Goal: Information Seeking & Learning: Learn about a topic

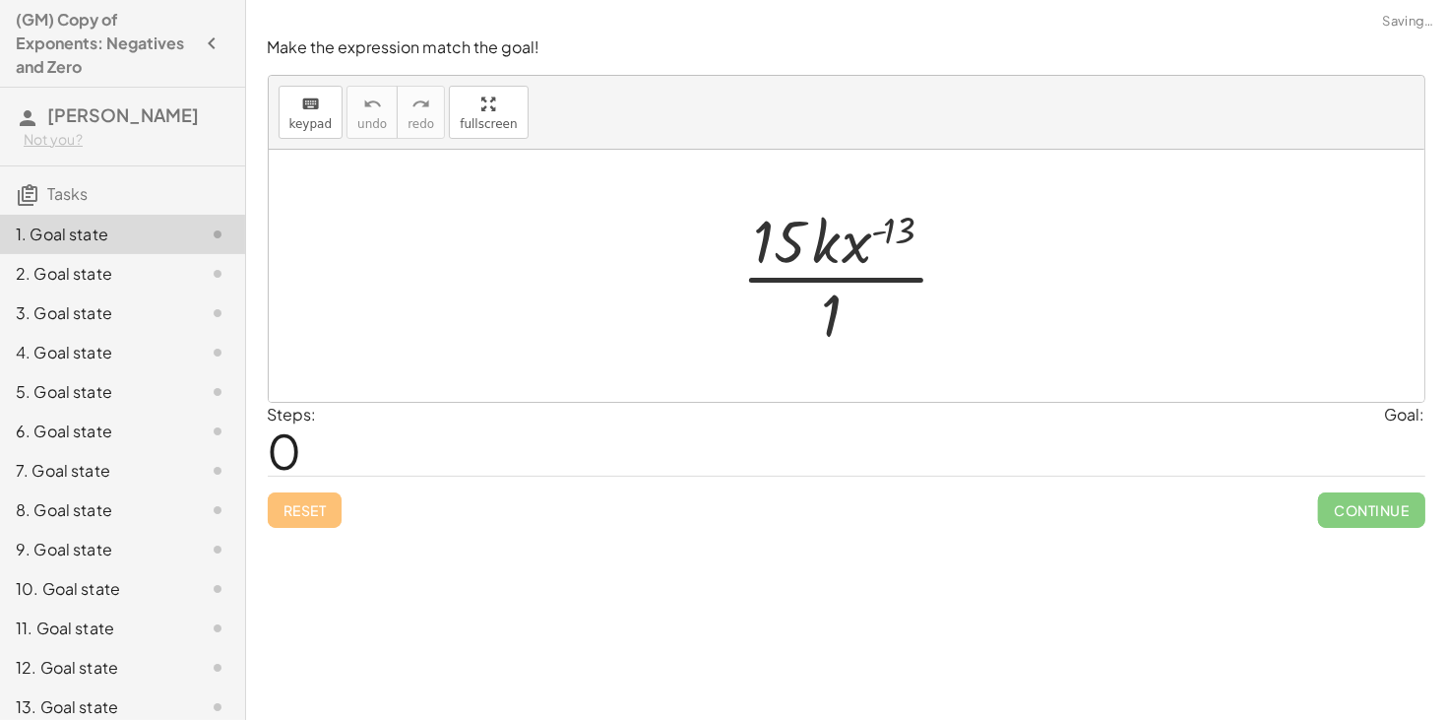
click at [761, 252] on div at bounding box center [854, 276] width 245 height 152
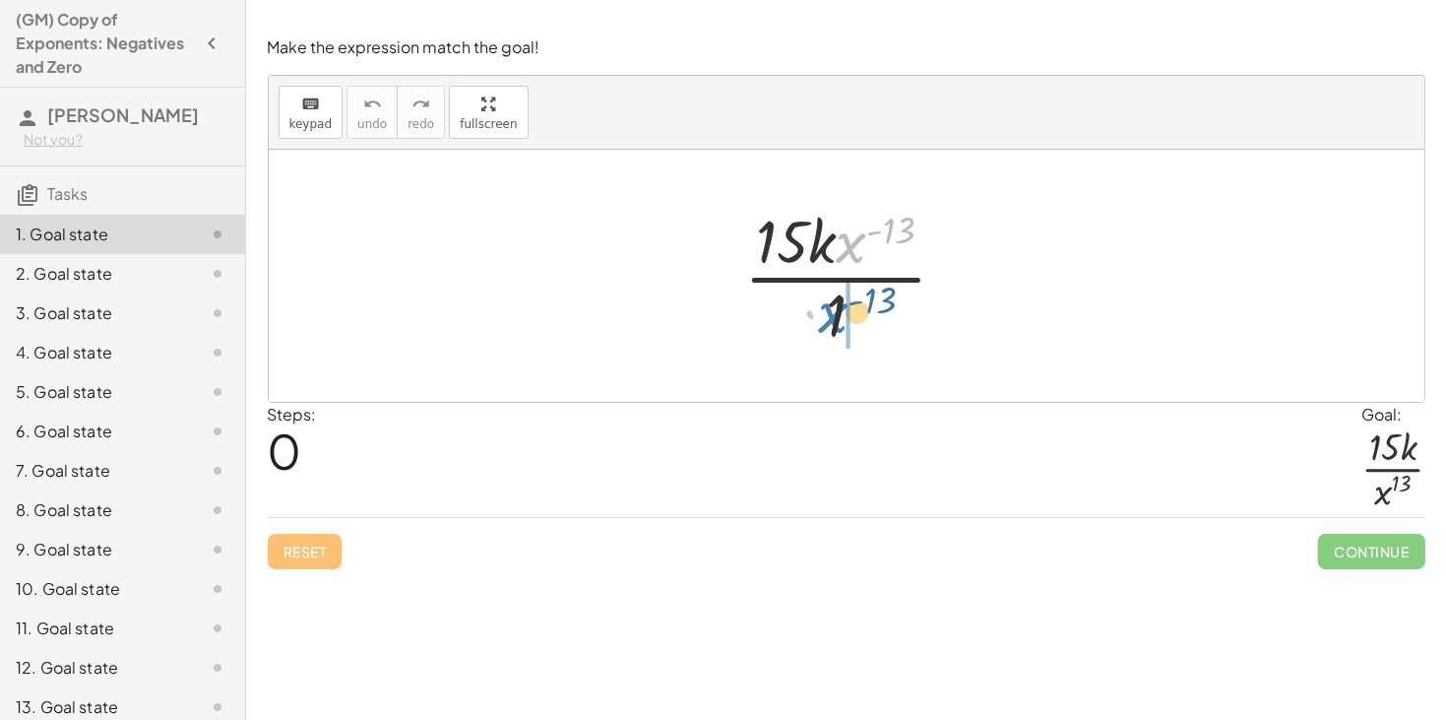
drag, startPoint x: 858, startPoint y: 242, endPoint x: 839, endPoint y: 312, distance: 72.4
click at [839, 312] on div at bounding box center [853, 276] width 239 height 152
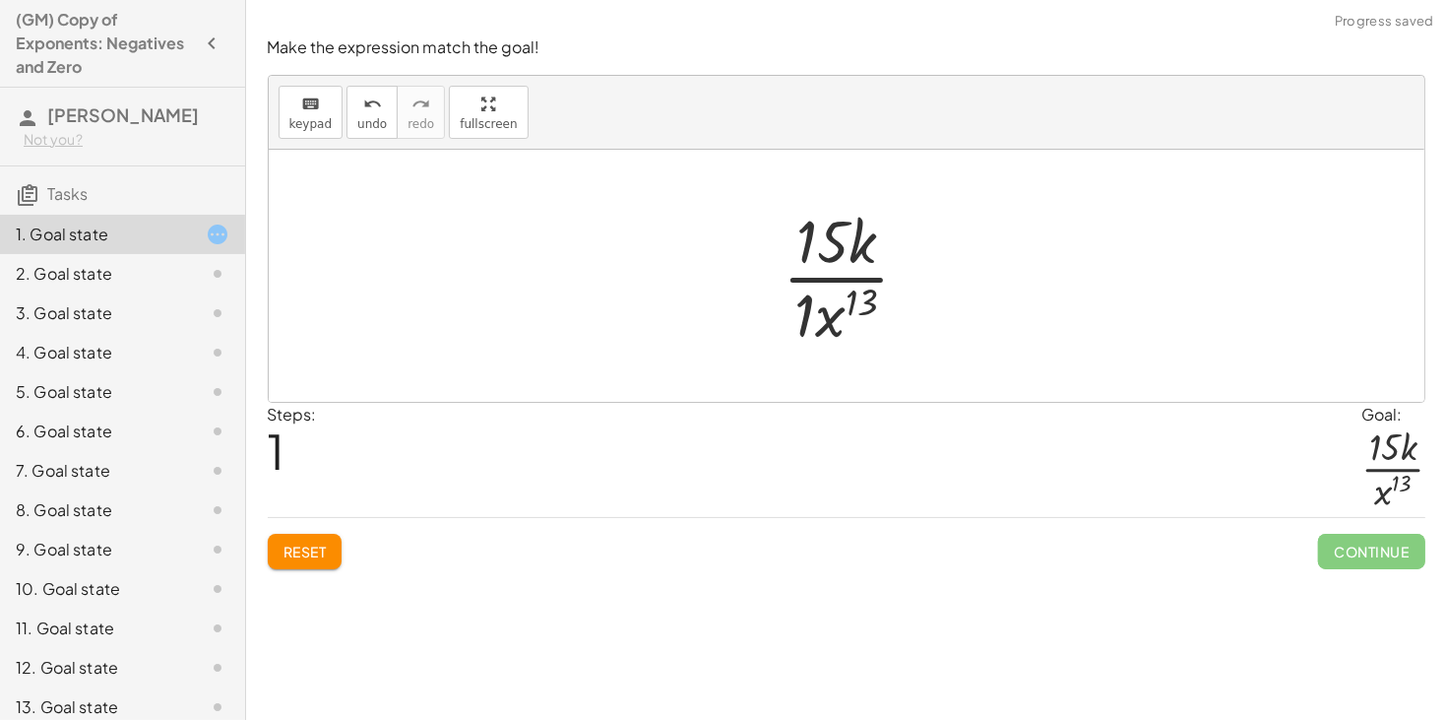
click at [806, 315] on div at bounding box center [854, 276] width 163 height 152
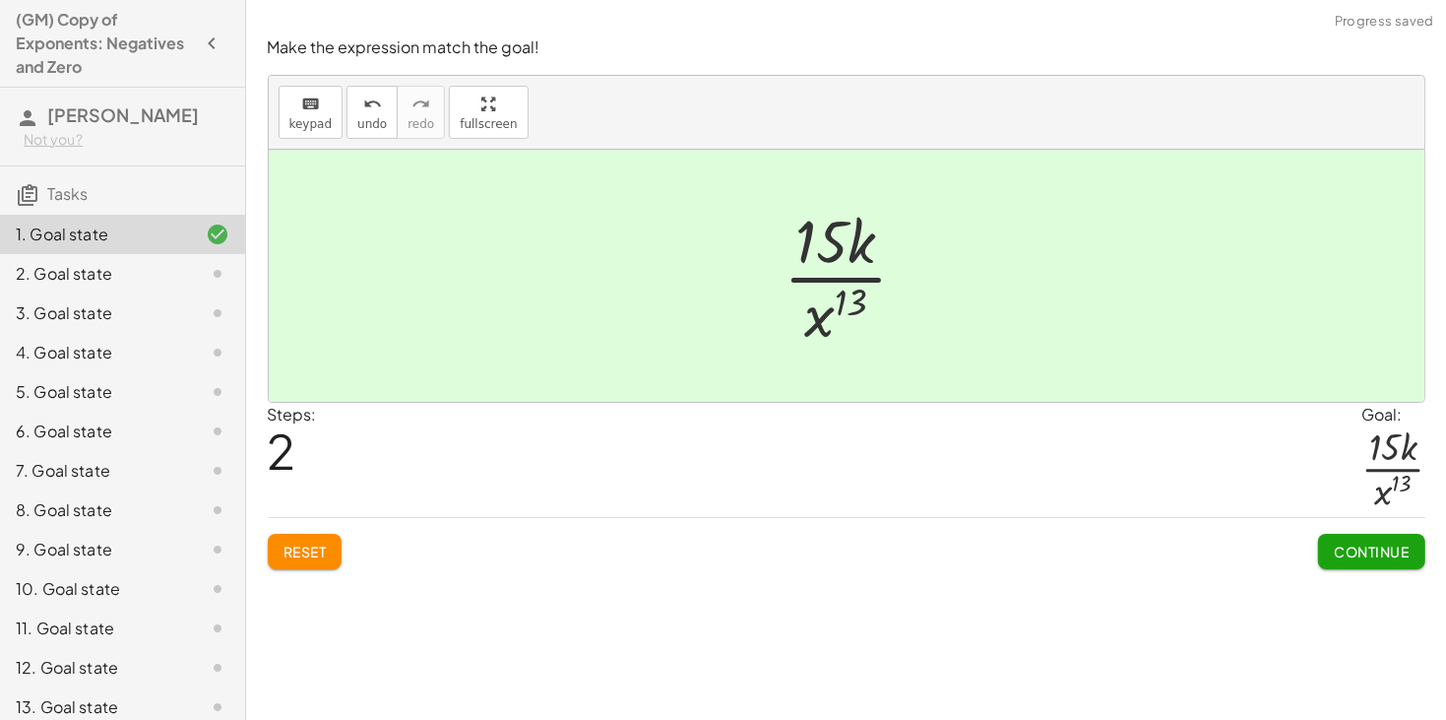
click at [1342, 559] on span "Continue" at bounding box center [1371, 551] width 75 height 18
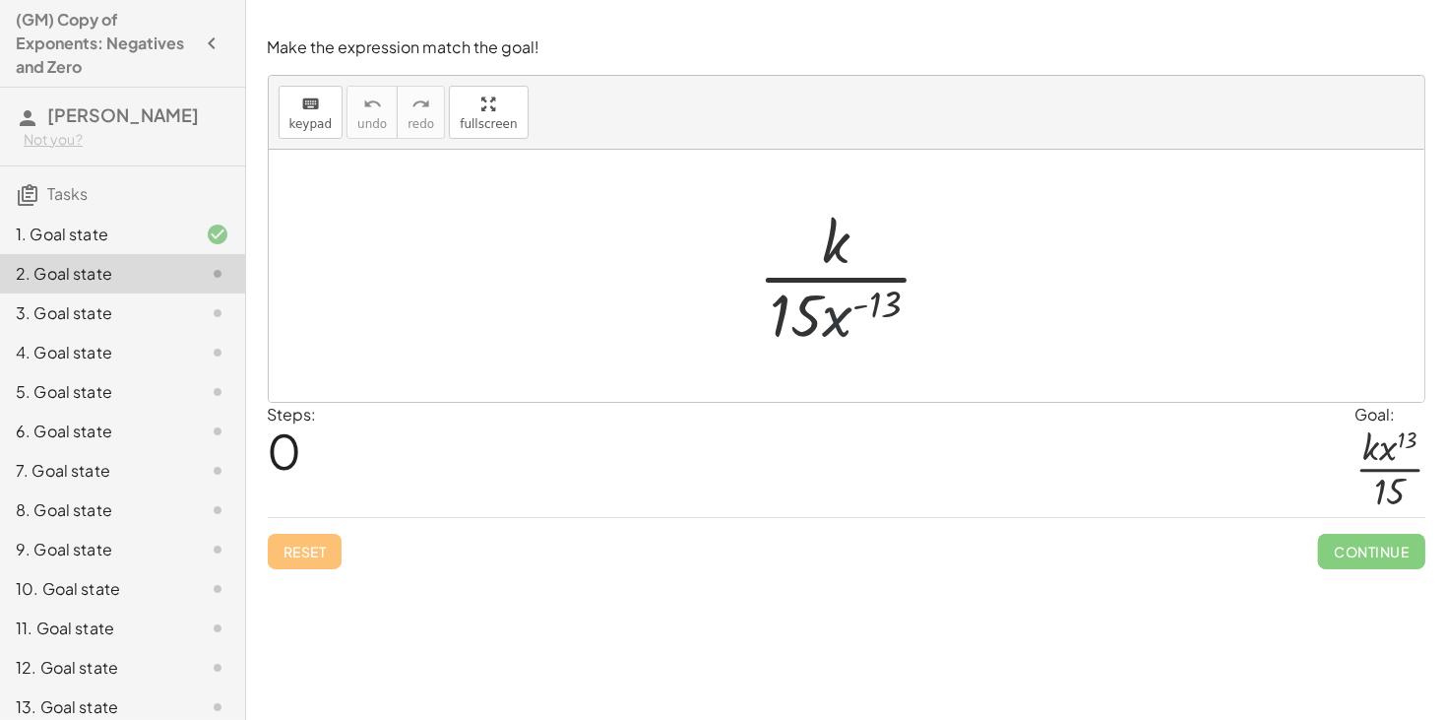
drag, startPoint x: 842, startPoint y: 330, endPoint x: 844, endPoint y: 317, distance: 13.0
click at [844, 317] on div at bounding box center [853, 276] width 211 height 152
drag, startPoint x: 844, startPoint y: 318, endPoint x: 849, endPoint y: 237, distance: 80.9
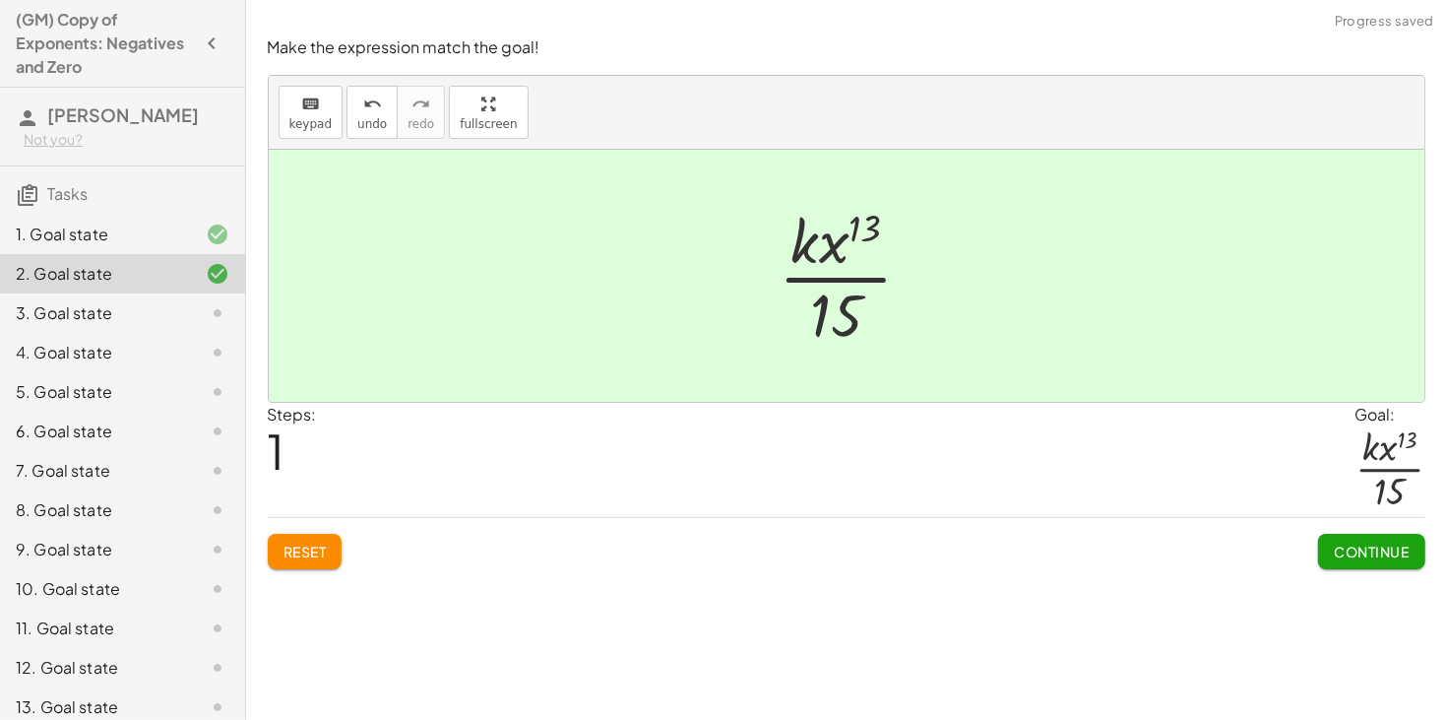
click at [1364, 548] on span "Continue" at bounding box center [1371, 551] width 75 height 18
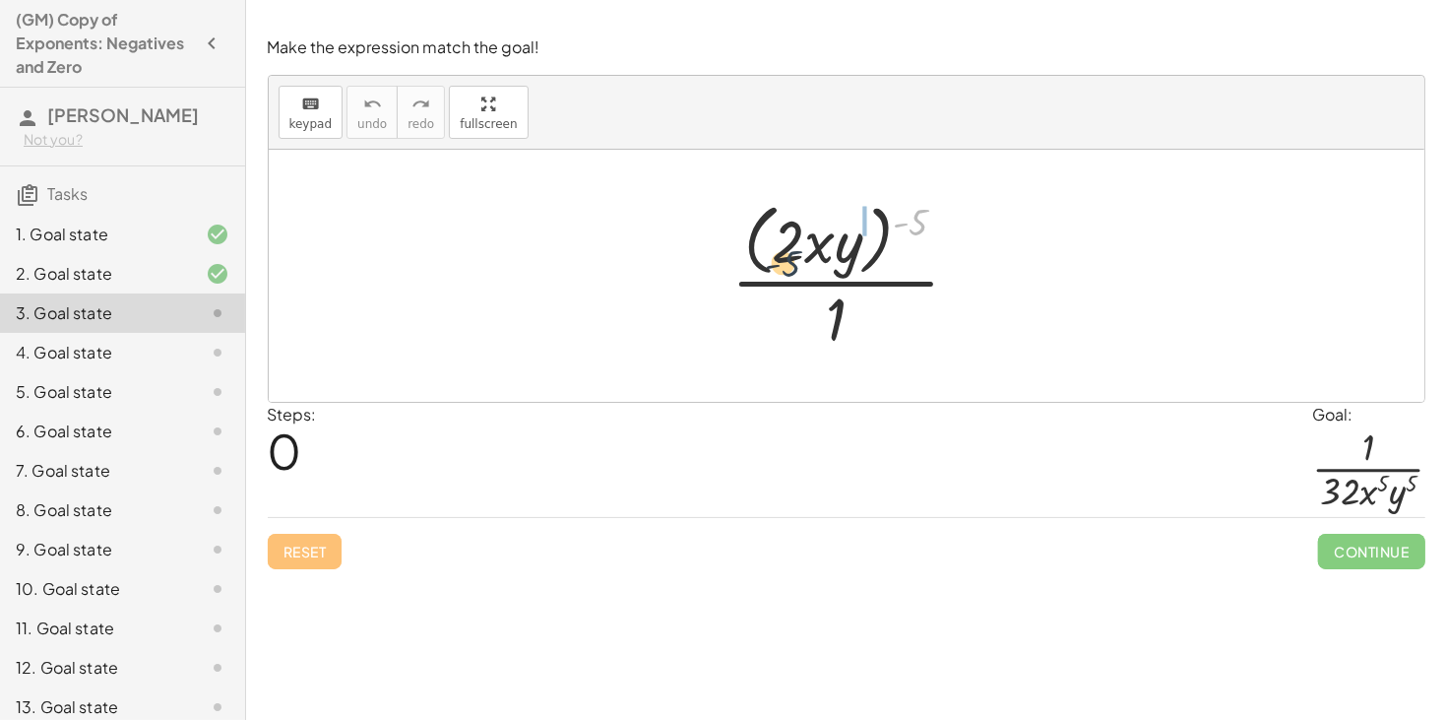
drag, startPoint x: 912, startPoint y: 222, endPoint x: 781, endPoint y: 265, distance: 137.9
click at [781, 265] on div at bounding box center [854, 275] width 264 height 160
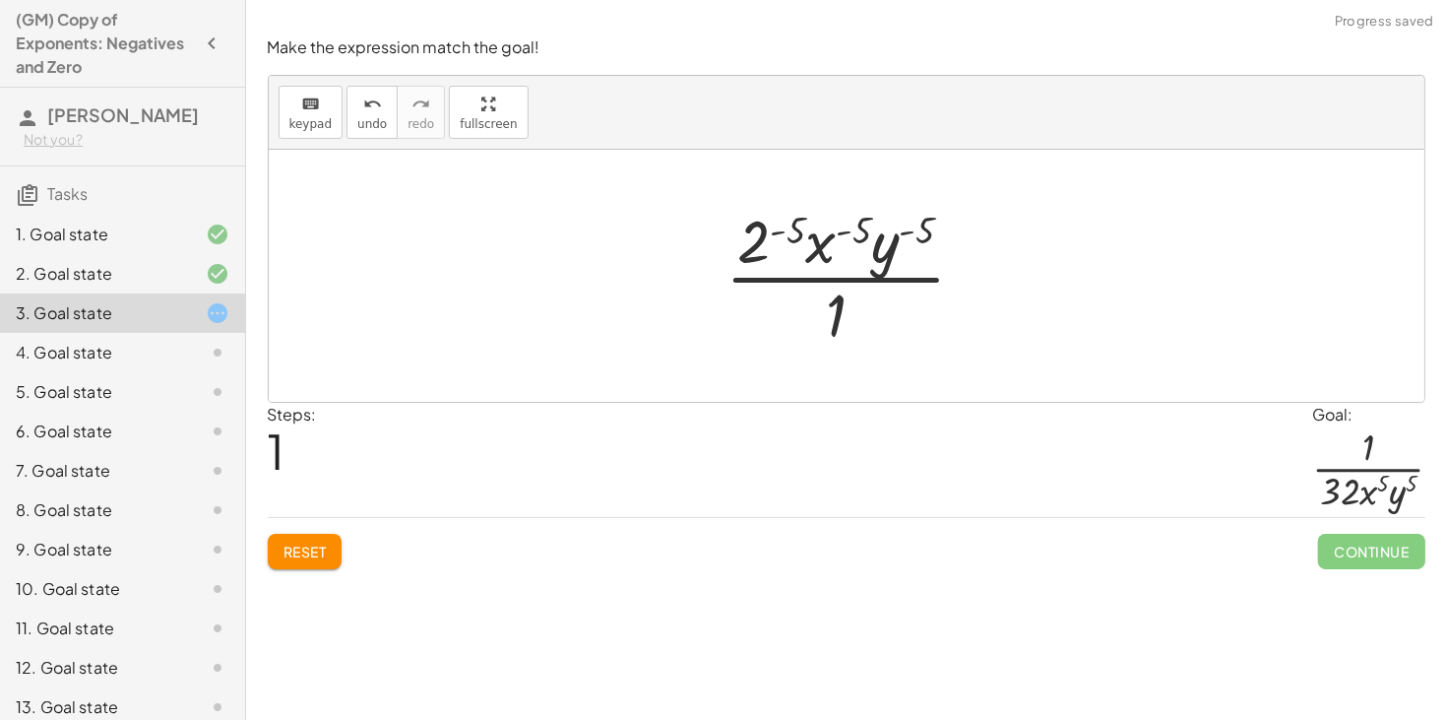
click at [857, 226] on div at bounding box center [854, 276] width 276 height 152
click at [795, 236] on div at bounding box center [854, 276] width 276 height 152
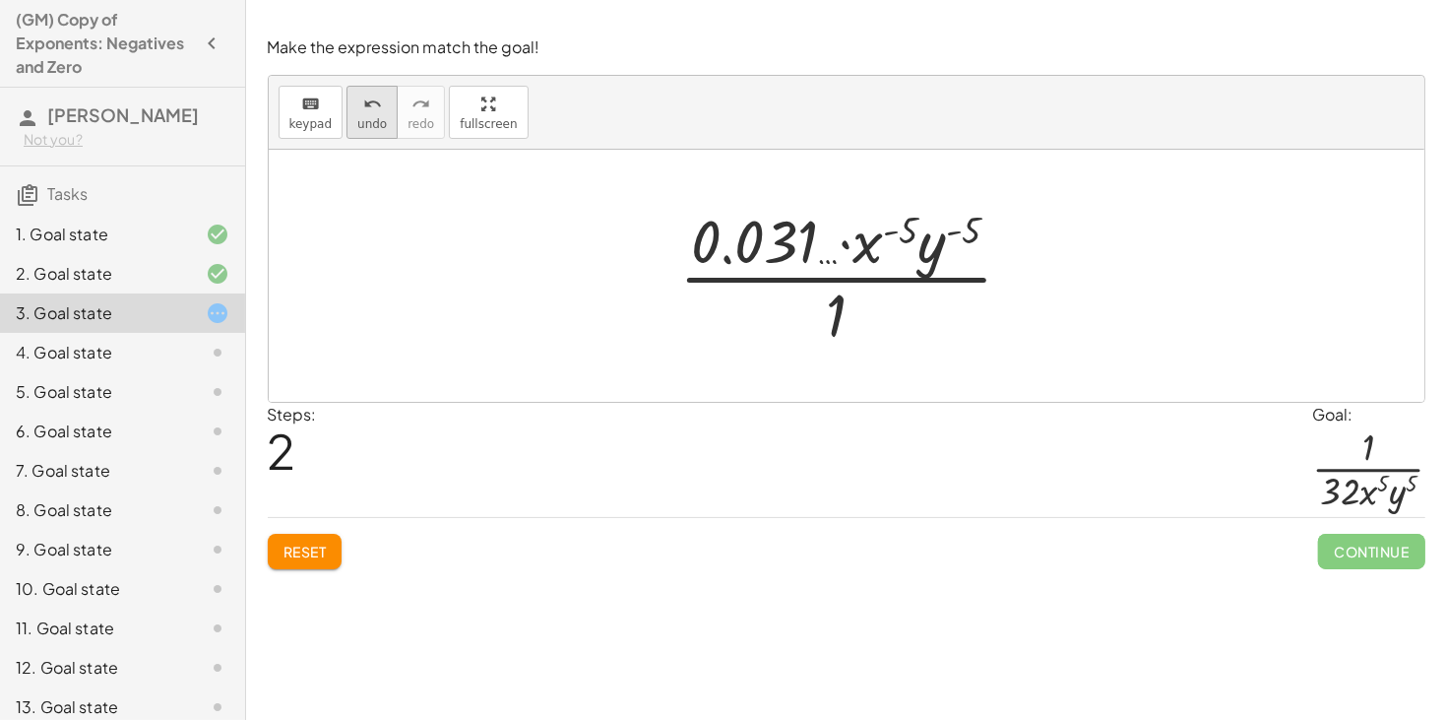
click at [373, 111] on icon "undo" at bounding box center [372, 105] width 19 height 24
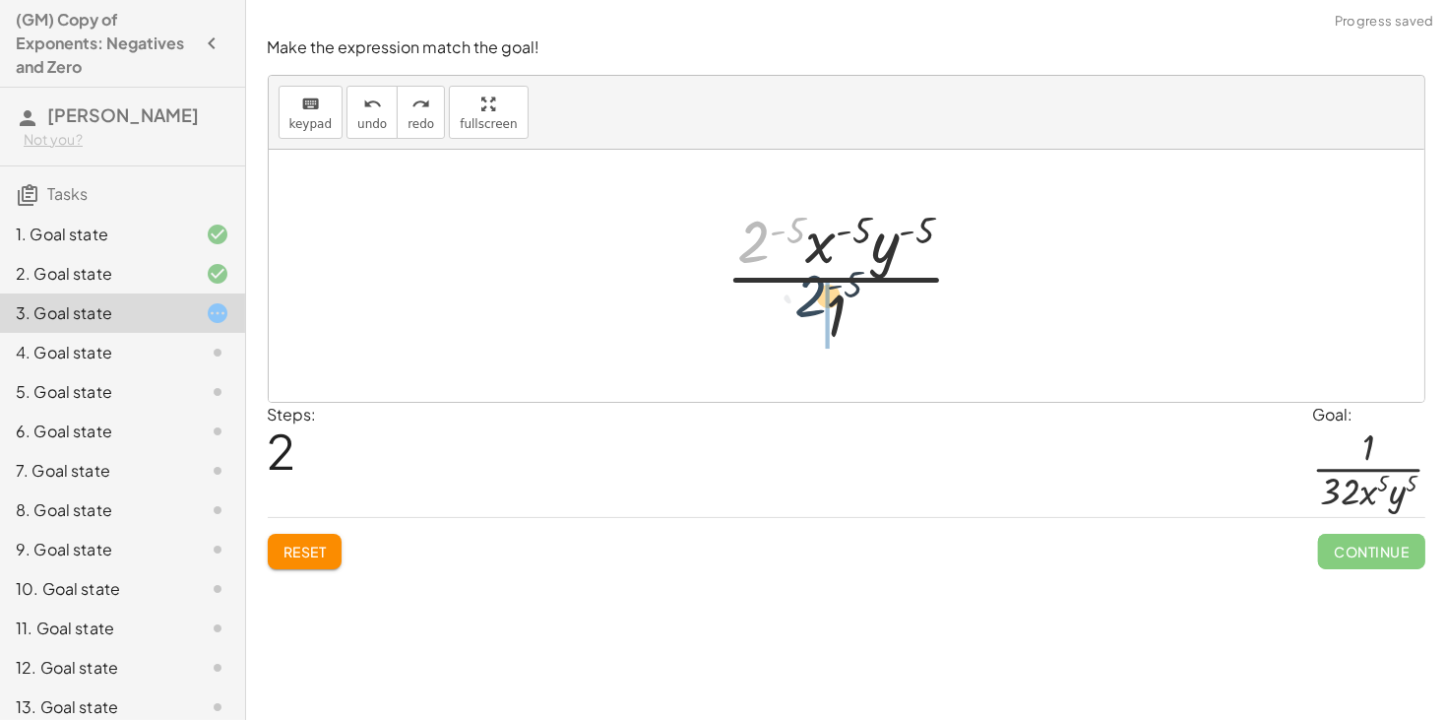
drag, startPoint x: 748, startPoint y: 258, endPoint x: 823, endPoint y: 326, distance: 101.1
click at [823, 326] on div at bounding box center [854, 276] width 276 height 152
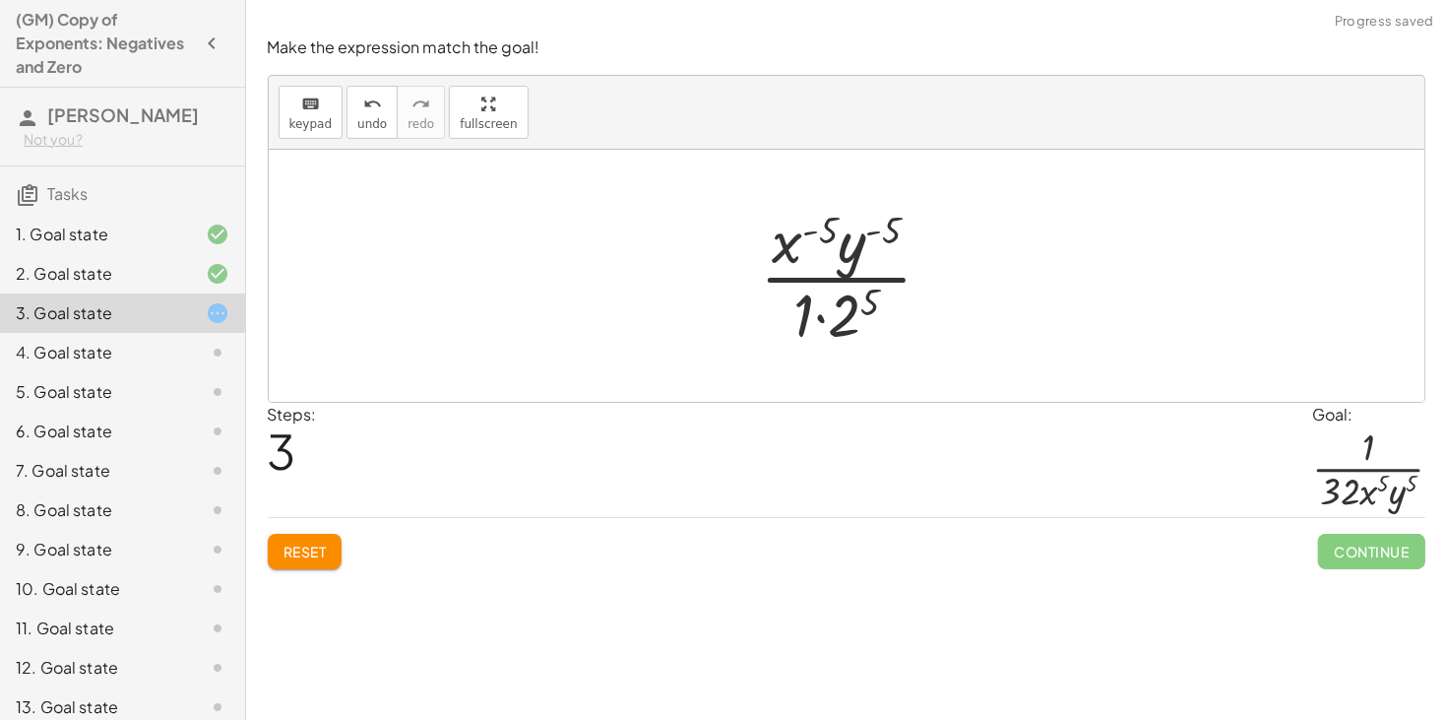
click at [822, 317] on div at bounding box center [854, 276] width 209 height 152
click at [845, 306] on div at bounding box center [854, 276] width 209 height 152
drag, startPoint x: 787, startPoint y: 253, endPoint x: 876, endPoint y: 318, distance: 110.7
click at [876, 318] on div at bounding box center [854, 276] width 209 height 152
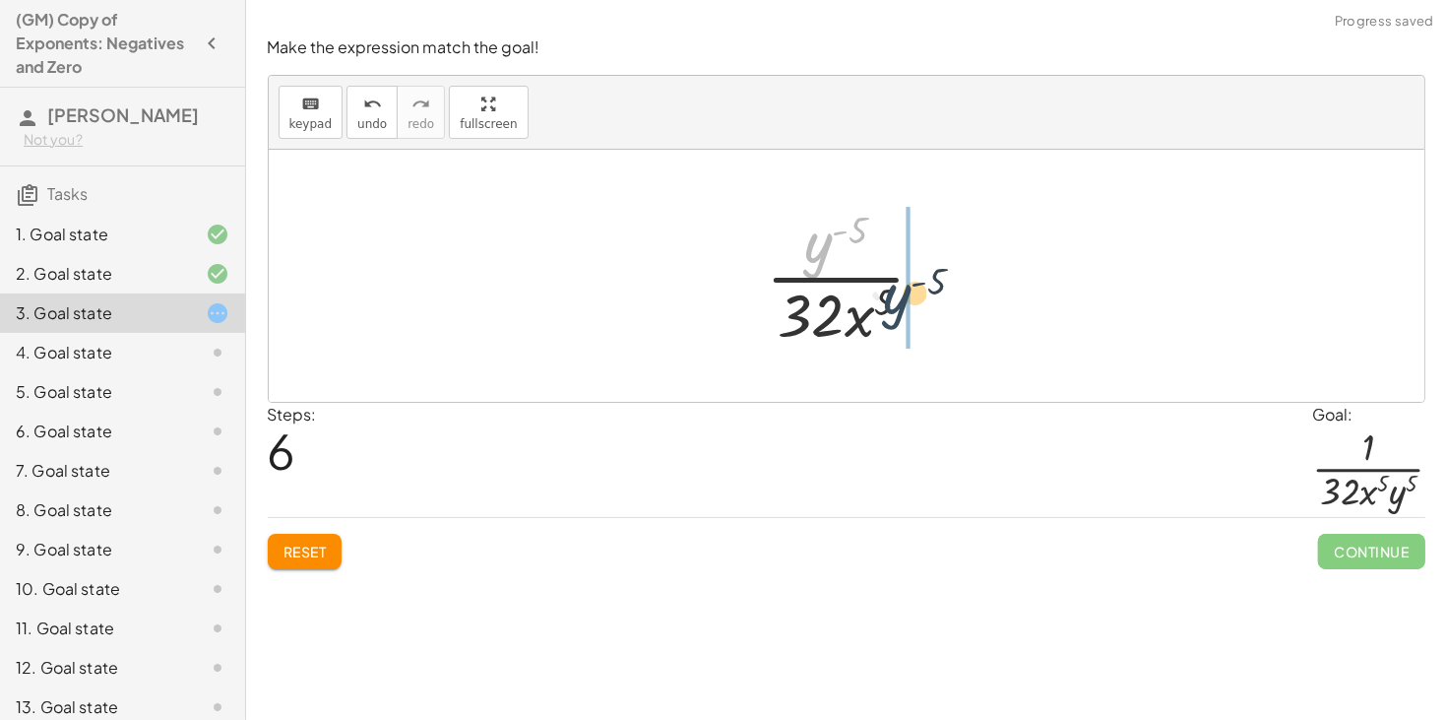
drag, startPoint x: 815, startPoint y: 252, endPoint x: 901, endPoint y: 310, distance: 103.5
click at [901, 310] on div at bounding box center [853, 276] width 195 height 152
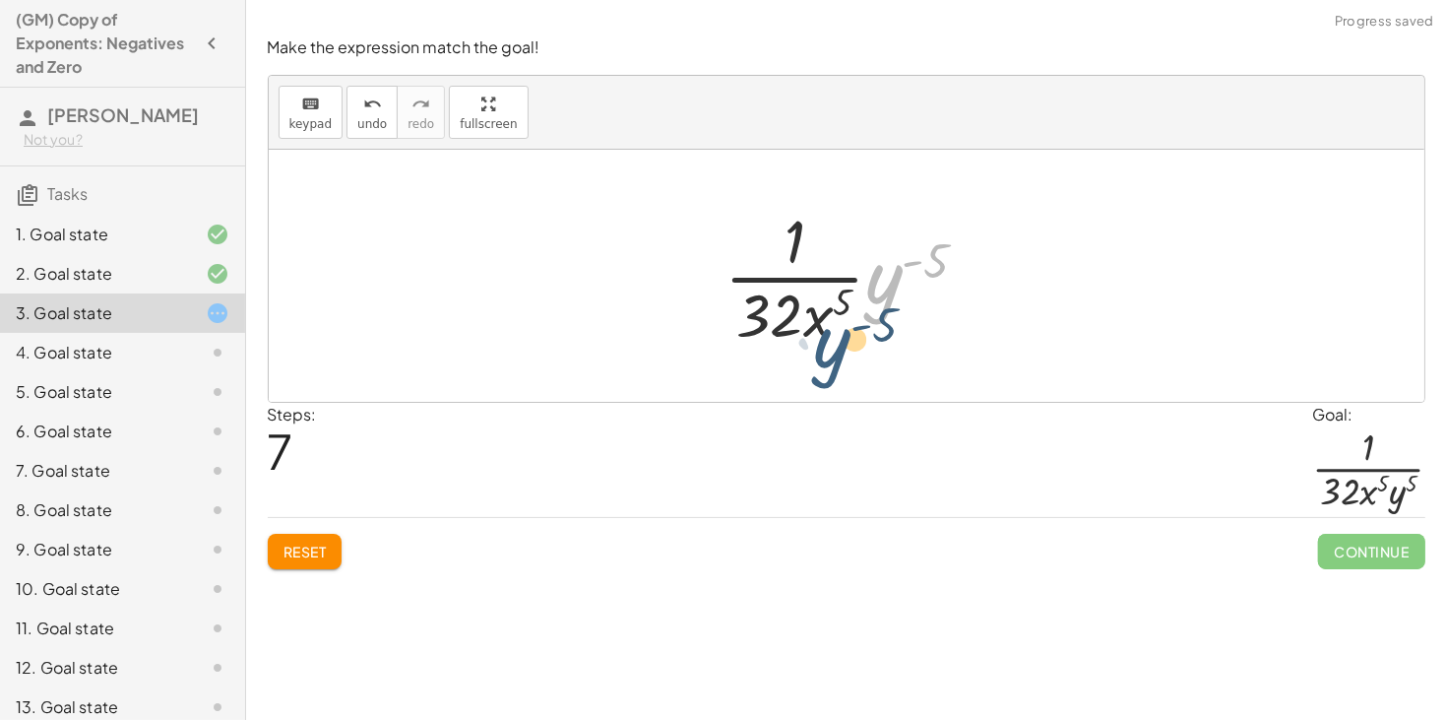
drag, startPoint x: 875, startPoint y: 293, endPoint x: 823, endPoint y: 351, distance: 78.1
click at [823, 351] on div "· ( · 2 · x · y ) ( - 5 ) · 1 · 2 ( - 5 ) · x ( - 5 ) · y ( - 5 ) · 1 · x ( - 5…" at bounding box center [847, 275] width 304 height 161
drag, startPoint x: 872, startPoint y: 302, endPoint x: 782, endPoint y: 325, distance: 93.4
click at [782, 325] on div at bounding box center [855, 276] width 280 height 152
click at [878, 293] on div at bounding box center [855, 276] width 280 height 152
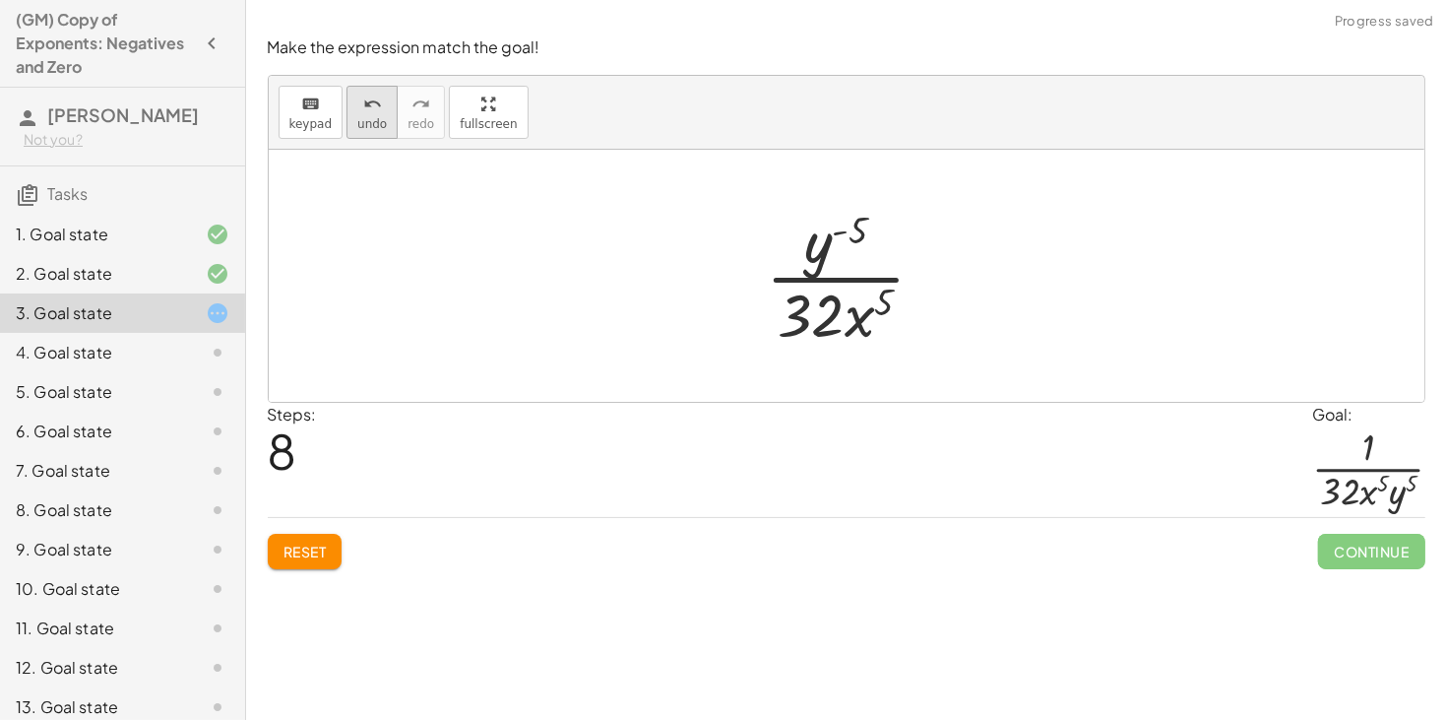
click at [369, 122] on span "undo" at bounding box center [372, 124] width 30 height 14
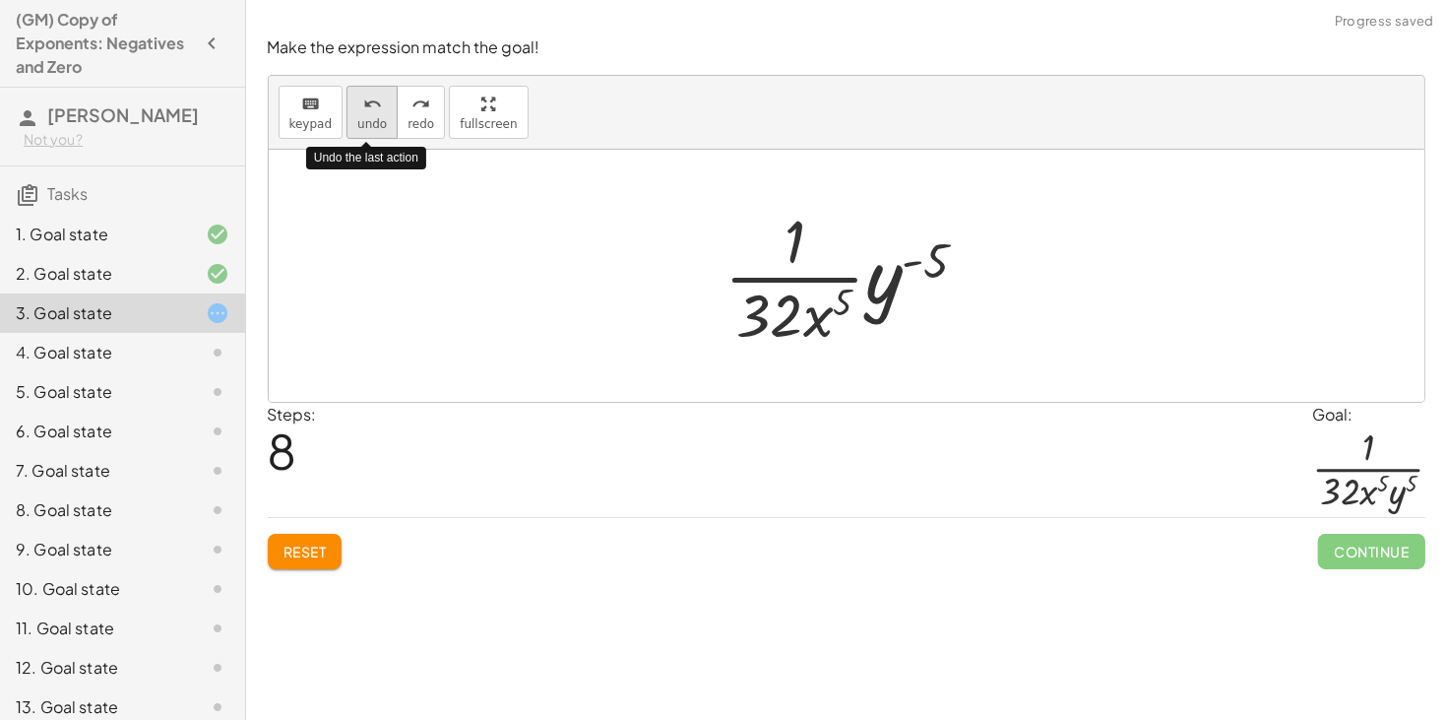
click at [369, 125] on span "undo" at bounding box center [372, 124] width 30 height 14
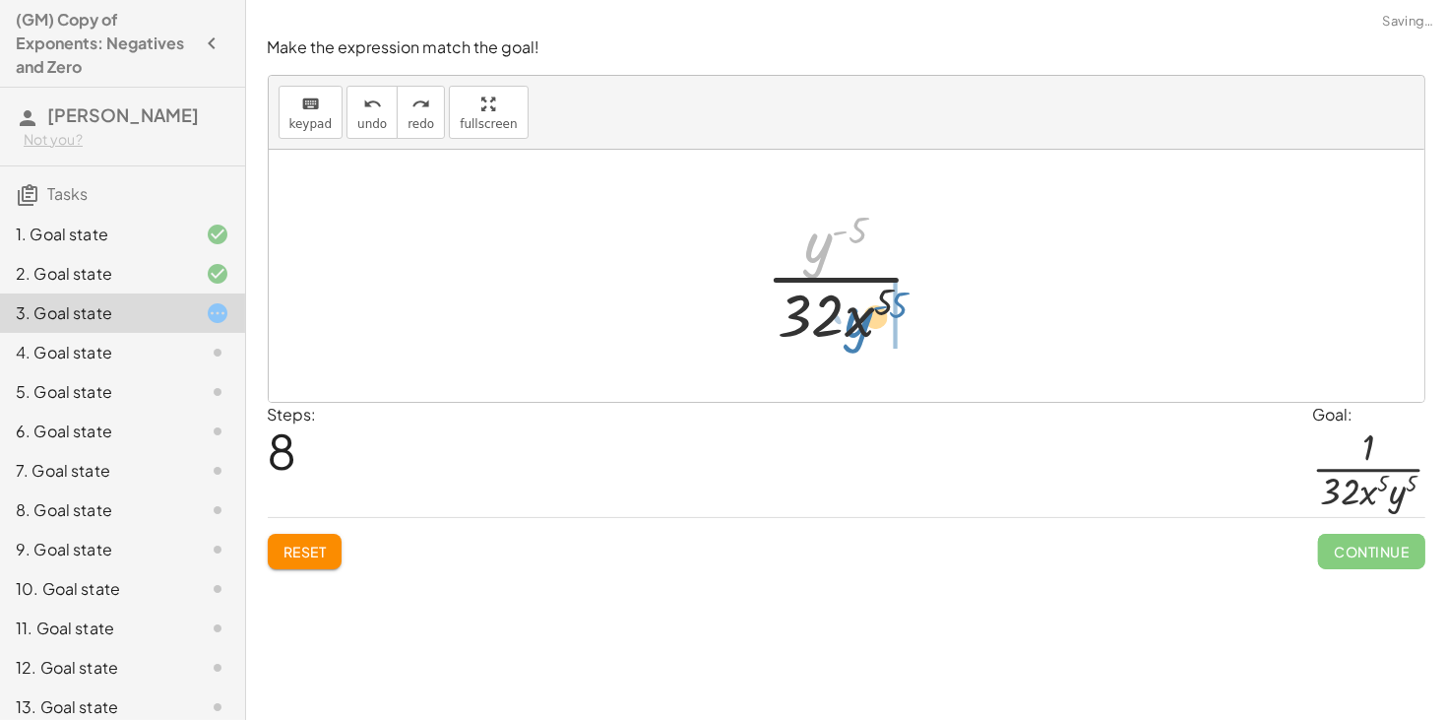
drag, startPoint x: 808, startPoint y: 249, endPoint x: 849, endPoint y: 324, distance: 85.0
click at [849, 324] on div at bounding box center [853, 276] width 195 height 152
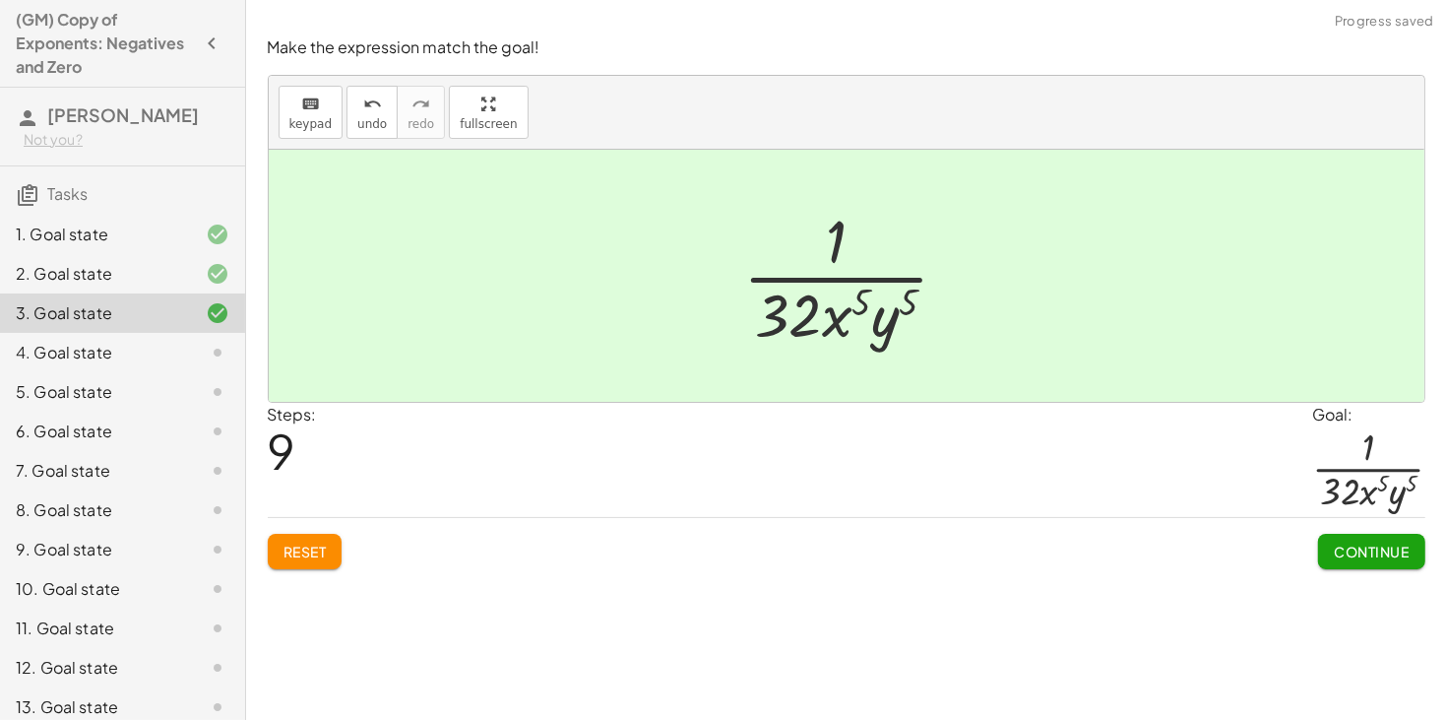
click at [1372, 558] on span "Continue" at bounding box center [1371, 551] width 75 height 18
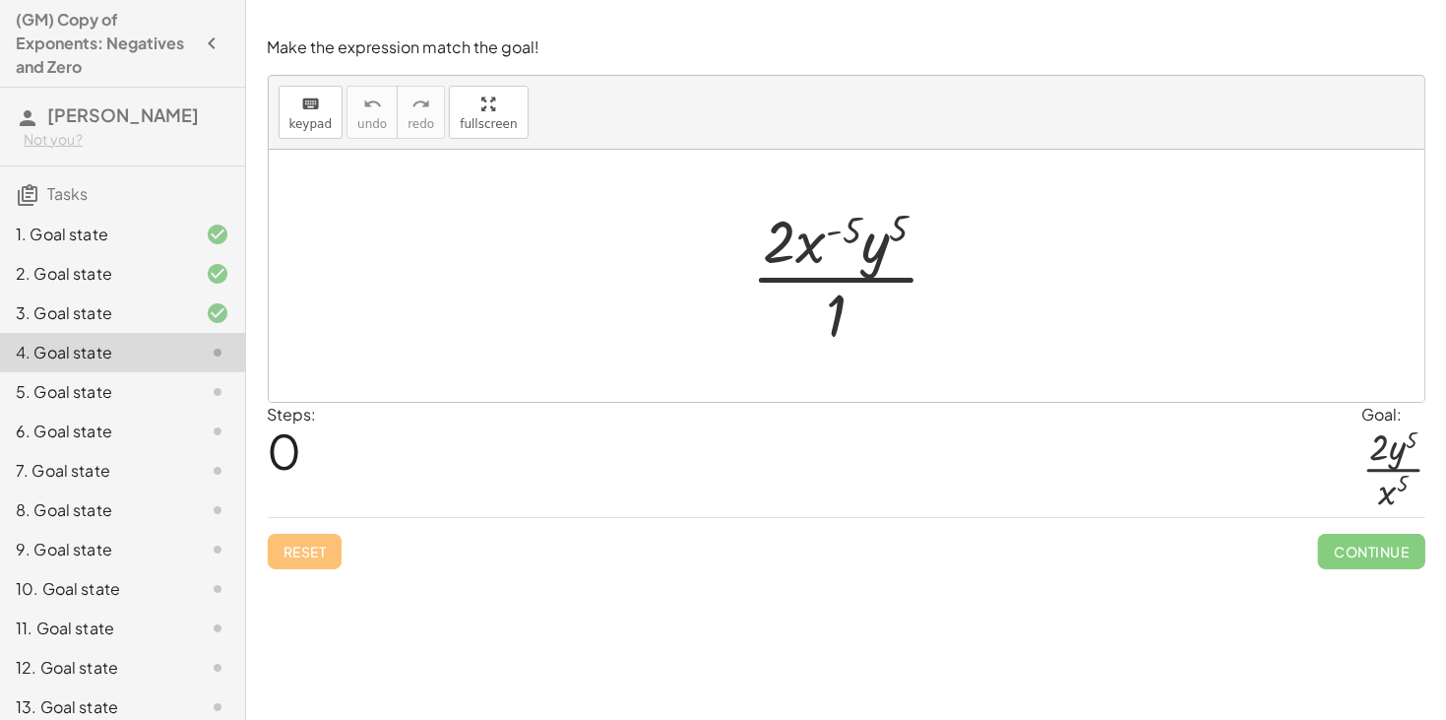
click at [834, 234] on div at bounding box center [853, 276] width 224 height 152
drag, startPoint x: 811, startPoint y: 247, endPoint x: 839, endPoint y: 324, distance: 81.6
click at [839, 324] on div at bounding box center [853, 276] width 224 height 152
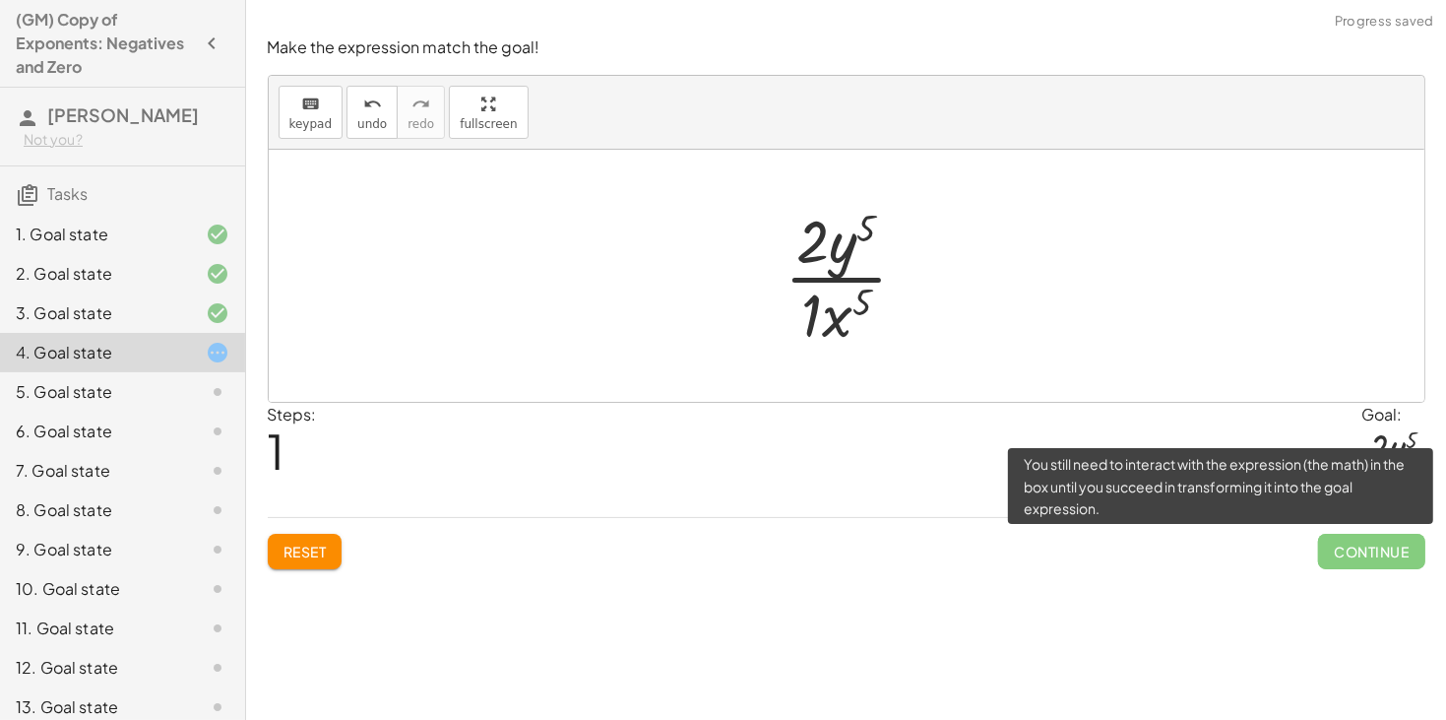
click at [1345, 550] on span "Continue" at bounding box center [1371, 551] width 106 height 35
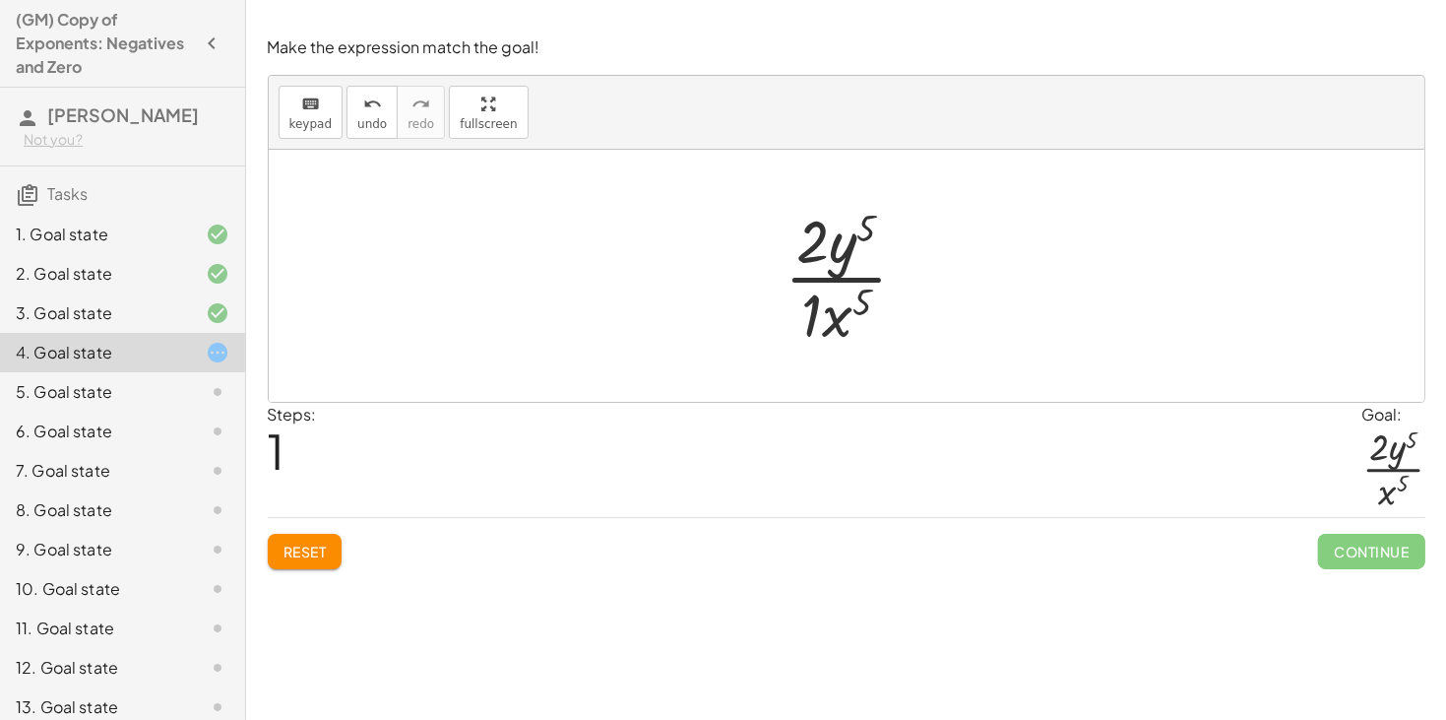
click at [811, 313] on div at bounding box center [854, 276] width 159 height 152
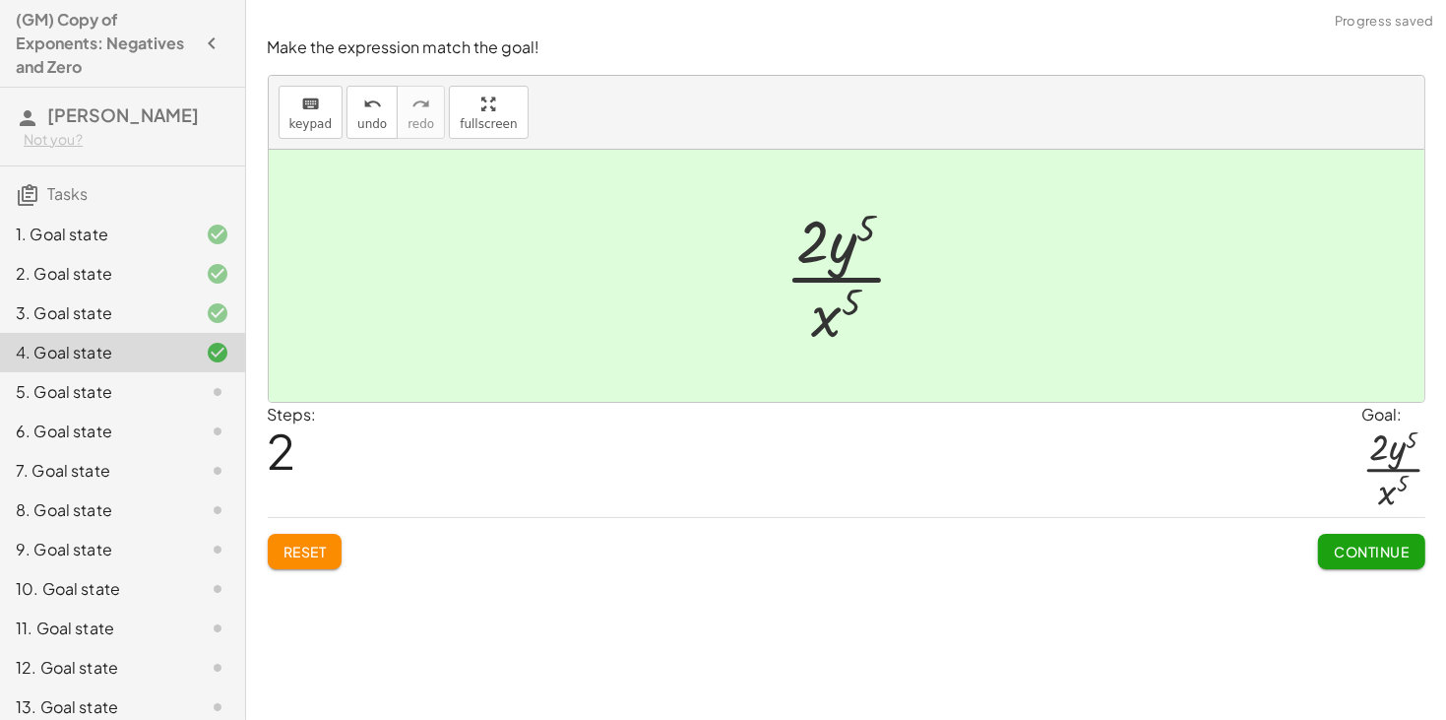
click at [1344, 547] on span "Continue" at bounding box center [1371, 551] width 75 height 18
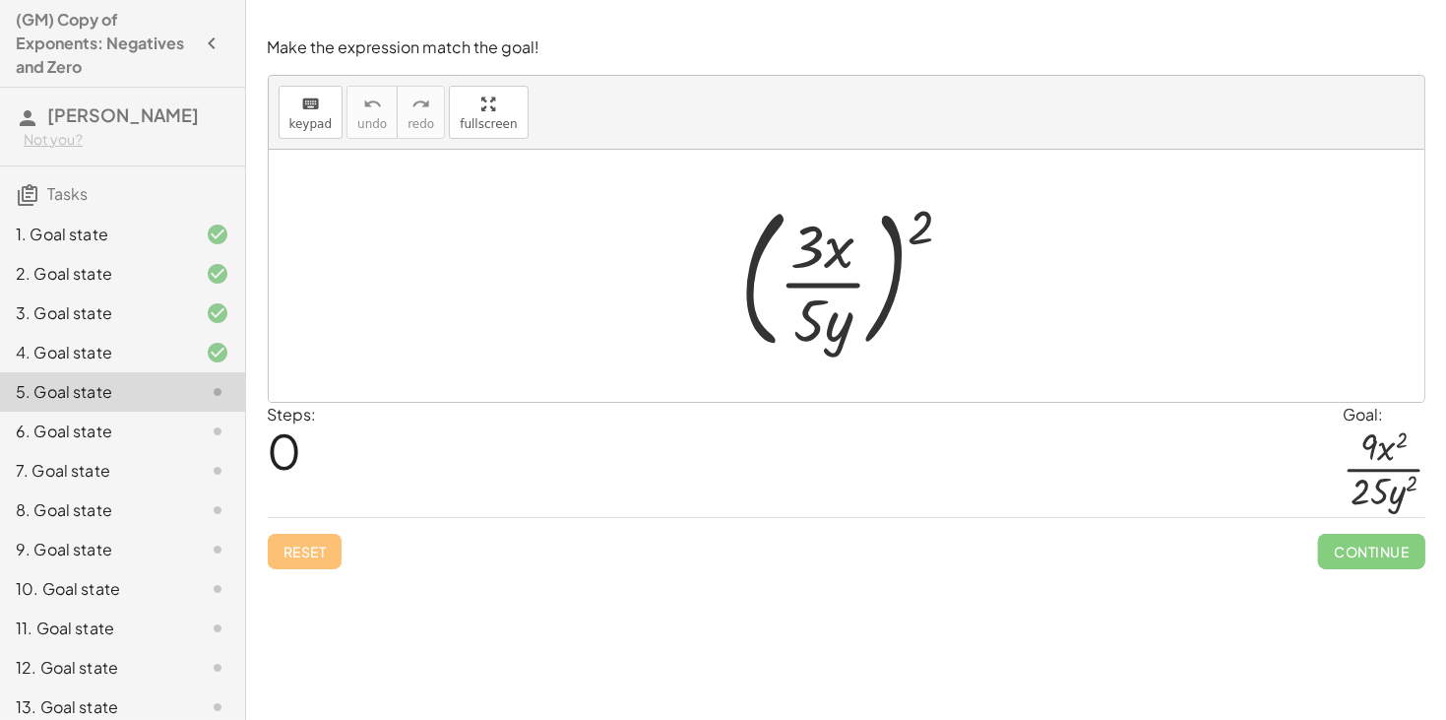
click at [923, 236] on div at bounding box center [855, 275] width 248 height 163
drag, startPoint x: 923, startPoint y: 237, endPoint x: 853, endPoint y: 267, distance: 75.9
click at [853, 267] on div at bounding box center [855, 275] width 248 height 163
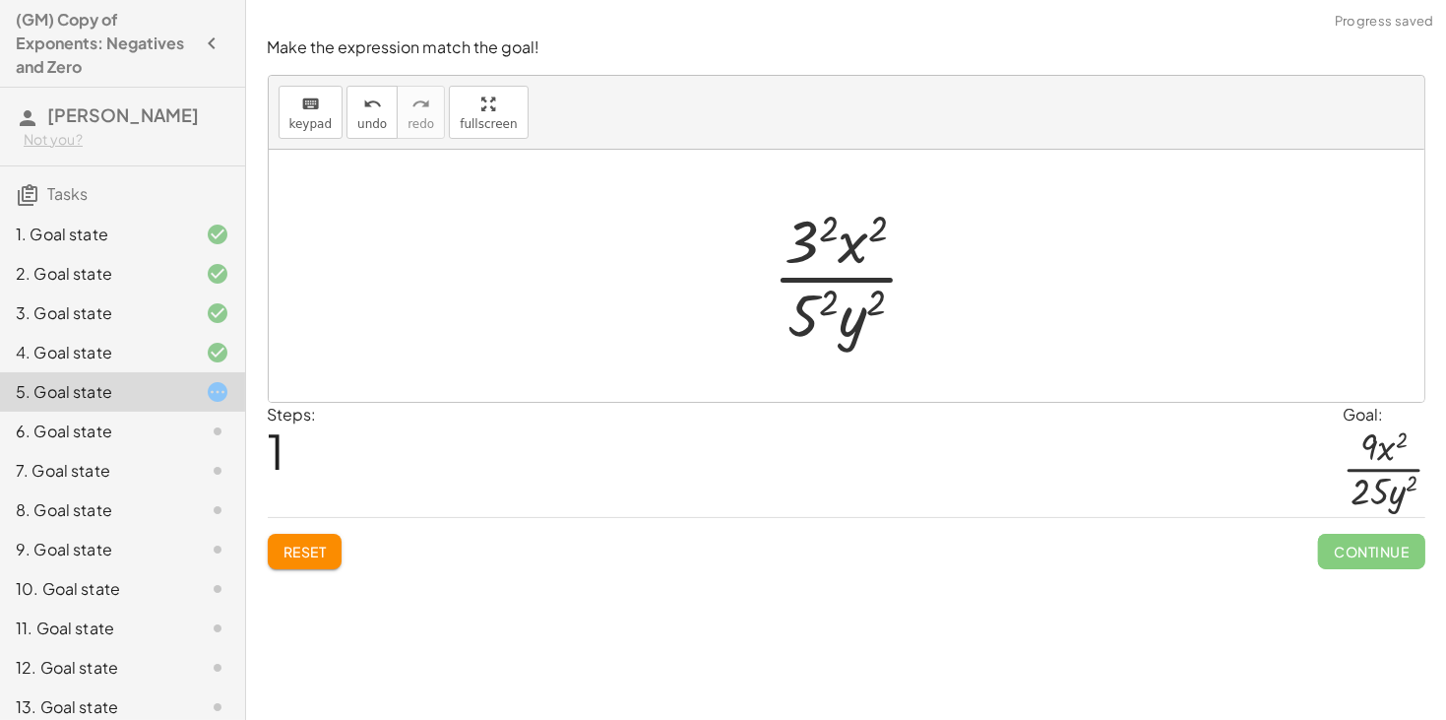
click at [825, 294] on div at bounding box center [854, 276] width 183 height 152
click at [829, 226] on div at bounding box center [853, 276] width 191 height 152
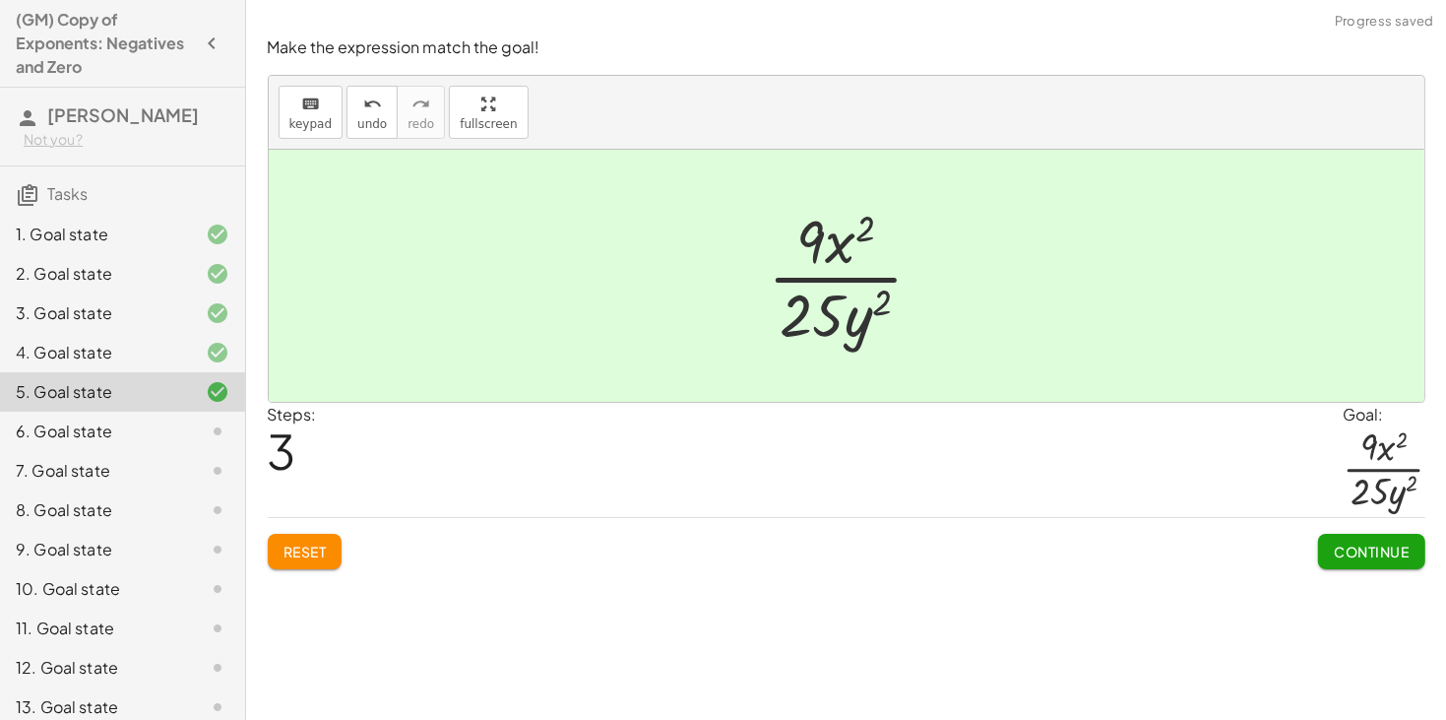
click at [1362, 560] on span "Continue" at bounding box center [1371, 551] width 75 height 18
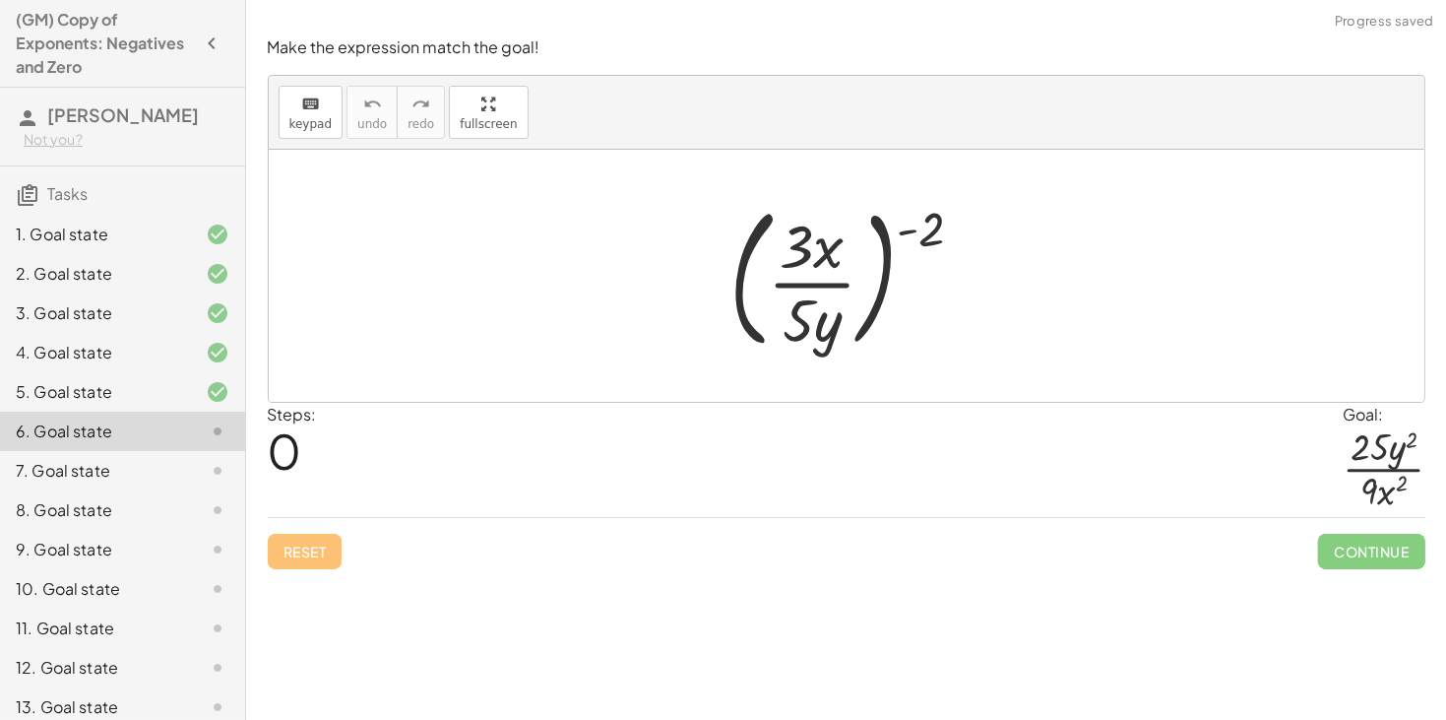
click at [930, 223] on div at bounding box center [855, 275] width 270 height 163
drag, startPoint x: 929, startPoint y: 231, endPoint x: 867, endPoint y: 247, distance: 64.0
click at [867, 247] on div at bounding box center [855, 275] width 270 height 163
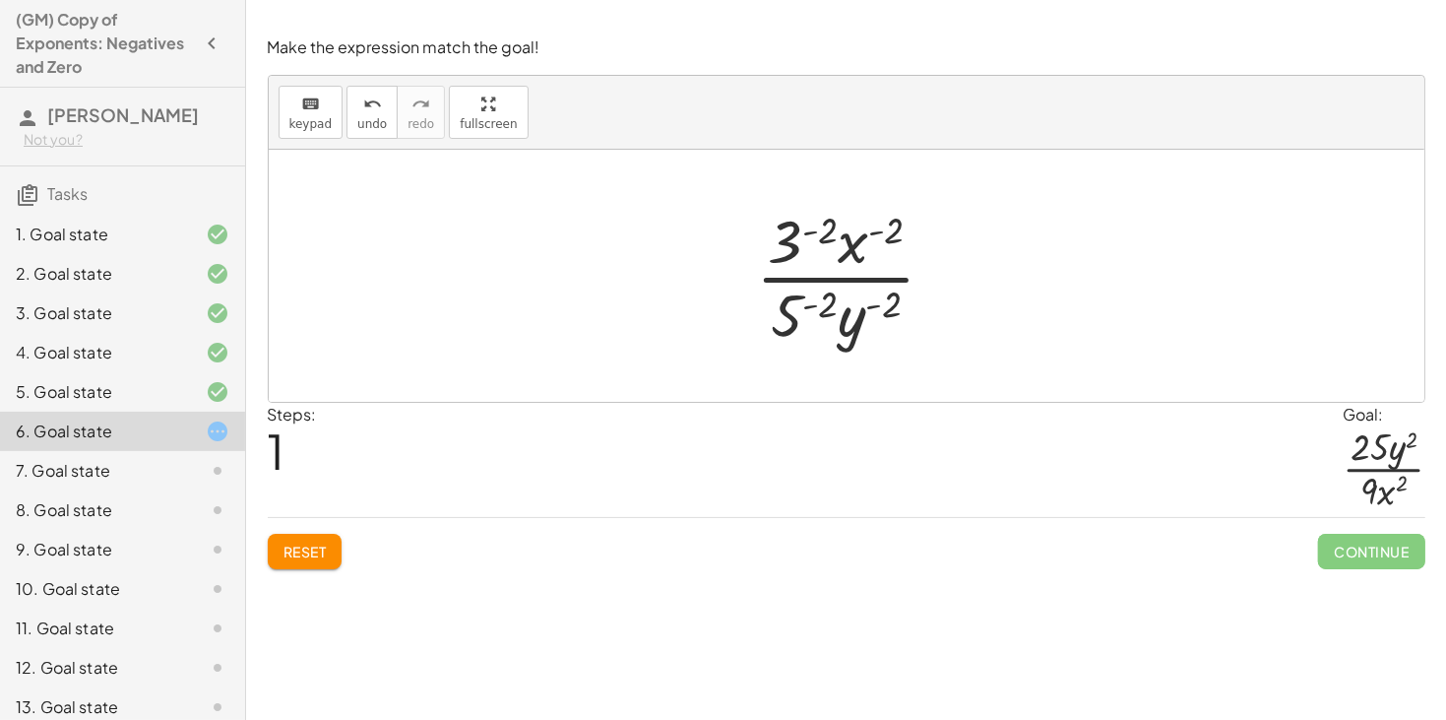
click at [892, 301] on div at bounding box center [854, 276] width 216 height 152
drag, startPoint x: 852, startPoint y: 322, endPoint x: 841, endPoint y: 226, distance: 96.1
click at [841, 226] on div at bounding box center [854, 276] width 216 height 152
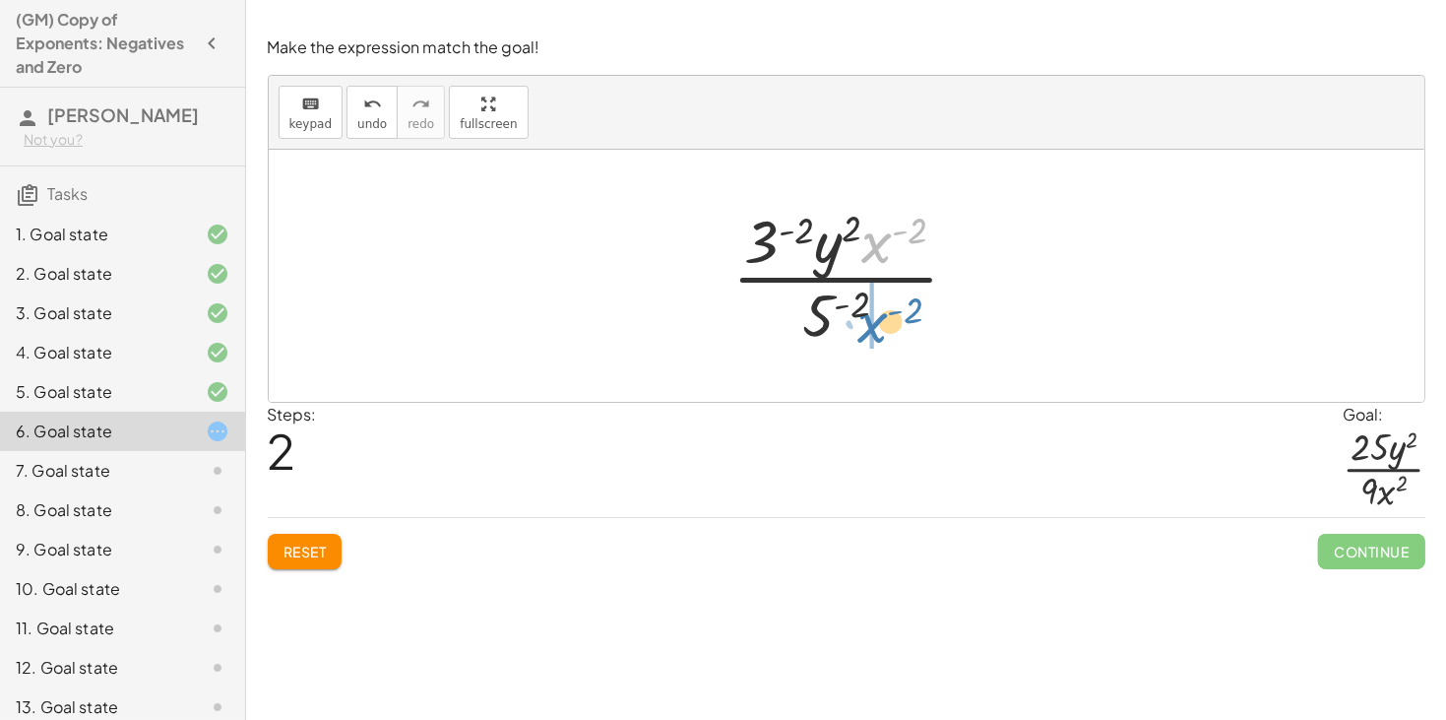
drag, startPoint x: 882, startPoint y: 237, endPoint x: 878, endPoint y: 317, distance: 79.8
click at [878, 317] on div at bounding box center [854, 276] width 263 height 152
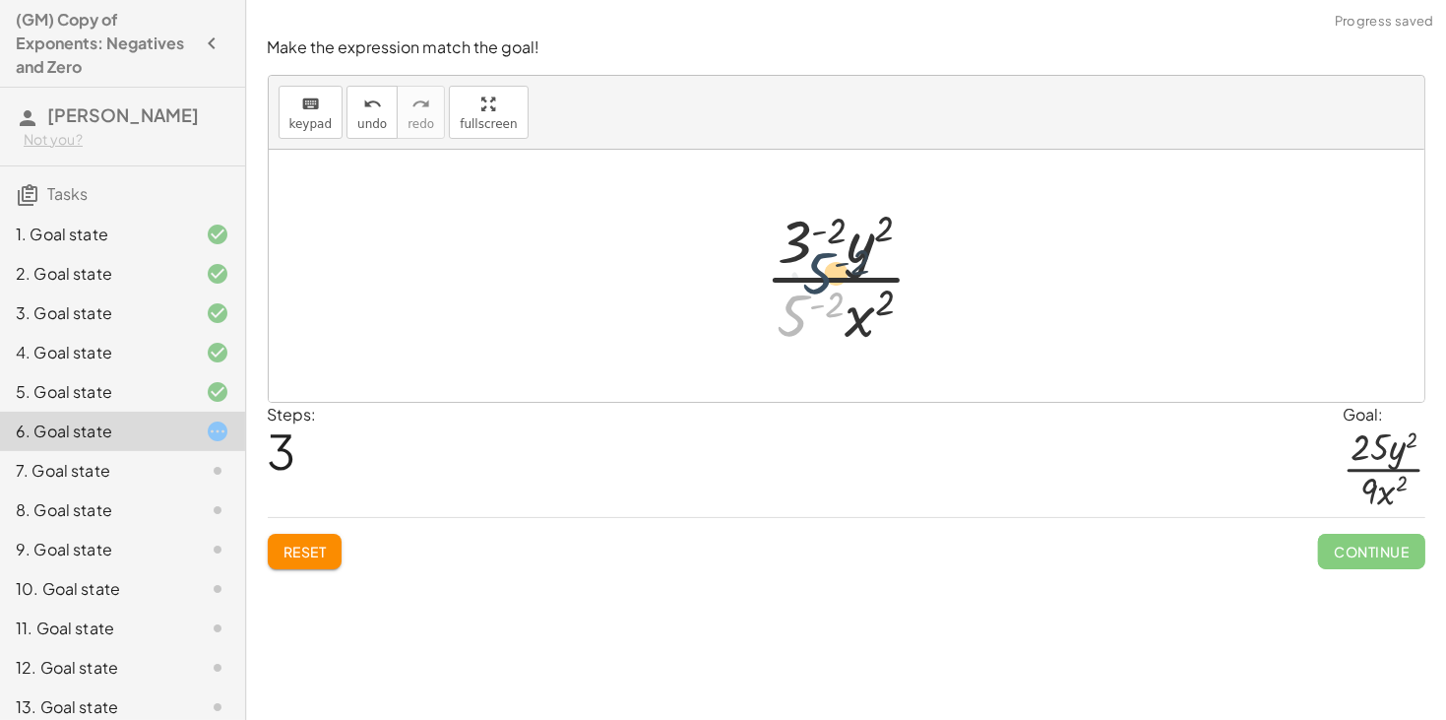
drag, startPoint x: 793, startPoint y: 319, endPoint x: 818, endPoint y: 274, distance: 52.0
click at [818, 274] on div at bounding box center [853, 276] width 197 height 152
drag, startPoint x: 791, startPoint y: 309, endPoint x: 848, endPoint y: 214, distance: 111.3
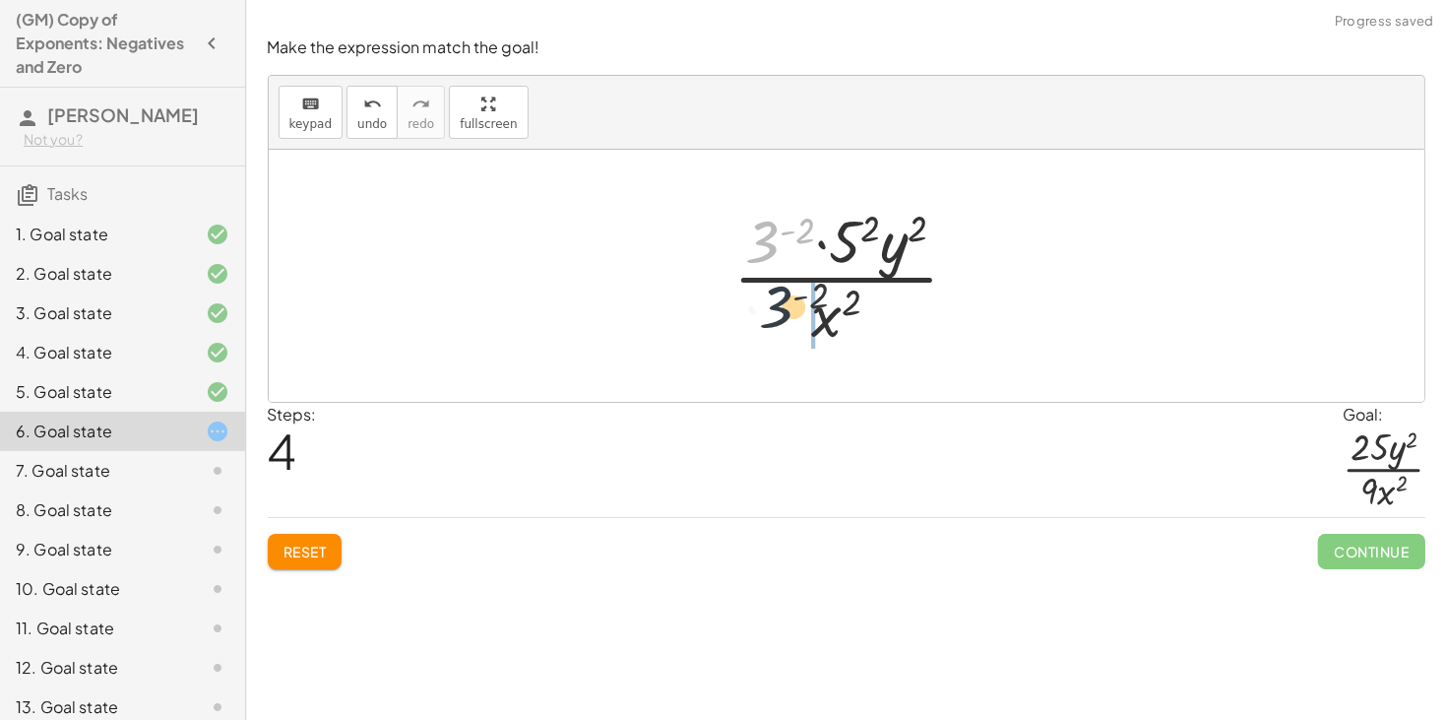
drag, startPoint x: 769, startPoint y: 231, endPoint x: 783, endPoint y: 303, distance: 73.2
click at [783, 303] on div at bounding box center [855, 276] width 262 height 152
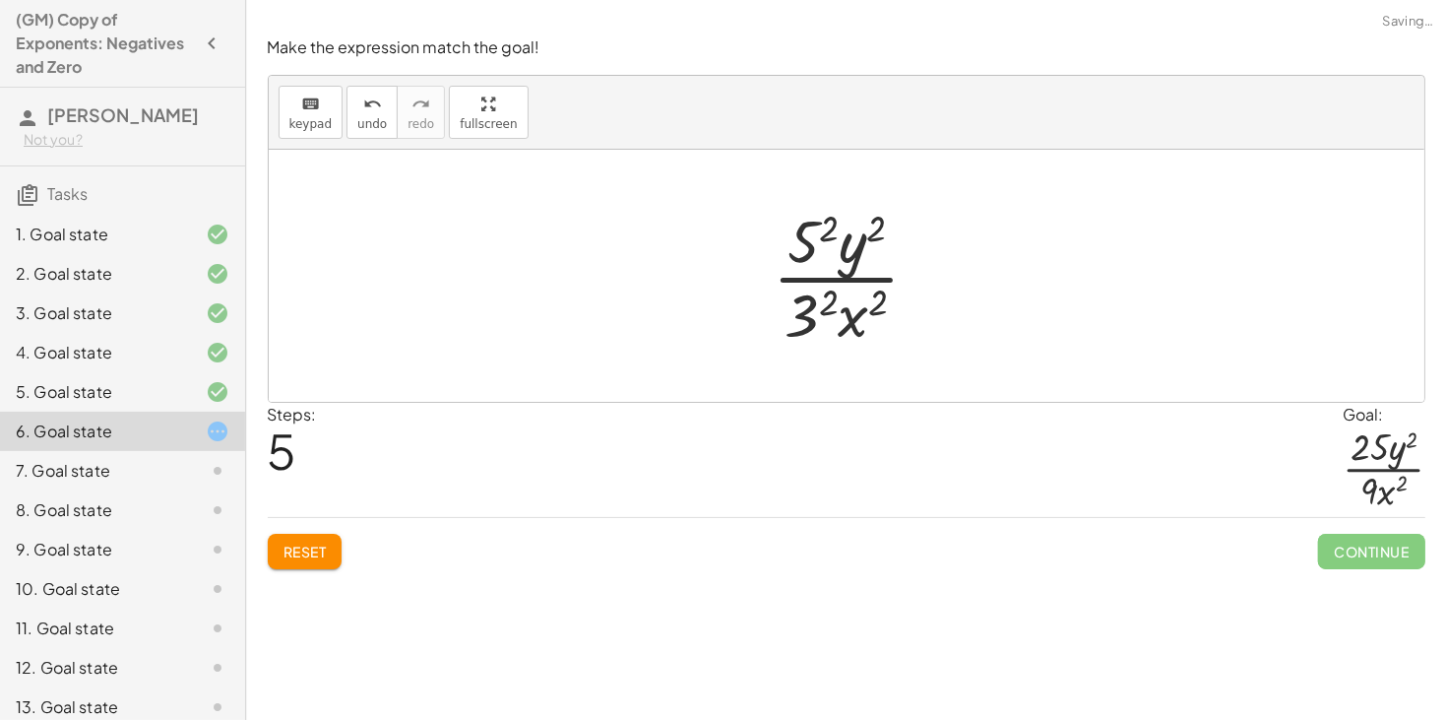
click at [803, 306] on div at bounding box center [854, 276] width 183 height 152
click at [806, 210] on div at bounding box center [854, 276] width 178 height 152
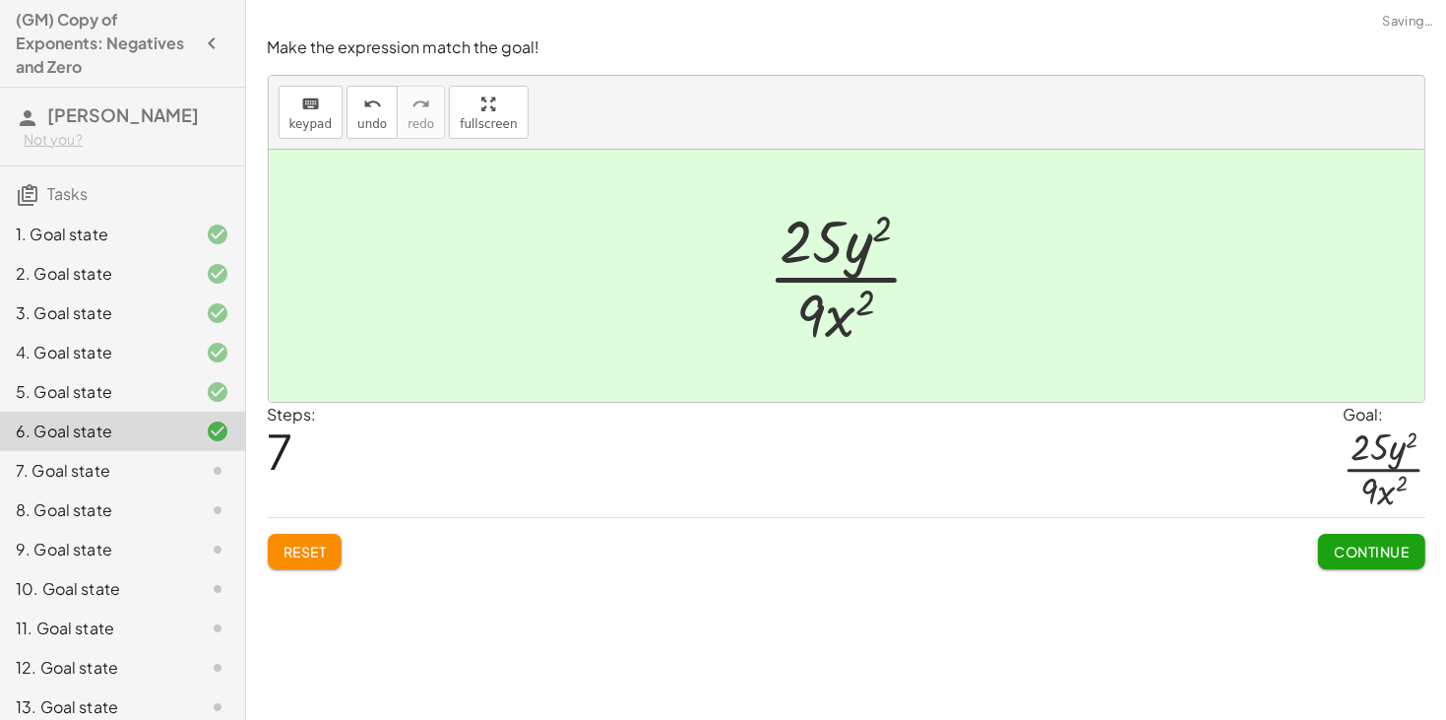
click at [1340, 559] on span "Continue" at bounding box center [1371, 551] width 75 height 18
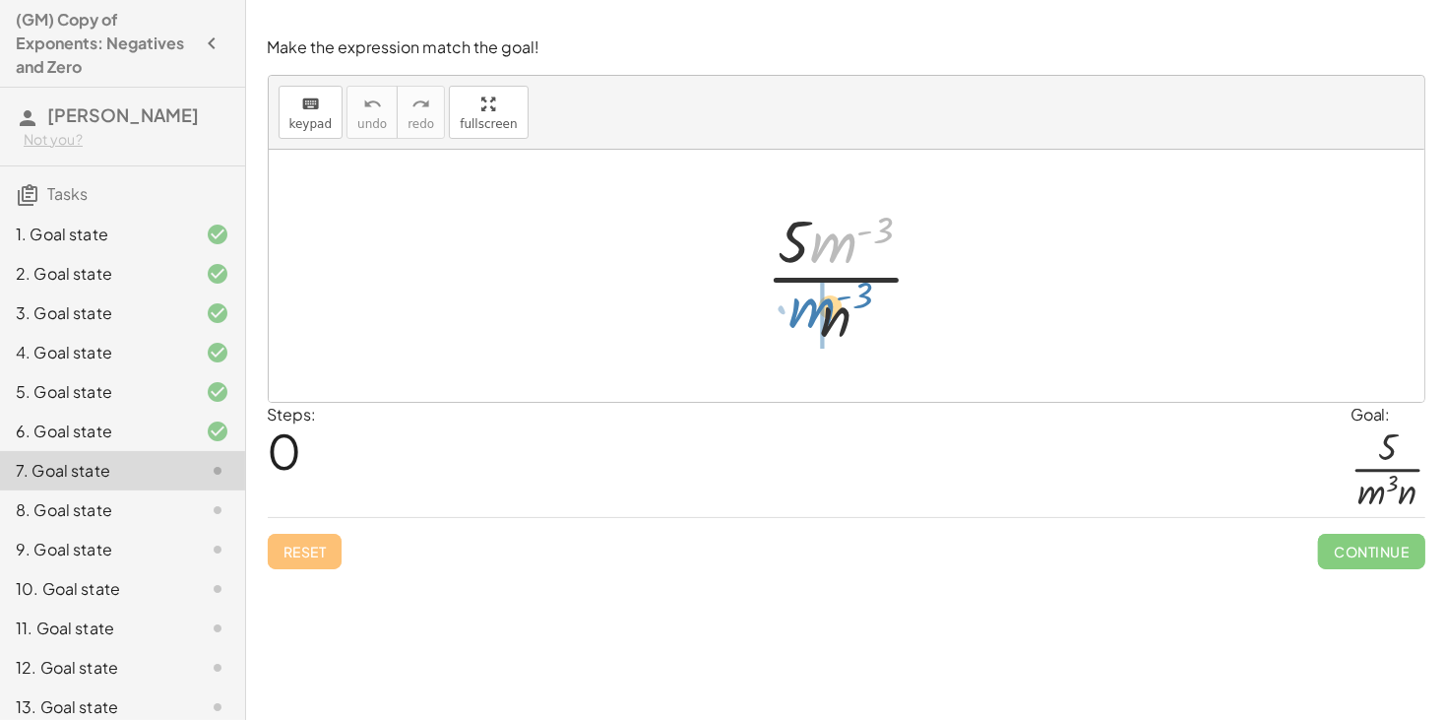
drag, startPoint x: 833, startPoint y: 250, endPoint x: 808, endPoint y: 321, distance: 75.0
click at [808, 321] on div at bounding box center [853, 276] width 195 height 152
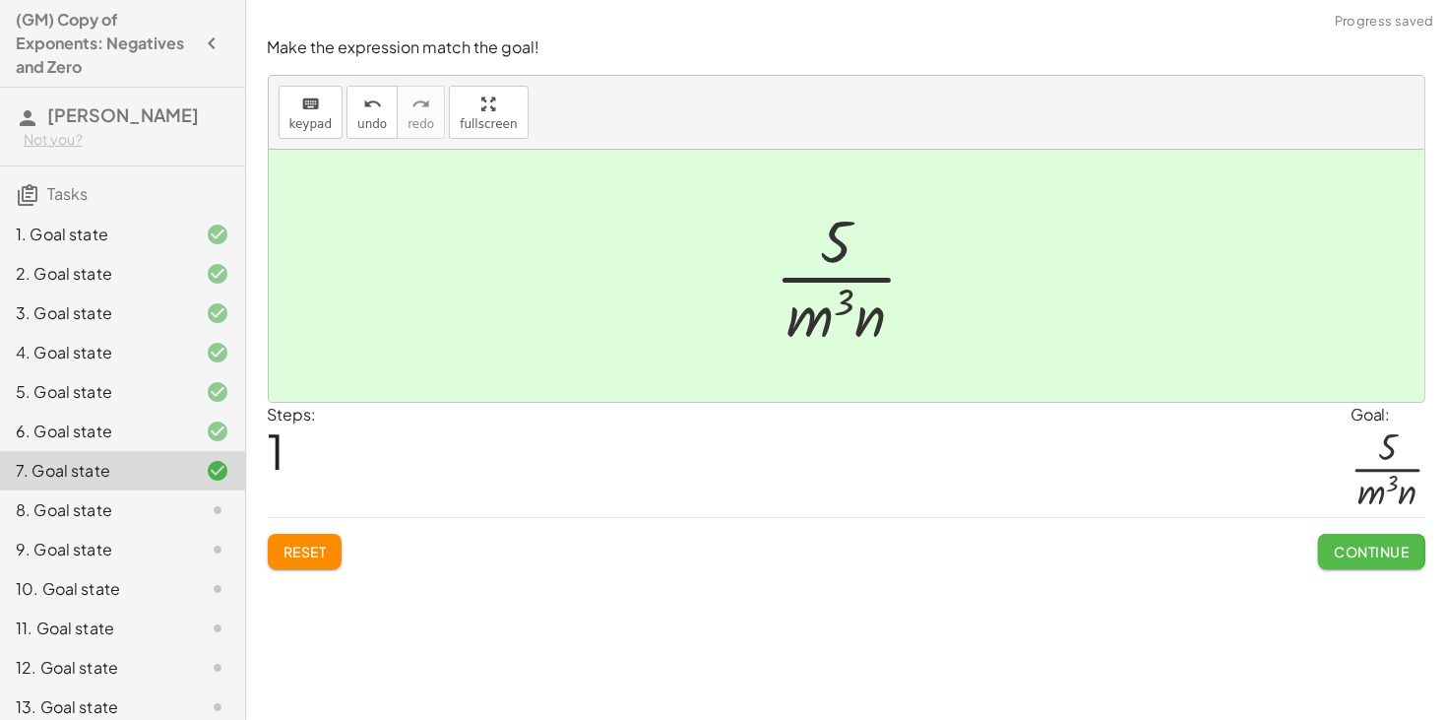
click at [1351, 551] on span "Continue" at bounding box center [1371, 551] width 75 height 18
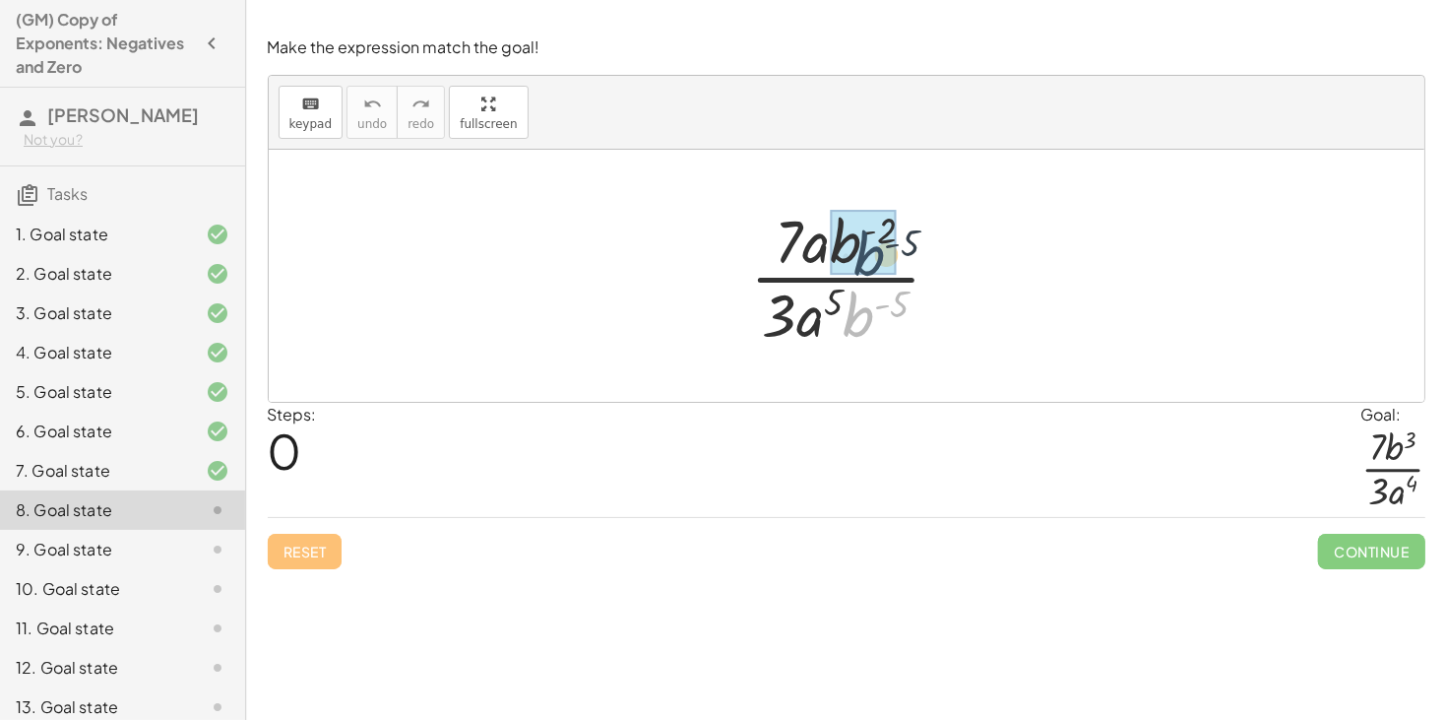
drag, startPoint x: 864, startPoint y: 309, endPoint x: 875, endPoint y: 246, distance: 63.9
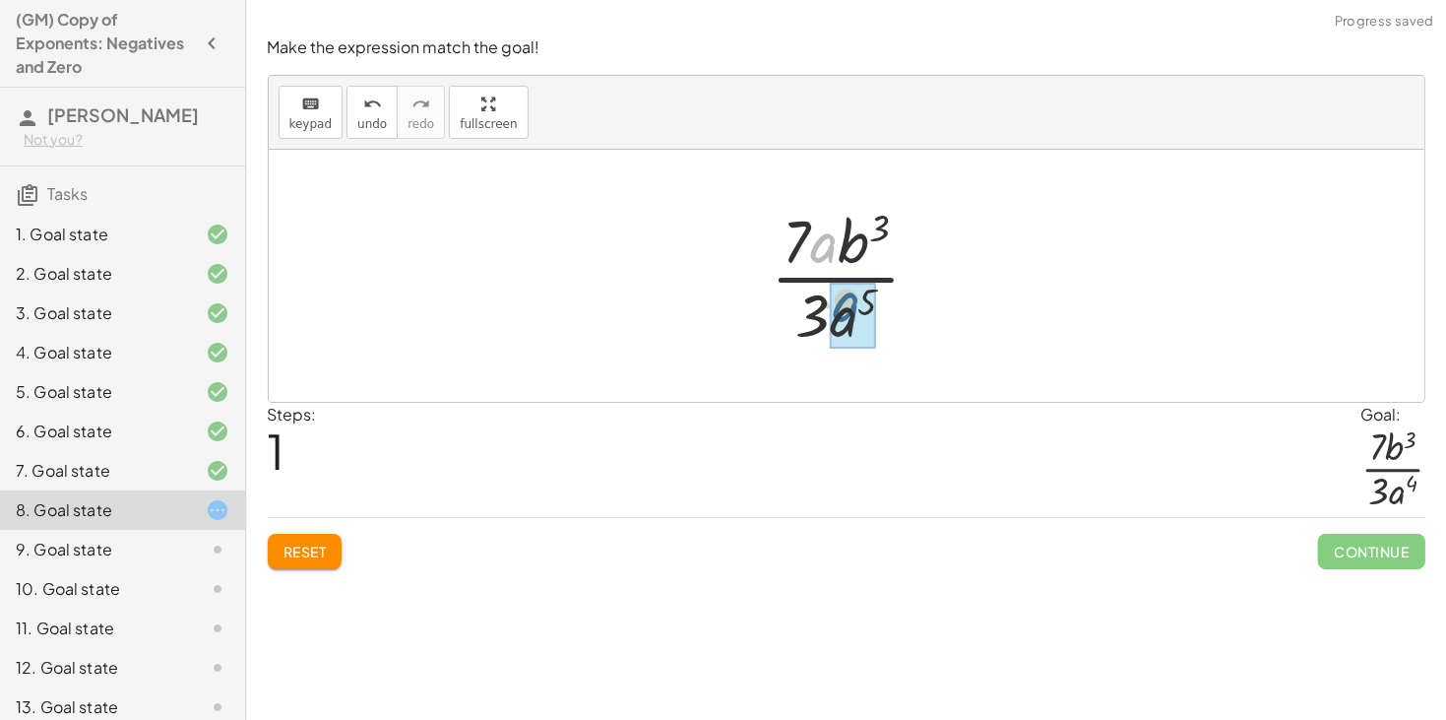
drag, startPoint x: 824, startPoint y: 250, endPoint x: 849, endPoint y: 314, distance: 68.6
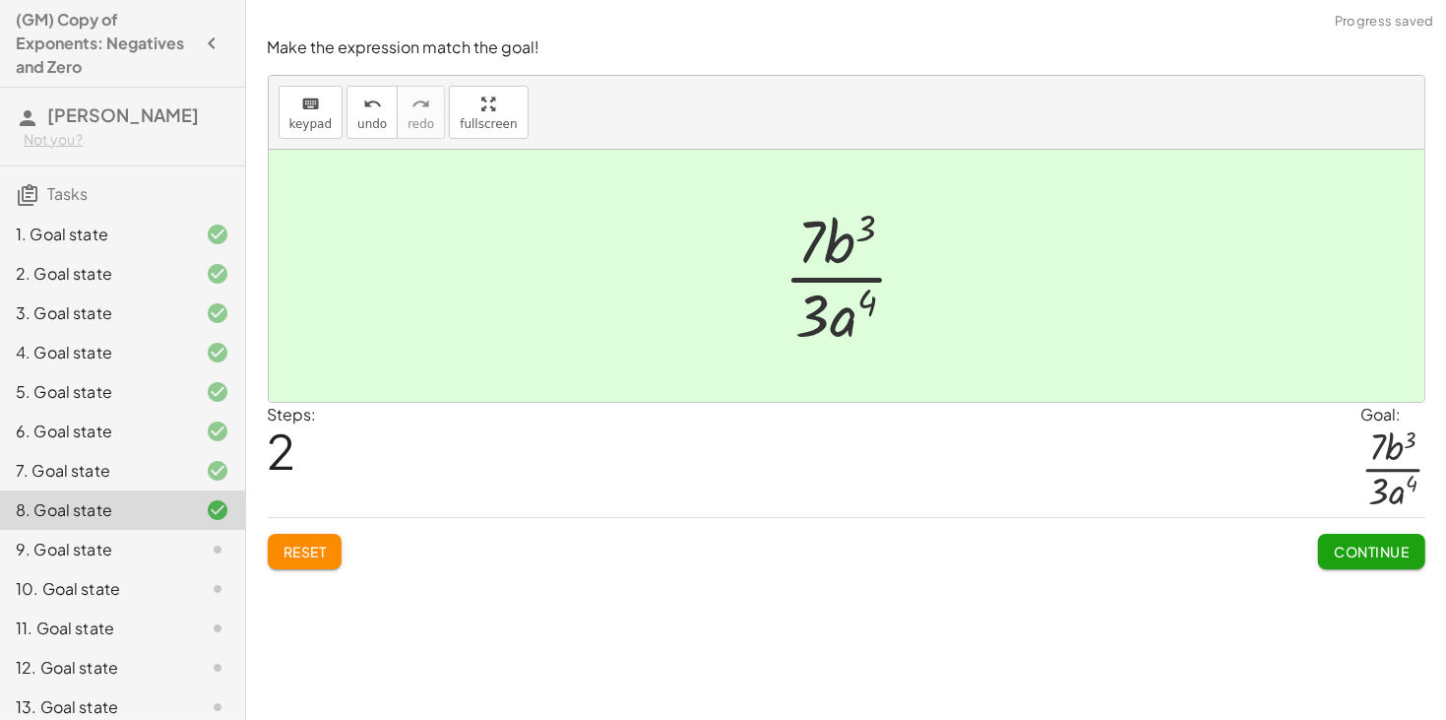
click at [1327, 544] on button "Continue" at bounding box center [1371, 551] width 106 height 35
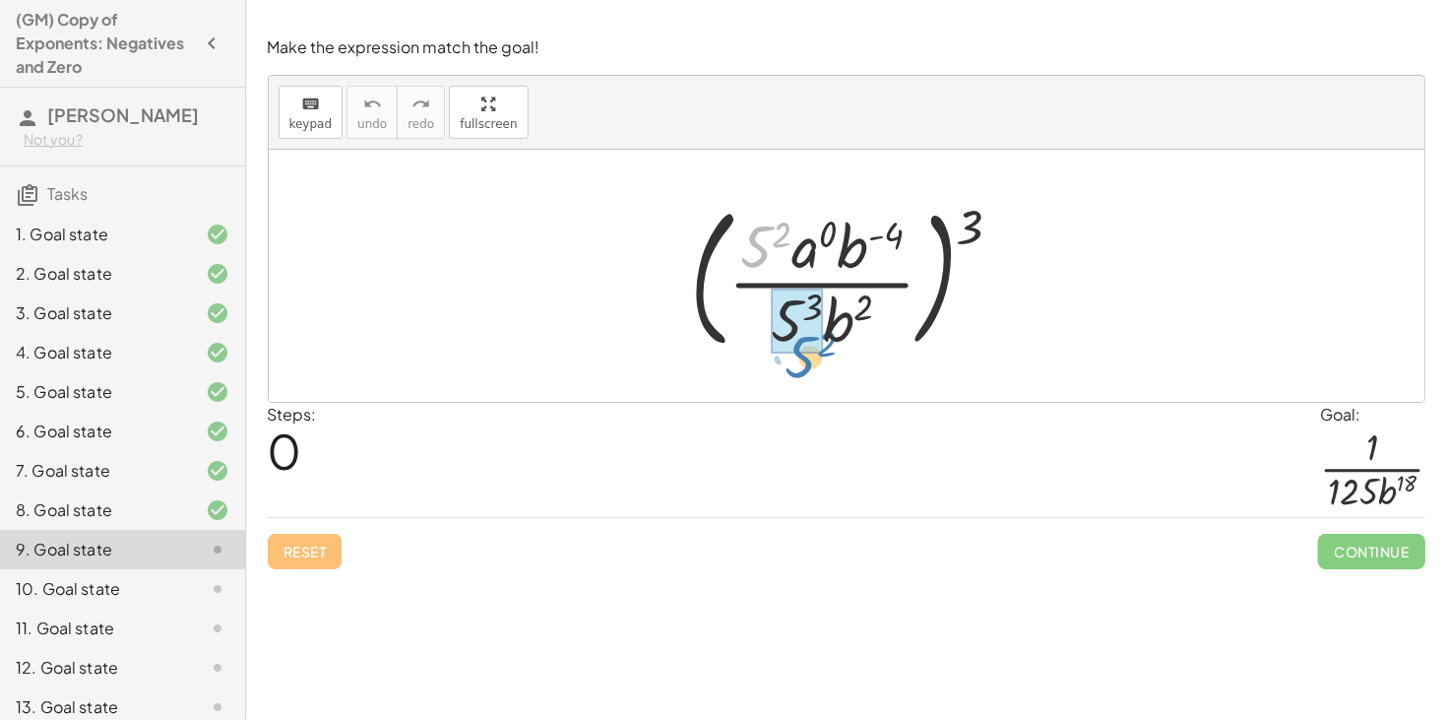
drag, startPoint x: 758, startPoint y: 249, endPoint x: 799, endPoint y: 351, distance: 109.5
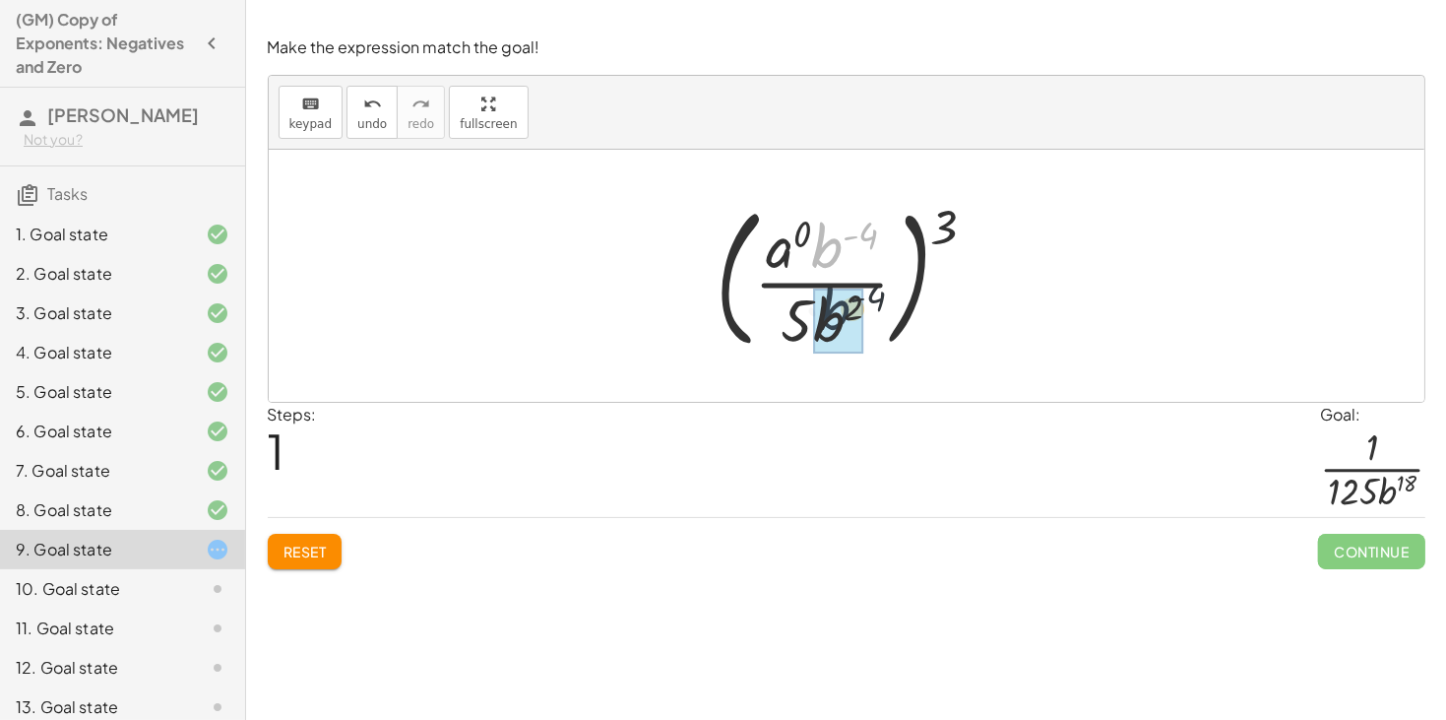
drag, startPoint x: 830, startPoint y: 246, endPoint x: 837, endPoint y: 314, distance: 68.3
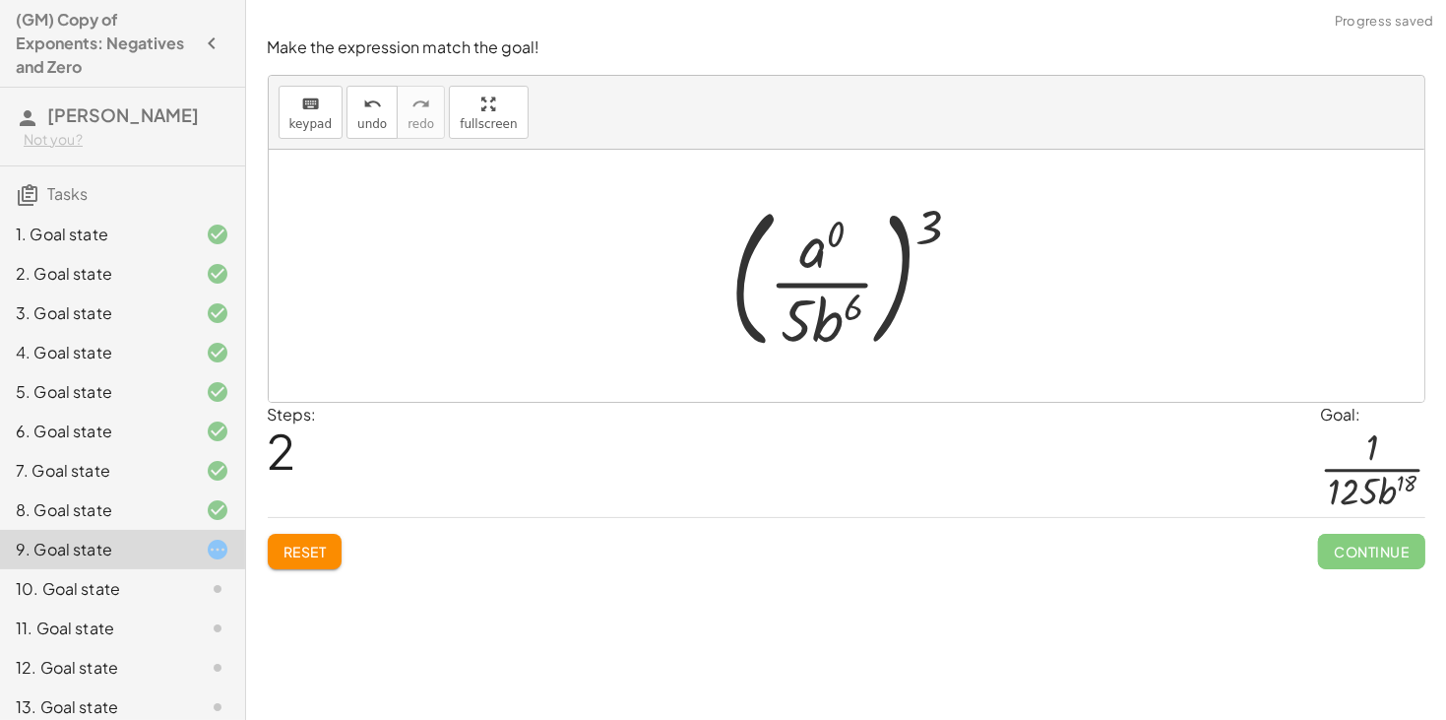
click at [850, 313] on div at bounding box center [854, 275] width 267 height 163
drag, startPoint x: 929, startPoint y: 224, endPoint x: 840, endPoint y: 319, distance: 130.2
click at [840, 319] on div at bounding box center [854, 275] width 267 height 163
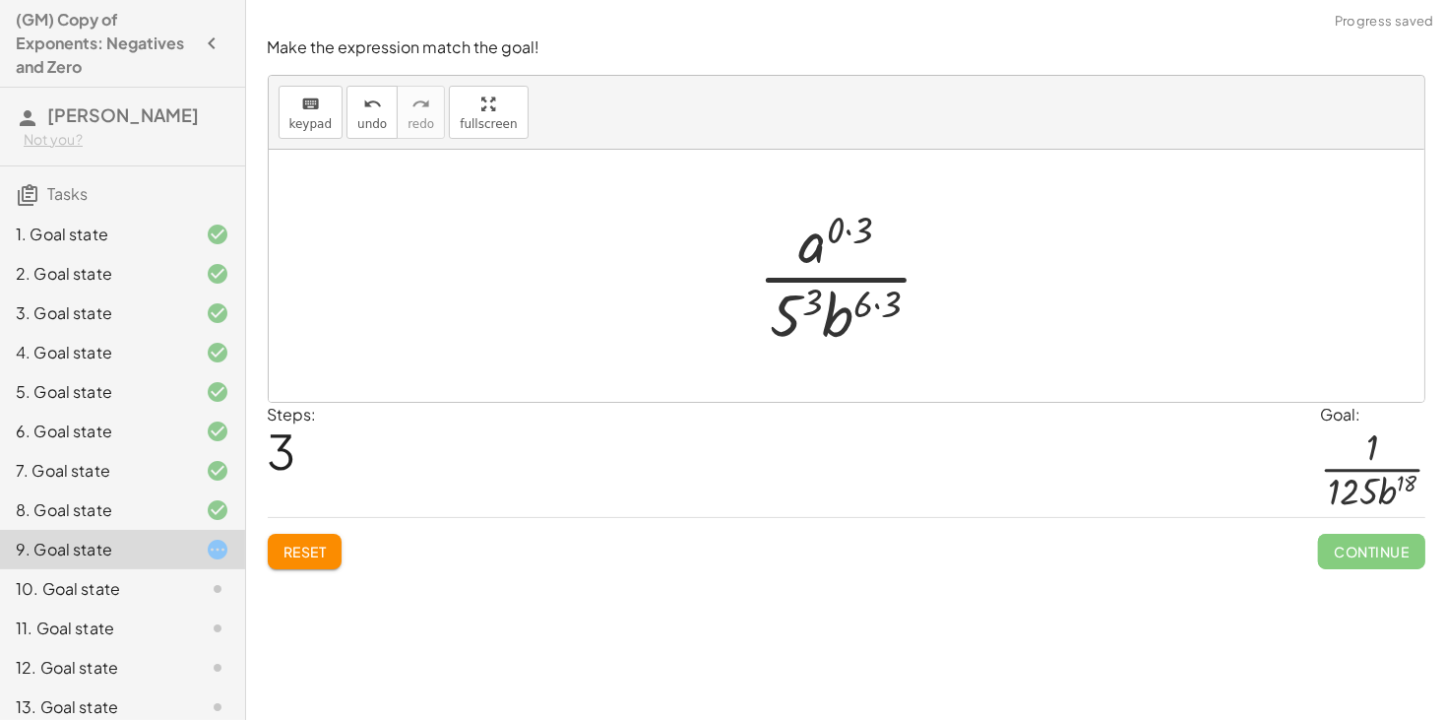
click at [815, 306] on div at bounding box center [853, 276] width 211 height 152
click at [883, 307] on div at bounding box center [855, 276] width 244 height 152
click at [903, 294] on div at bounding box center [855, 276] width 244 height 152
click at [887, 304] on div at bounding box center [853, 276] width 229 height 152
click at [843, 233] on div at bounding box center [853, 276] width 229 height 152
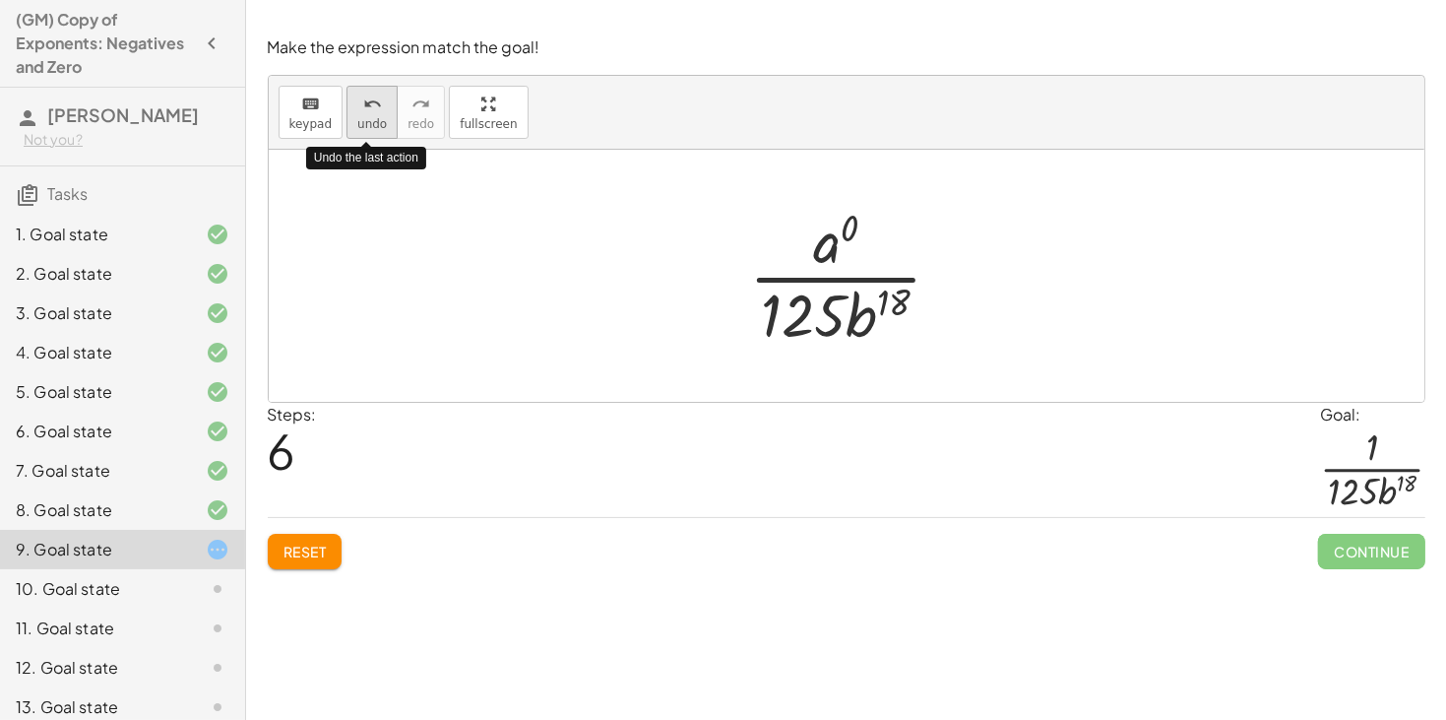
click at [361, 117] on span "undo" at bounding box center [372, 124] width 30 height 14
click at [357, 117] on span "undo" at bounding box center [372, 124] width 30 height 14
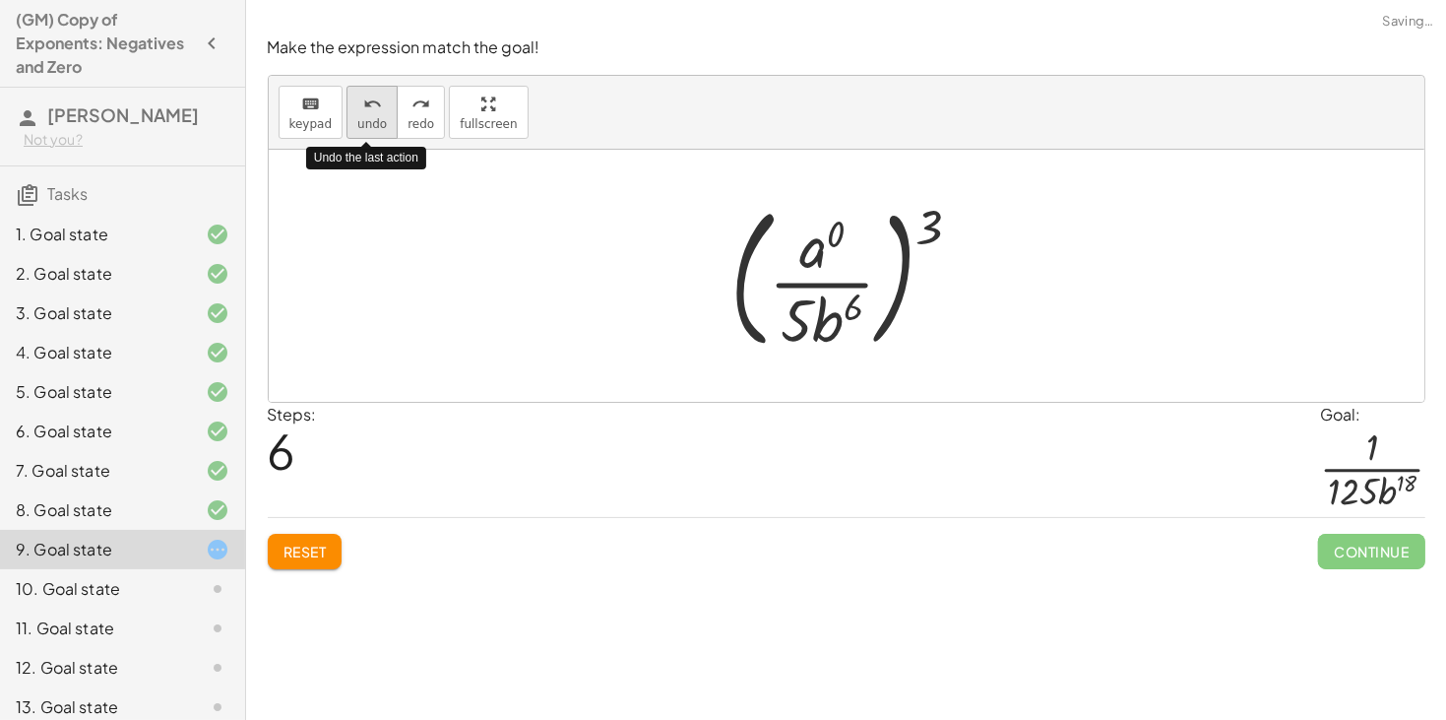
click at [357, 117] on span "undo" at bounding box center [372, 124] width 30 height 14
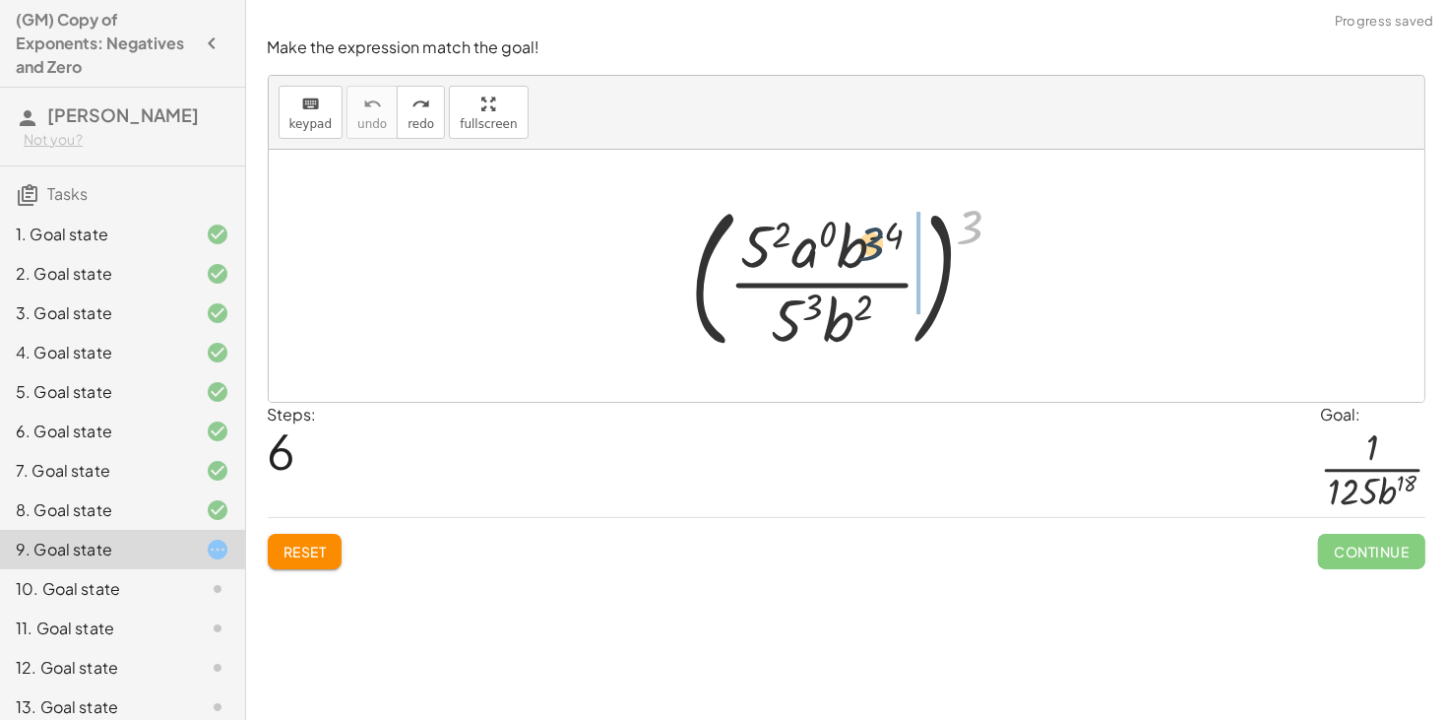
drag, startPoint x: 977, startPoint y: 229, endPoint x: 870, endPoint y: 248, distance: 108.0
click at [870, 248] on div at bounding box center [854, 275] width 349 height 163
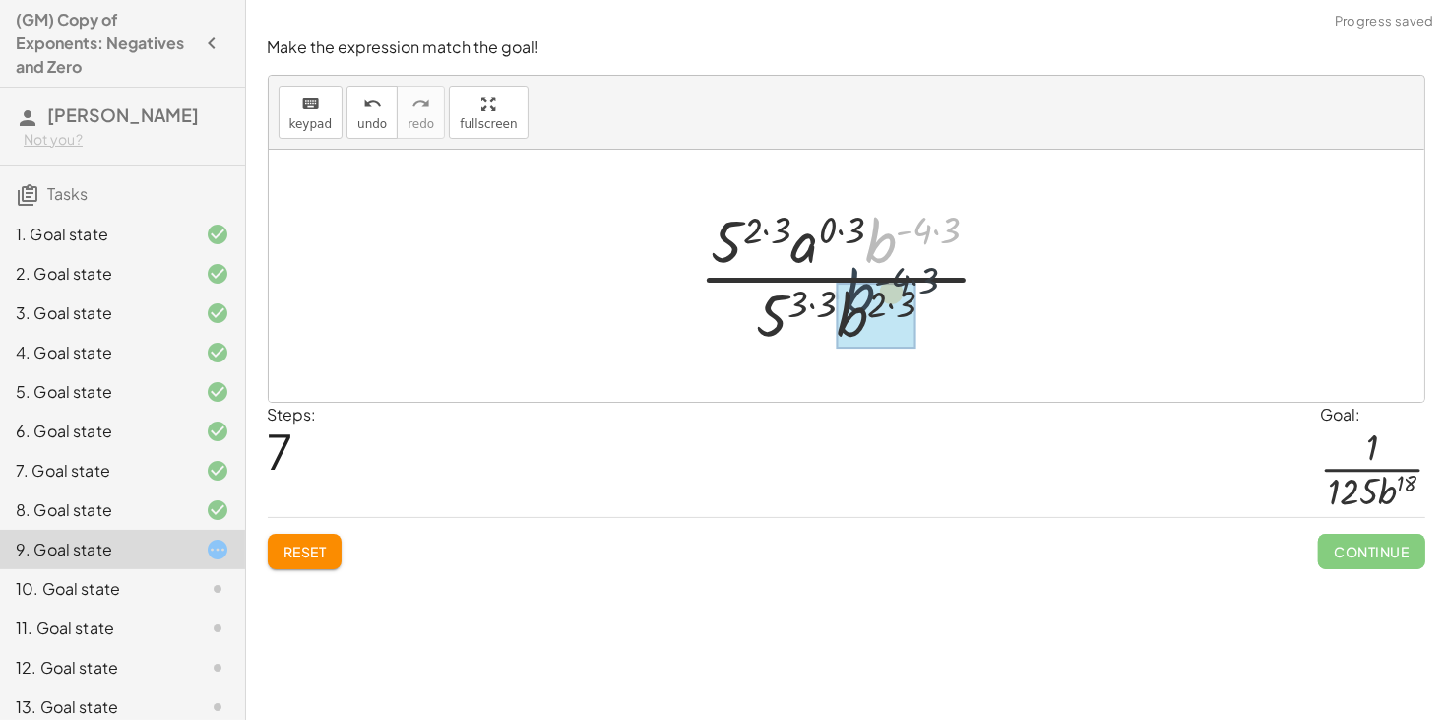
drag, startPoint x: 885, startPoint y: 248, endPoint x: 861, endPoint y: 312, distance: 68.6
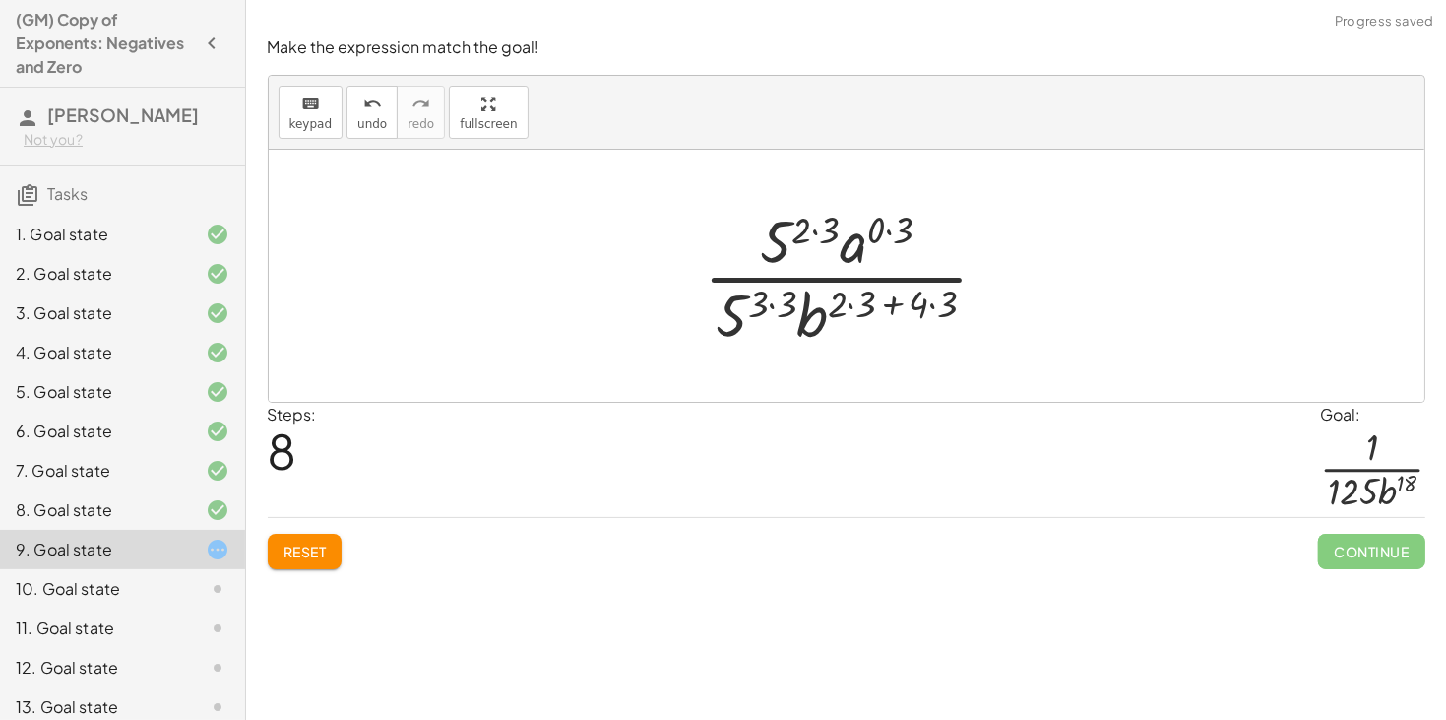
click at [888, 305] on div at bounding box center [854, 276] width 321 height 152
click at [933, 305] on div at bounding box center [854, 276] width 321 height 152
click at [866, 301] on div at bounding box center [854, 276] width 304 height 152
click at [885, 308] on div at bounding box center [854, 276] width 276 height 152
click at [821, 305] on div at bounding box center [853, 276] width 233 height 152
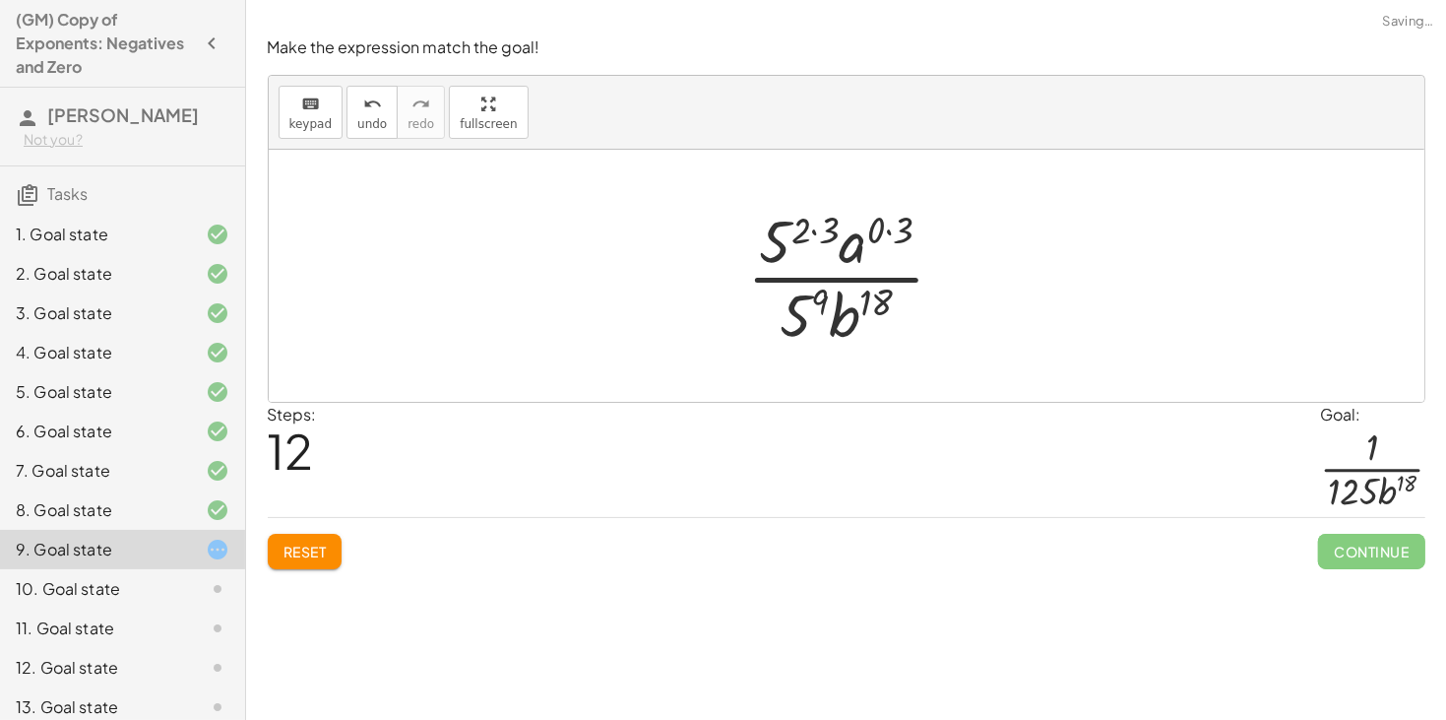
click at [800, 308] on div at bounding box center [853, 276] width 233 height 152
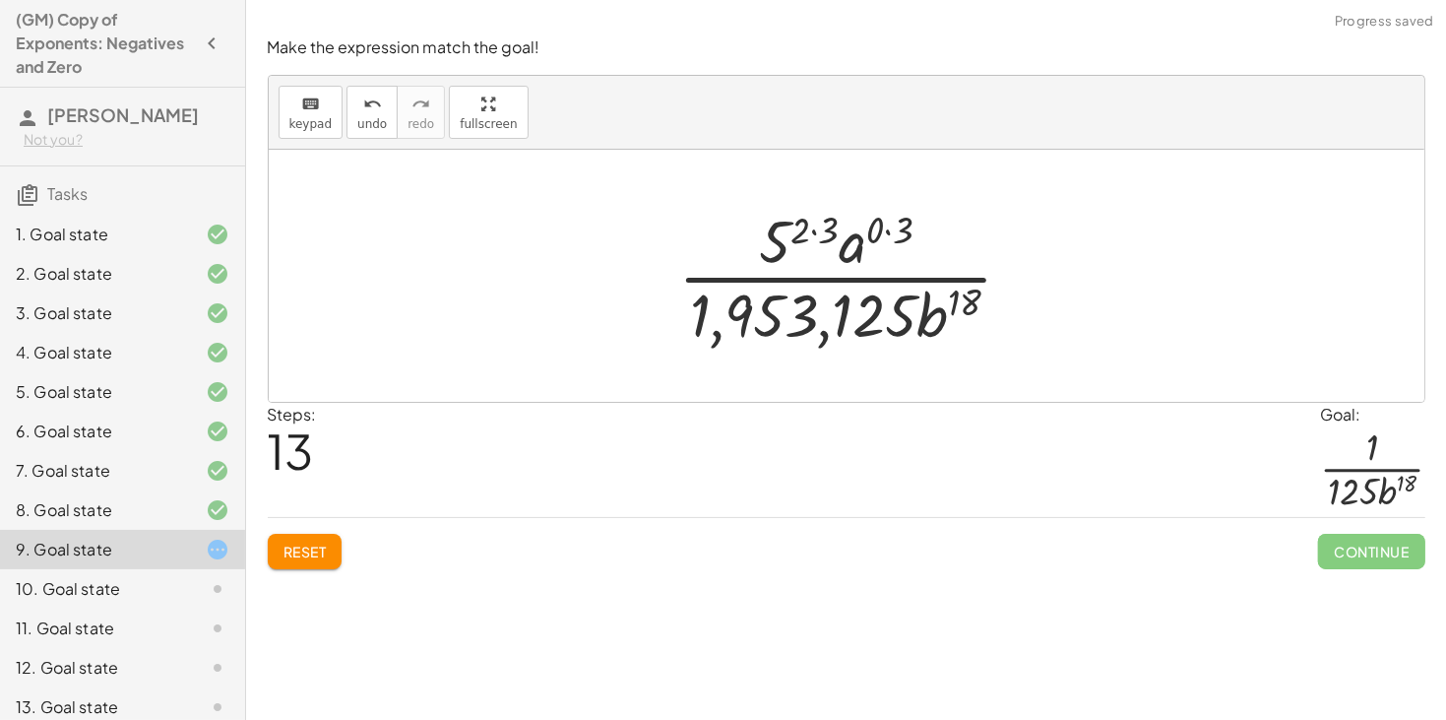
click at [302, 552] on span "Reset" at bounding box center [305, 551] width 43 height 18
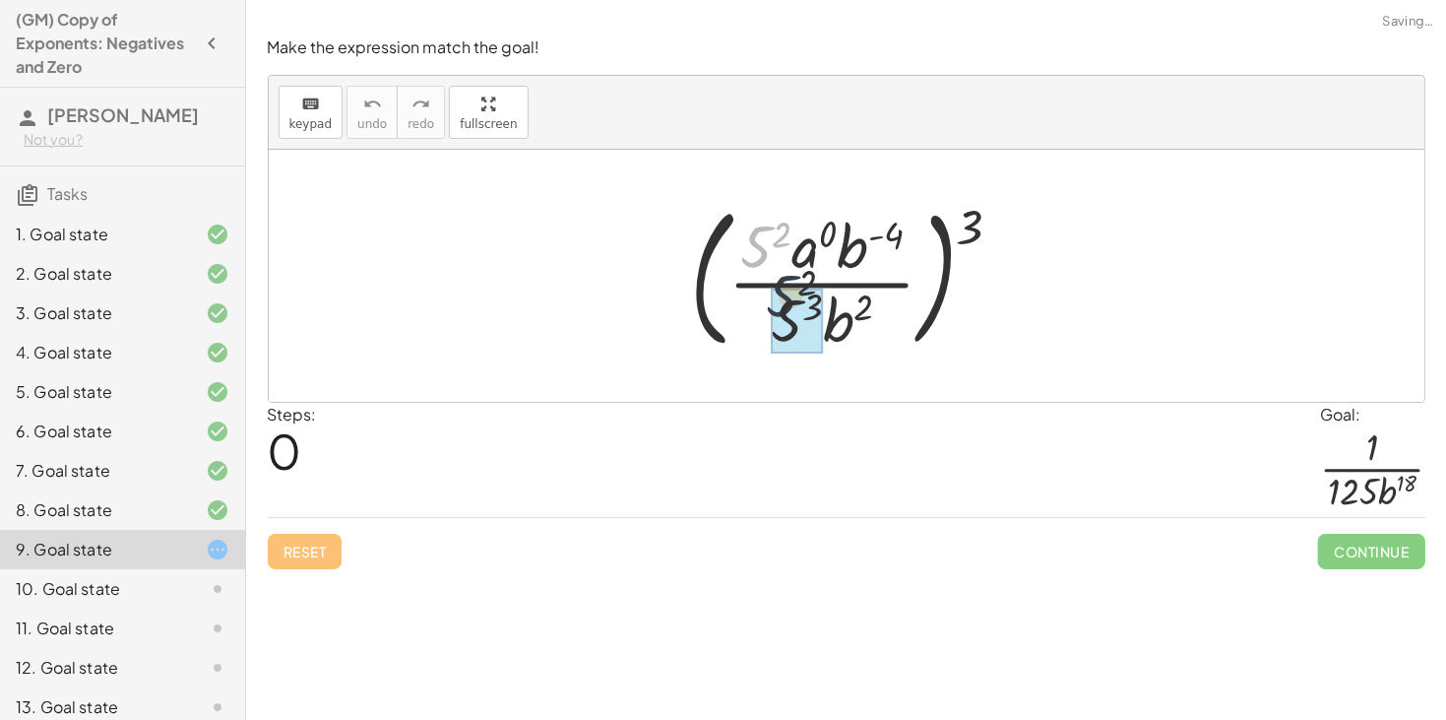
drag, startPoint x: 761, startPoint y: 246, endPoint x: 807, endPoint y: 346, distance: 109.7
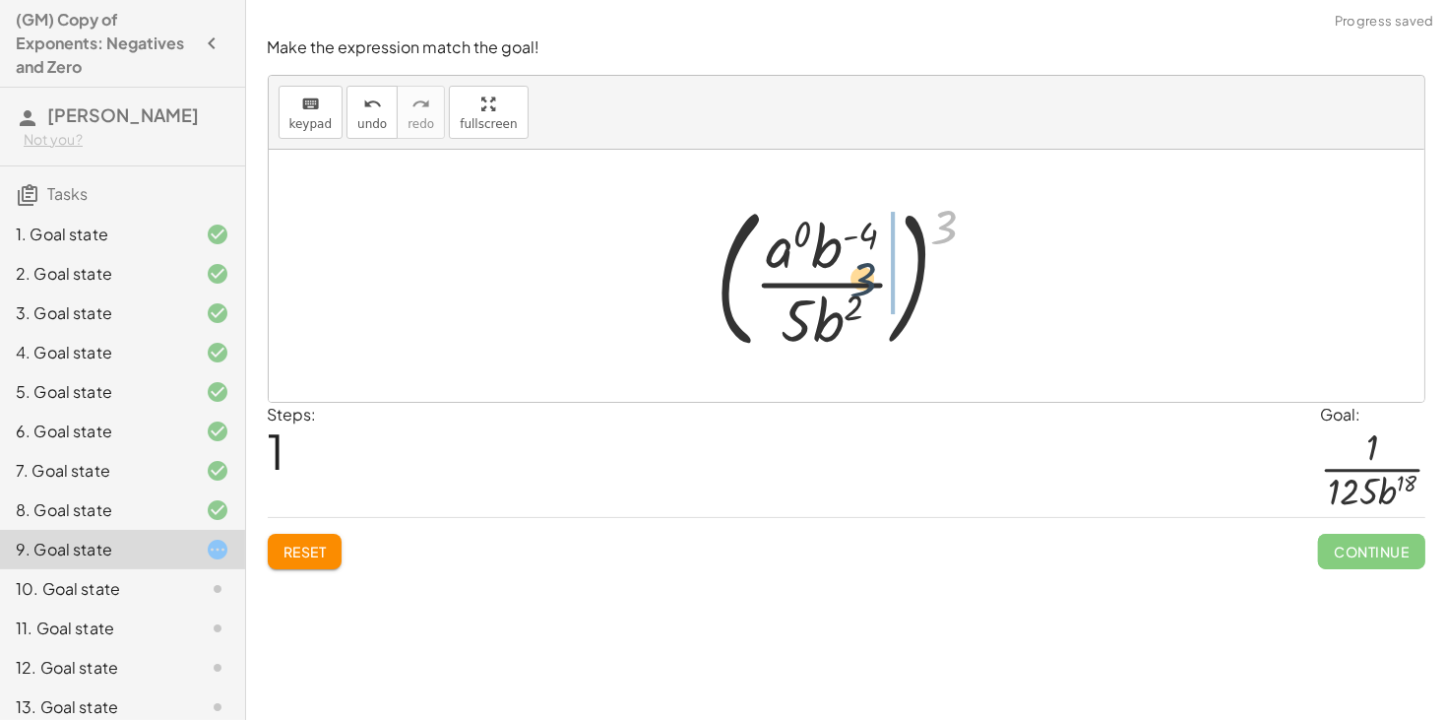
drag, startPoint x: 946, startPoint y: 227, endPoint x: 860, endPoint y: 282, distance: 102.2
click at [860, 282] on div at bounding box center [854, 275] width 297 height 163
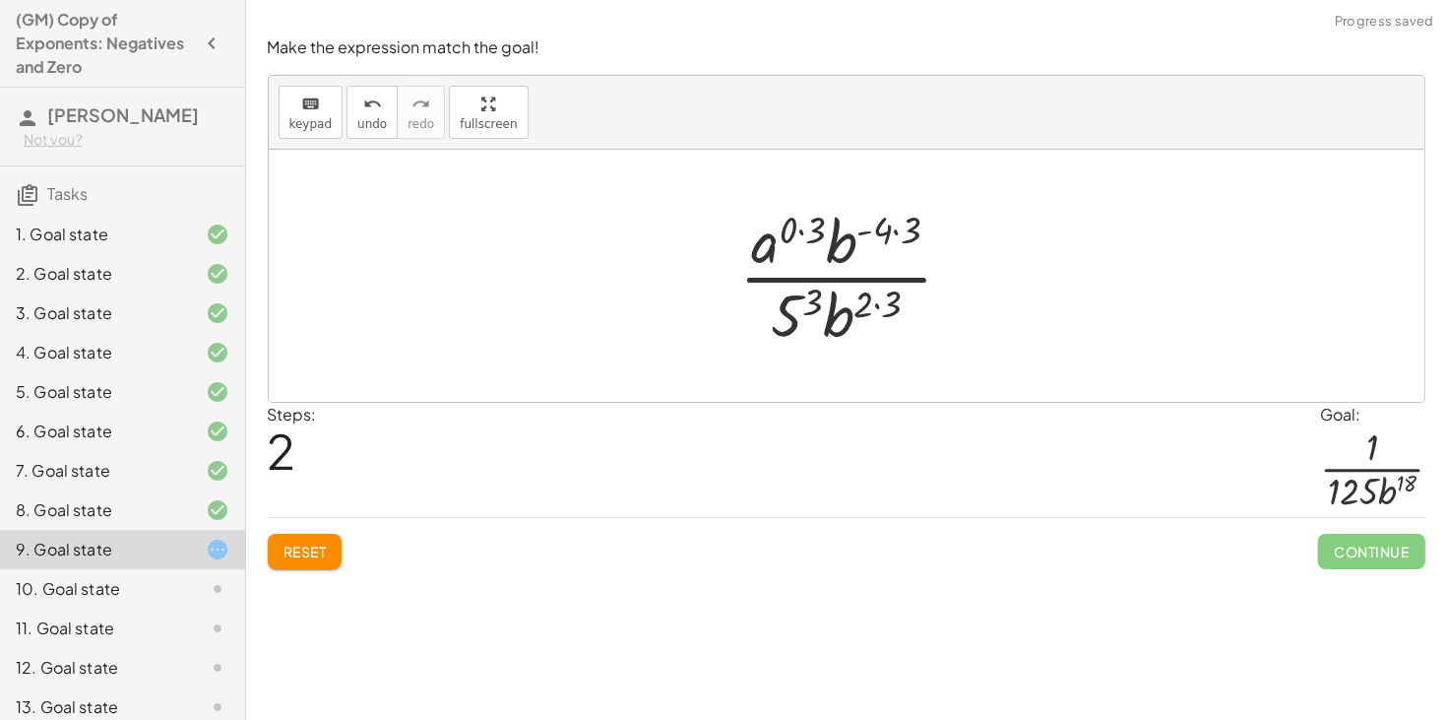
click at [880, 304] on div at bounding box center [854, 276] width 249 height 152
click at [825, 304] on div at bounding box center [854, 276] width 249 height 152
click at [893, 227] on div at bounding box center [854, 276] width 249 height 152
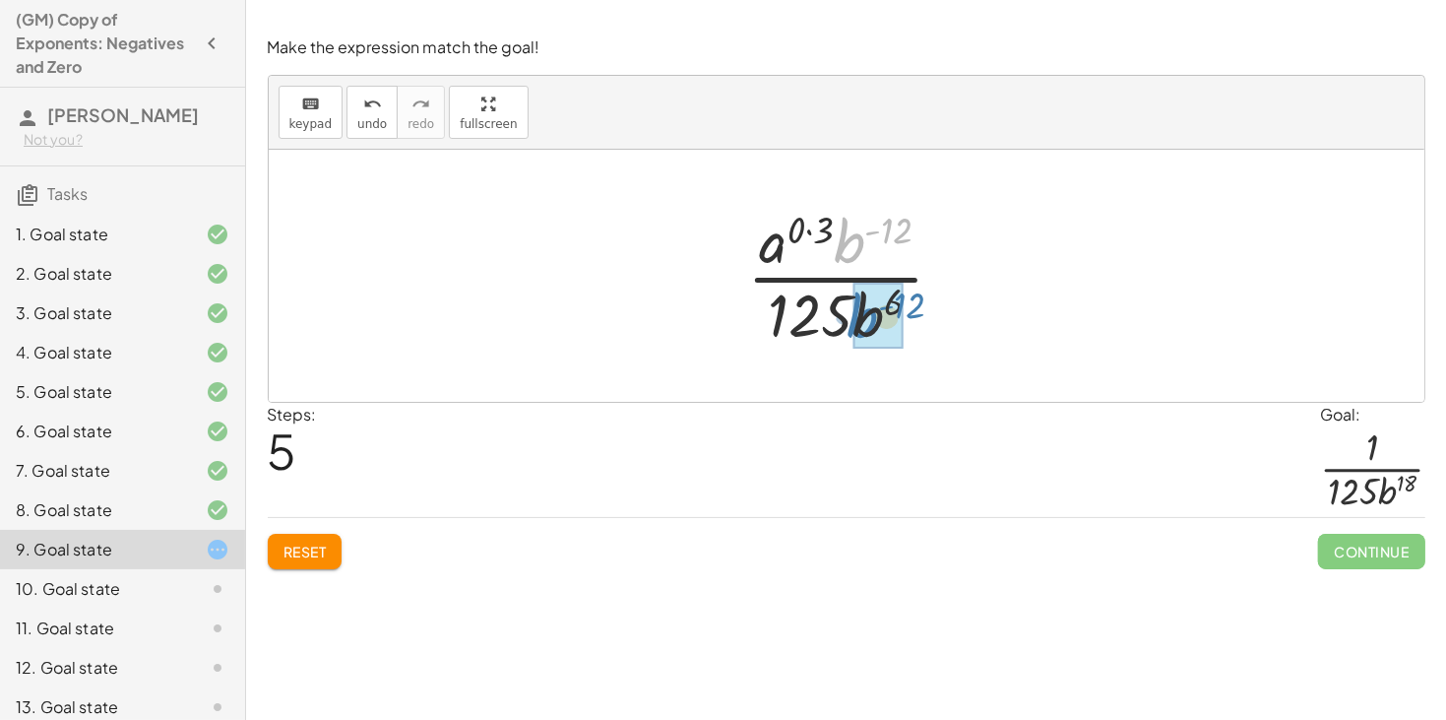
drag, startPoint x: 857, startPoint y: 240, endPoint x: 870, endPoint y: 317, distance: 78.0
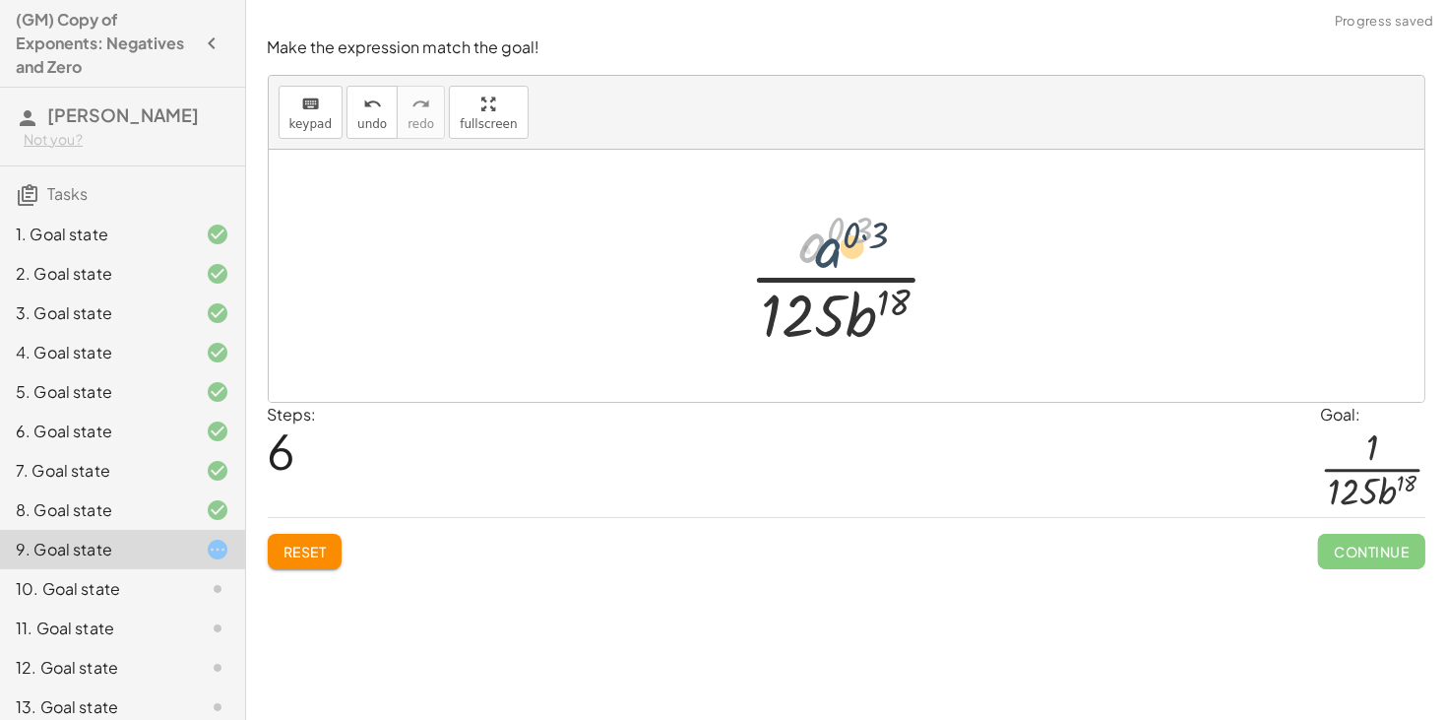
drag, startPoint x: 814, startPoint y: 248, endPoint x: 833, endPoint y: 253, distance: 19.3
click at [833, 253] on div at bounding box center [853, 276] width 229 height 152
click at [846, 232] on div at bounding box center [853, 276] width 229 height 152
click at [846, 235] on div at bounding box center [853, 276] width 229 height 152
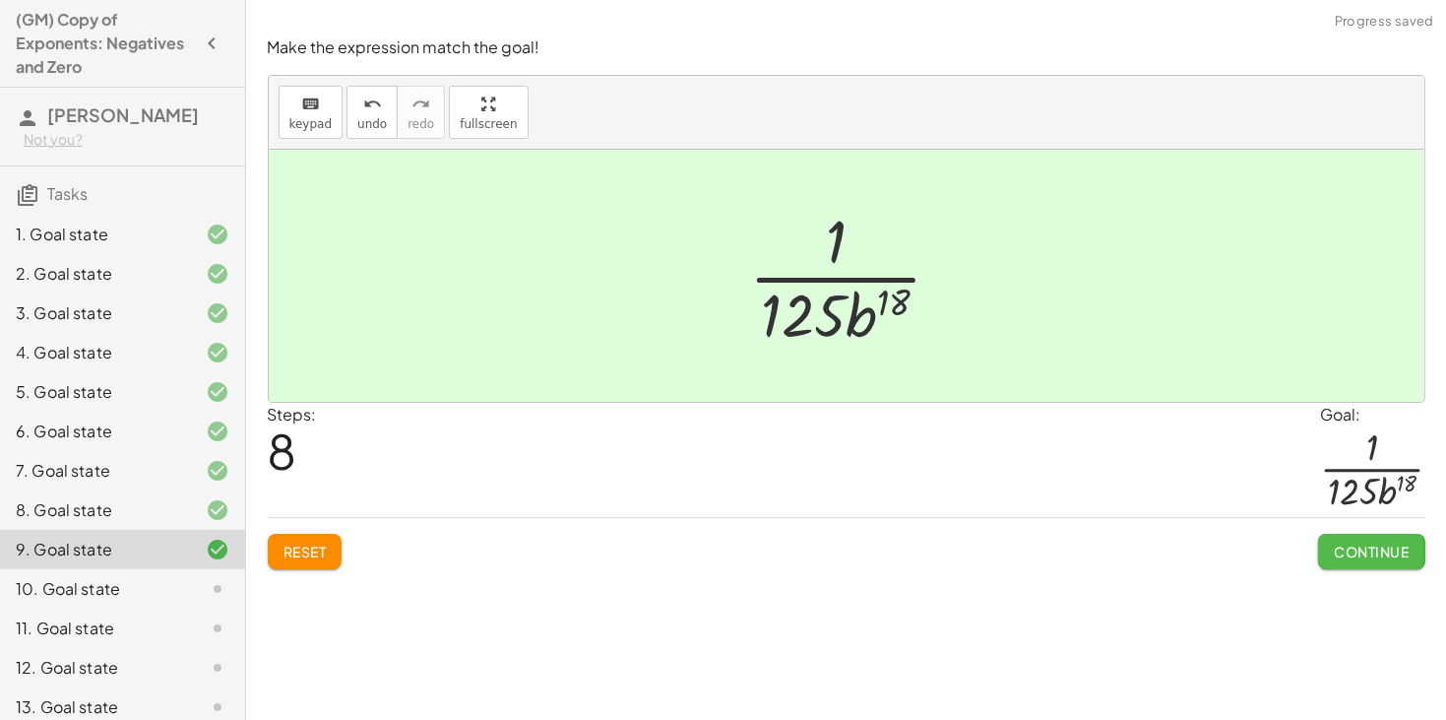
click at [1355, 558] on span "Continue" at bounding box center [1371, 551] width 75 height 18
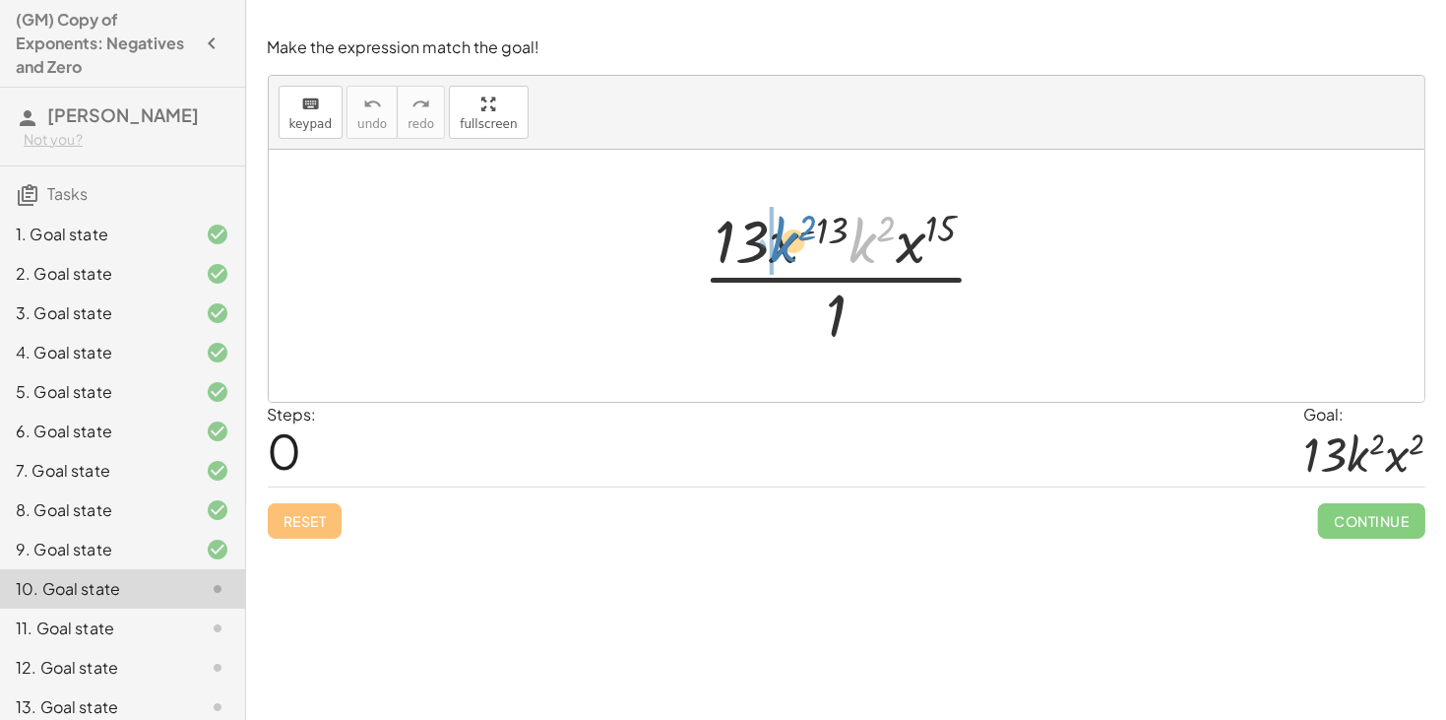
drag, startPoint x: 857, startPoint y: 243, endPoint x: 777, endPoint y: 242, distance: 79.8
click at [777, 242] on div at bounding box center [854, 276] width 322 height 152
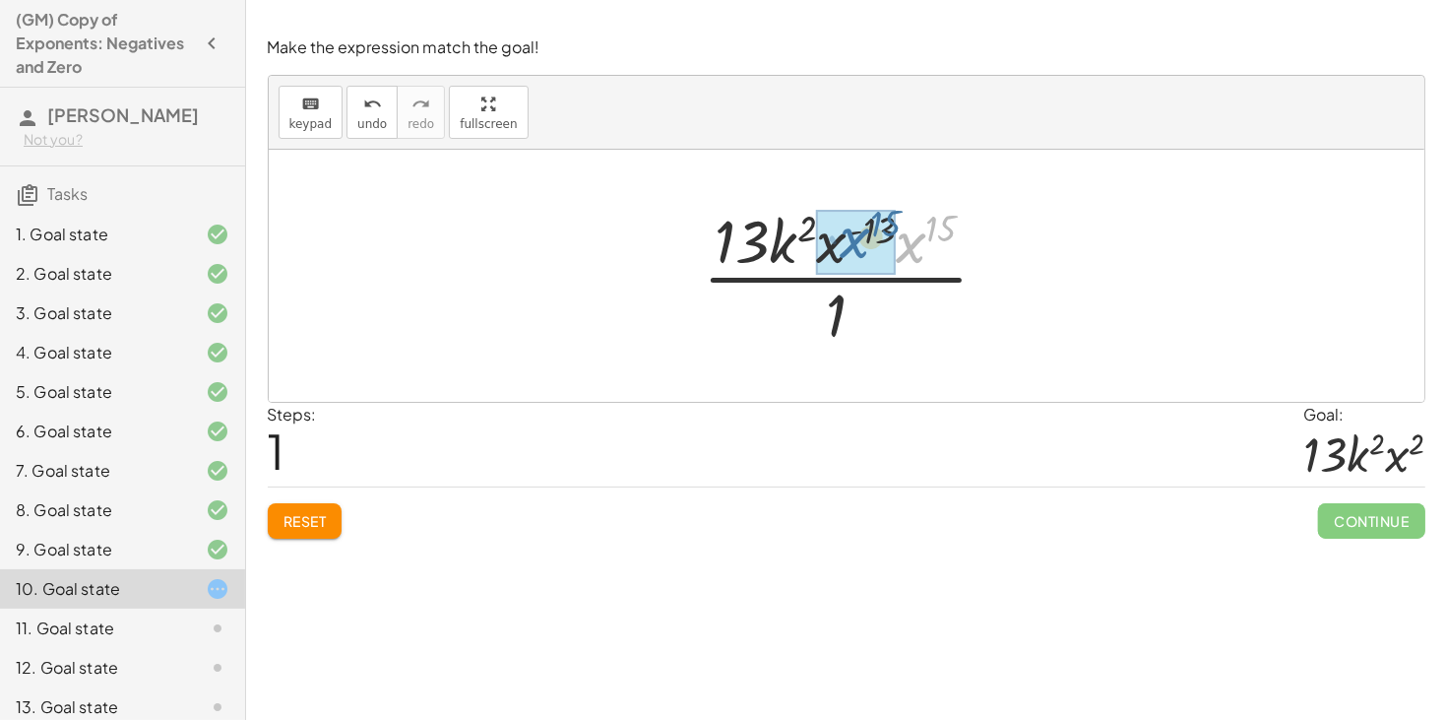
drag, startPoint x: 906, startPoint y: 255, endPoint x: 849, endPoint y: 250, distance: 57.3
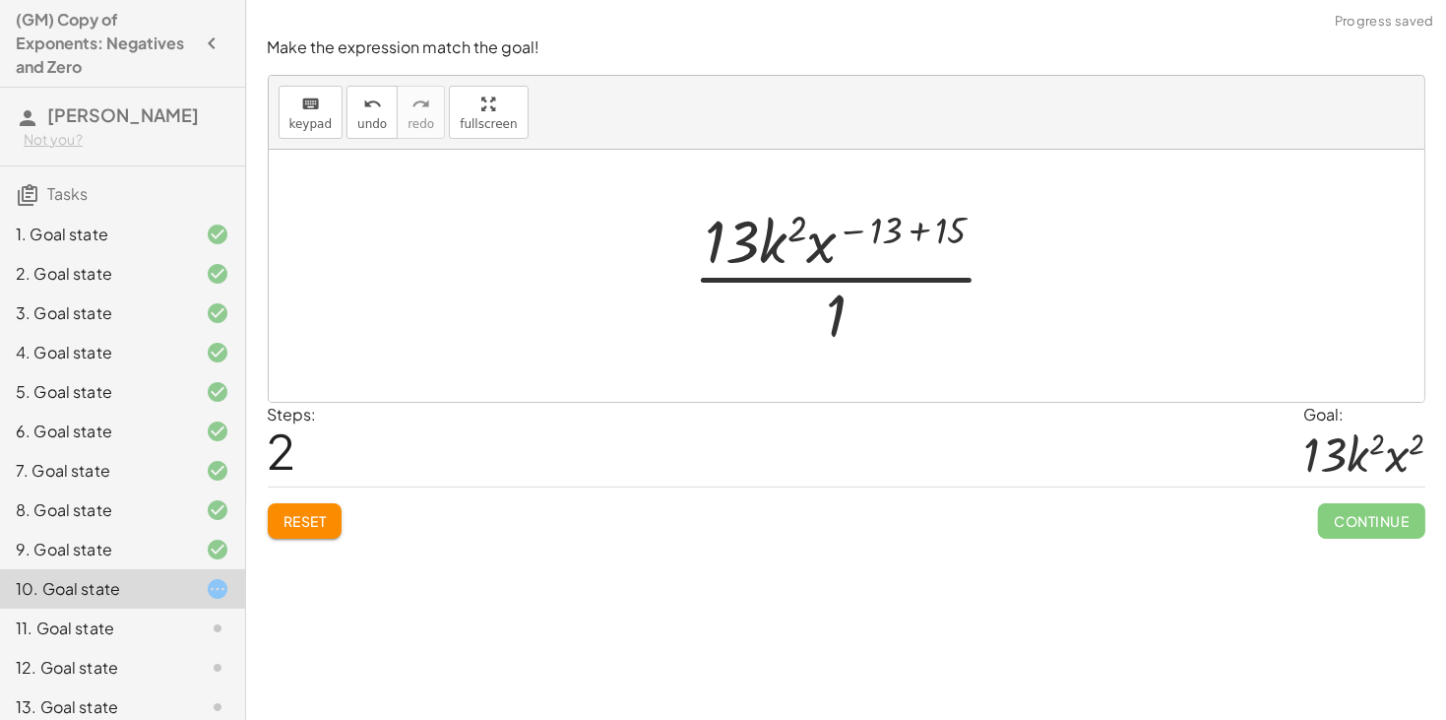
click at [916, 236] on div at bounding box center [854, 276] width 342 height 152
click at [839, 305] on div at bounding box center [853, 276] width 231 height 152
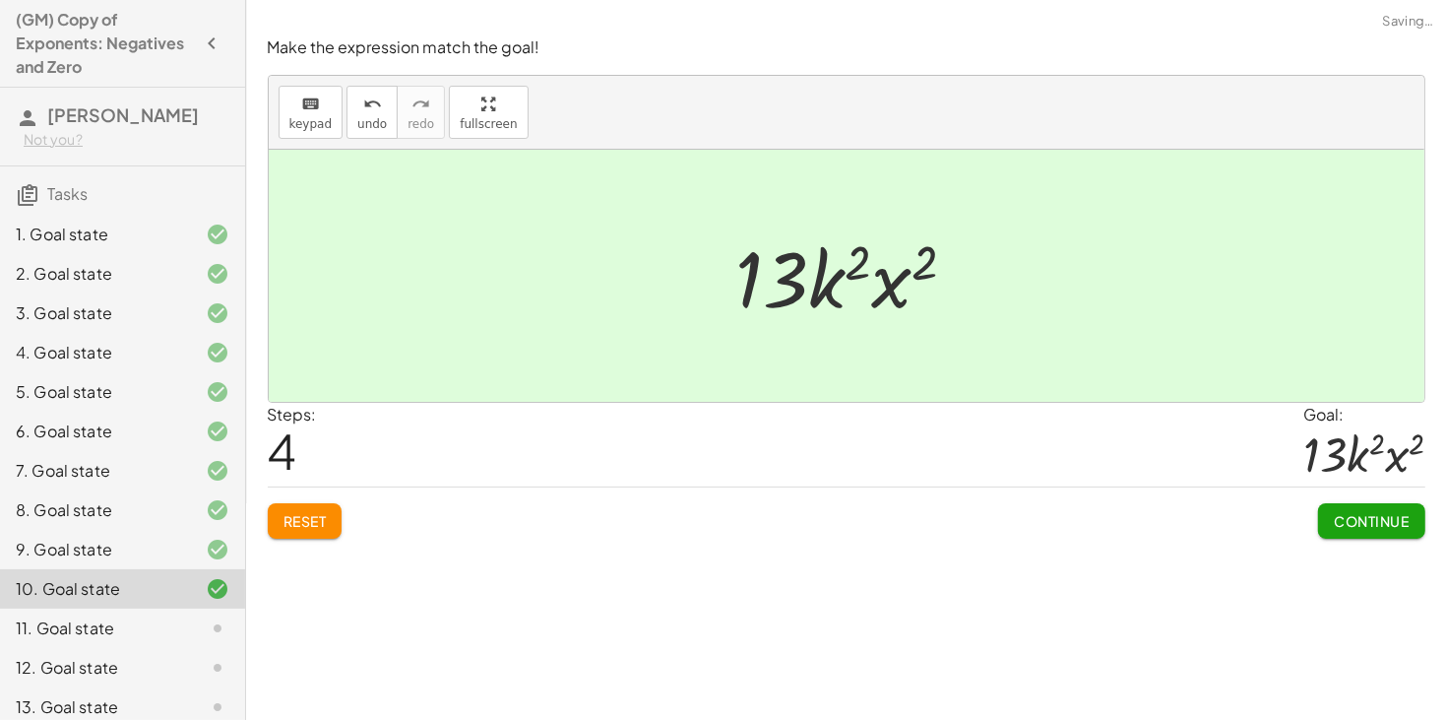
click at [1346, 535] on button "Continue" at bounding box center [1371, 520] width 106 height 35
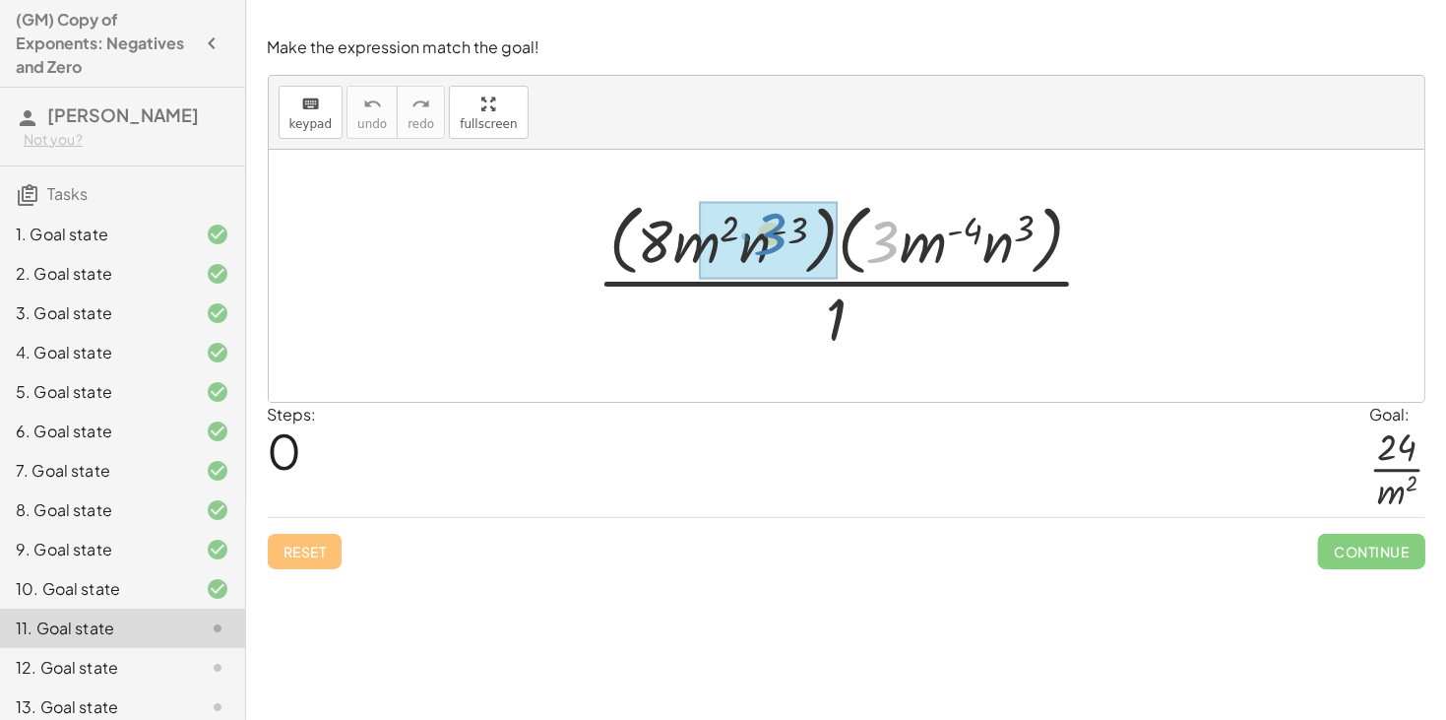
drag, startPoint x: 900, startPoint y: 251, endPoint x: 872, endPoint y: 241, distance: 29.3
click at [872, 241] on div at bounding box center [854, 275] width 535 height 160
drag, startPoint x: 890, startPoint y: 243, endPoint x: 771, endPoint y: 239, distance: 119.2
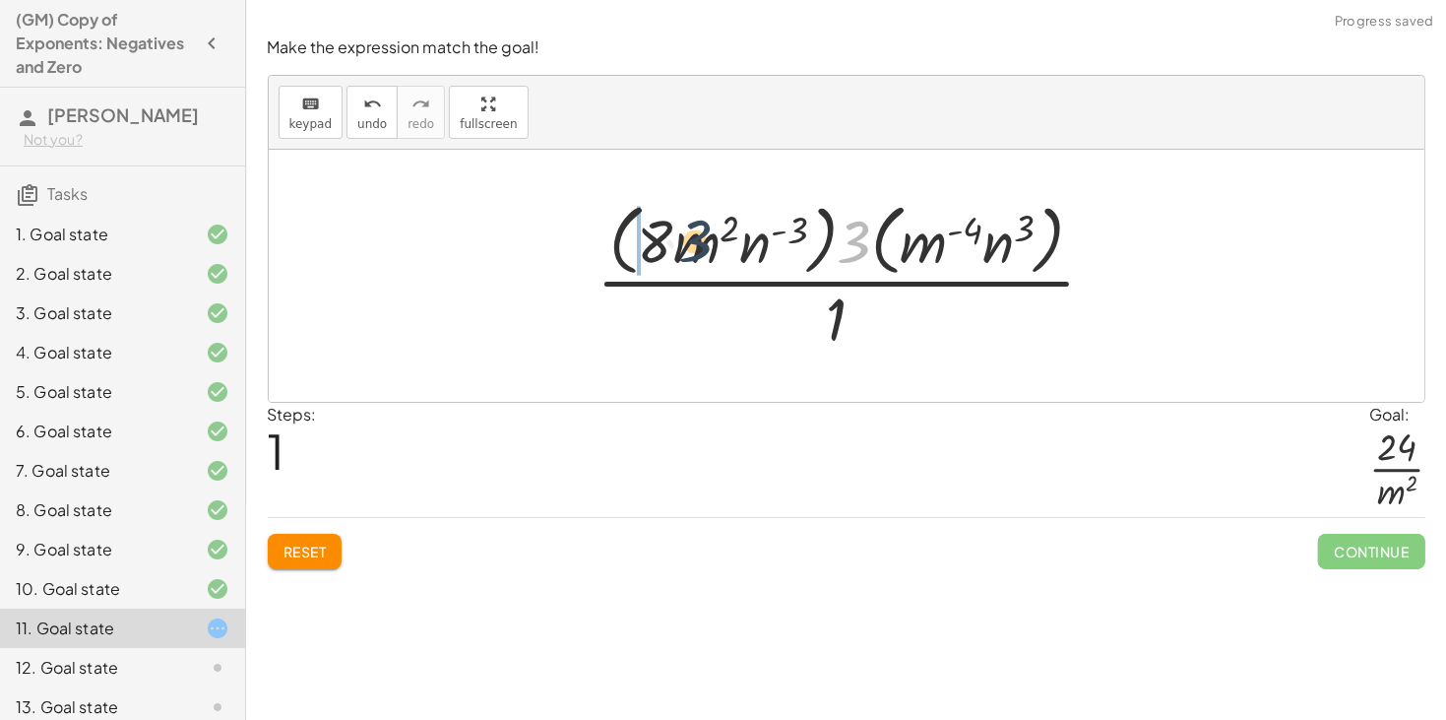
drag, startPoint x: 844, startPoint y: 247, endPoint x: 667, endPoint y: 242, distance: 177.3
click at [667, 242] on div at bounding box center [854, 275] width 535 height 160
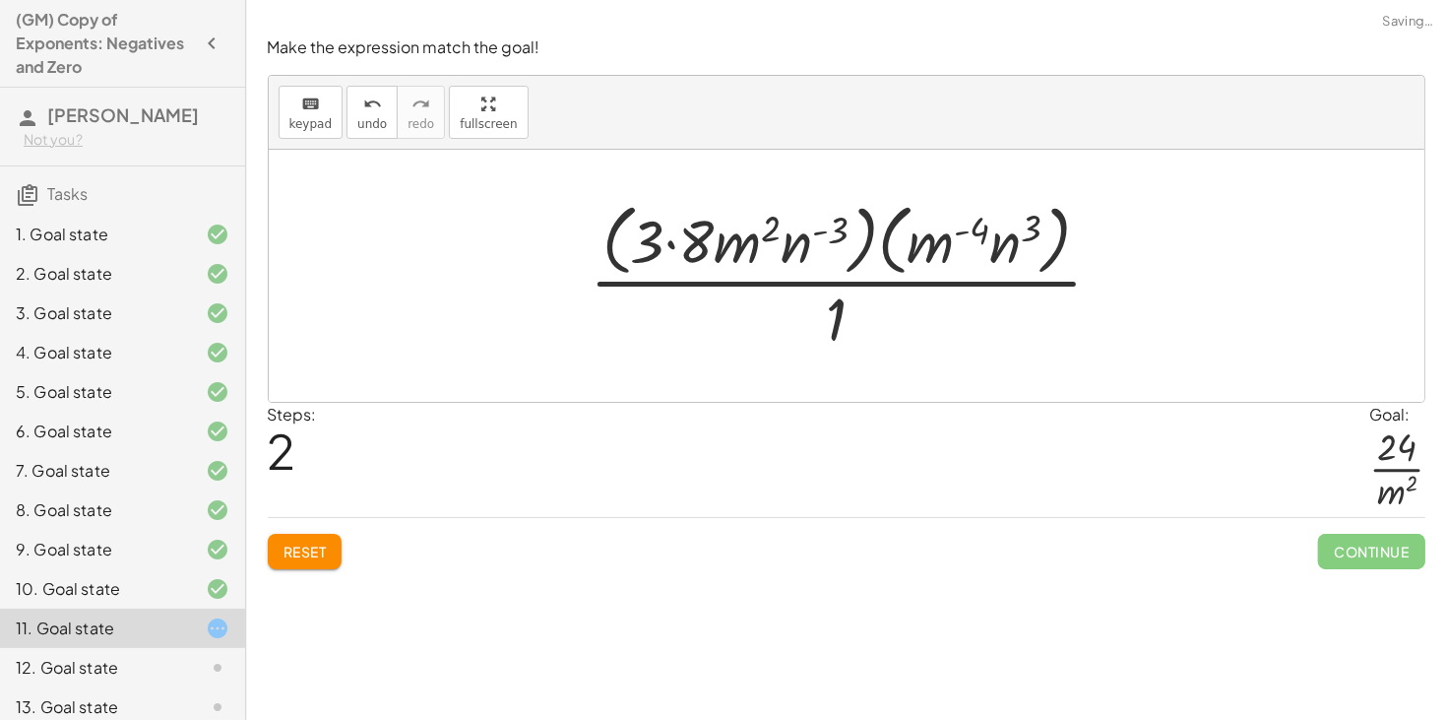
click at [675, 245] on div at bounding box center [854, 275] width 549 height 160
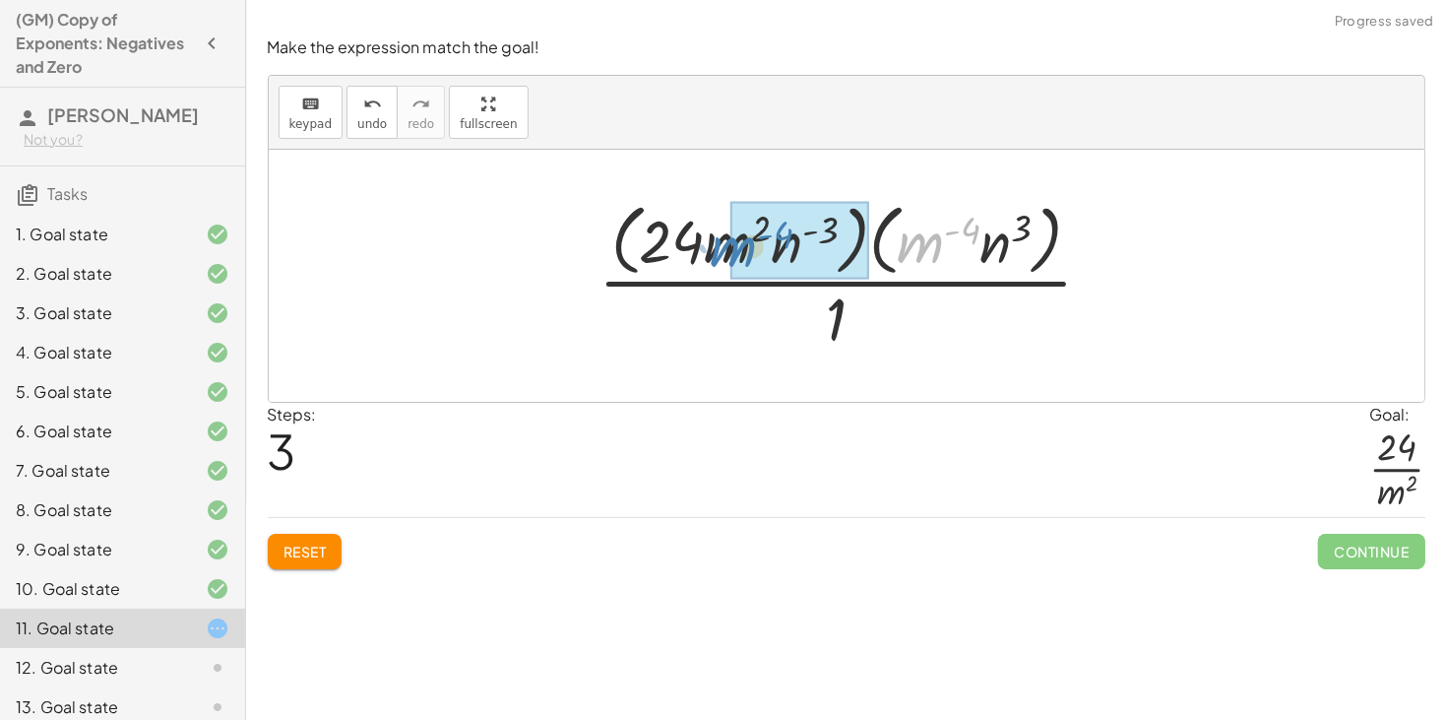
drag, startPoint x: 935, startPoint y: 241, endPoint x: 748, endPoint y: 246, distance: 187.1
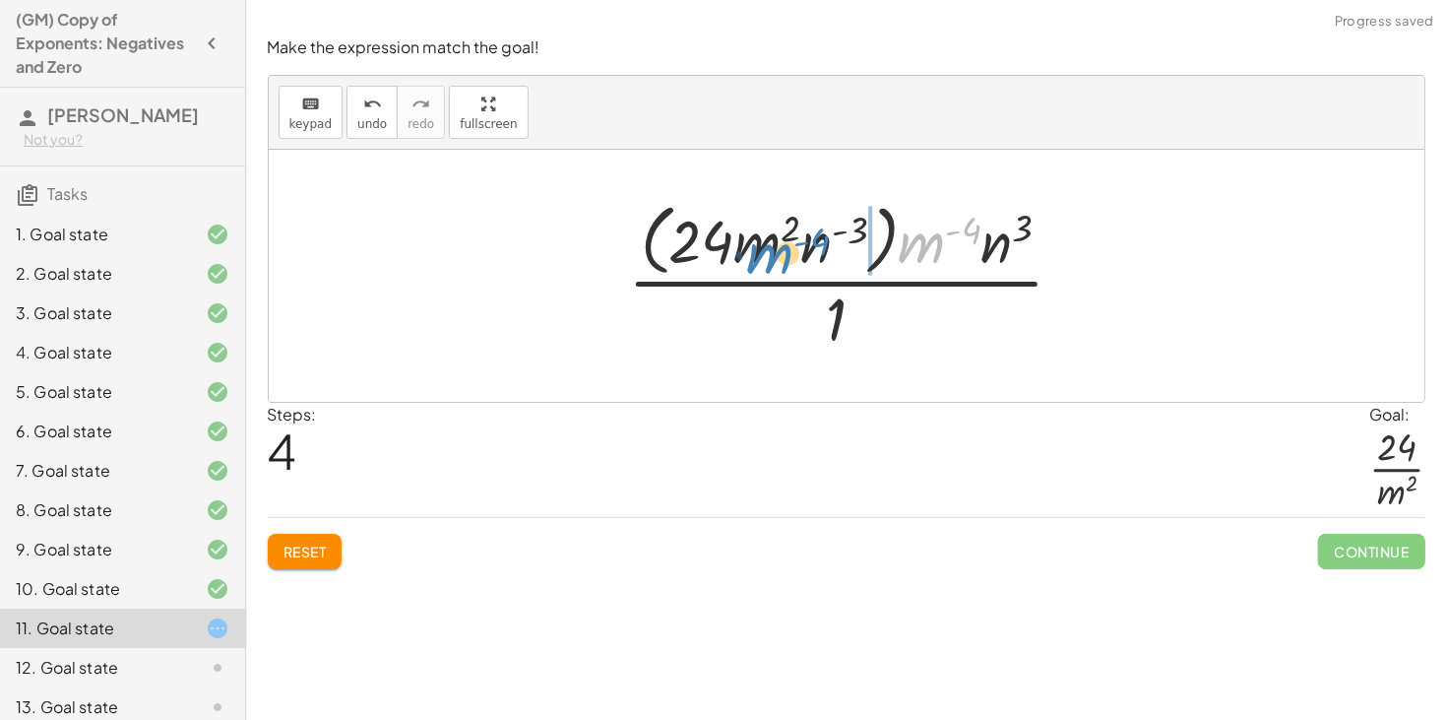
drag, startPoint x: 930, startPoint y: 248, endPoint x: 777, endPoint y: 257, distance: 153.8
click at [777, 257] on div at bounding box center [854, 275] width 473 height 160
drag, startPoint x: 1001, startPoint y: 246, endPoint x: 956, endPoint y: 251, distance: 45.6
click at [956, 251] on div at bounding box center [854, 275] width 473 height 160
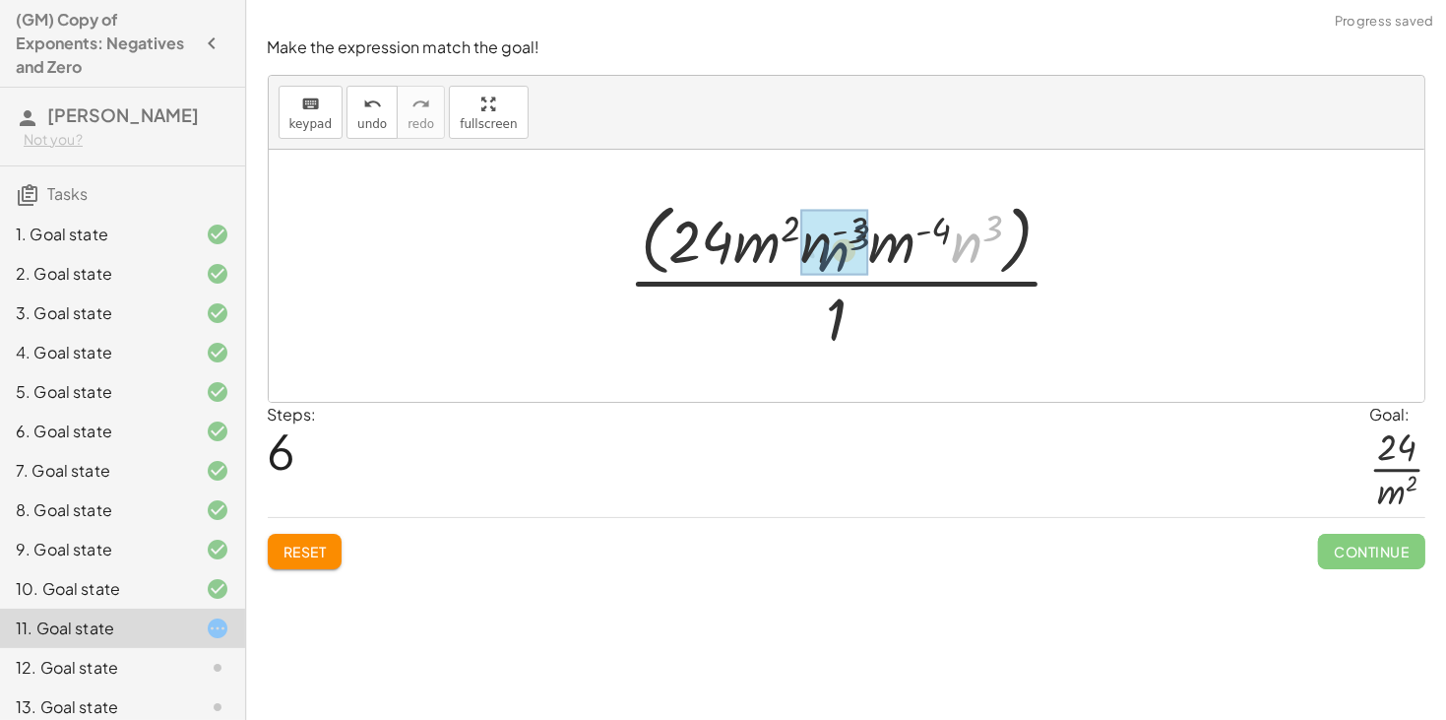
drag, startPoint x: 967, startPoint y: 250, endPoint x: 833, endPoint y: 258, distance: 134.1
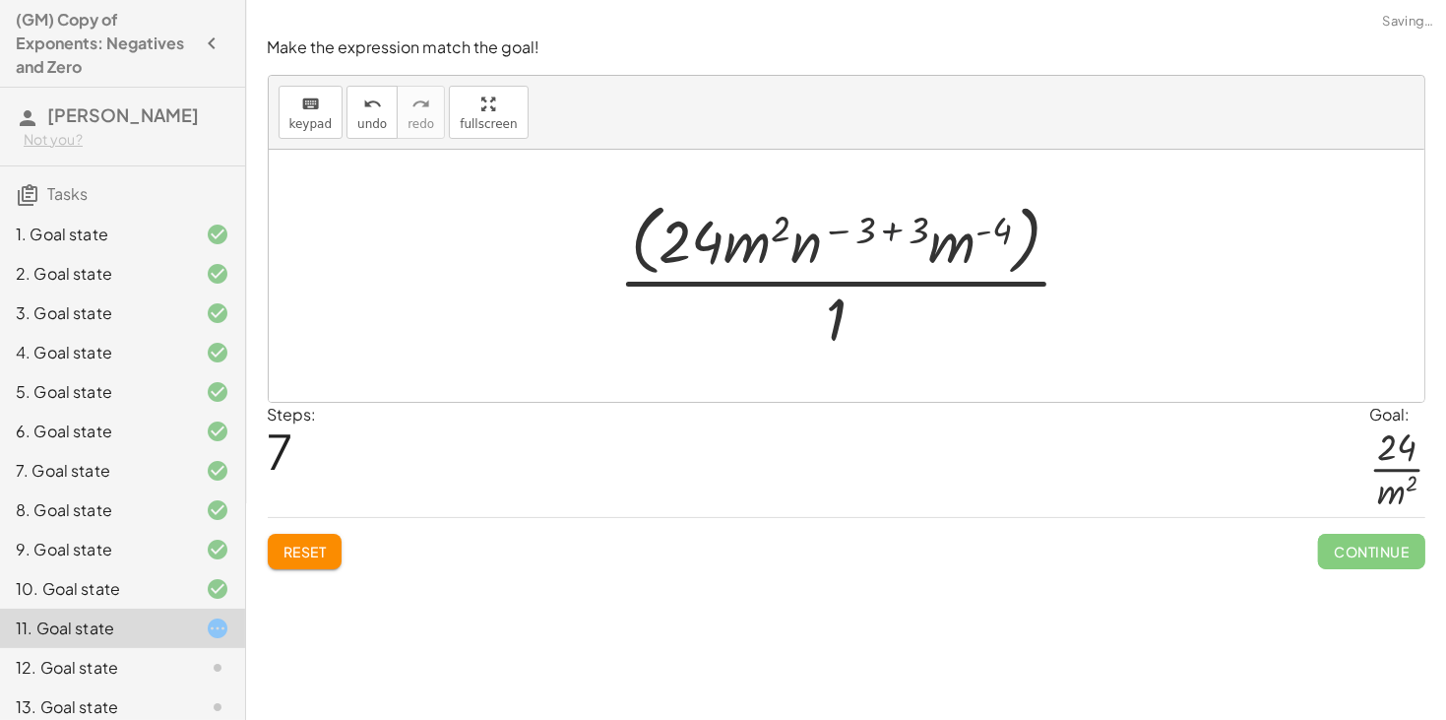
click at [886, 232] on div at bounding box center [853, 275] width 490 height 160
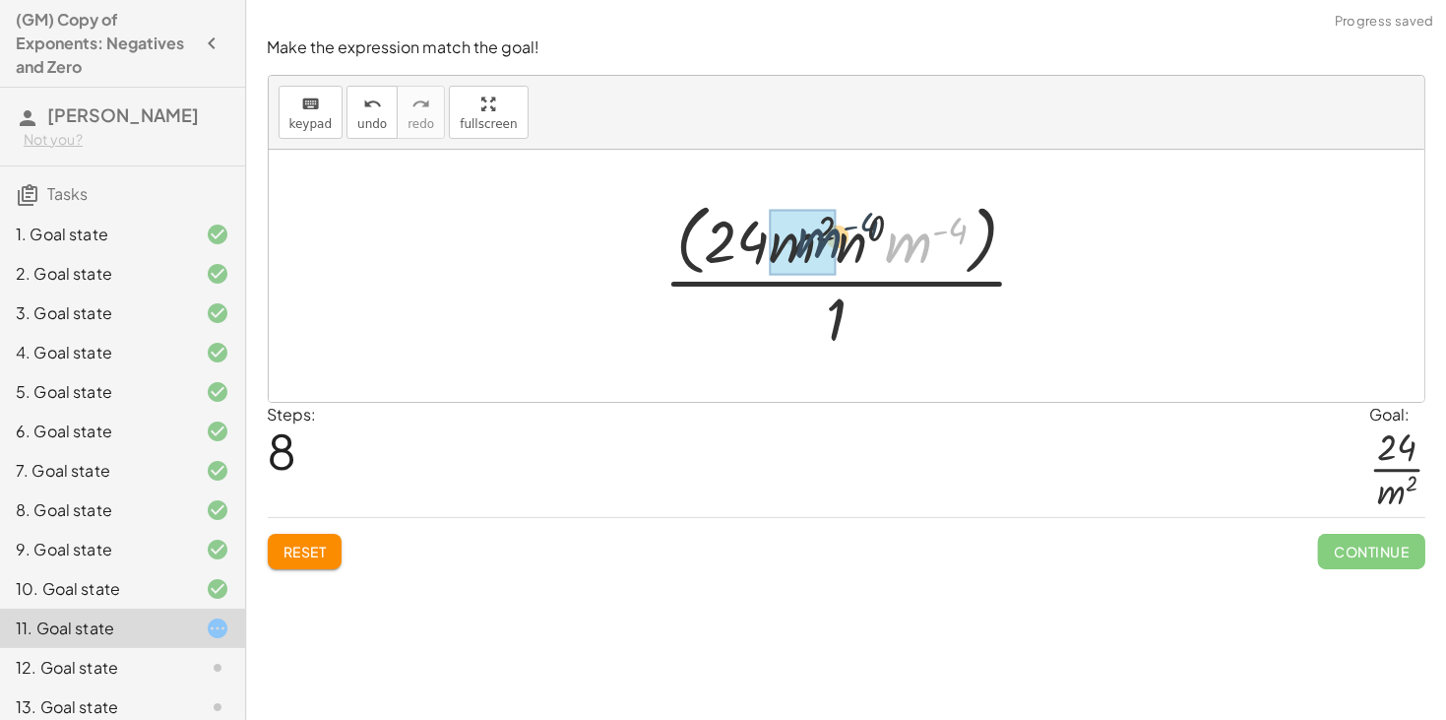
drag, startPoint x: 916, startPoint y: 246, endPoint x: 816, endPoint y: 241, distance: 99.6
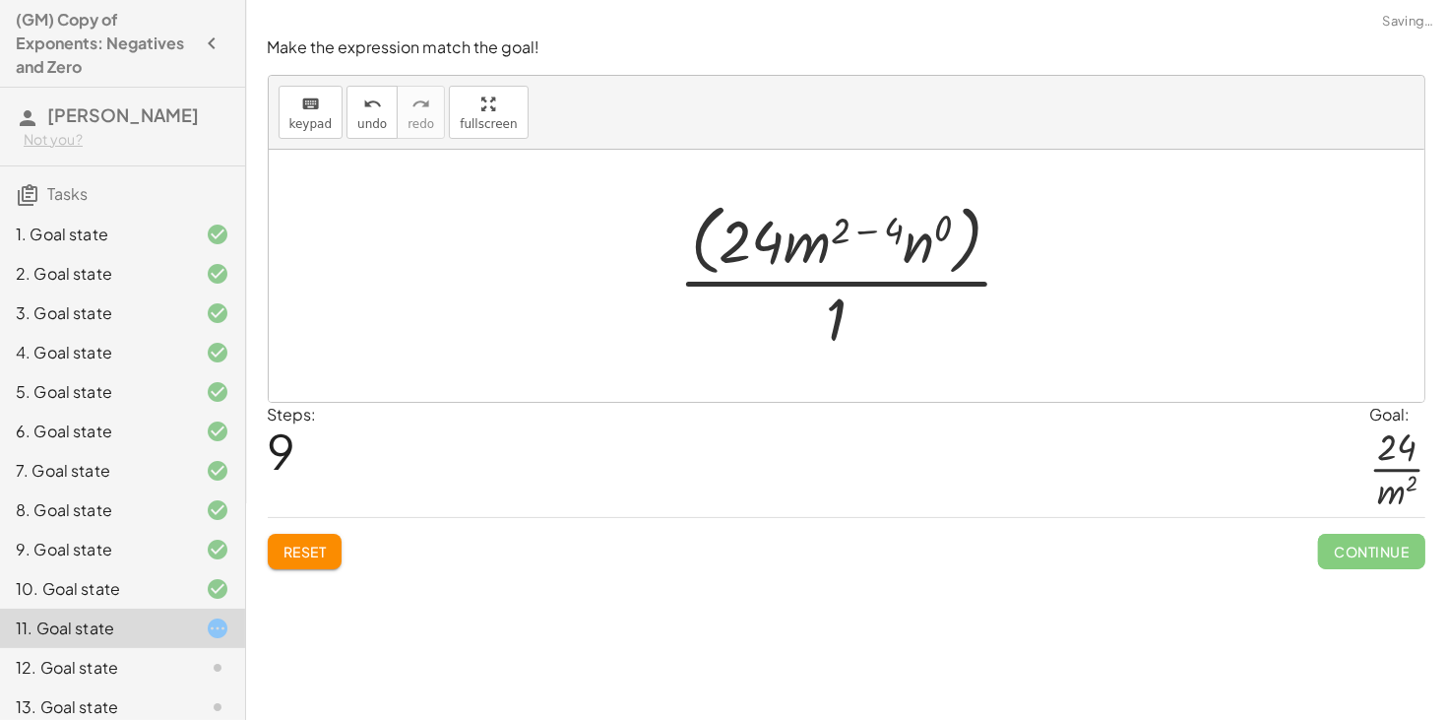
click at [862, 231] on div at bounding box center [854, 275] width 371 height 160
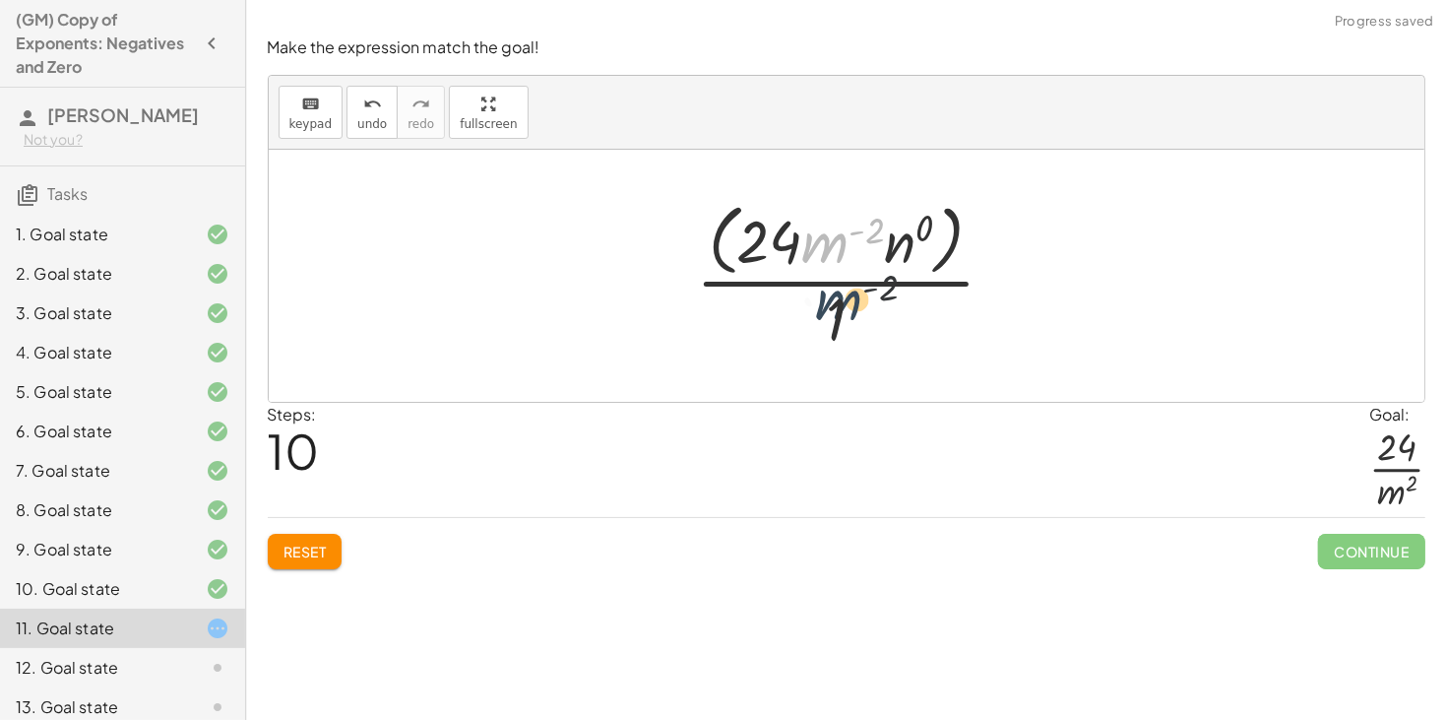
drag, startPoint x: 823, startPoint y: 248, endPoint x: 838, endPoint y: 319, distance: 72.4
click at [838, 319] on div at bounding box center [853, 275] width 335 height 160
drag, startPoint x: 814, startPoint y: 238, endPoint x: 784, endPoint y: 317, distance: 84.5
click at [784, 317] on div at bounding box center [853, 275] width 335 height 160
drag, startPoint x: 829, startPoint y: 251, endPoint x: 839, endPoint y: 273, distance: 23.8
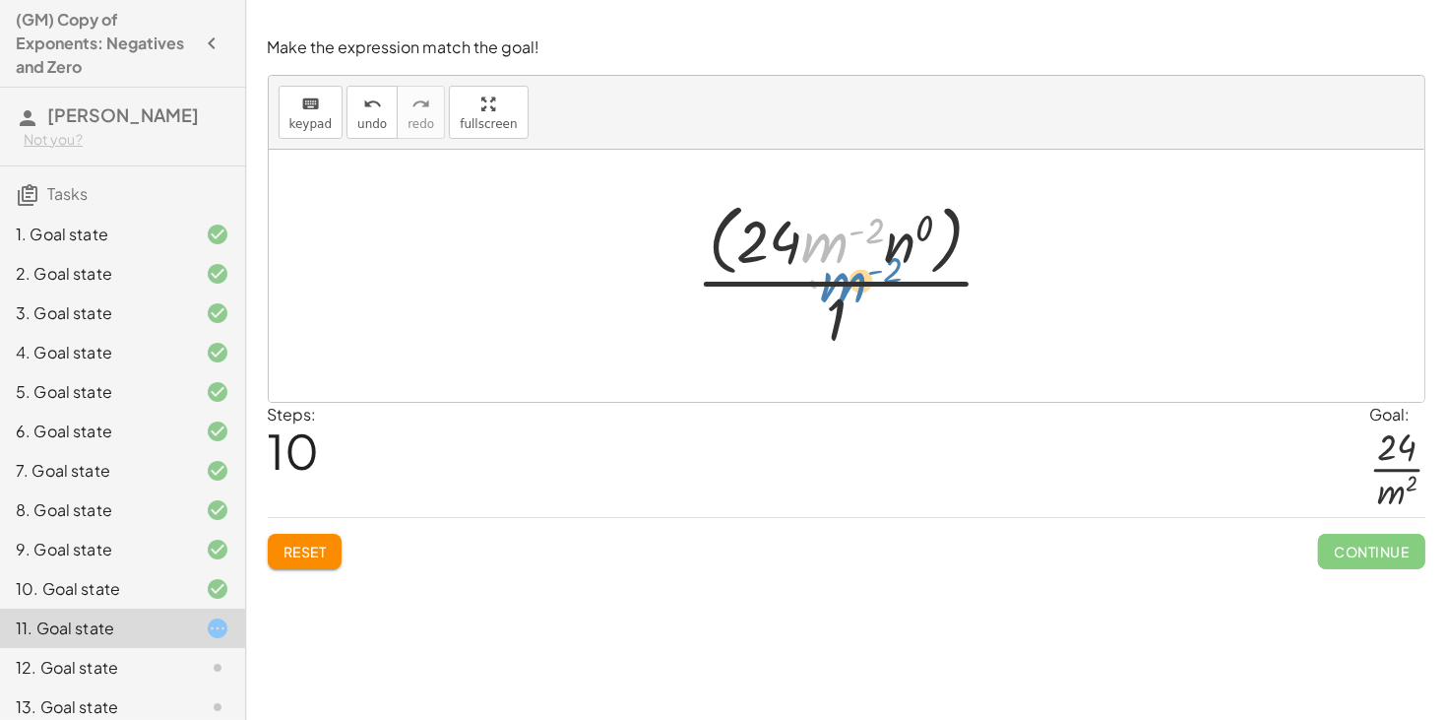
click at [839, 273] on div at bounding box center [853, 275] width 335 height 160
click at [899, 250] on div at bounding box center [853, 275] width 335 height 160
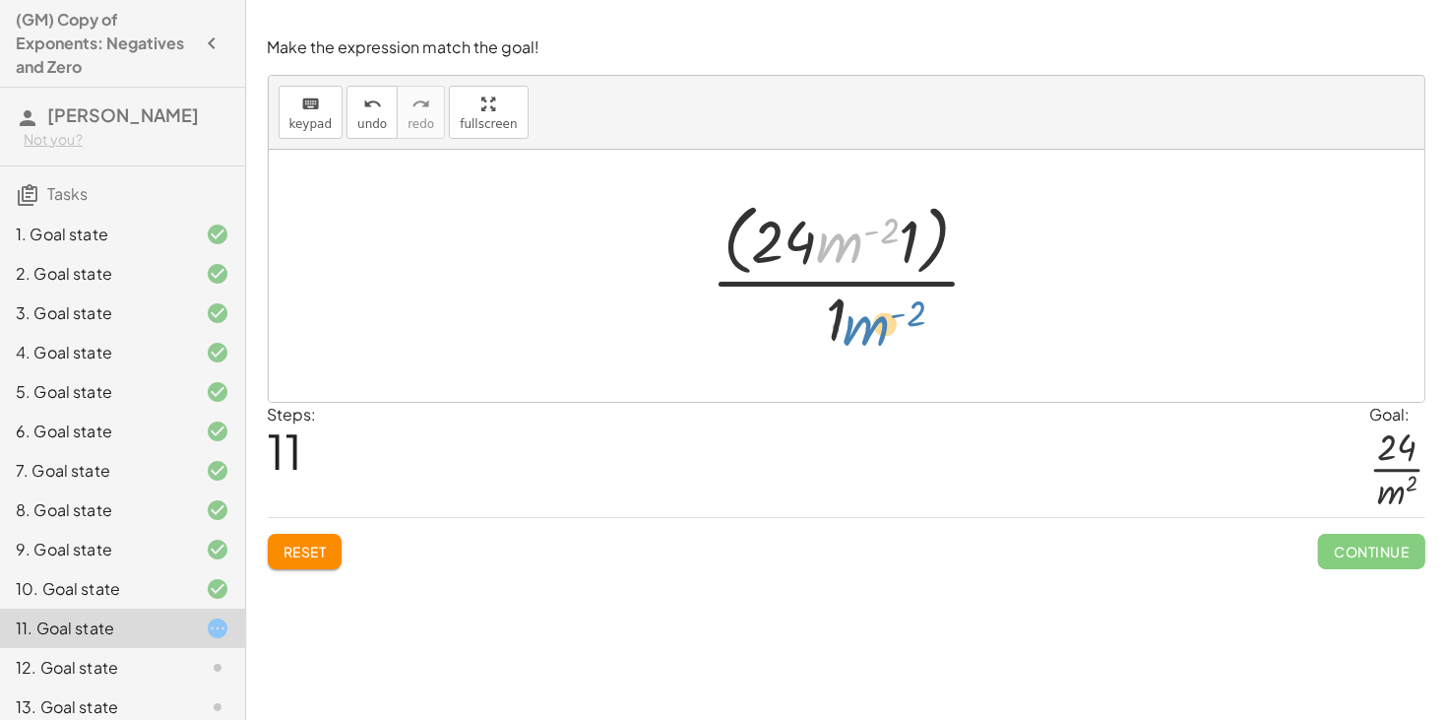
drag, startPoint x: 842, startPoint y: 248, endPoint x: 870, endPoint y: 329, distance: 85.6
click at [870, 329] on div at bounding box center [854, 275] width 306 height 160
click at [843, 314] on div at bounding box center [854, 275] width 306 height 160
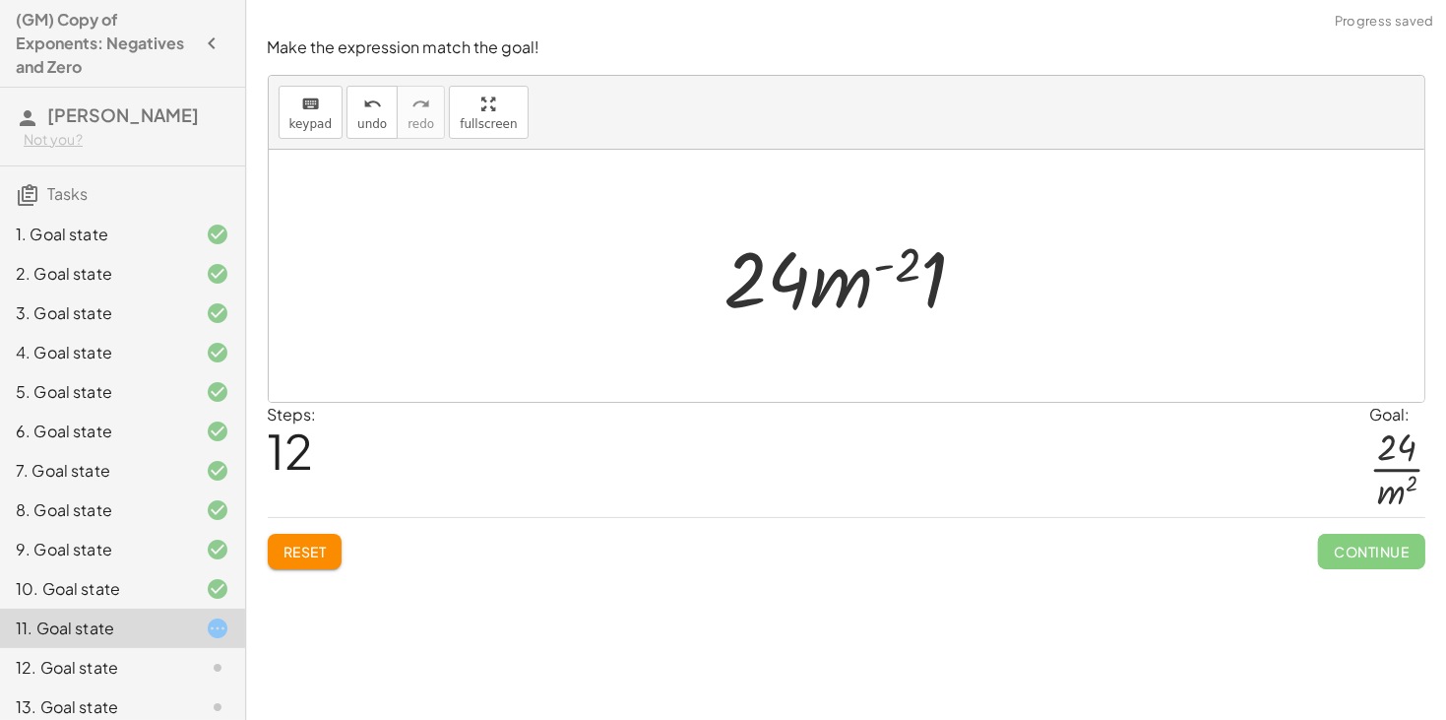
click at [880, 261] on div at bounding box center [854, 275] width 279 height 101
click at [884, 267] on div at bounding box center [854, 275] width 279 height 101
click at [832, 300] on div at bounding box center [854, 275] width 279 height 101
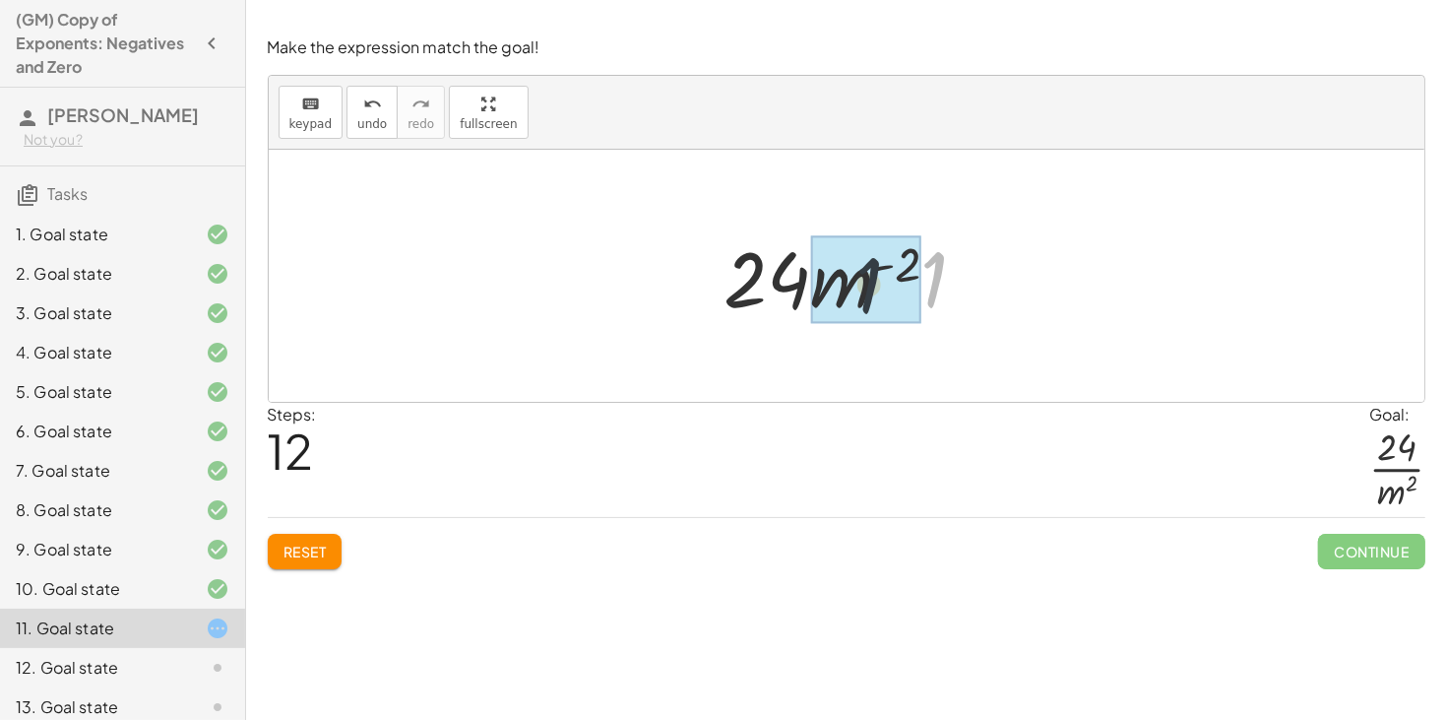
drag, startPoint x: 929, startPoint y: 288, endPoint x: 855, endPoint y: 293, distance: 75.0
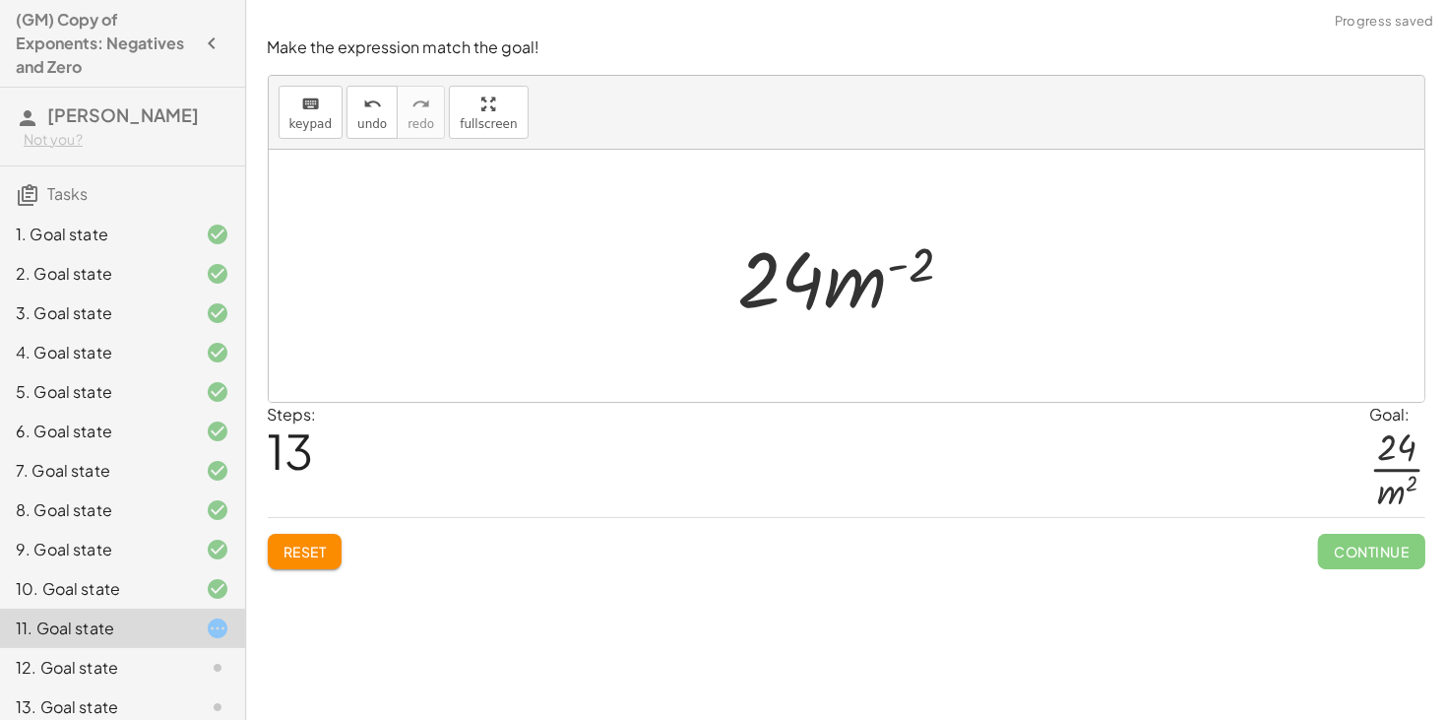
click at [876, 298] on div at bounding box center [854, 275] width 251 height 101
click at [909, 270] on div at bounding box center [854, 275] width 251 height 101
click at [303, 559] on span "Reset" at bounding box center [305, 551] width 43 height 18
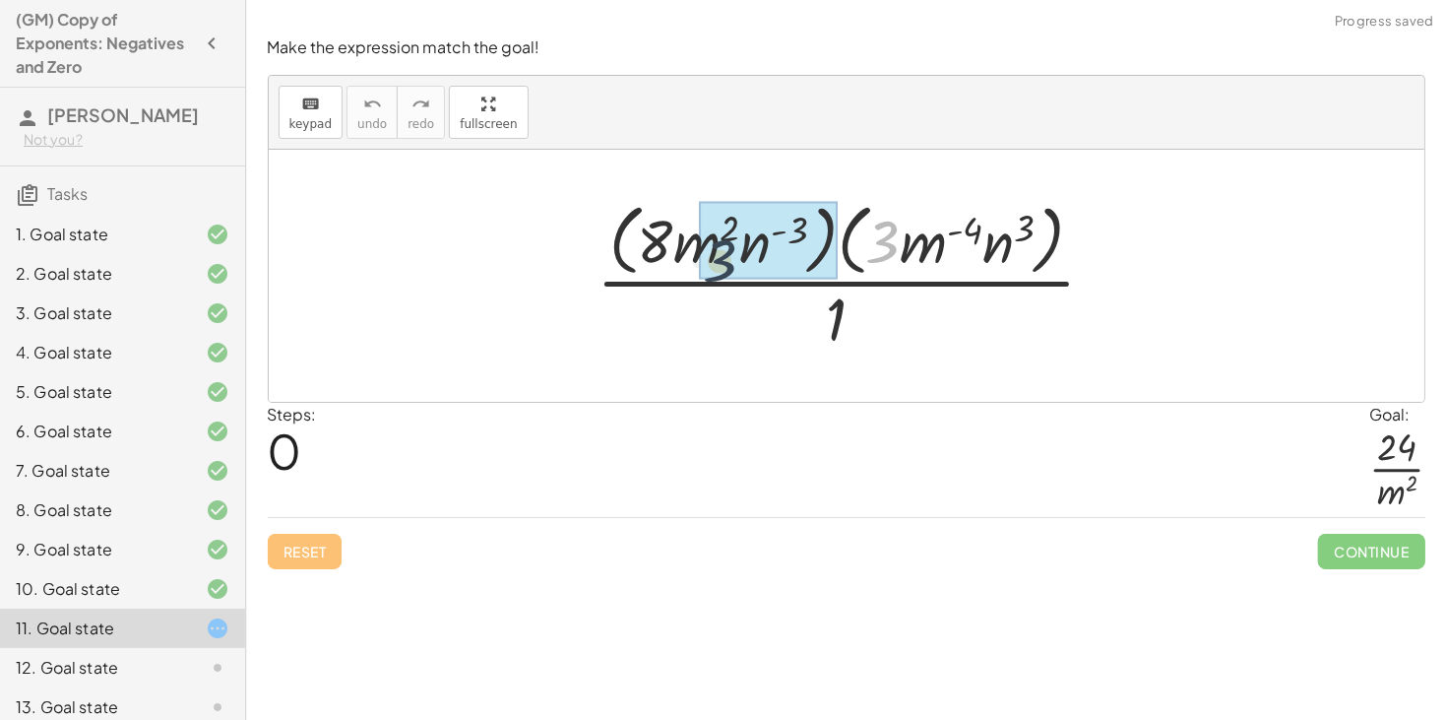
drag, startPoint x: 881, startPoint y: 243, endPoint x: 631, endPoint y: 263, distance: 250.9
click at [631, 263] on div at bounding box center [854, 275] width 535 height 160
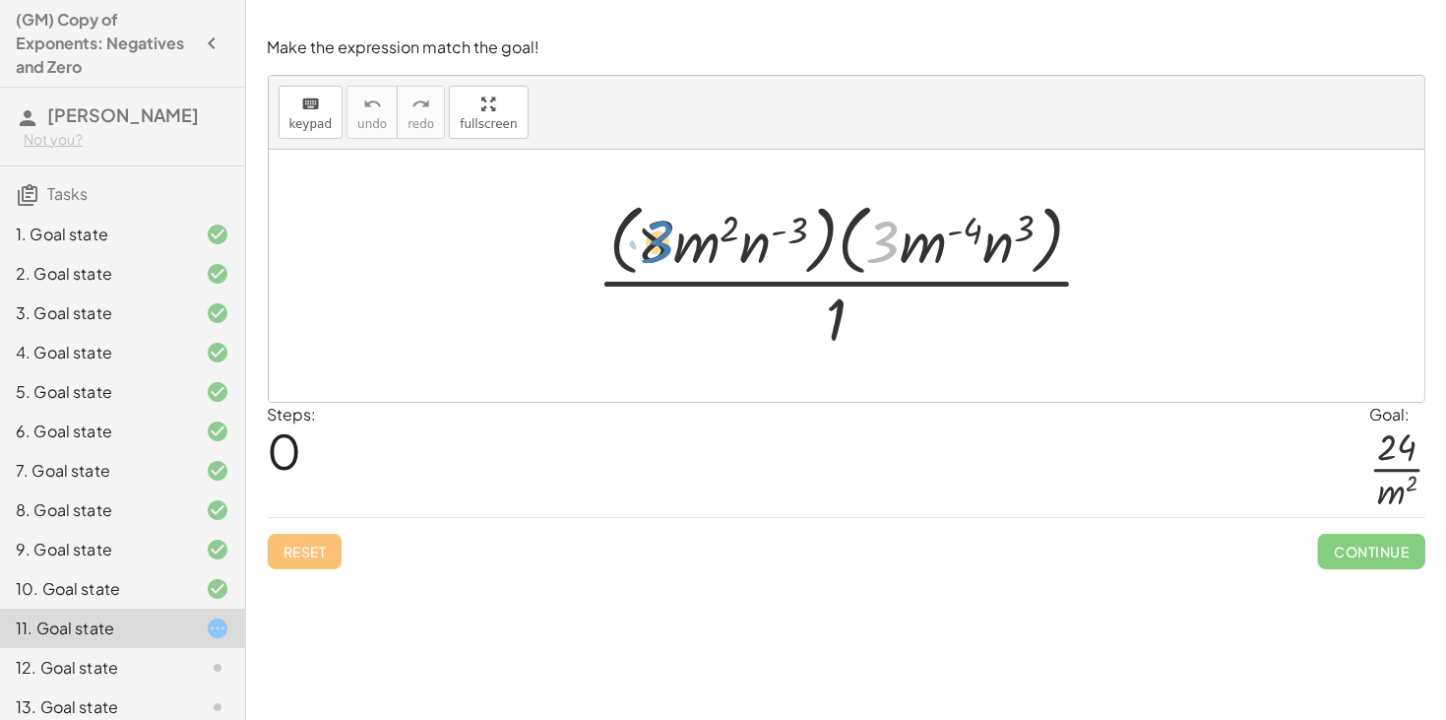
drag, startPoint x: 885, startPoint y: 238, endPoint x: 660, endPoint y: 239, distance: 225.5
click at [660, 239] on div at bounding box center [854, 275] width 535 height 160
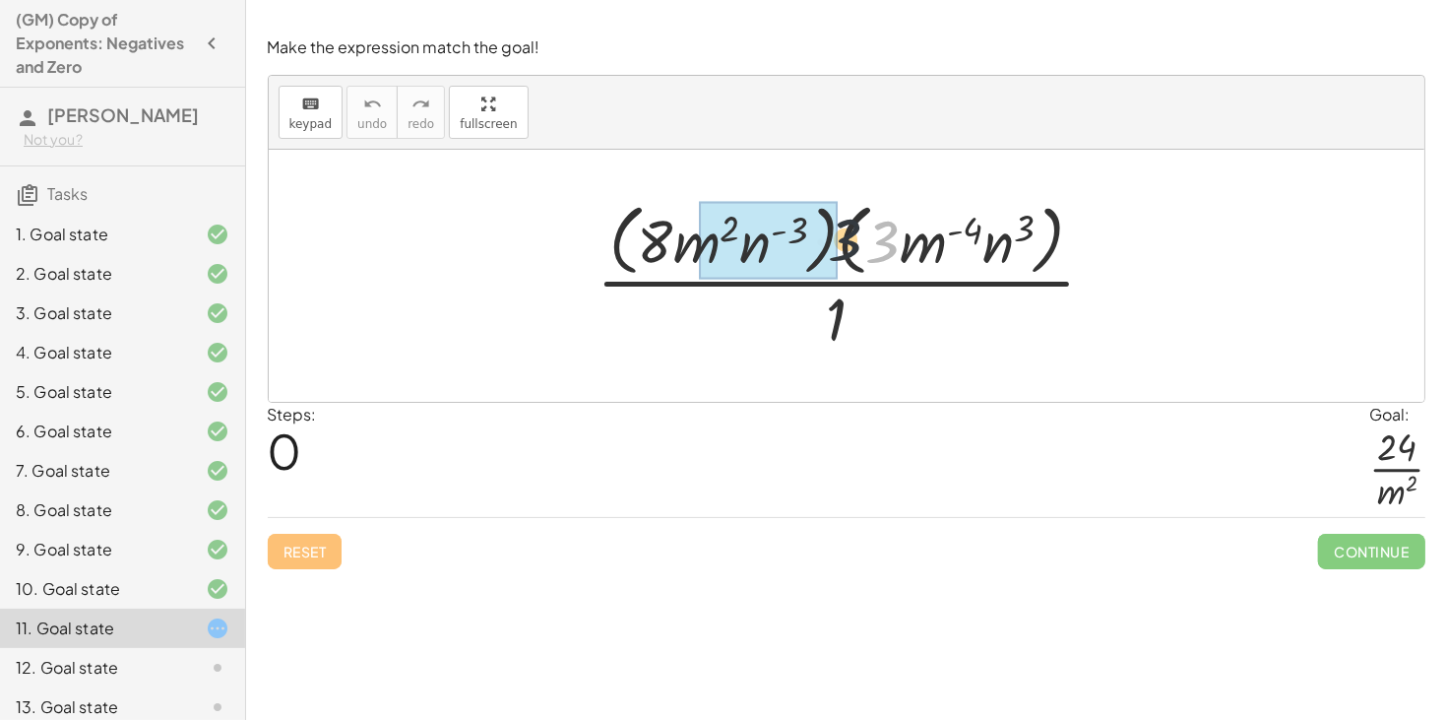
drag, startPoint x: 884, startPoint y: 250, endPoint x: 825, endPoint y: 245, distance: 59.3
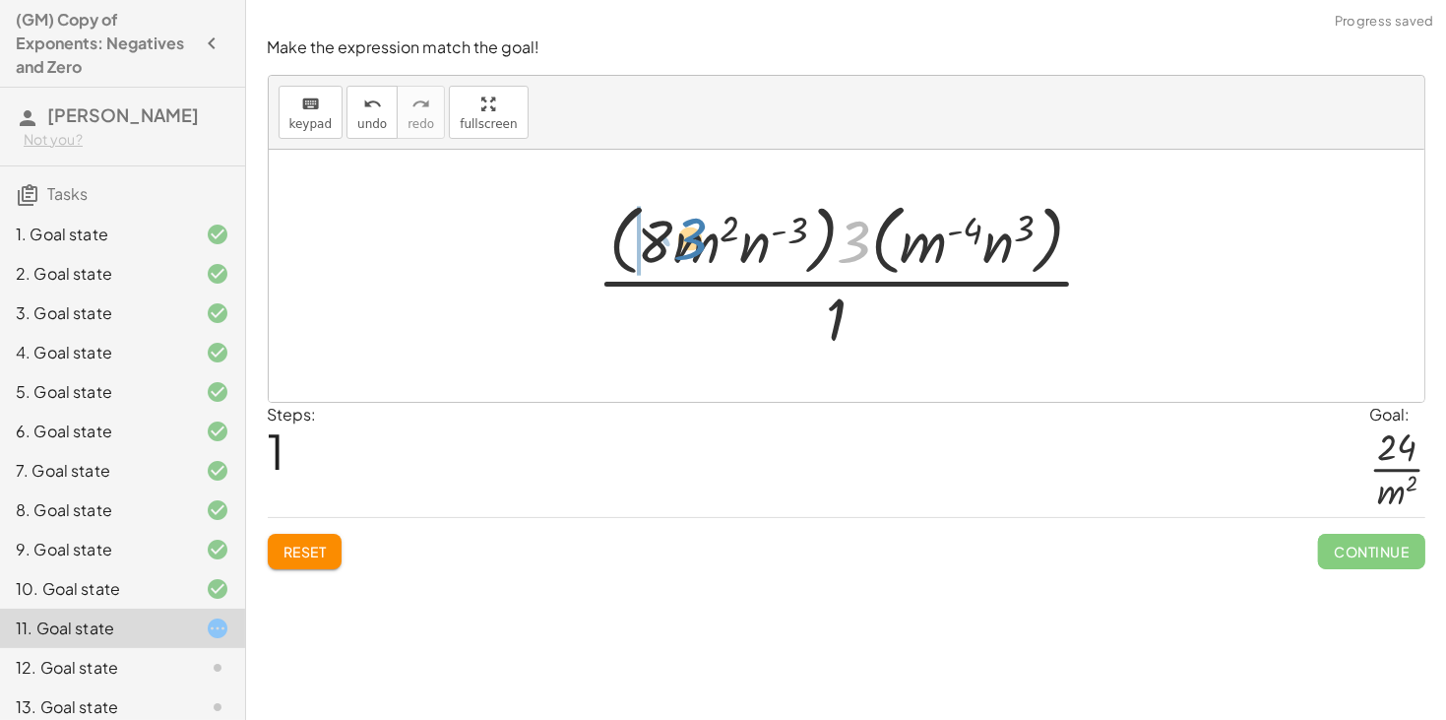
drag, startPoint x: 851, startPoint y: 245, endPoint x: 686, endPoint y: 244, distance: 164.4
click at [686, 244] on div at bounding box center [854, 275] width 535 height 160
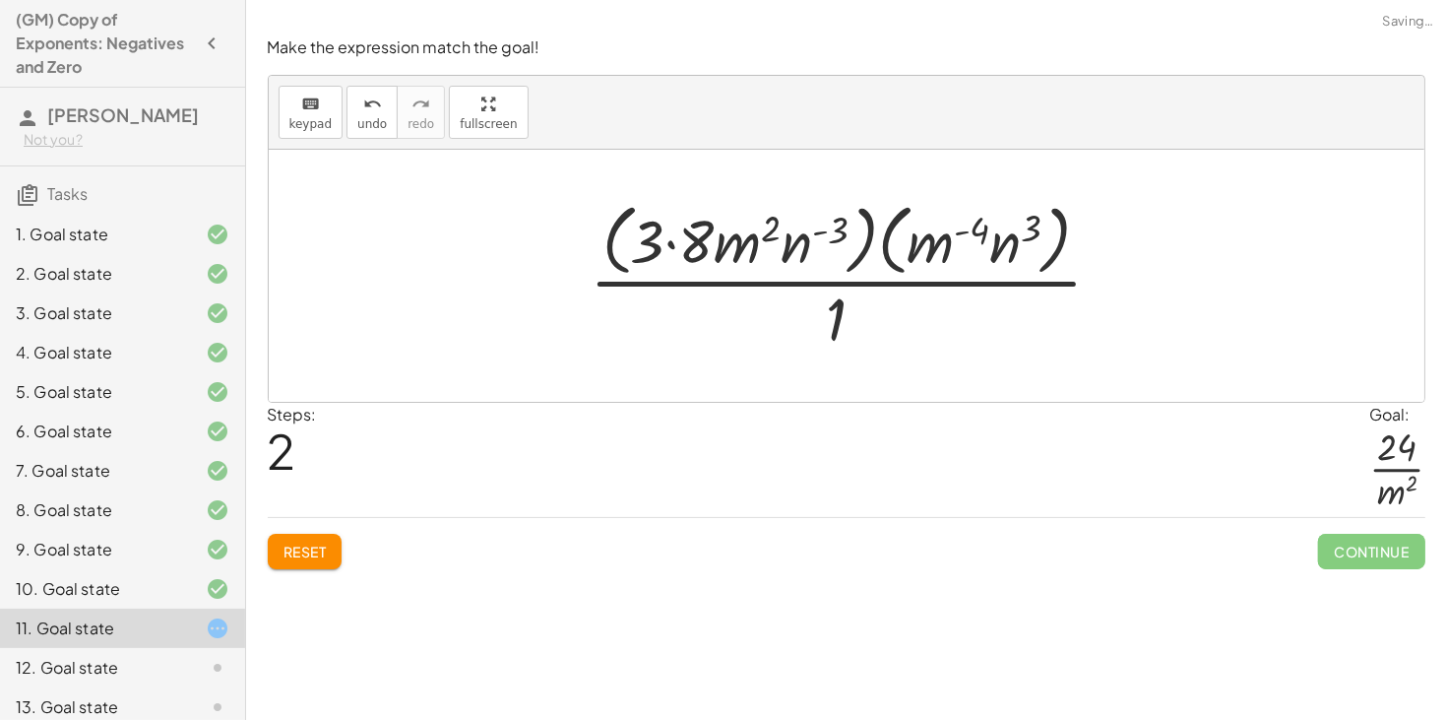
click at [681, 241] on div at bounding box center [854, 275] width 549 height 160
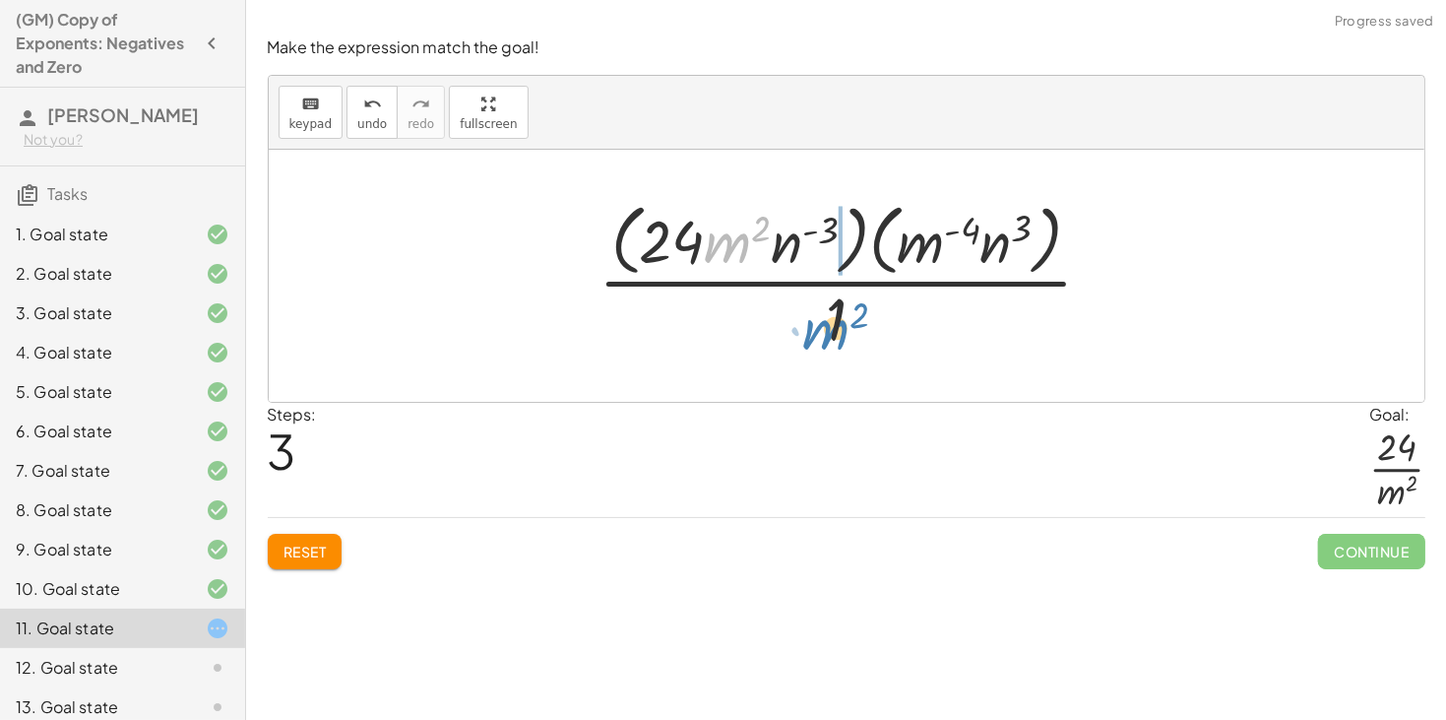
drag, startPoint x: 733, startPoint y: 247, endPoint x: 831, endPoint y: 333, distance: 130.5
click at [831, 333] on div at bounding box center [854, 275] width 531 height 160
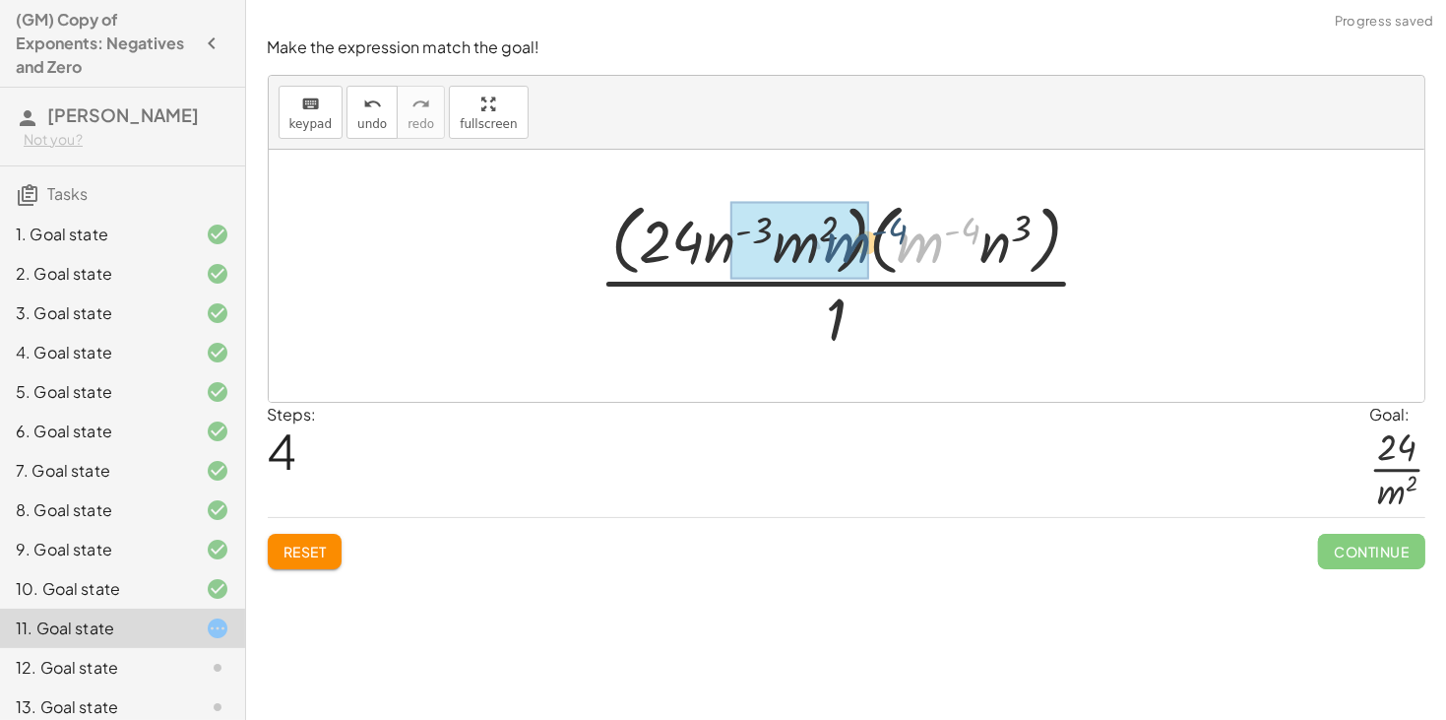
drag, startPoint x: 906, startPoint y: 255, endPoint x: 825, endPoint y: 254, distance: 80.7
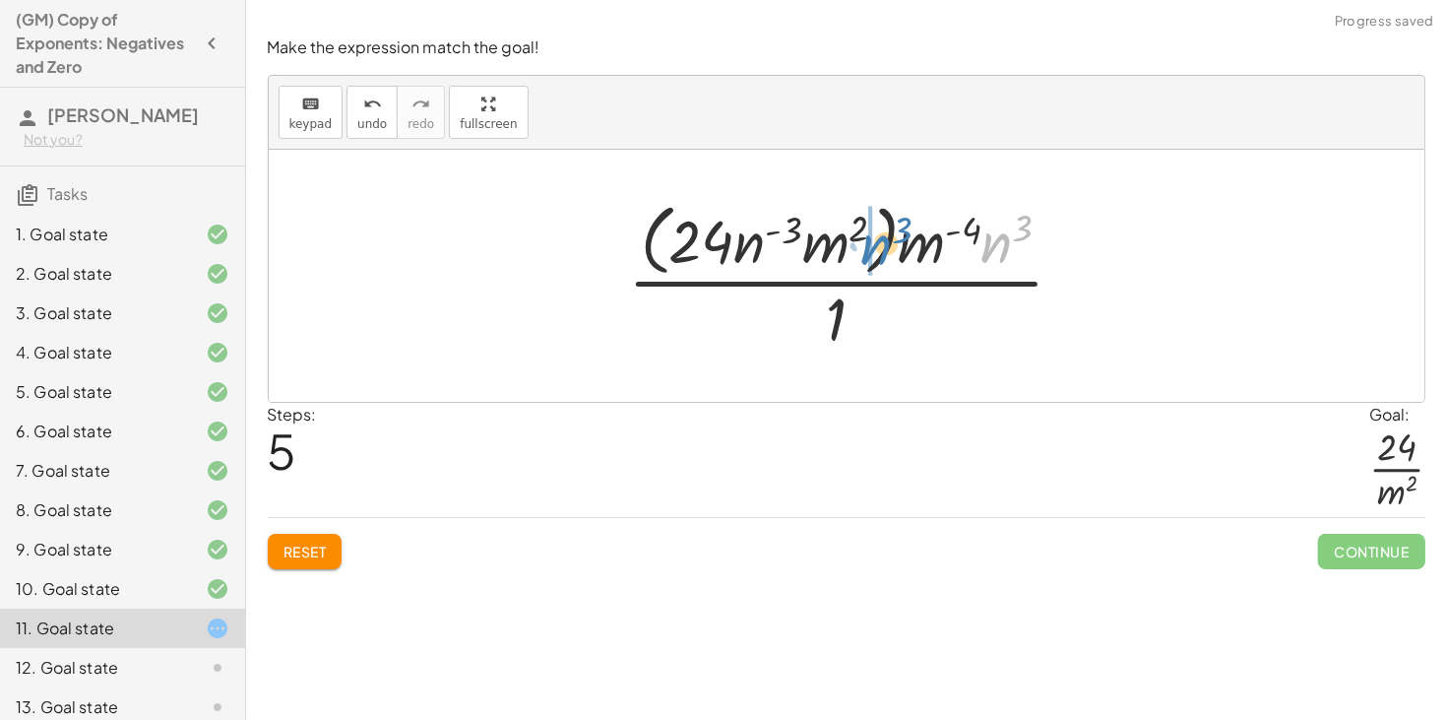
drag, startPoint x: 991, startPoint y: 244, endPoint x: 871, endPoint y: 246, distance: 120.1
click at [871, 246] on div at bounding box center [854, 275] width 473 height 160
drag, startPoint x: 974, startPoint y: 246, endPoint x: 929, endPoint y: 245, distance: 44.3
click at [929, 245] on div at bounding box center [854, 275] width 473 height 160
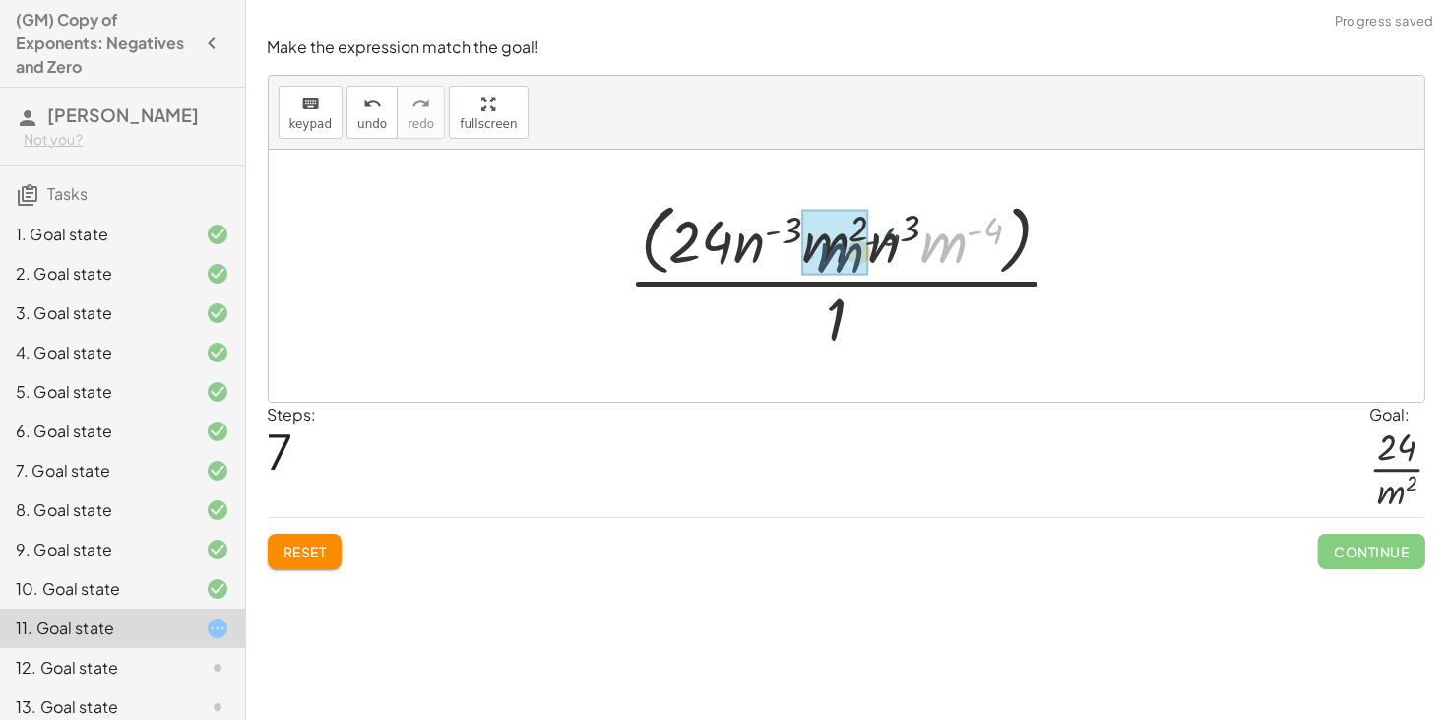
drag, startPoint x: 951, startPoint y: 245, endPoint x: 826, endPoint y: 250, distance: 125.1
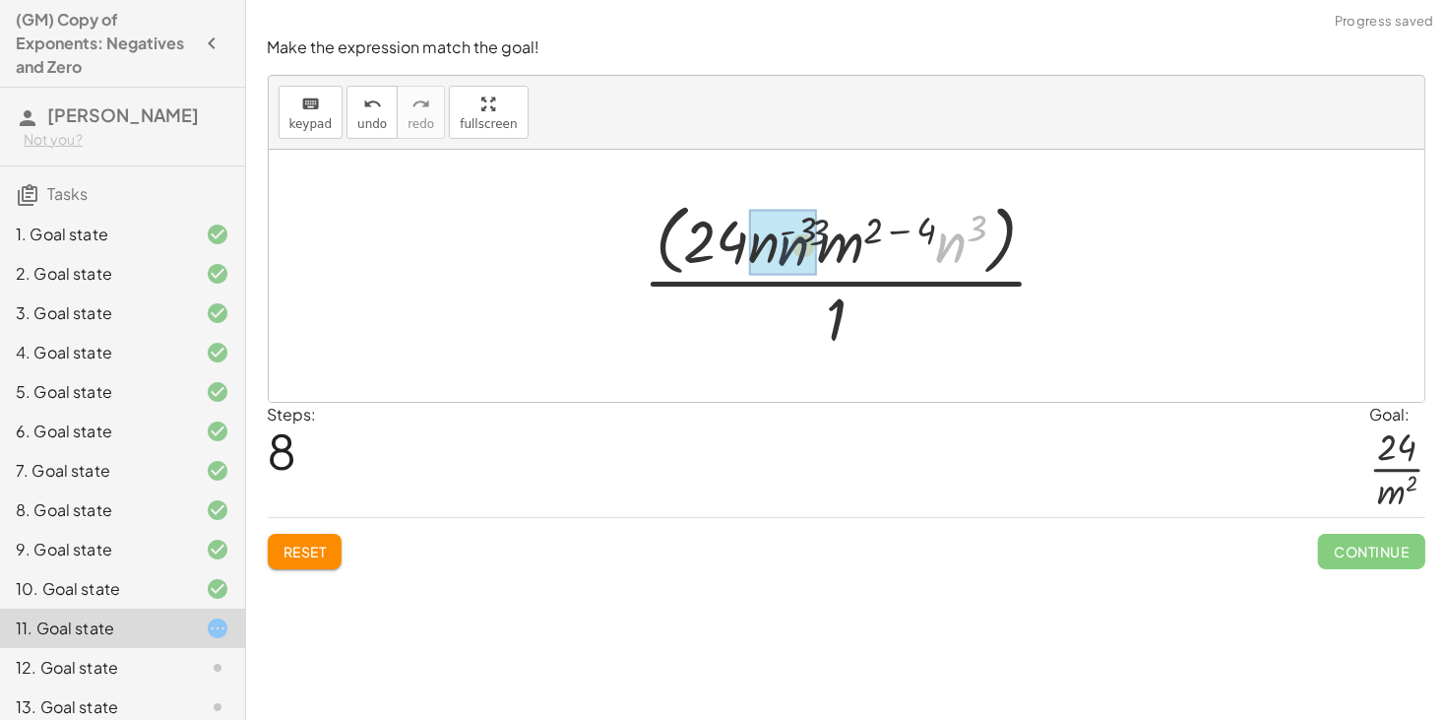
drag, startPoint x: 955, startPoint y: 246, endPoint x: 780, endPoint y: 249, distance: 175.3
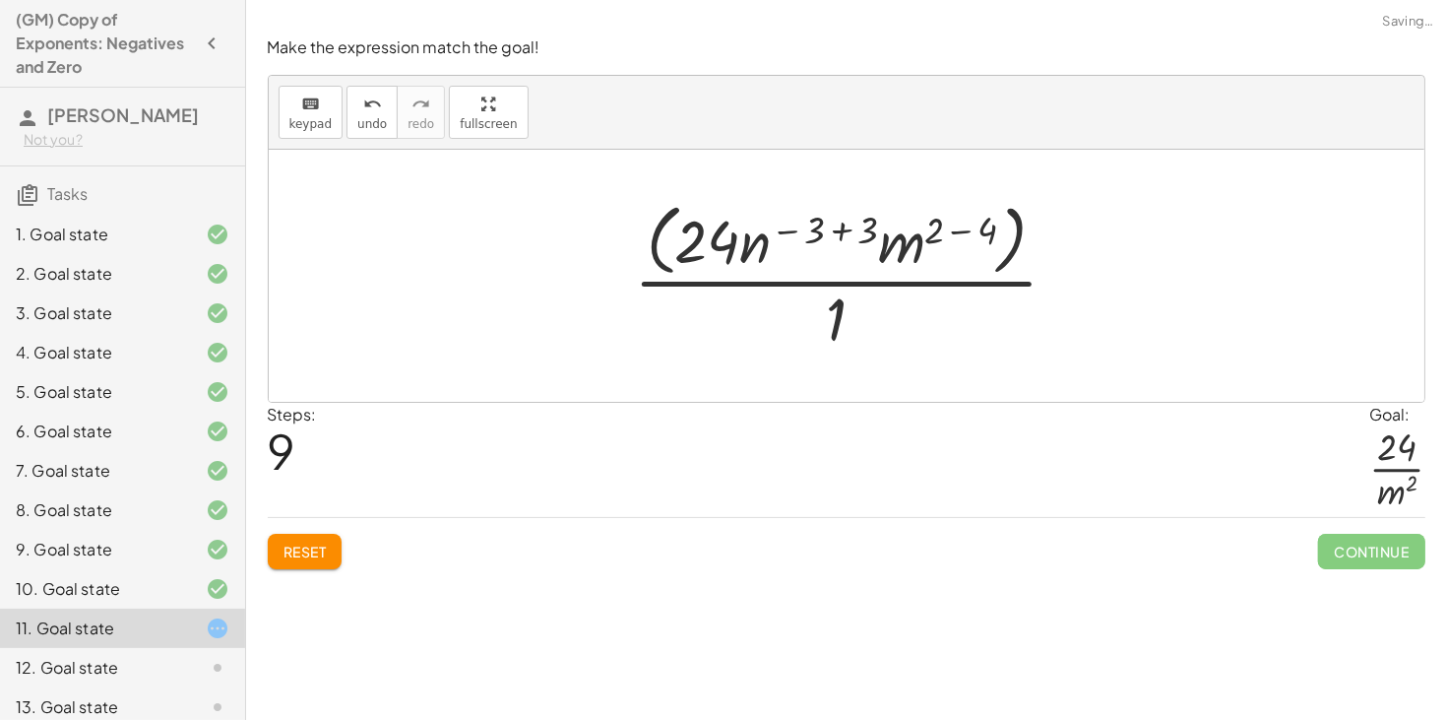
click at [843, 231] on div at bounding box center [854, 275] width 461 height 160
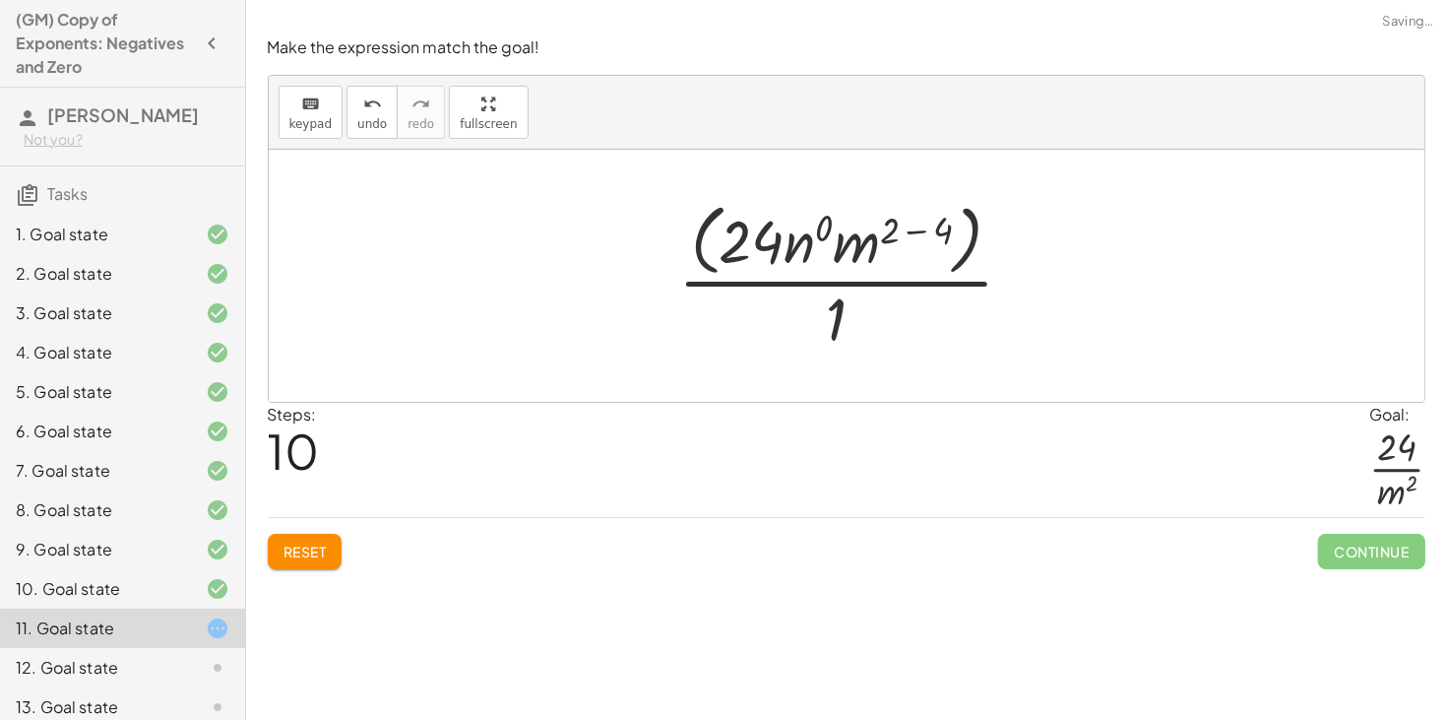
click at [809, 244] on div at bounding box center [854, 275] width 371 height 160
click at [899, 232] on div at bounding box center [853, 275] width 356 height 160
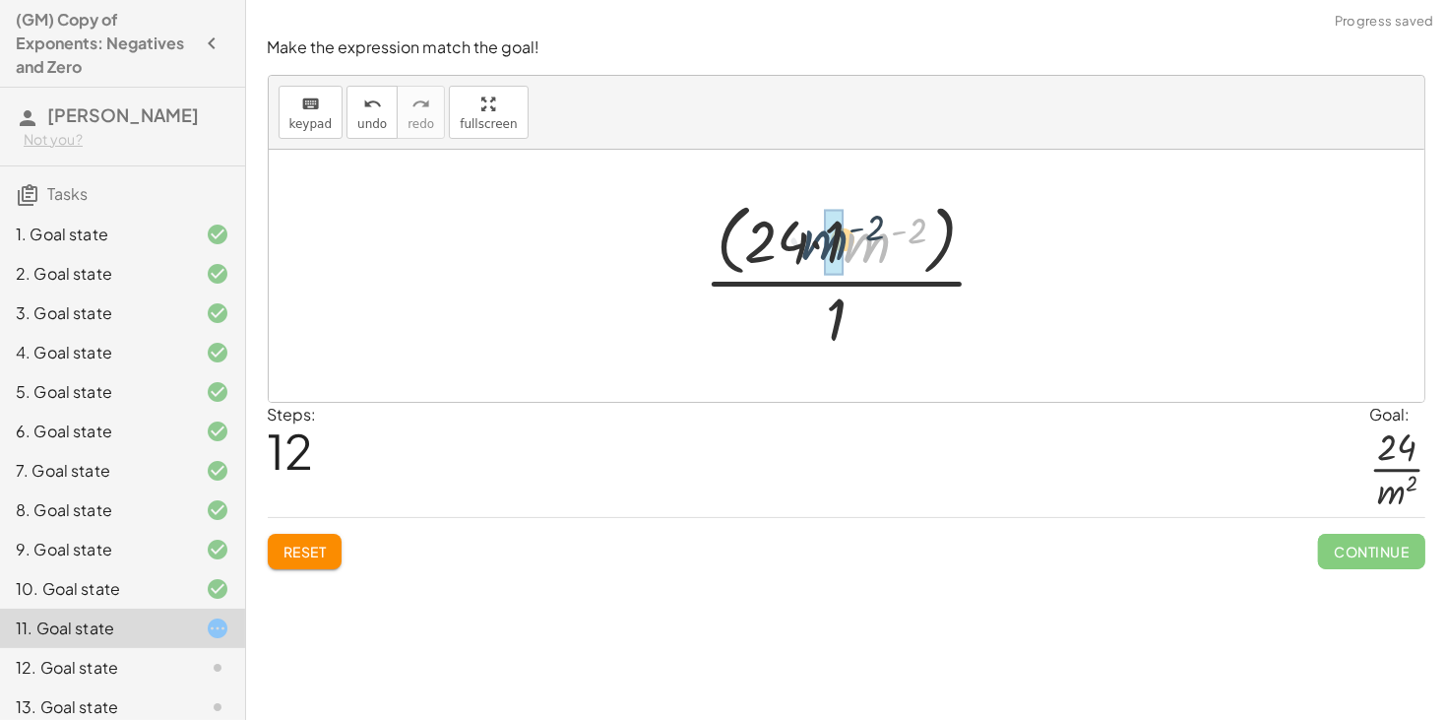
drag, startPoint x: 879, startPoint y: 247, endPoint x: 831, endPoint y: 244, distance: 48.3
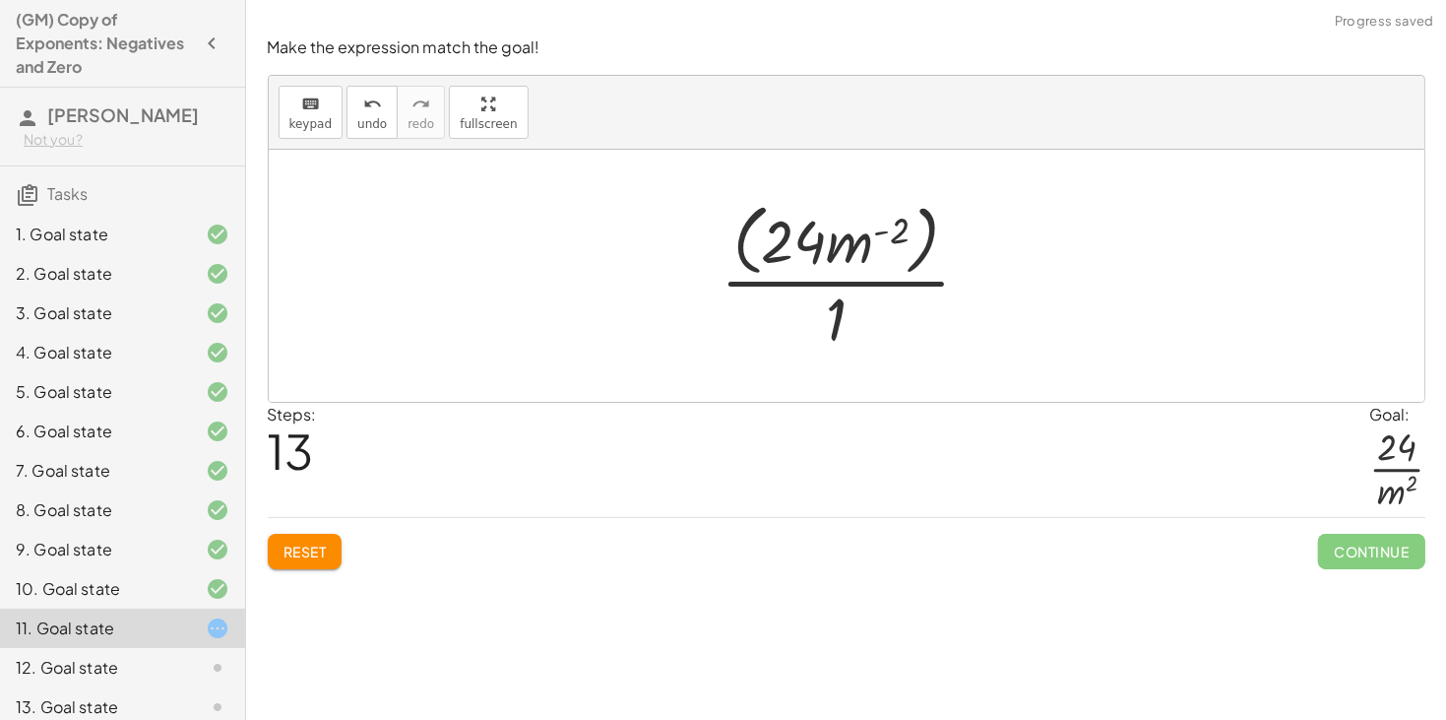
click at [882, 233] on div at bounding box center [854, 275] width 286 height 160
drag, startPoint x: 841, startPoint y: 260, endPoint x: 850, endPoint y: 330, distance: 70.5
click at [850, 330] on div at bounding box center [854, 275] width 286 height 160
drag, startPoint x: 856, startPoint y: 252, endPoint x: 852, endPoint y: 302, distance: 50.4
click at [852, 302] on div at bounding box center [854, 275] width 286 height 160
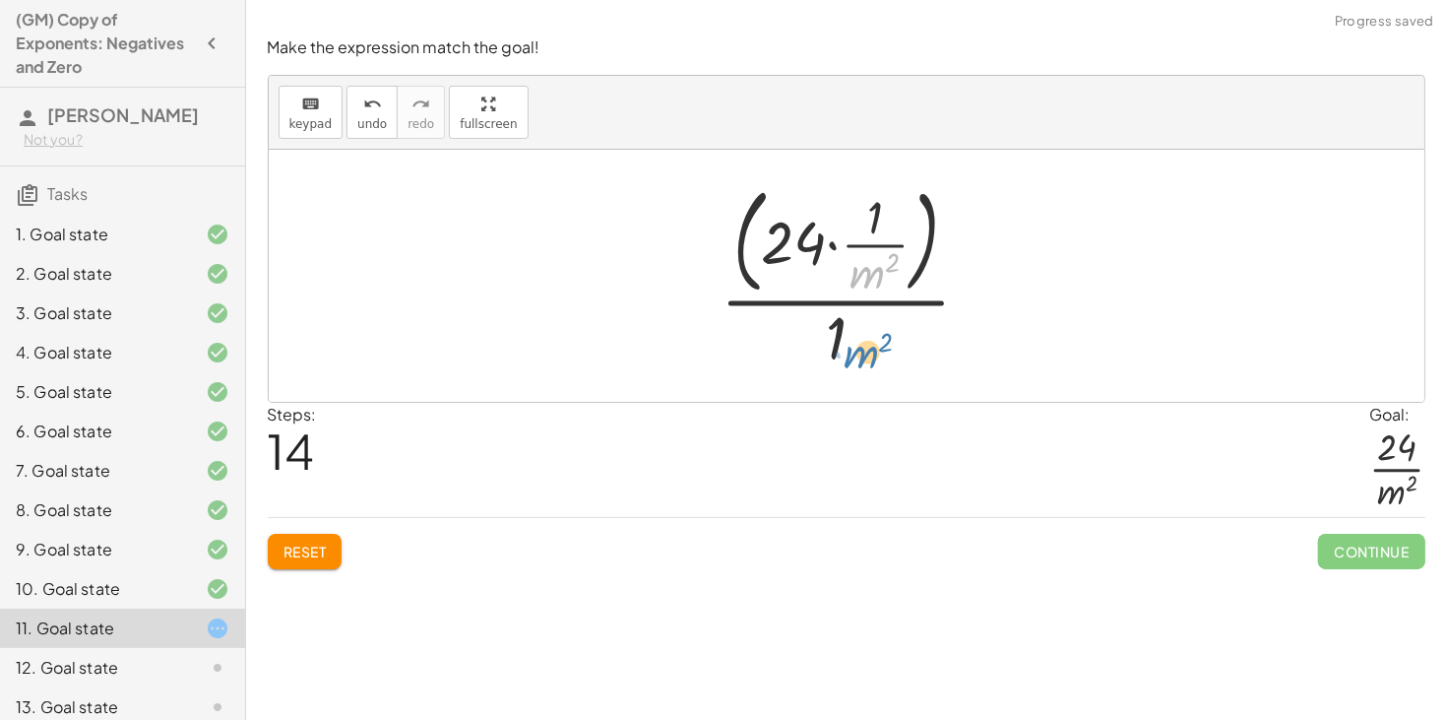
drag, startPoint x: 876, startPoint y: 263, endPoint x: 850, endPoint y: 345, distance: 85.9
click at [850, 345] on div at bounding box center [854, 275] width 287 height 199
click at [881, 205] on div at bounding box center [854, 275] width 287 height 199
drag, startPoint x: 872, startPoint y: 217, endPoint x: 856, endPoint y: 271, distance: 56.7
click at [856, 271] on div at bounding box center [854, 275] width 287 height 199
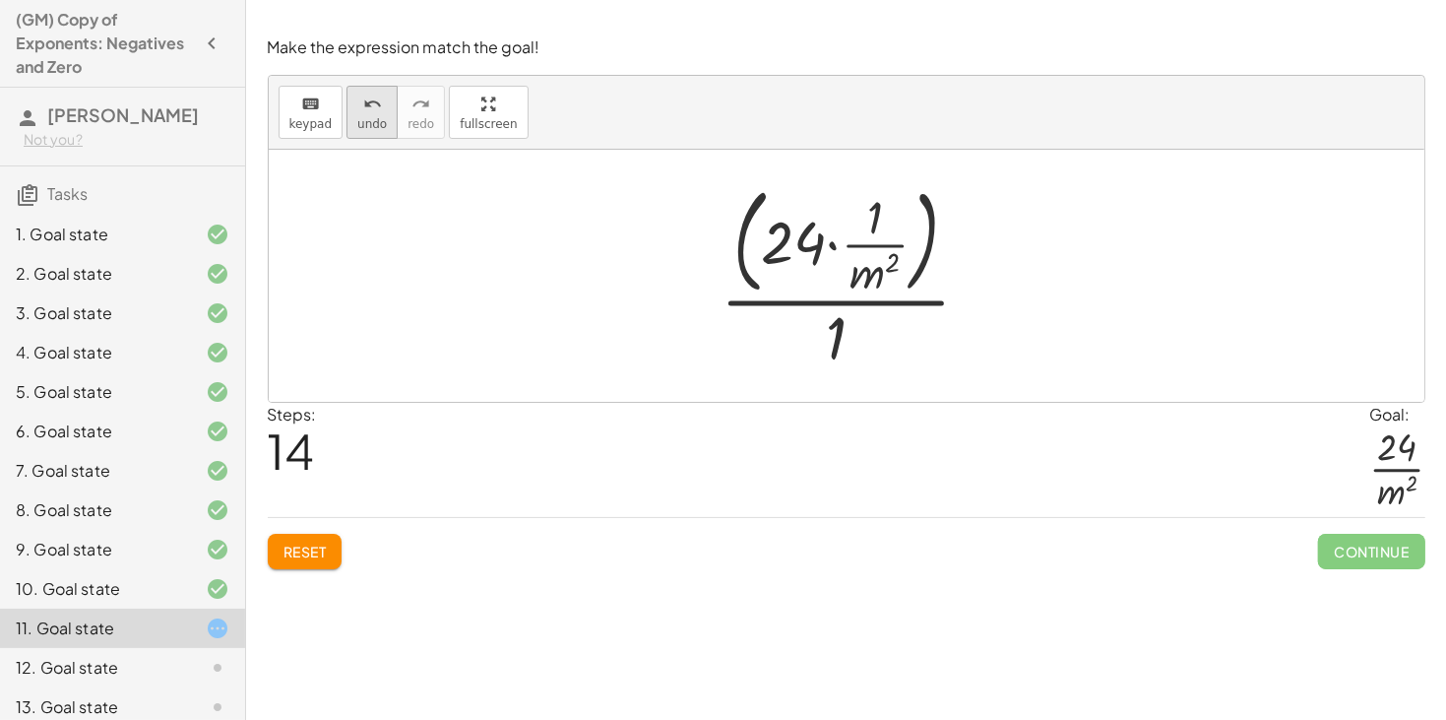
click at [357, 118] on span "undo" at bounding box center [372, 124] width 30 height 14
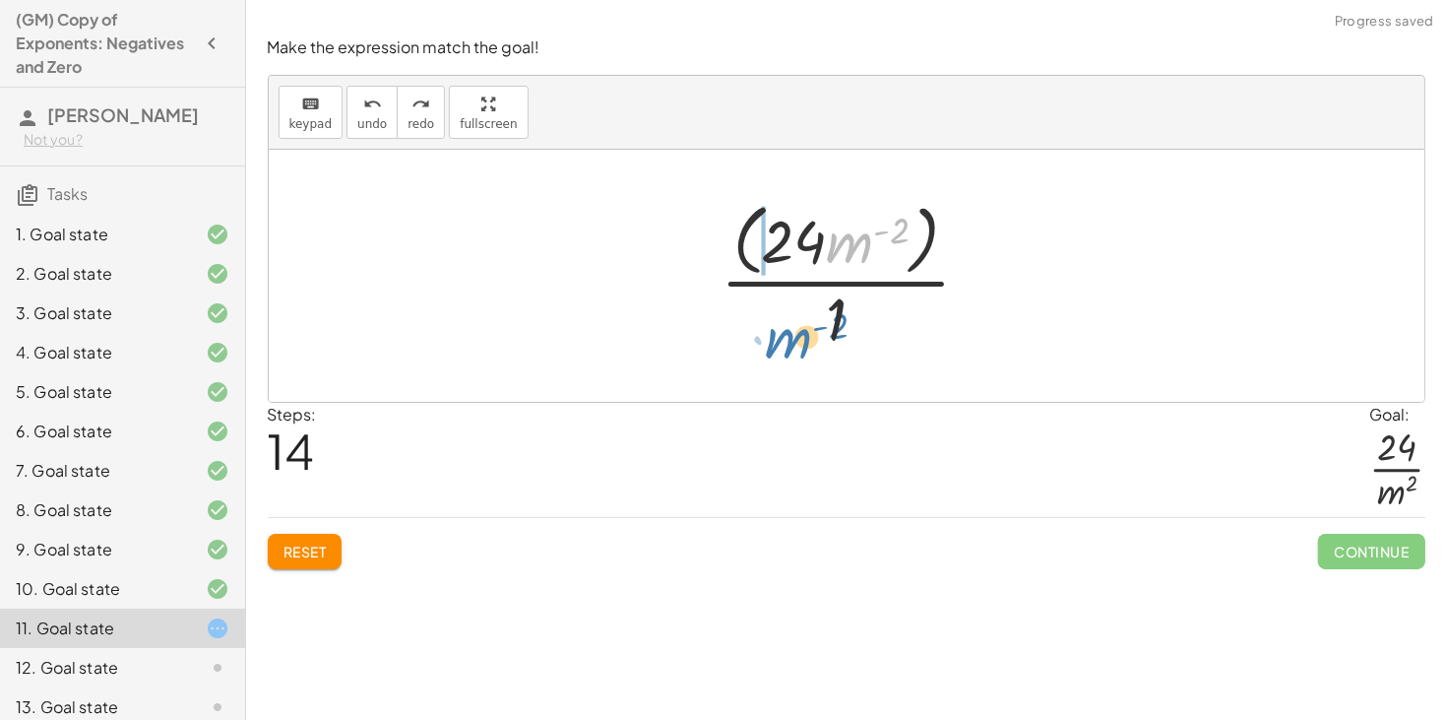
drag, startPoint x: 848, startPoint y: 245, endPoint x: 784, endPoint y: 337, distance: 111.7
click at [784, 337] on div at bounding box center [854, 275] width 286 height 160
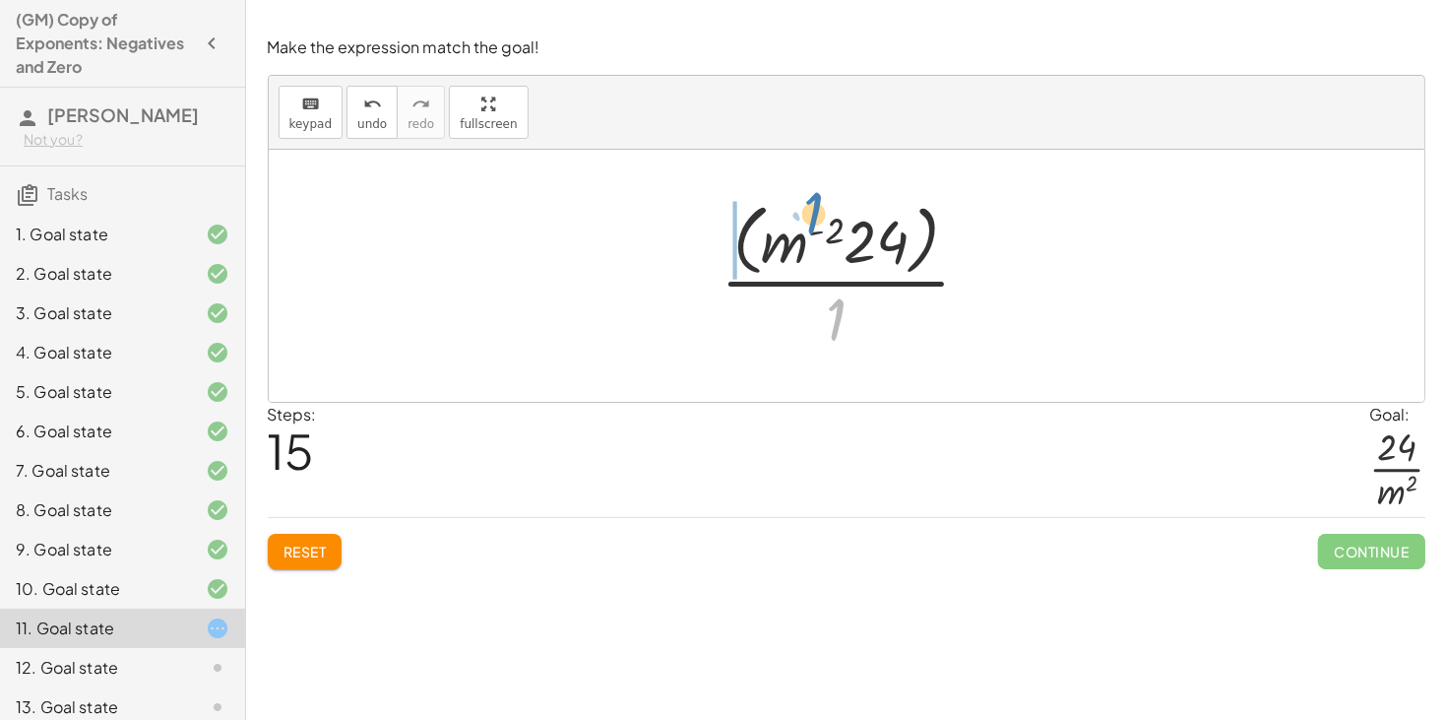
drag, startPoint x: 845, startPoint y: 315, endPoint x: 821, endPoint y: 209, distance: 108.9
click at [821, 209] on div at bounding box center [854, 275] width 286 height 160
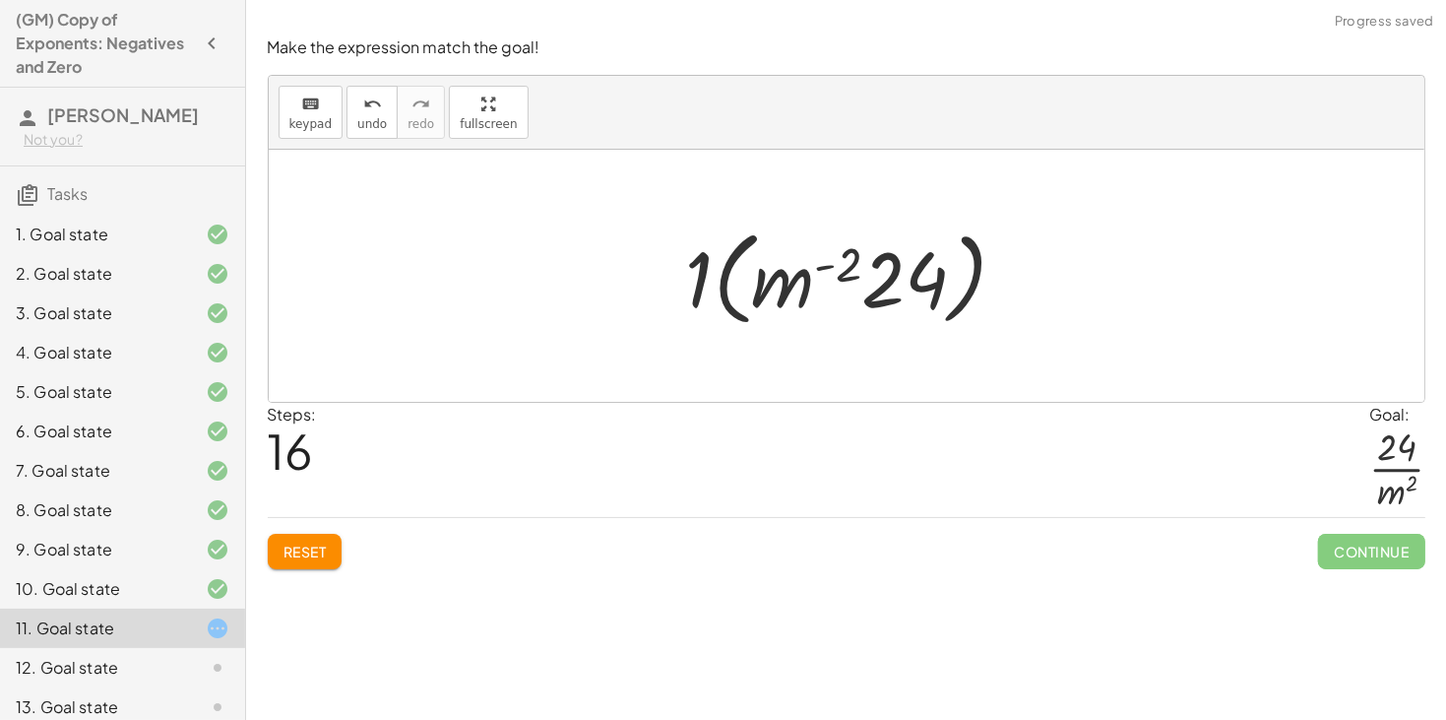
click at [792, 287] on div at bounding box center [854, 276] width 356 height 113
click at [373, 111] on icon "undo" at bounding box center [372, 105] width 19 height 24
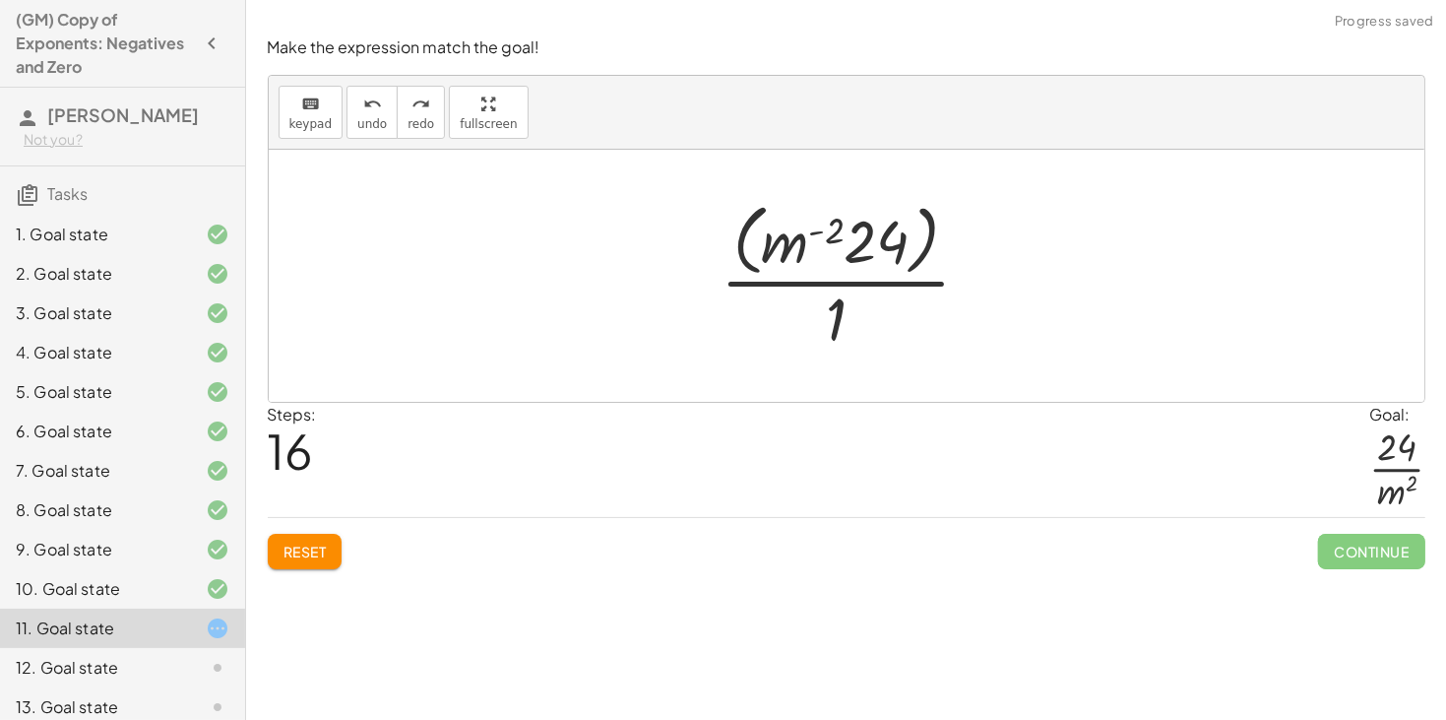
click at [929, 245] on div at bounding box center [854, 275] width 286 height 160
click at [925, 244] on div at bounding box center [853, 276] width 227 height 152
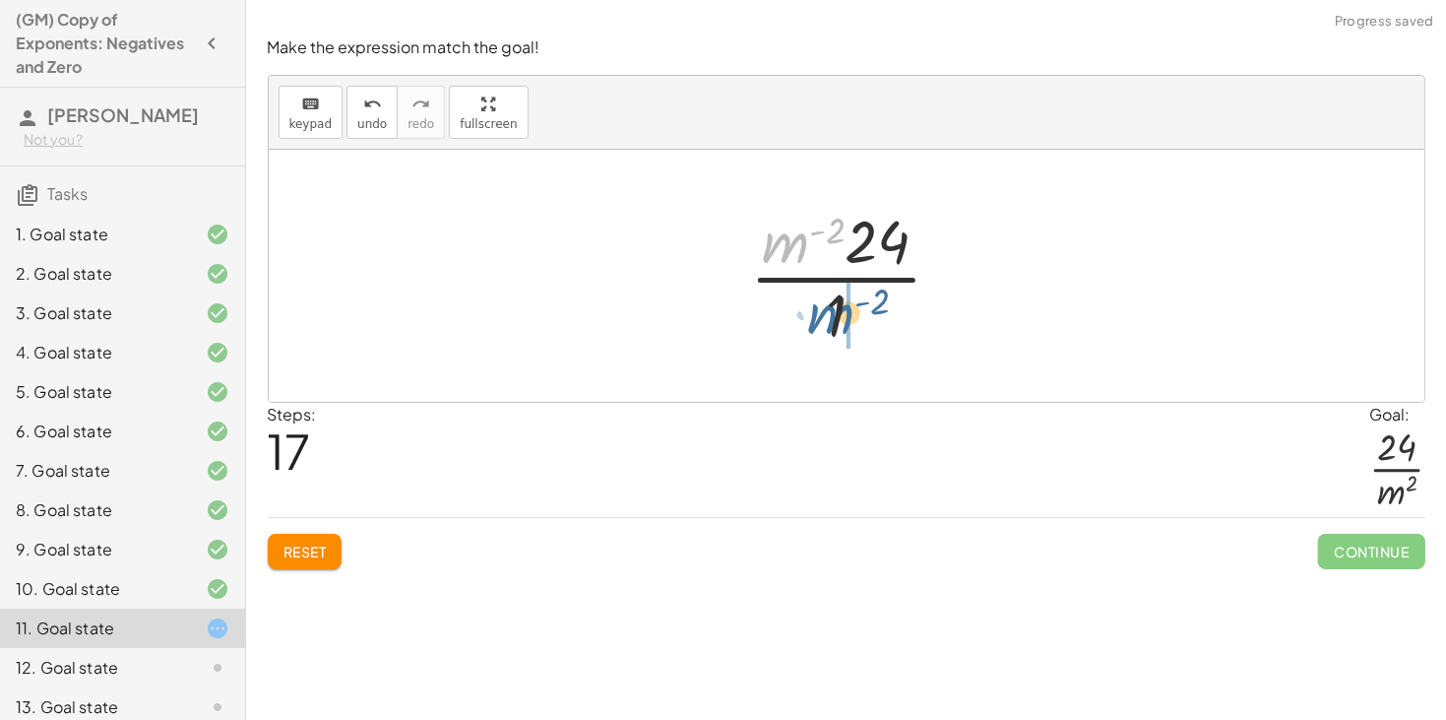
drag, startPoint x: 784, startPoint y: 242, endPoint x: 829, endPoint y: 314, distance: 85.0
click at [829, 314] on div at bounding box center [853, 276] width 227 height 152
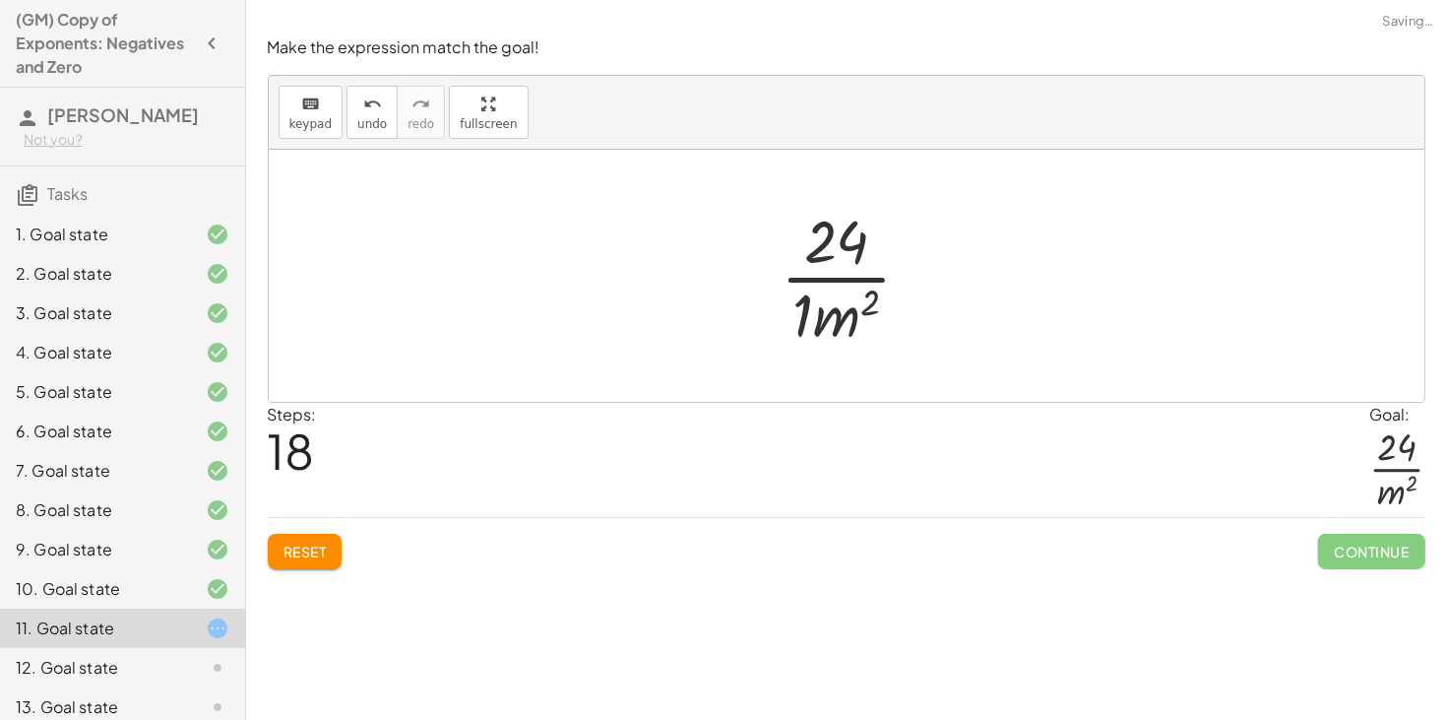
click at [839, 318] on div at bounding box center [854, 276] width 166 height 152
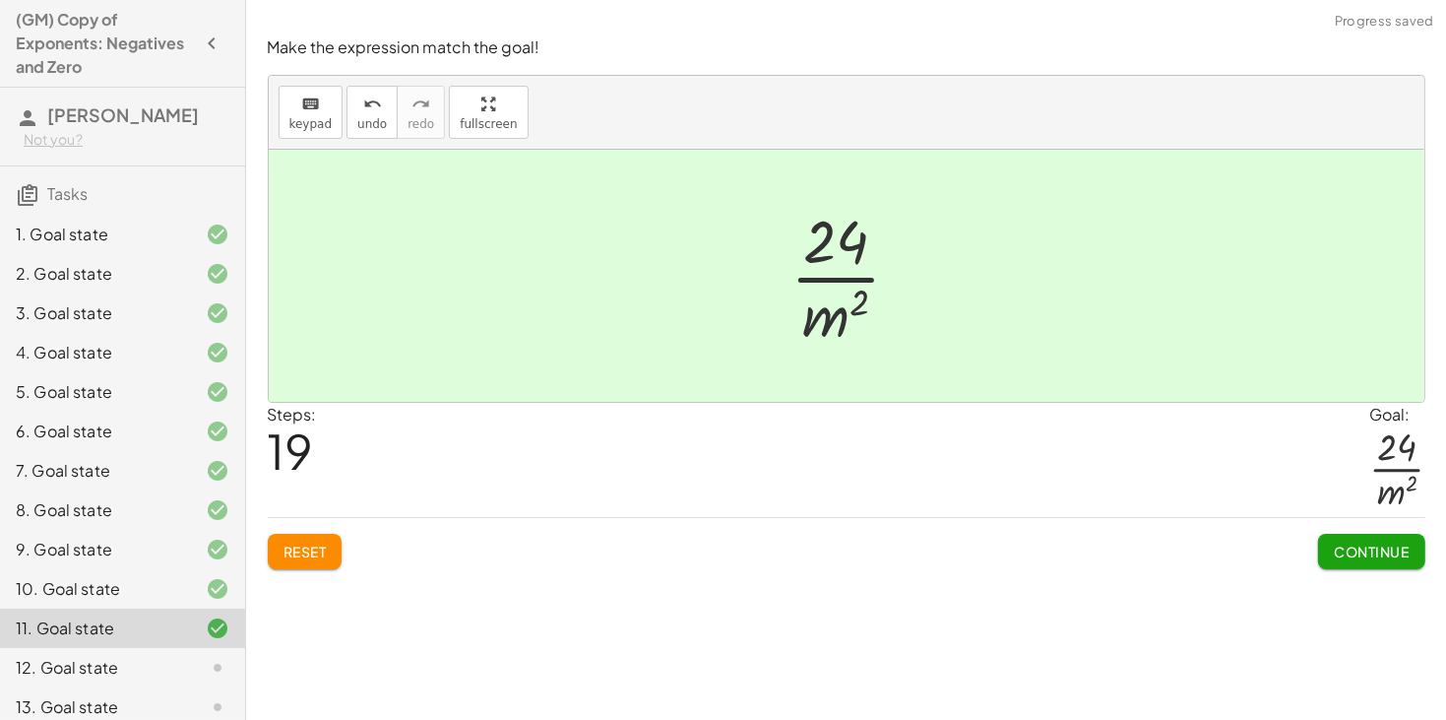
click at [1343, 556] on span "Continue" at bounding box center [1371, 551] width 75 height 18
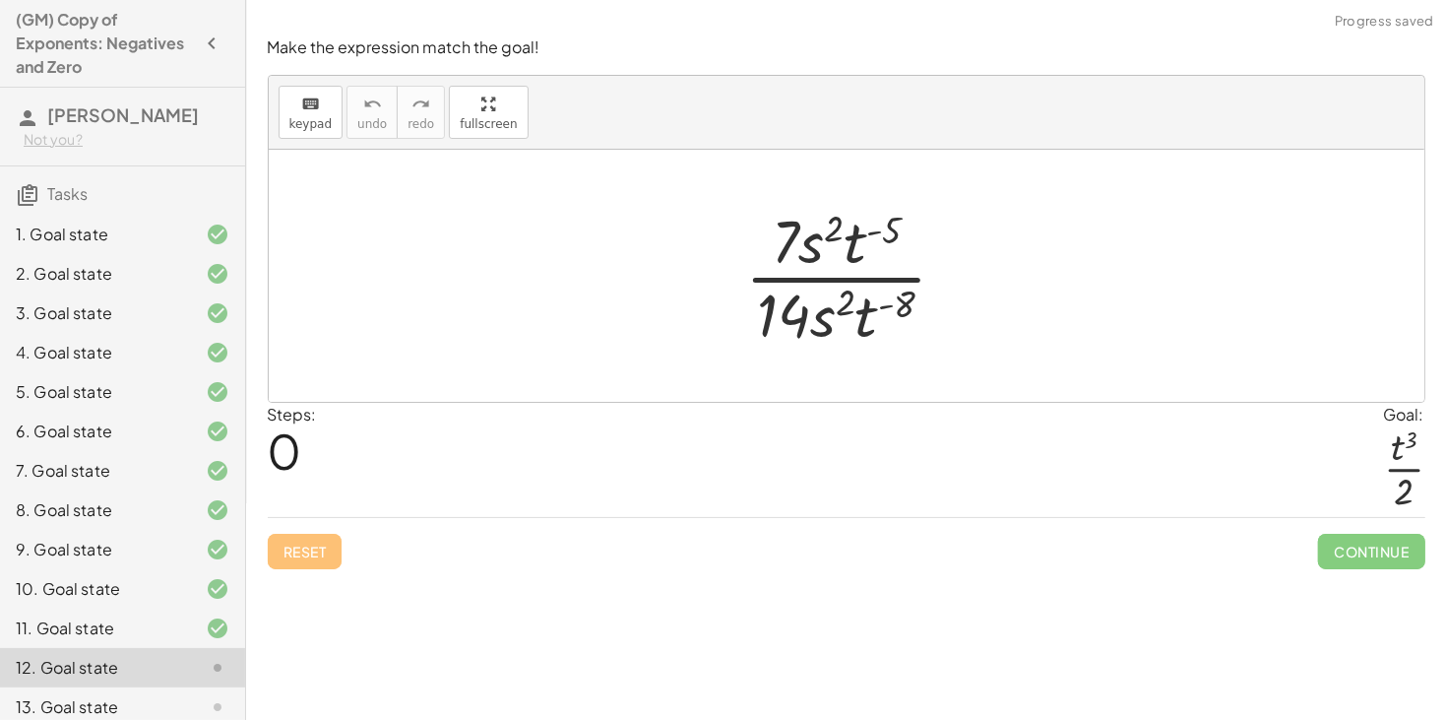
scroll to position [211, 0]
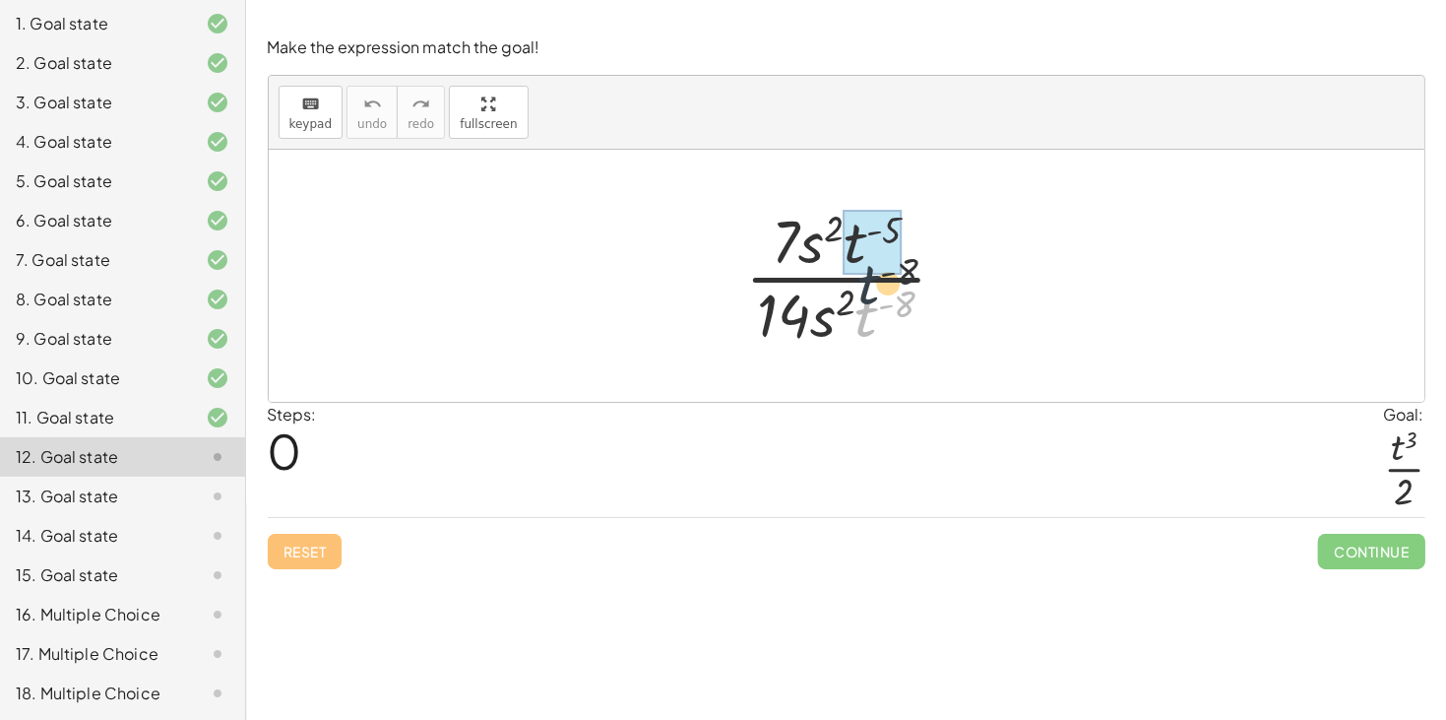
drag, startPoint x: 868, startPoint y: 310, endPoint x: 866, endPoint y: 262, distance: 48.3
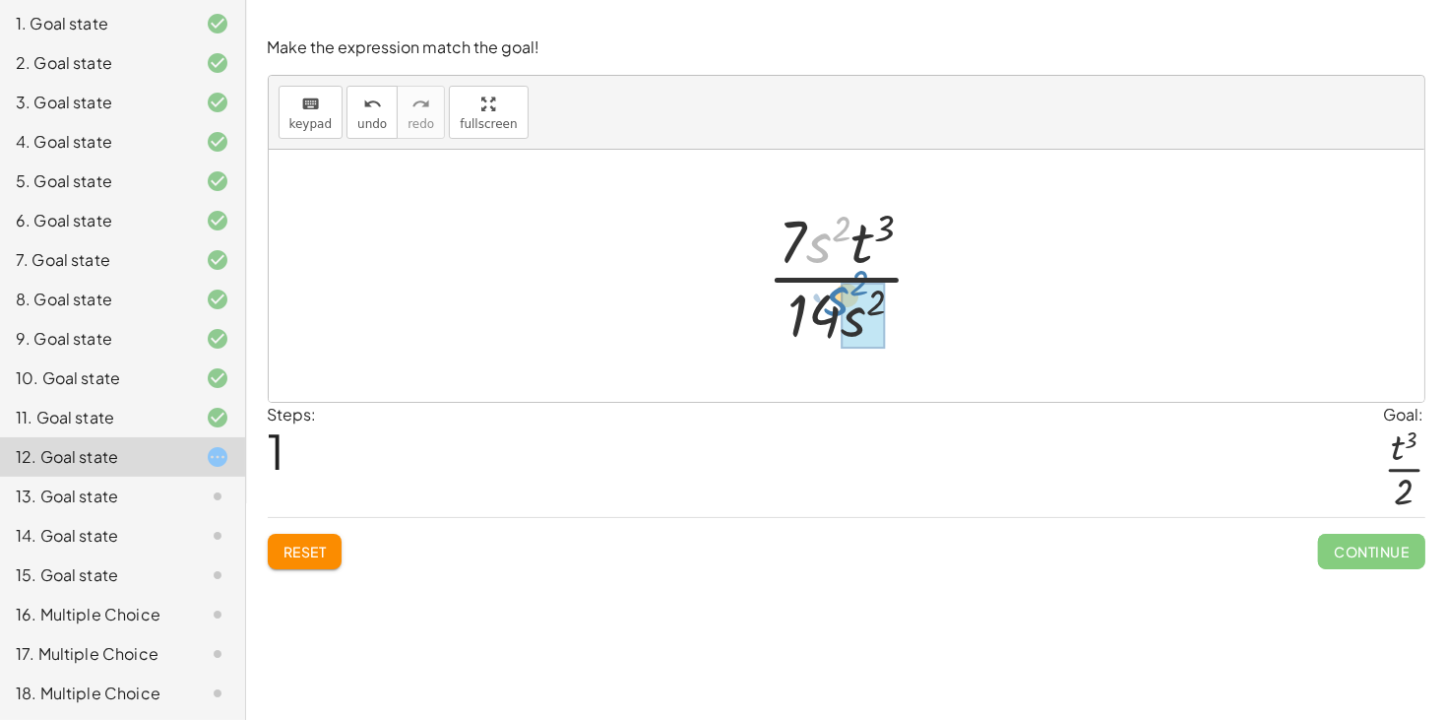
drag, startPoint x: 811, startPoint y: 253, endPoint x: 879, endPoint y: 334, distance: 105.5
click at [879, 334] on div at bounding box center [854, 276] width 195 height 152
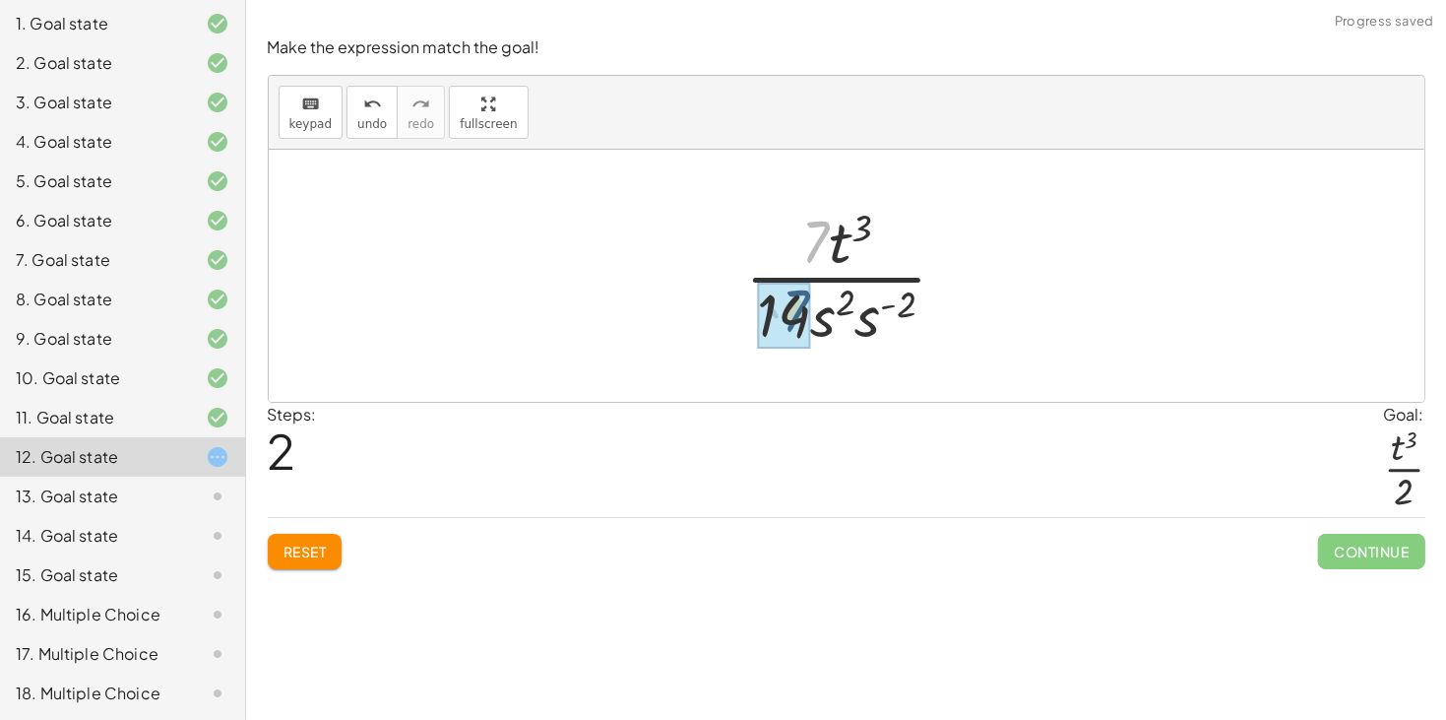
drag, startPoint x: 815, startPoint y: 245, endPoint x: 795, endPoint y: 318, distance: 75.7
click at [873, 303] on div at bounding box center [854, 276] width 218 height 152
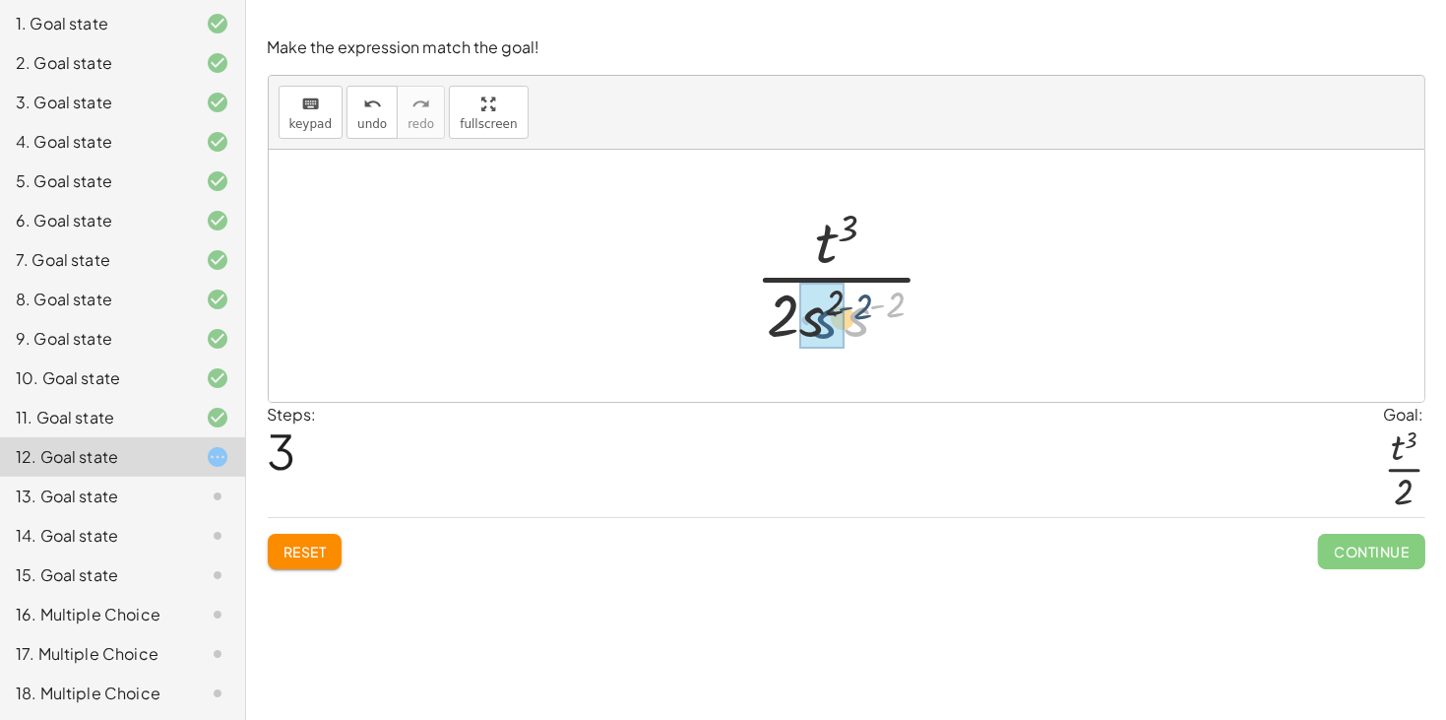
drag, startPoint x: 858, startPoint y: 322, endPoint x: 817, endPoint y: 323, distance: 40.4
click at [862, 300] on div at bounding box center [854, 276] width 210 height 152
click at [847, 323] on div at bounding box center [854, 276] width 155 height 152
click at [841, 318] on div at bounding box center [854, 276] width 147 height 152
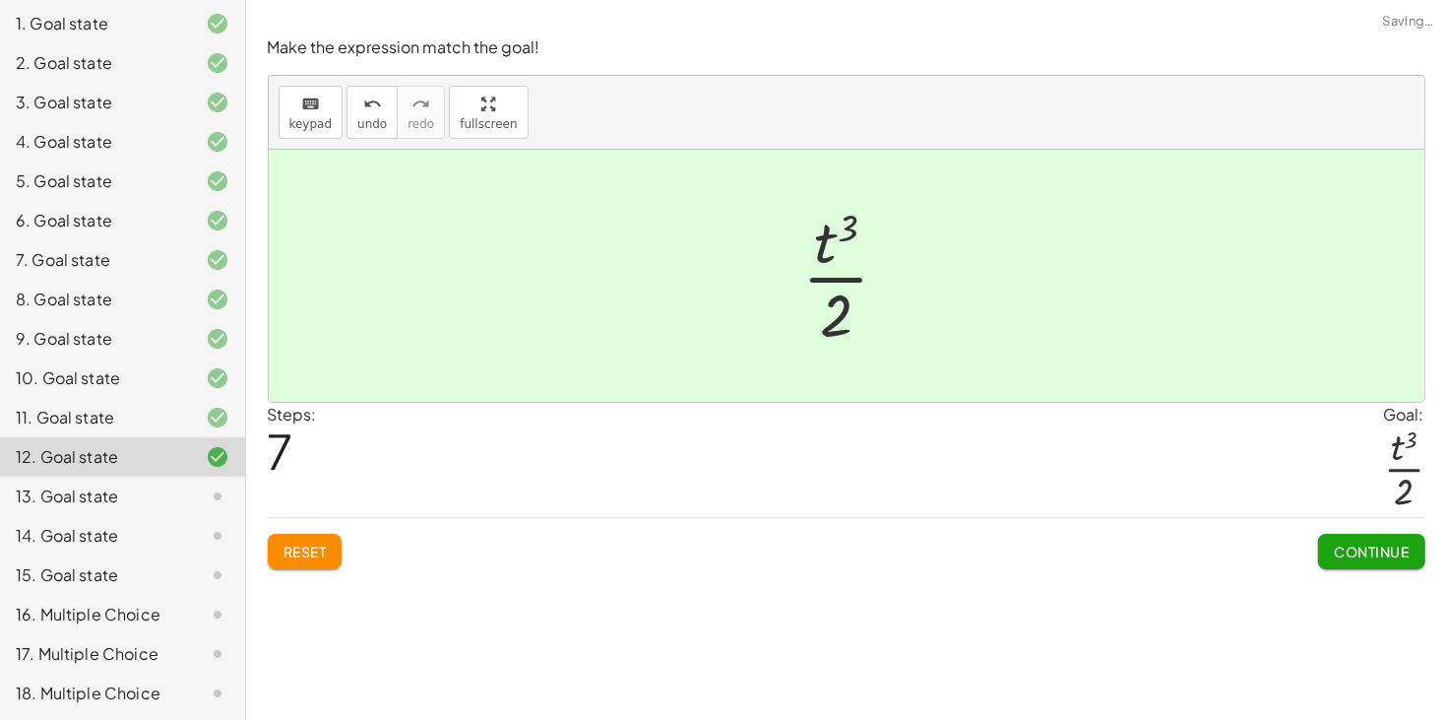
click at [1336, 549] on span "Continue" at bounding box center [1371, 551] width 75 height 18
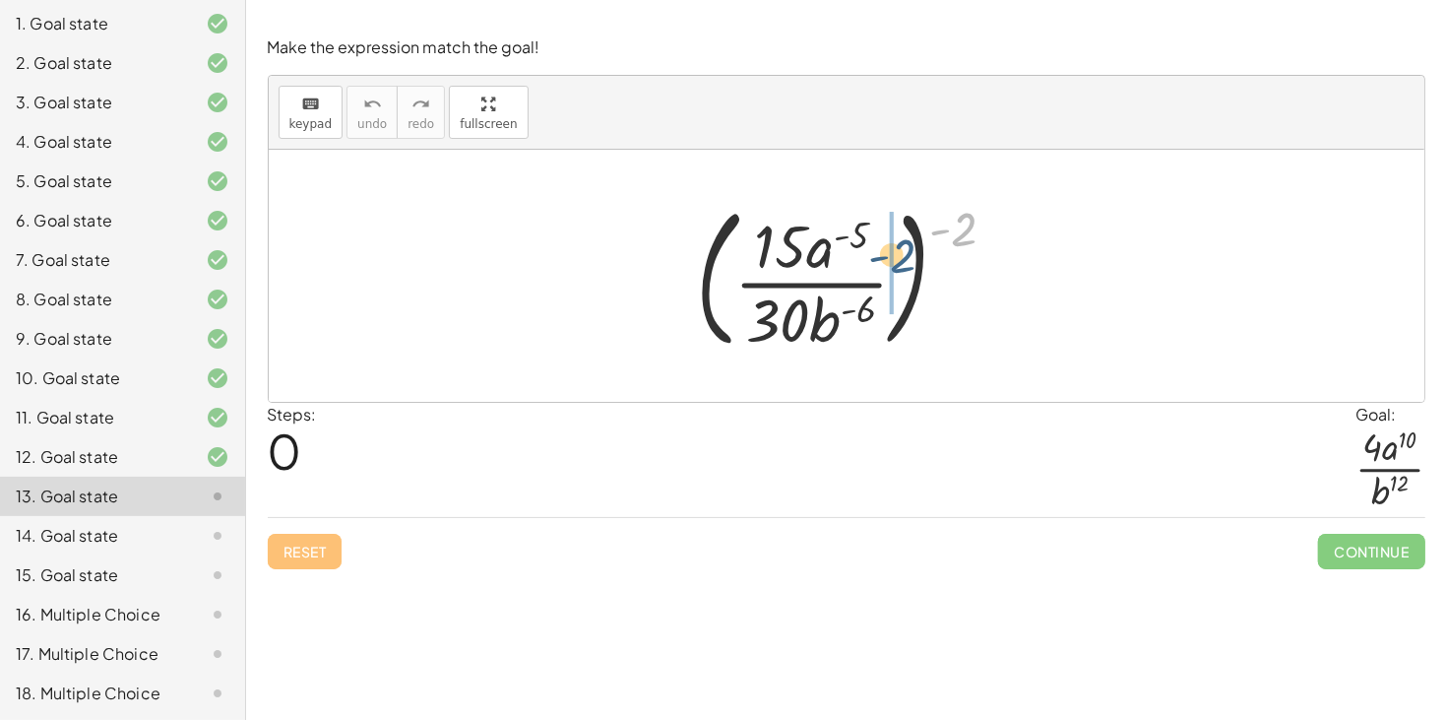
drag, startPoint x: 969, startPoint y: 225, endPoint x: 901, endPoint y: 254, distance: 73.7
click at [901, 254] on div at bounding box center [854, 275] width 336 height 163
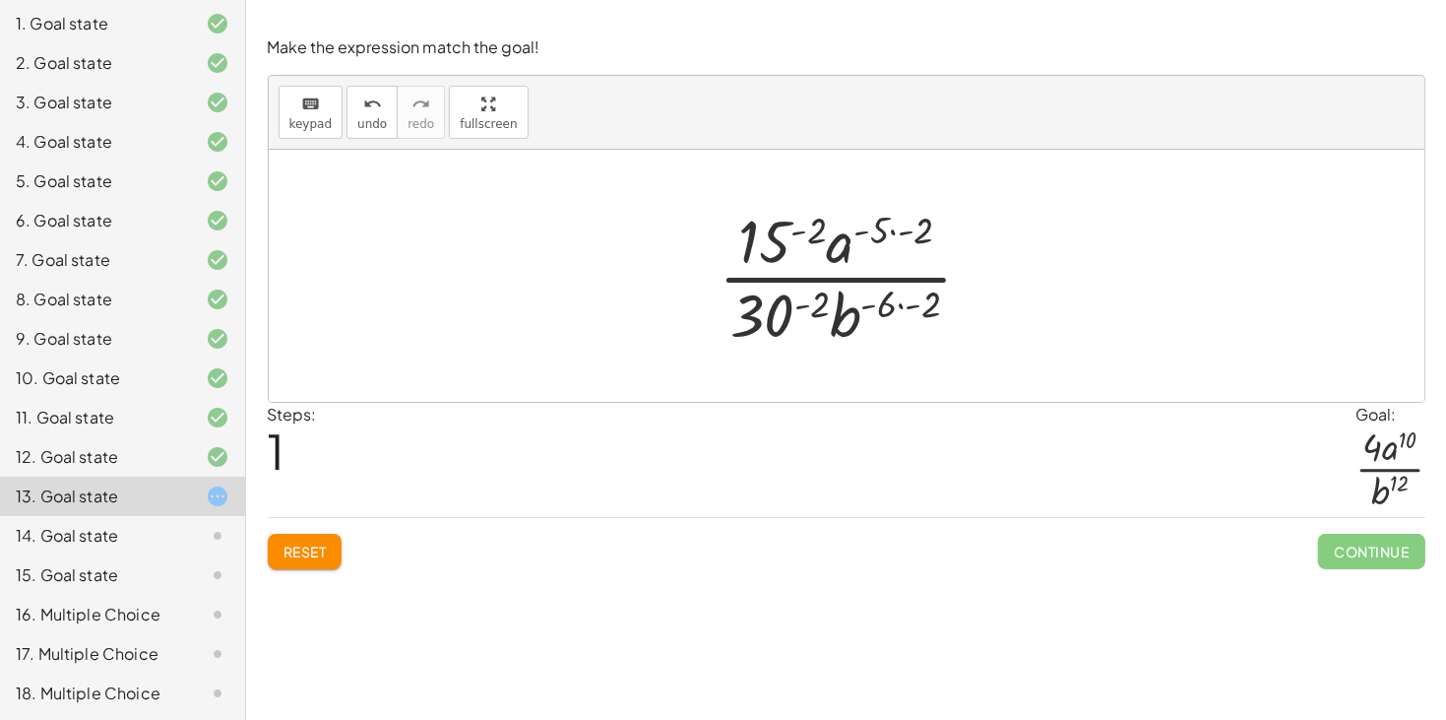
click at [900, 308] on div at bounding box center [853, 276] width 289 height 152
click at [889, 232] on div at bounding box center [854, 276] width 275 height 152
click at [895, 230] on div at bounding box center [854, 276] width 275 height 152
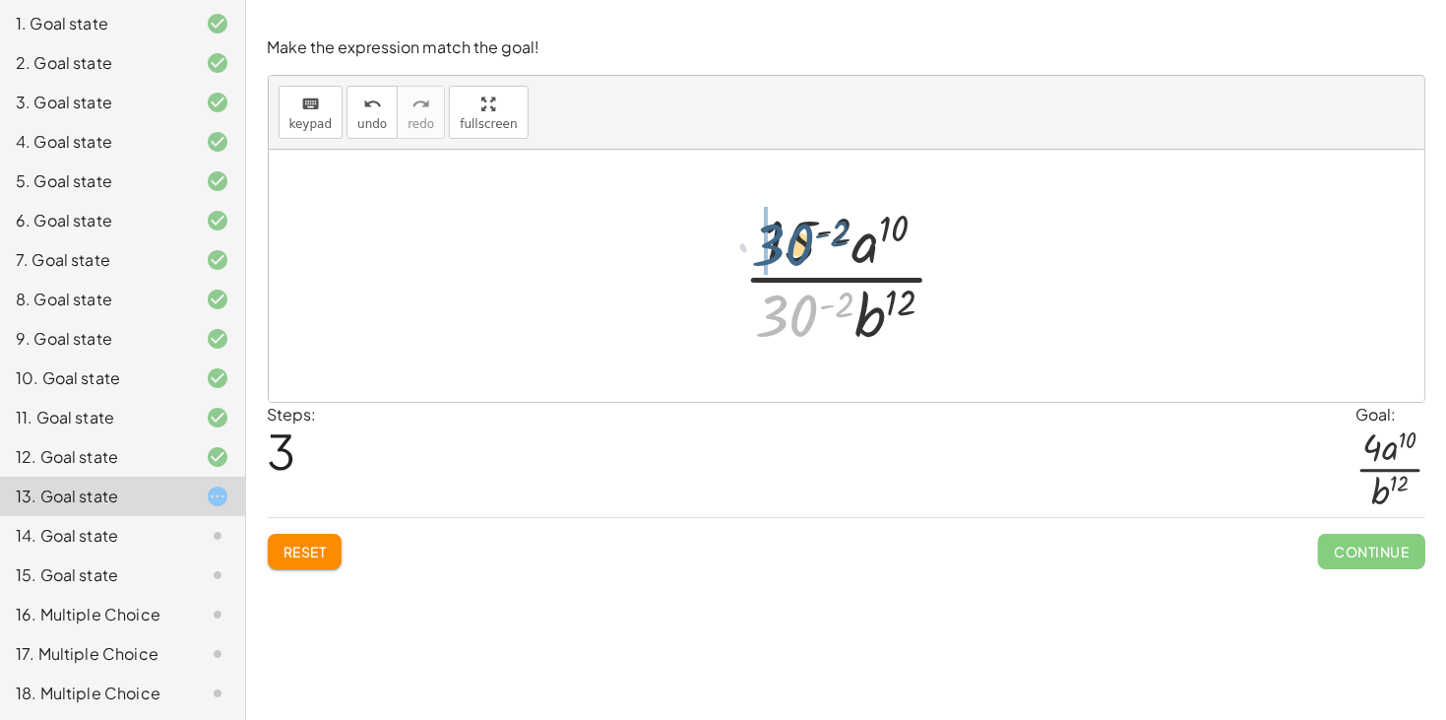
drag, startPoint x: 798, startPoint y: 314, endPoint x: 794, endPoint y: 243, distance: 71.1
click at [794, 243] on div at bounding box center [854, 276] width 241 height 152
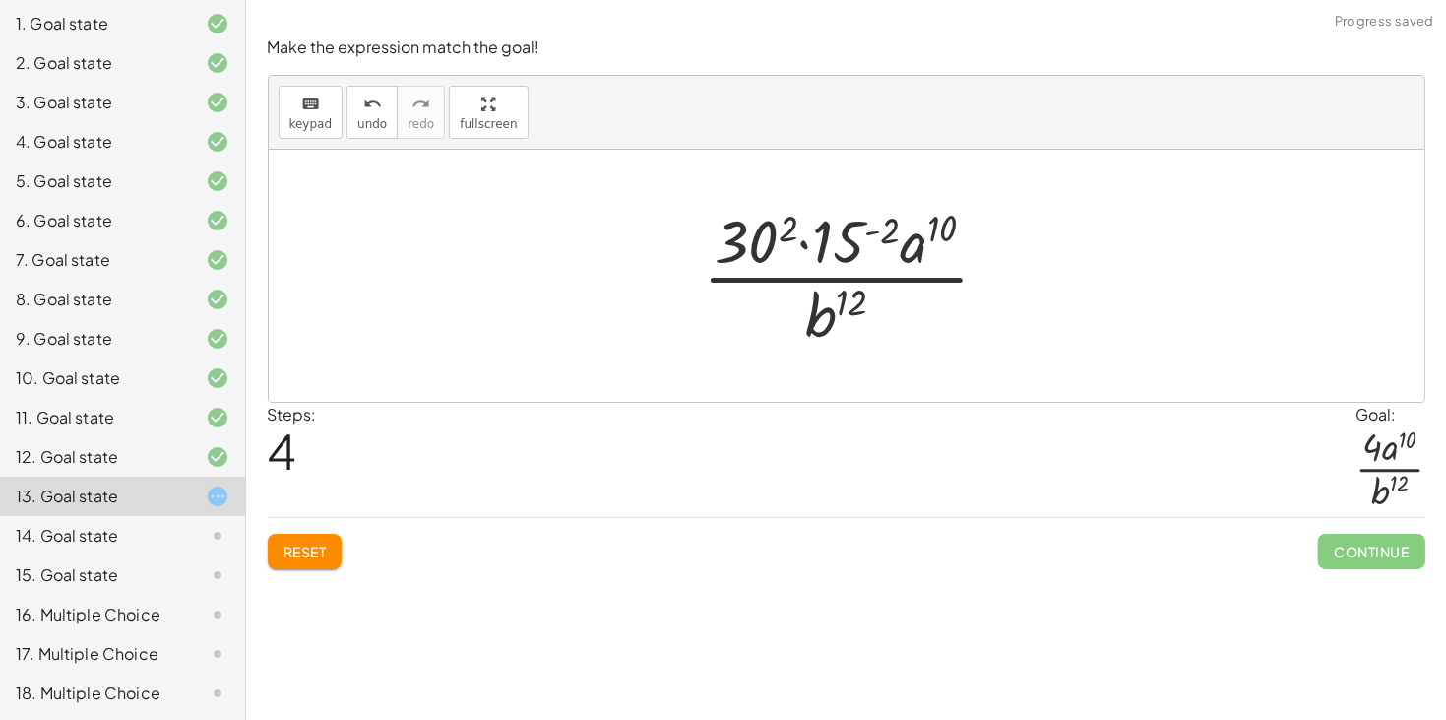
click at [866, 233] on div at bounding box center [854, 276] width 322 height 152
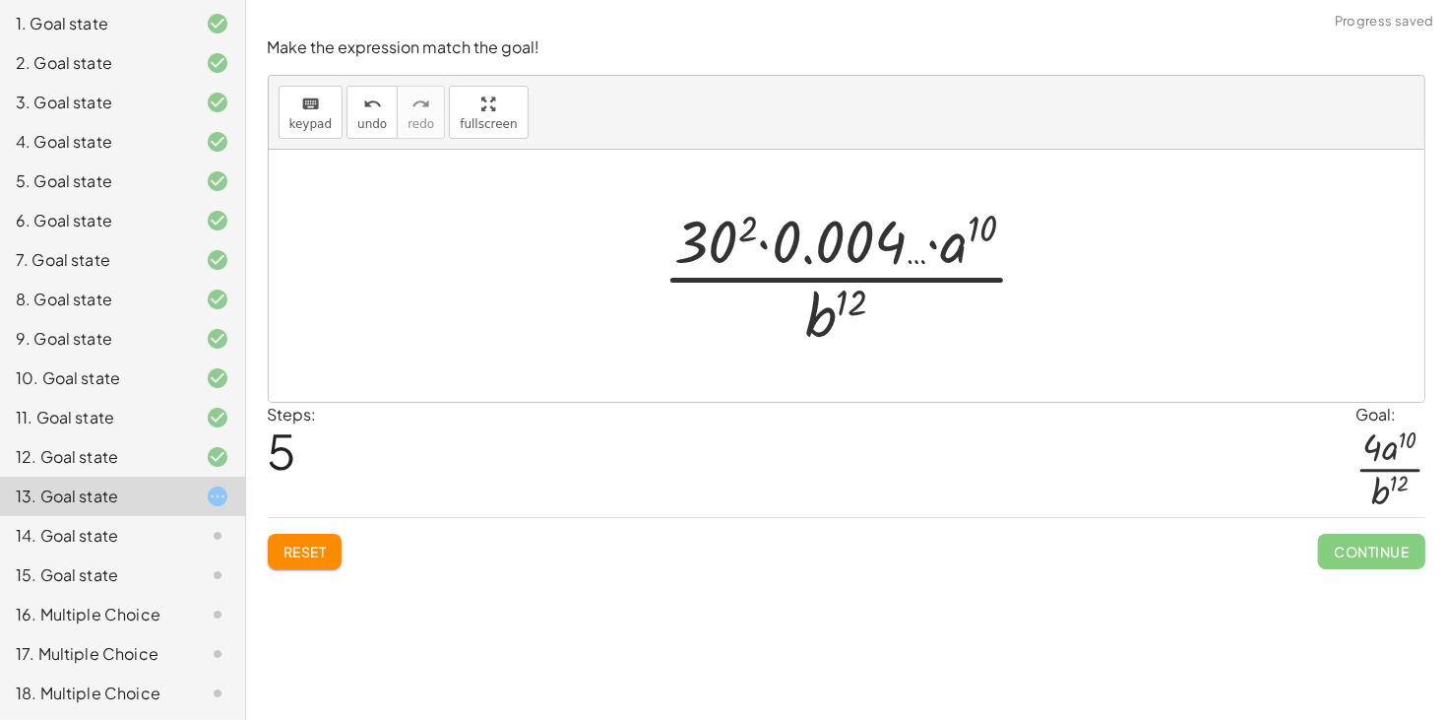
click at [724, 241] on div at bounding box center [854, 276] width 403 height 152
click at [764, 243] on div at bounding box center [854, 276] width 409 height 152
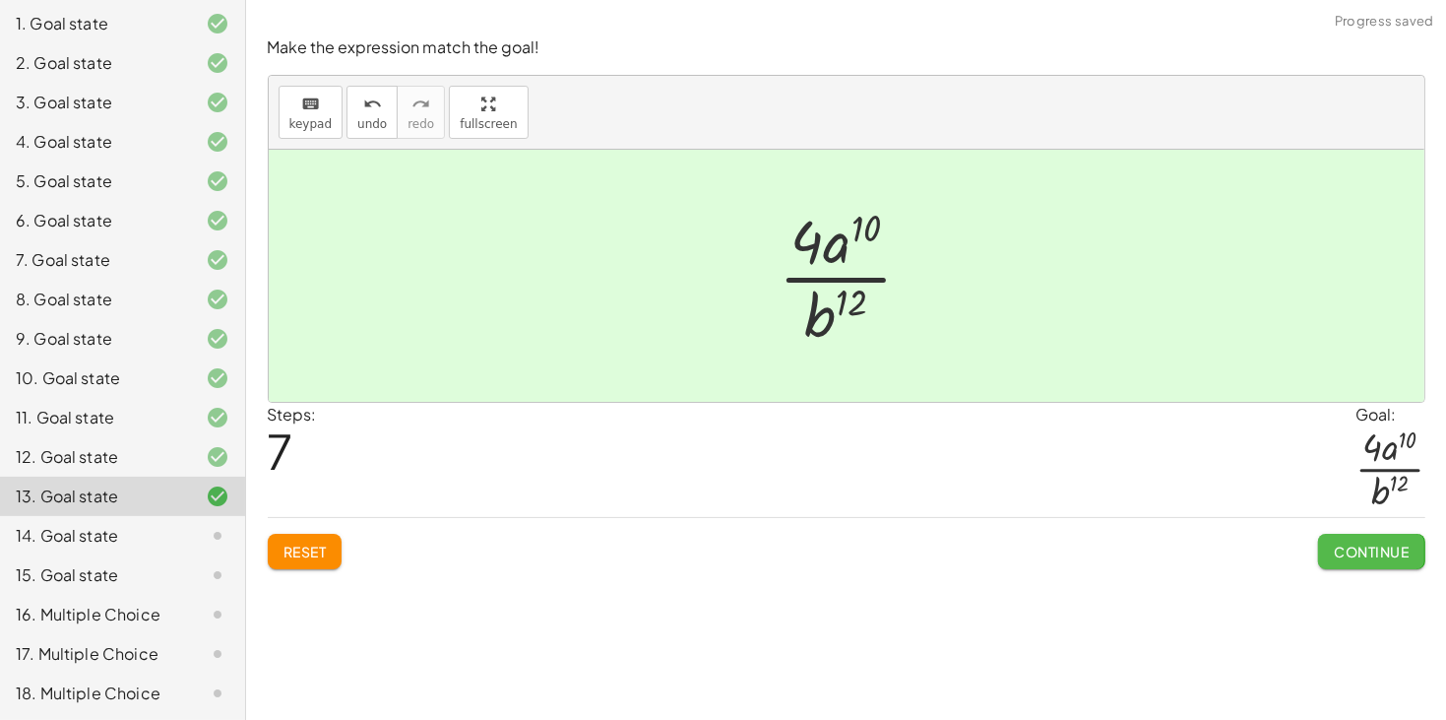
click at [1394, 551] on span "Continue" at bounding box center [1371, 551] width 75 height 18
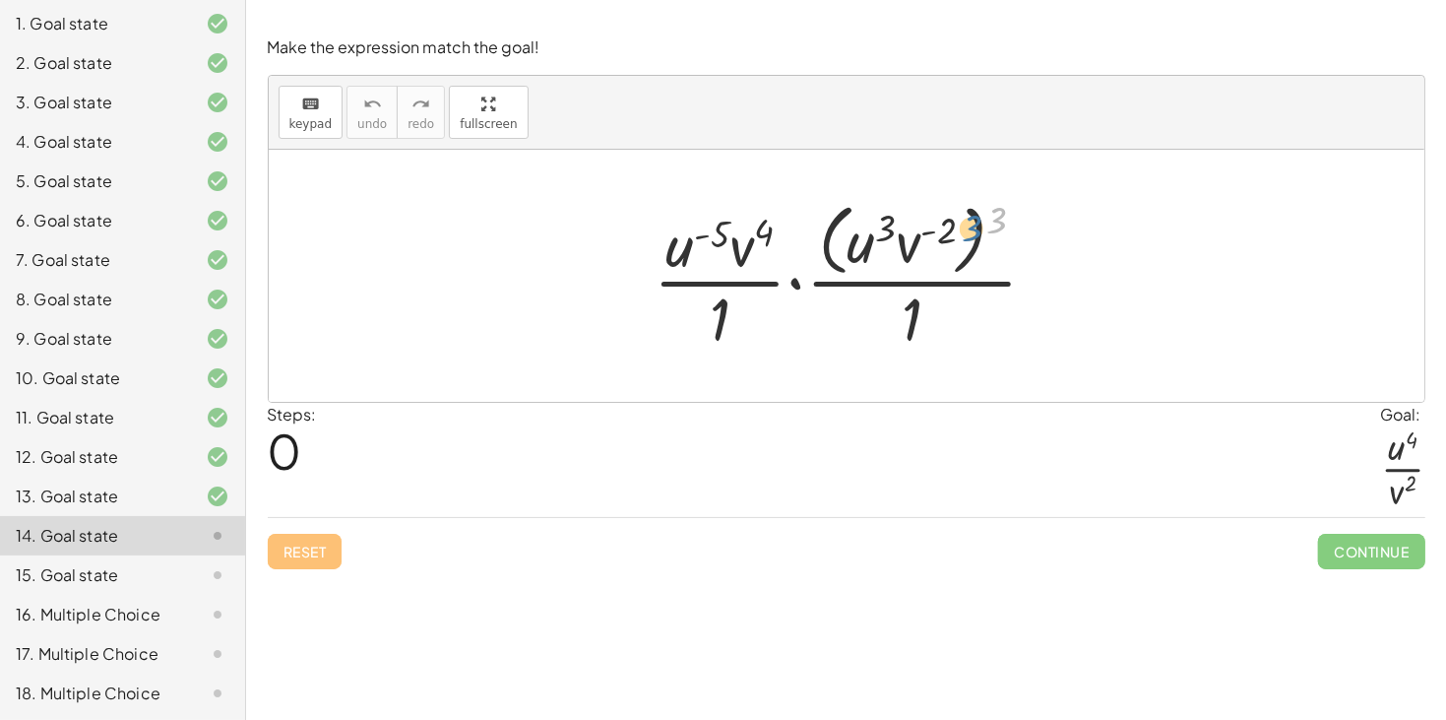
drag, startPoint x: 990, startPoint y: 223, endPoint x: 963, endPoint y: 231, distance: 28.7
click at [963, 231] on div at bounding box center [854, 275] width 420 height 160
drag, startPoint x: 996, startPoint y: 223, endPoint x: 941, endPoint y: 239, distance: 57.6
click at [941, 239] on div at bounding box center [854, 275] width 420 height 160
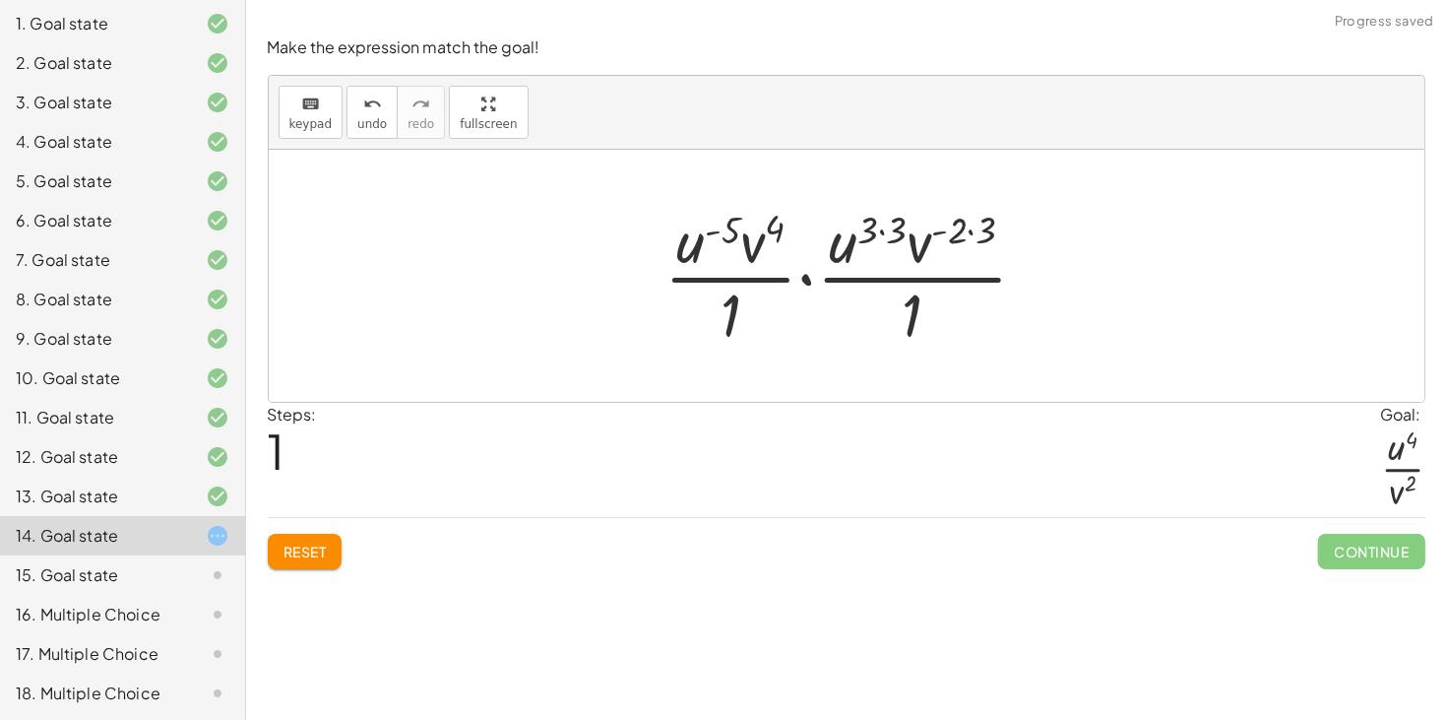
click at [882, 231] on div at bounding box center [854, 276] width 399 height 152
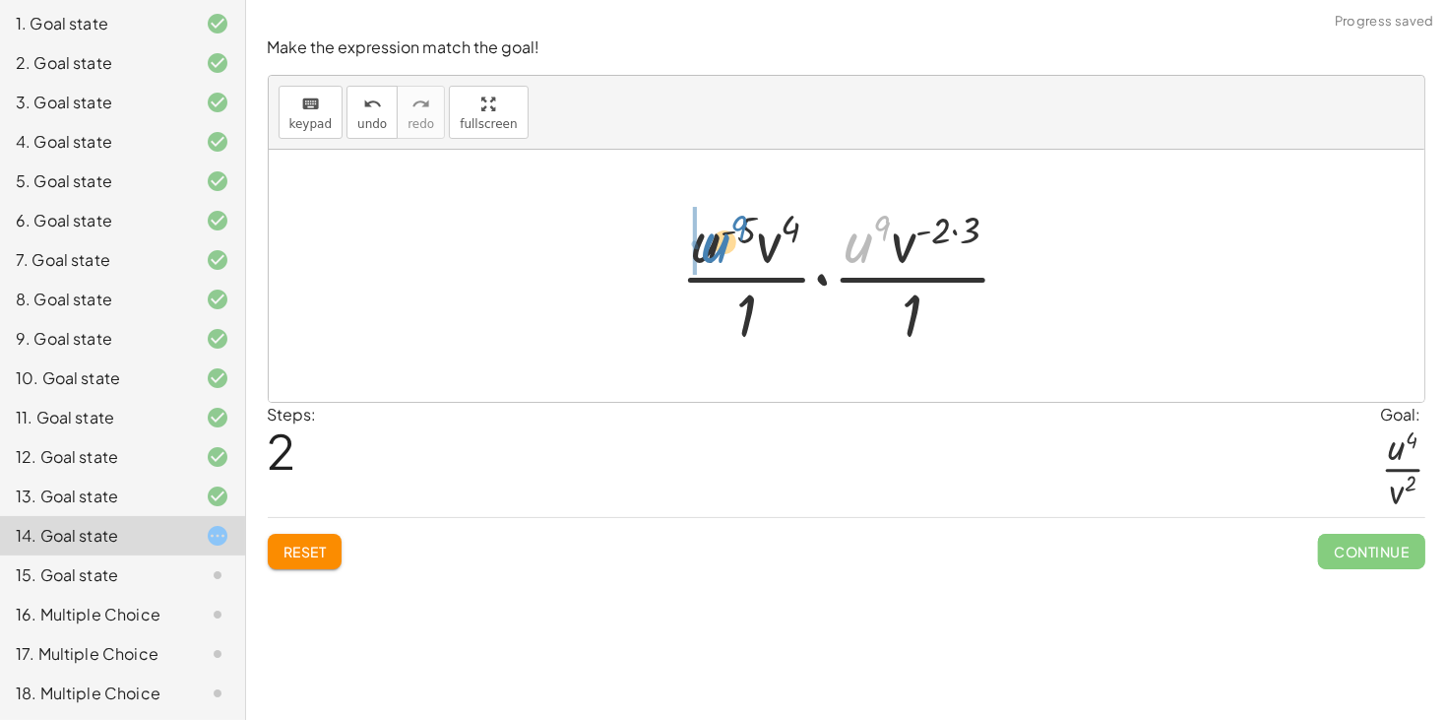
drag, startPoint x: 862, startPoint y: 252, endPoint x: 716, endPoint y: 252, distance: 145.7
click at [716, 252] on div at bounding box center [853, 276] width 367 height 152
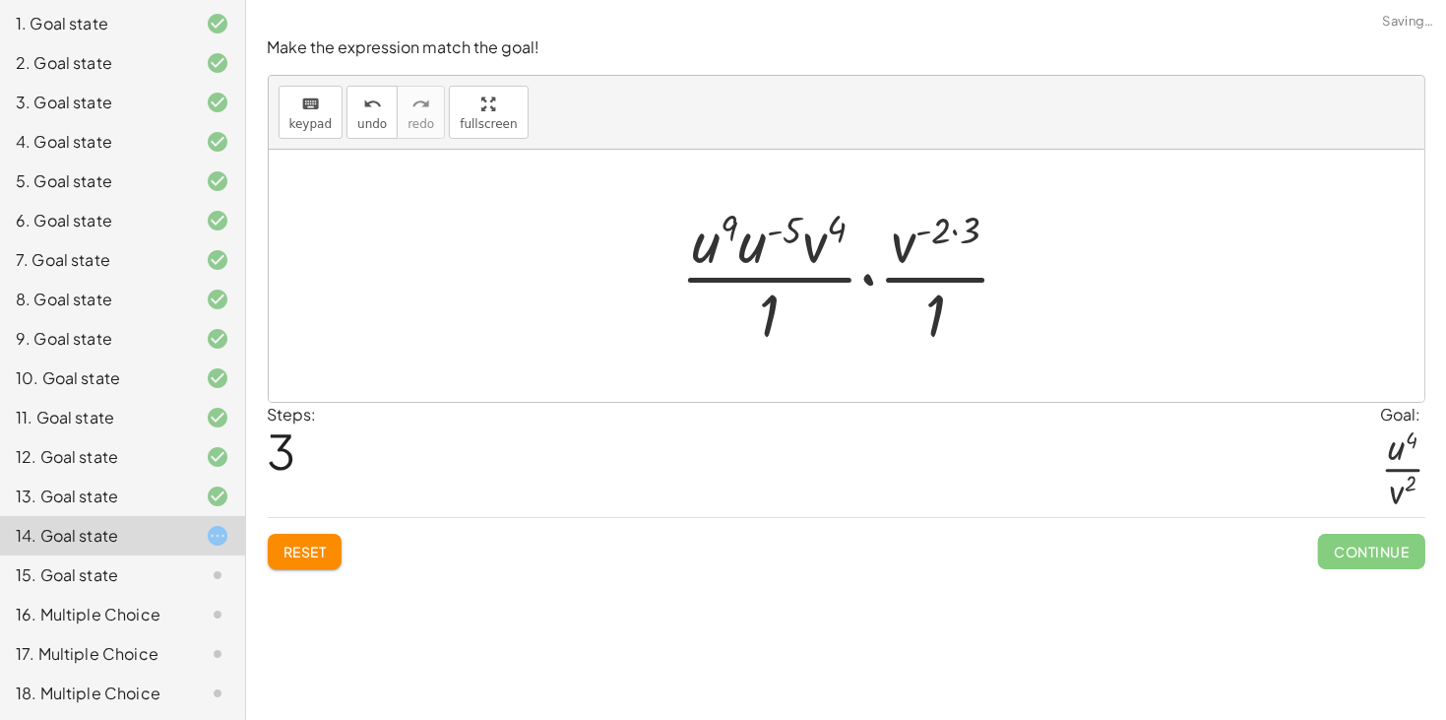
click at [750, 245] on div at bounding box center [853, 276] width 367 height 152
click at [758, 227] on div at bounding box center [853, 276] width 355 height 152
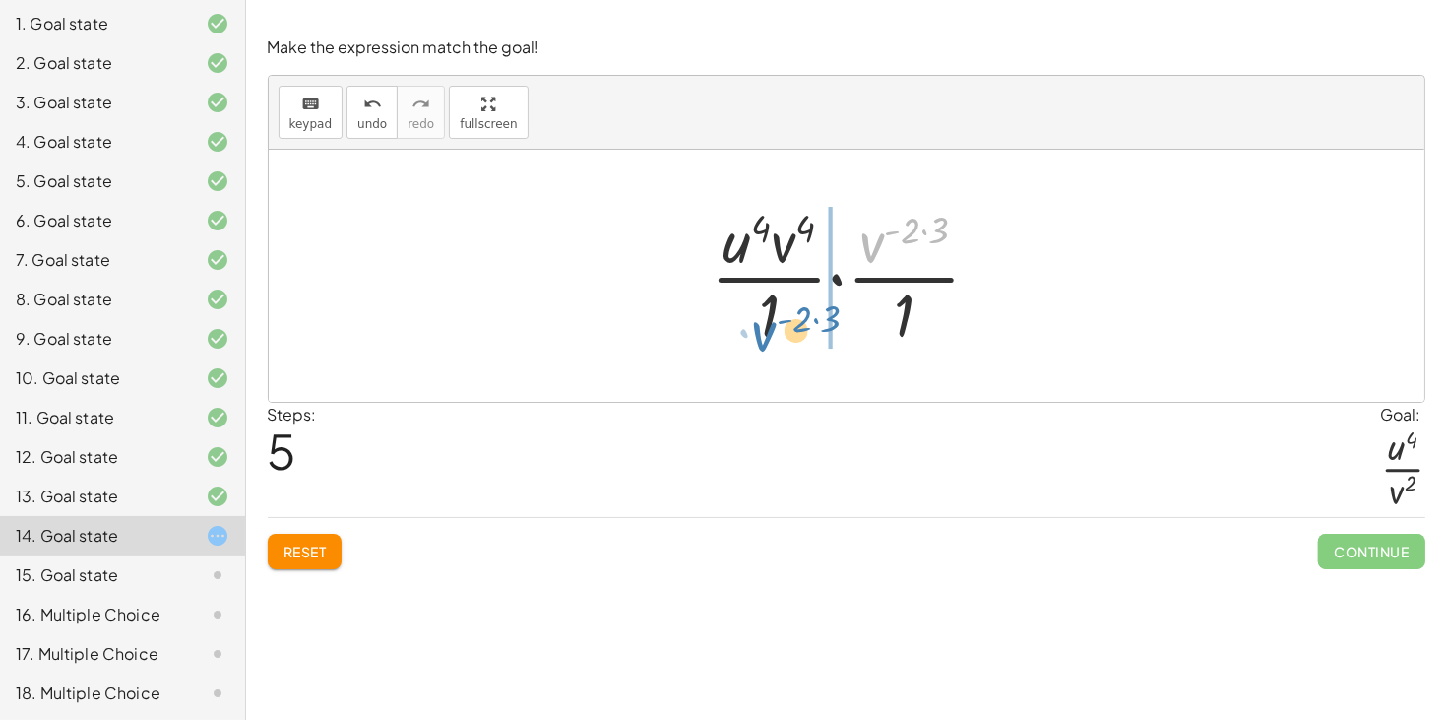
drag, startPoint x: 871, startPoint y: 243, endPoint x: 771, endPoint y: 311, distance: 121.2
click at [771, 311] on div at bounding box center [854, 276] width 306 height 152
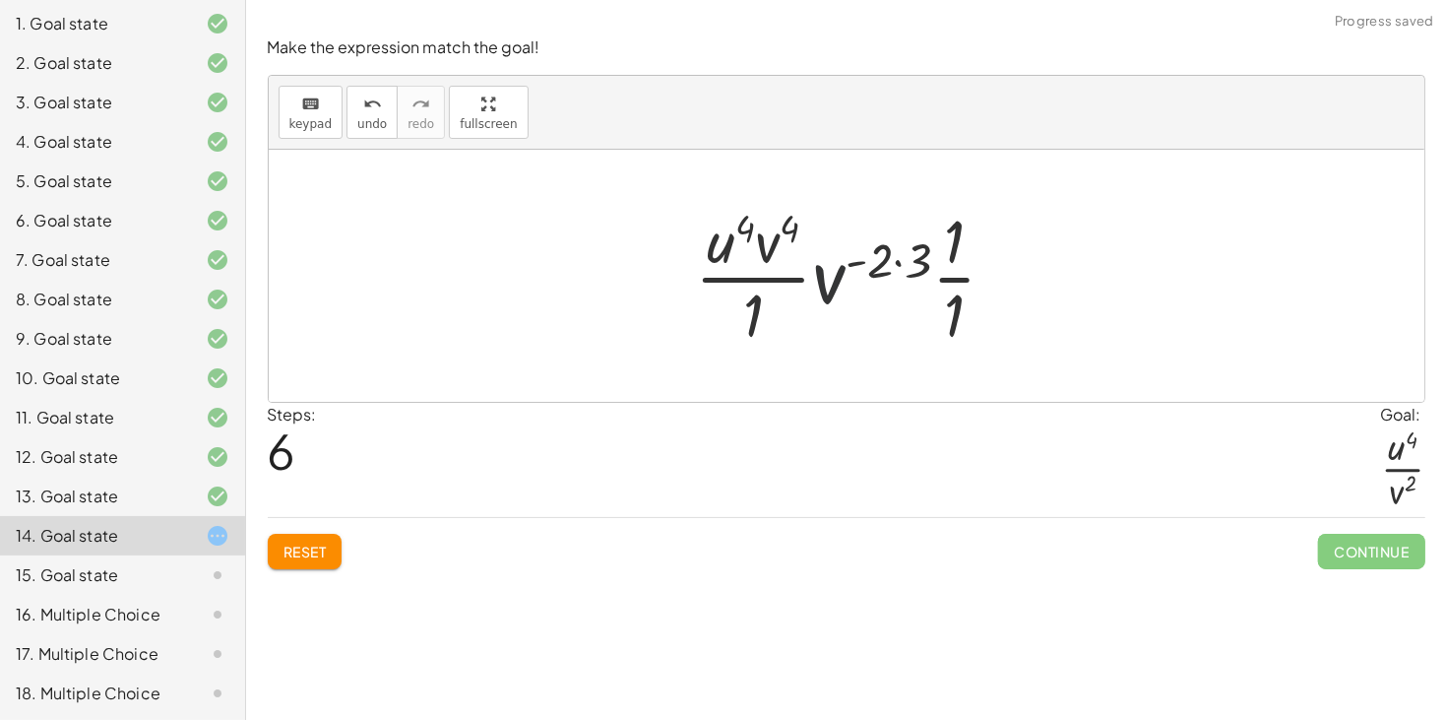
click at [832, 285] on div at bounding box center [854, 276] width 338 height 152
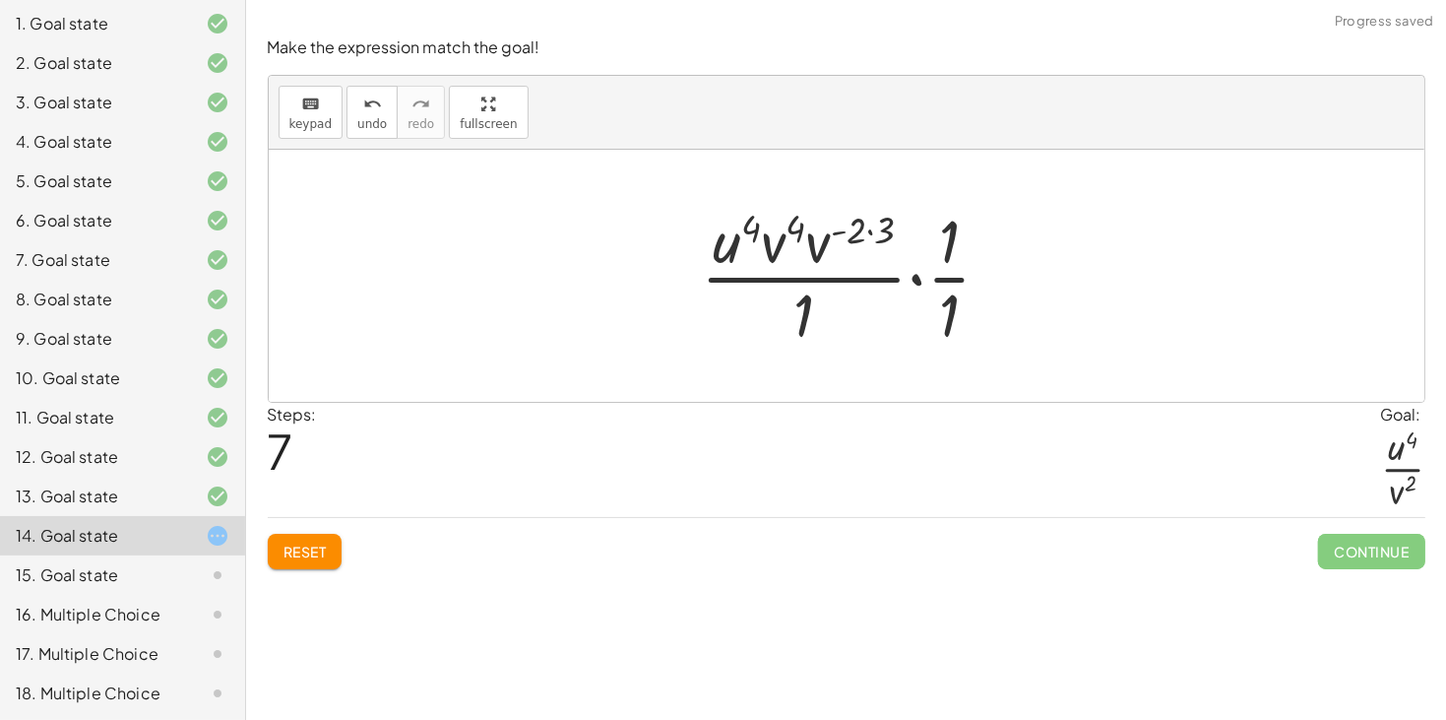
click at [866, 228] on div at bounding box center [854, 276] width 326 height 152
drag, startPoint x: 816, startPoint y: 244, endPoint x: 774, endPoint y: 242, distance: 42.4
click at [865, 230] on div at bounding box center [854, 276] width 318 height 152
click at [843, 229] on div at bounding box center [853, 276] width 289 height 152
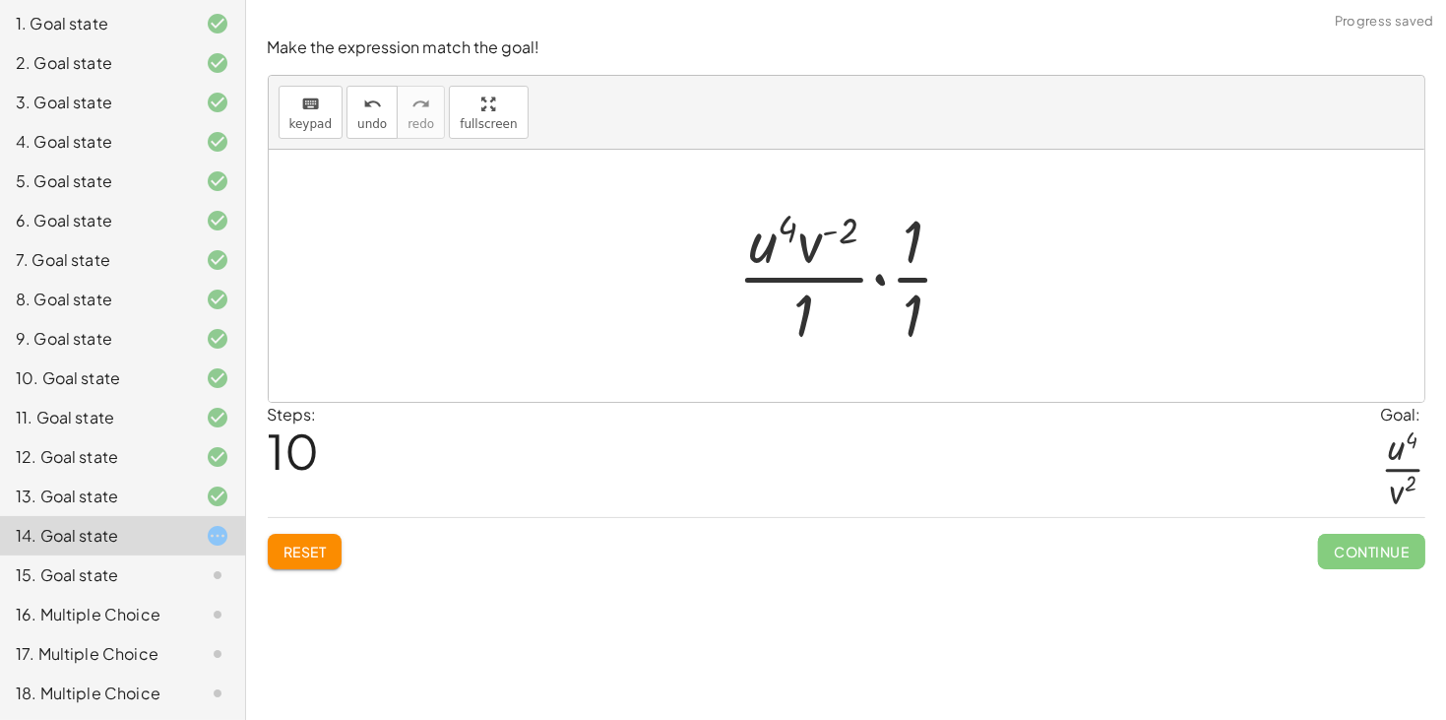
click at [884, 274] on div at bounding box center [854, 276] width 253 height 152
click at [878, 278] on div at bounding box center [854, 276] width 253 height 152
click at [874, 275] on div at bounding box center [854, 276] width 253 height 152
click at [848, 286] on div at bounding box center [854, 276] width 253 height 152
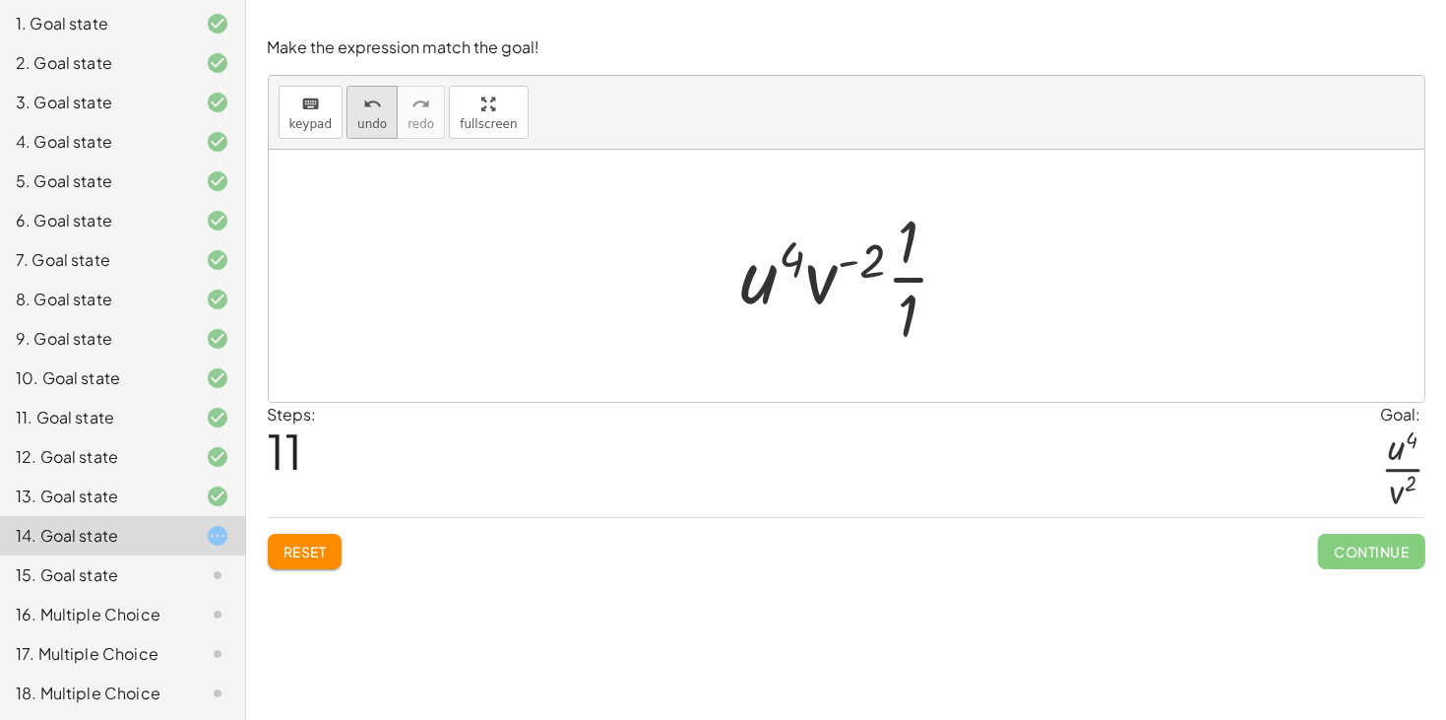
click at [371, 121] on span "undo" at bounding box center [372, 124] width 30 height 14
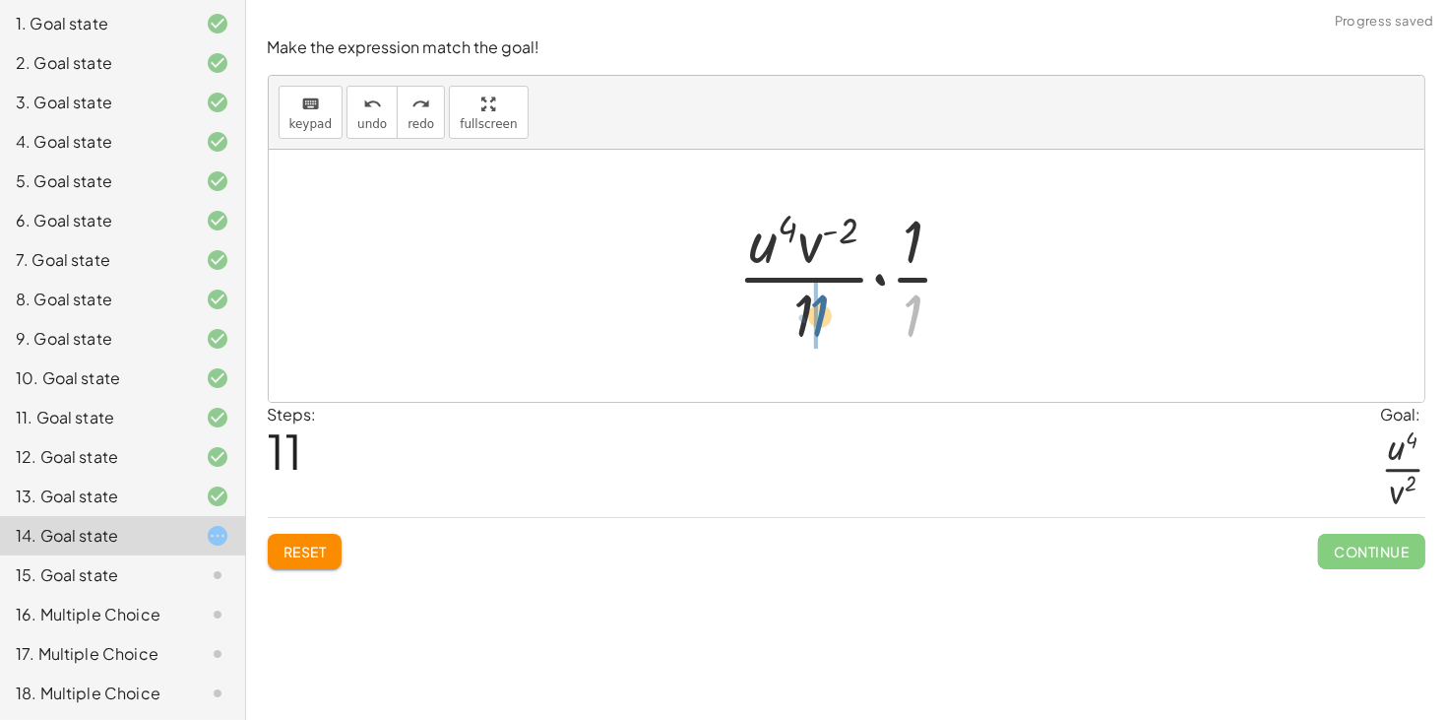
drag, startPoint x: 916, startPoint y: 314, endPoint x: 803, endPoint y: 310, distance: 112.3
click at [803, 310] on div at bounding box center [854, 276] width 253 height 152
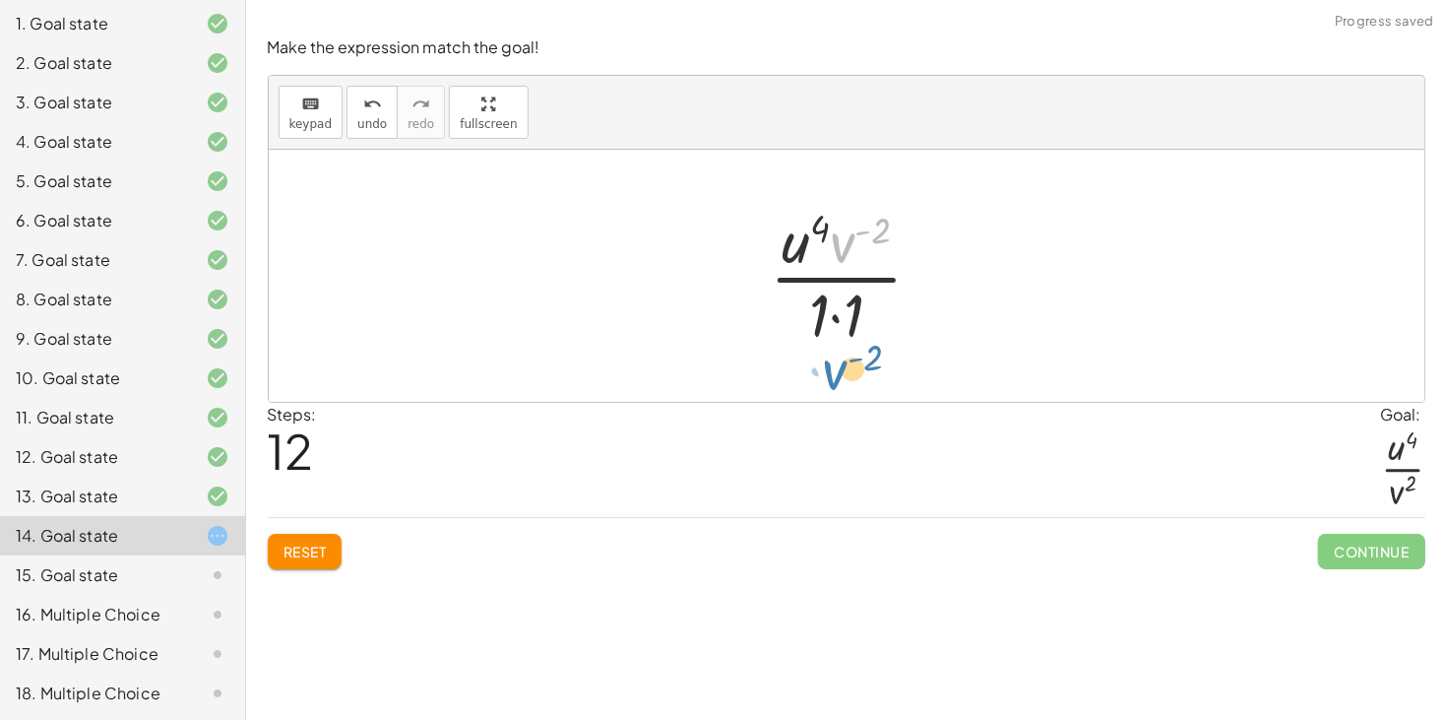
drag, startPoint x: 844, startPoint y: 242, endPoint x: 836, endPoint y: 373, distance: 131.2
click at [836, 373] on div "· · u ( - 5 ) · v 4 · 1 · · ( · u 3 · v ( - 2 ) ) 3 · 1 · · u ( - 5 ) · v 4 · 1…" at bounding box center [847, 276] width 1156 height 252
click at [836, 313] on div at bounding box center [854, 276] width 188 height 152
drag, startPoint x: 843, startPoint y: 253, endPoint x: 840, endPoint y: 331, distance: 77.8
click at [840, 331] on div at bounding box center [854, 276] width 188 height 152
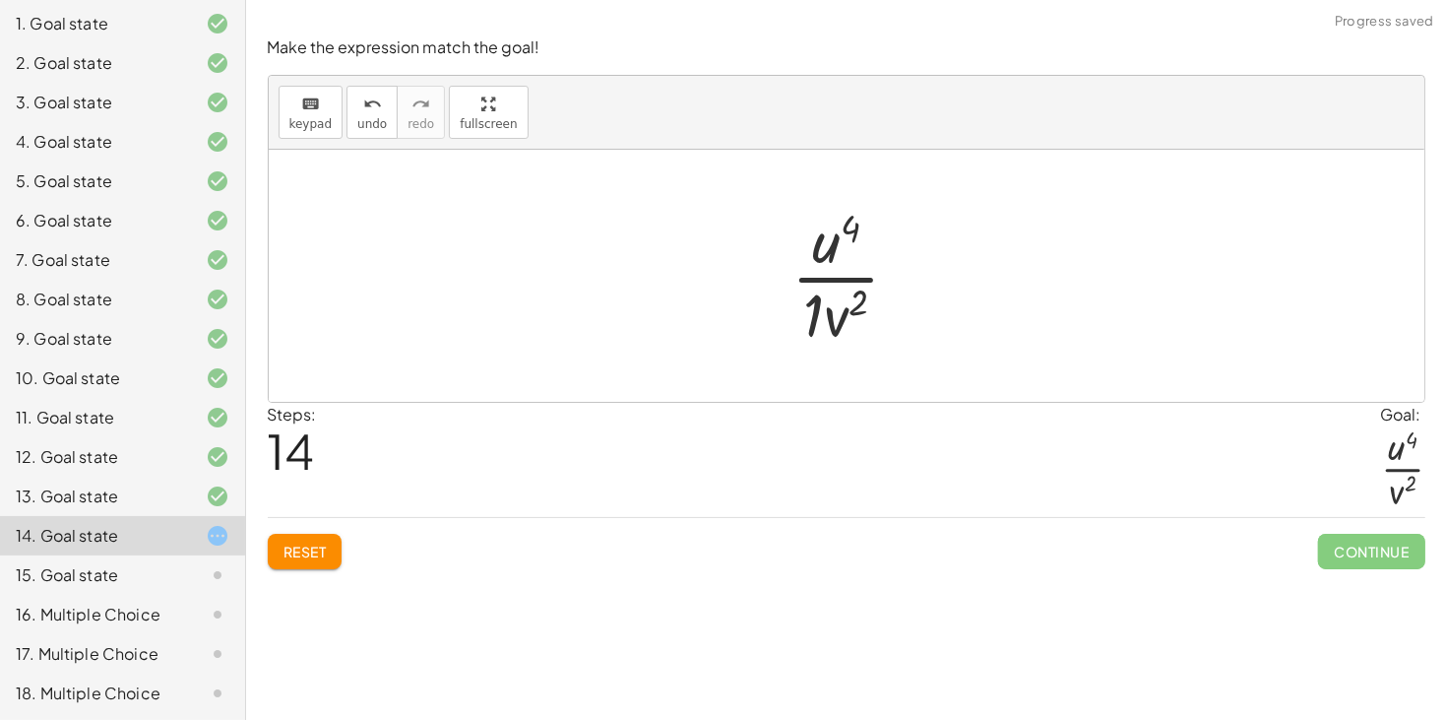
click at [836, 319] on div at bounding box center [854, 276] width 145 height 152
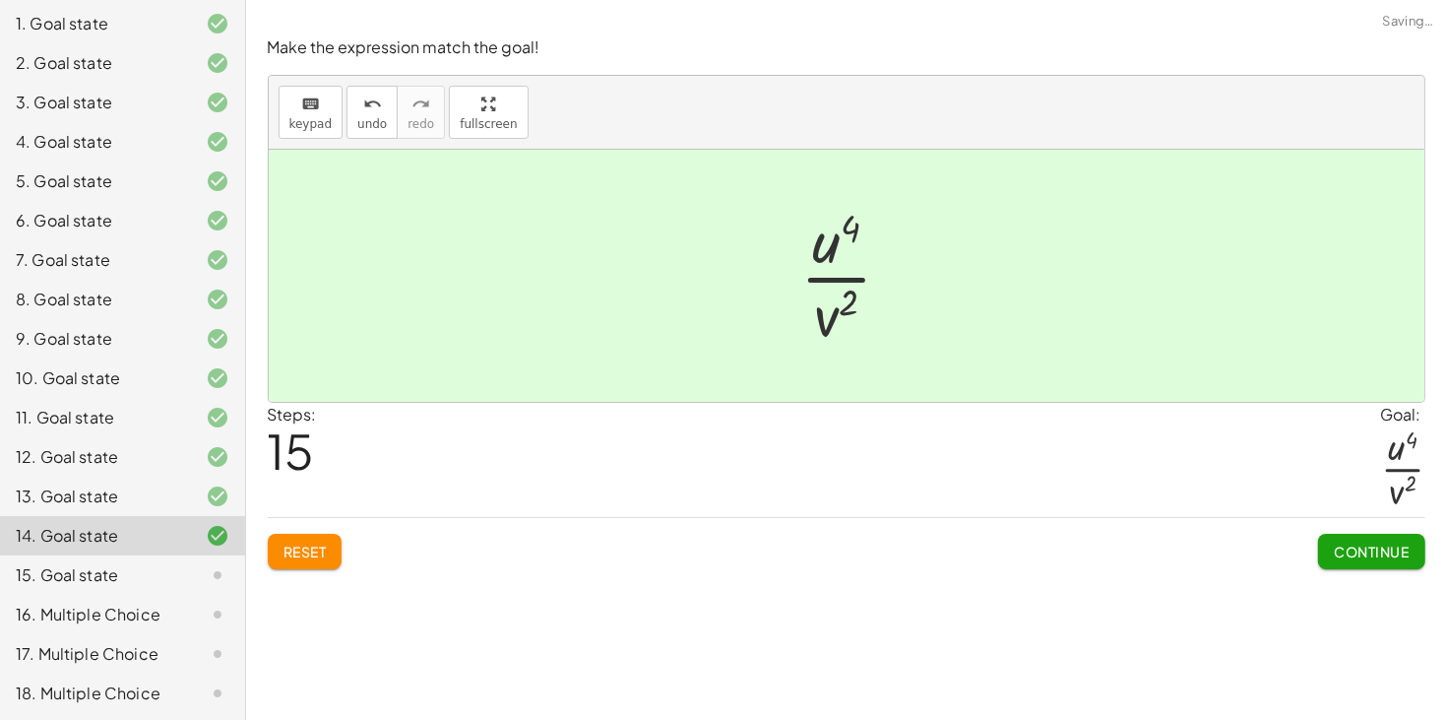
click at [1358, 560] on span "Continue" at bounding box center [1371, 551] width 75 height 18
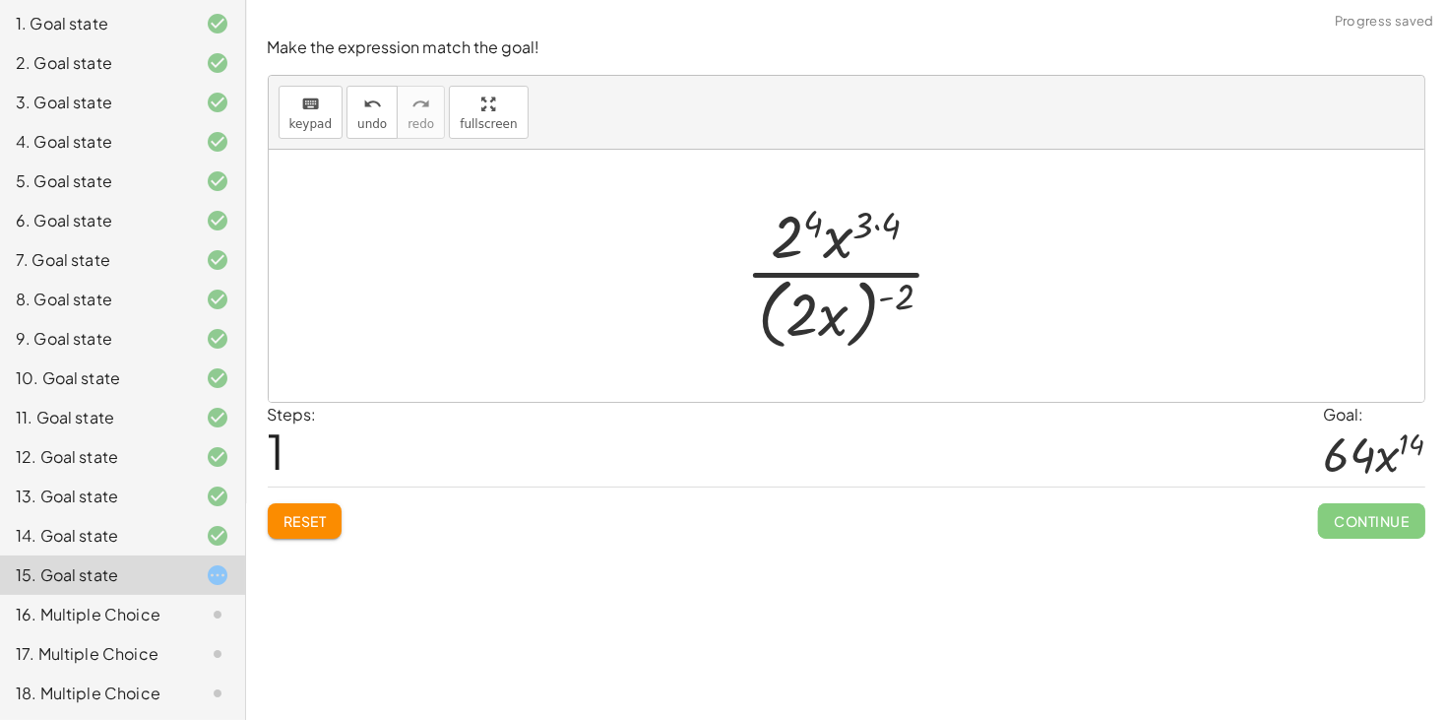
click at [808, 229] on div at bounding box center [853, 275] width 236 height 160
click at [874, 229] on div at bounding box center [853, 275] width 236 height 160
click at [878, 225] on div at bounding box center [853, 275] width 236 height 160
drag, startPoint x: 888, startPoint y: 294, endPoint x: 842, endPoint y: 318, distance: 52.0
click at [842, 318] on div at bounding box center [853, 275] width 236 height 160
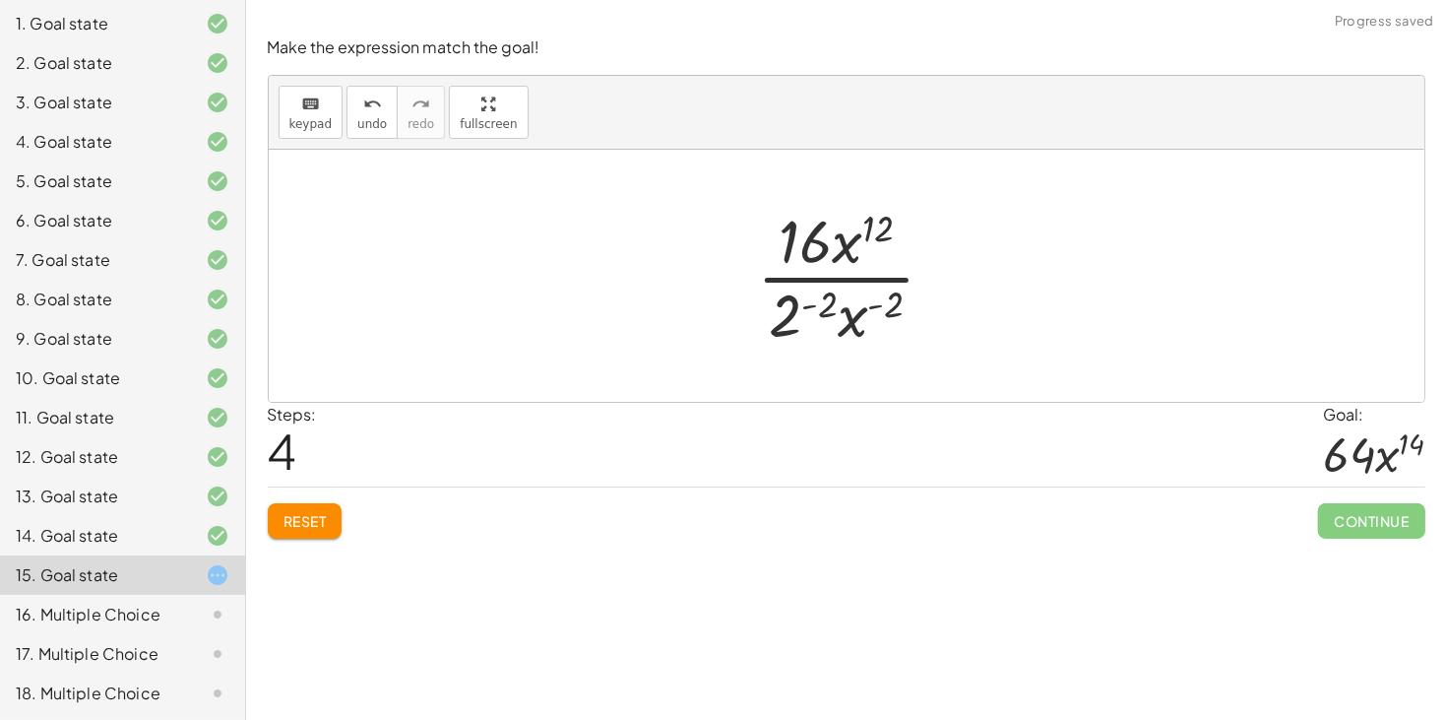
click at [815, 304] on div at bounding box center [854, 276] width 214 height 152
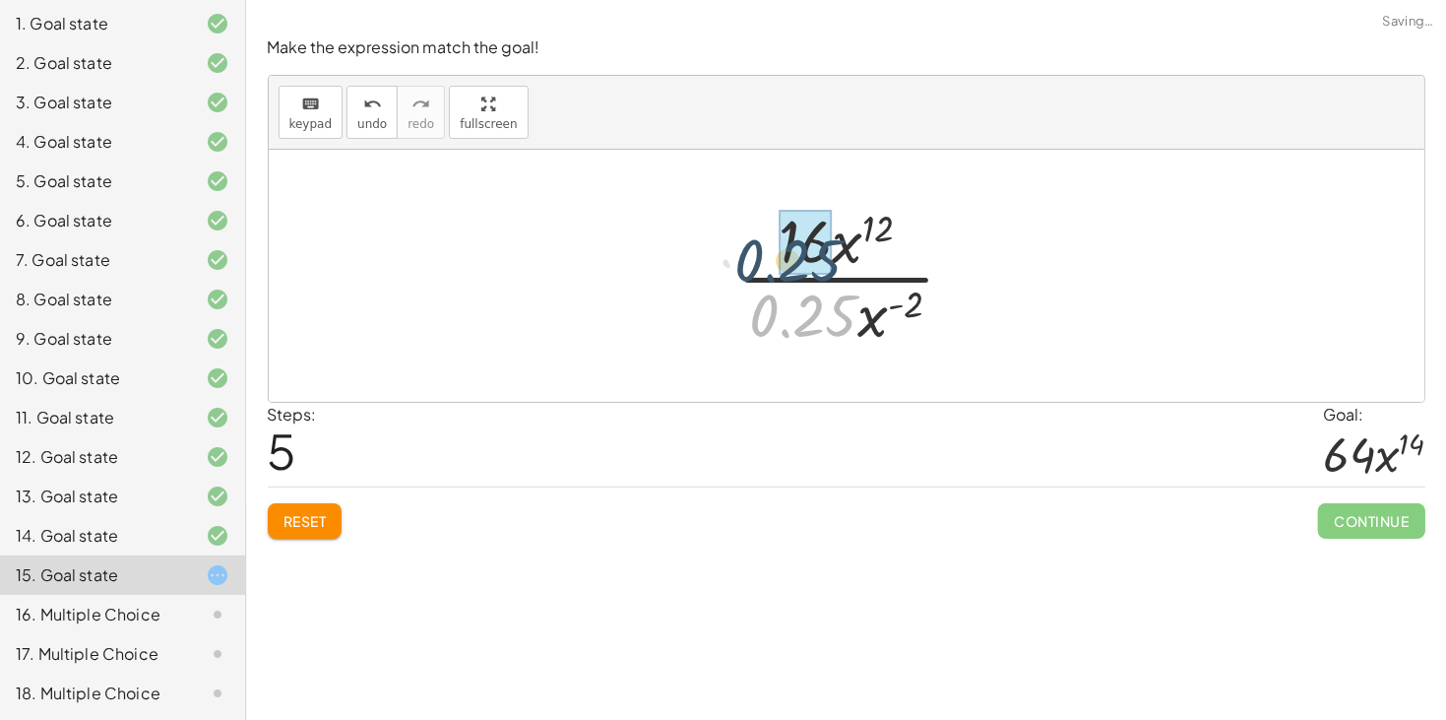
drag, startPoint x: 825, startPoint y: 326, endPoint x: 807, endPoint y: 267, distance: 61.7
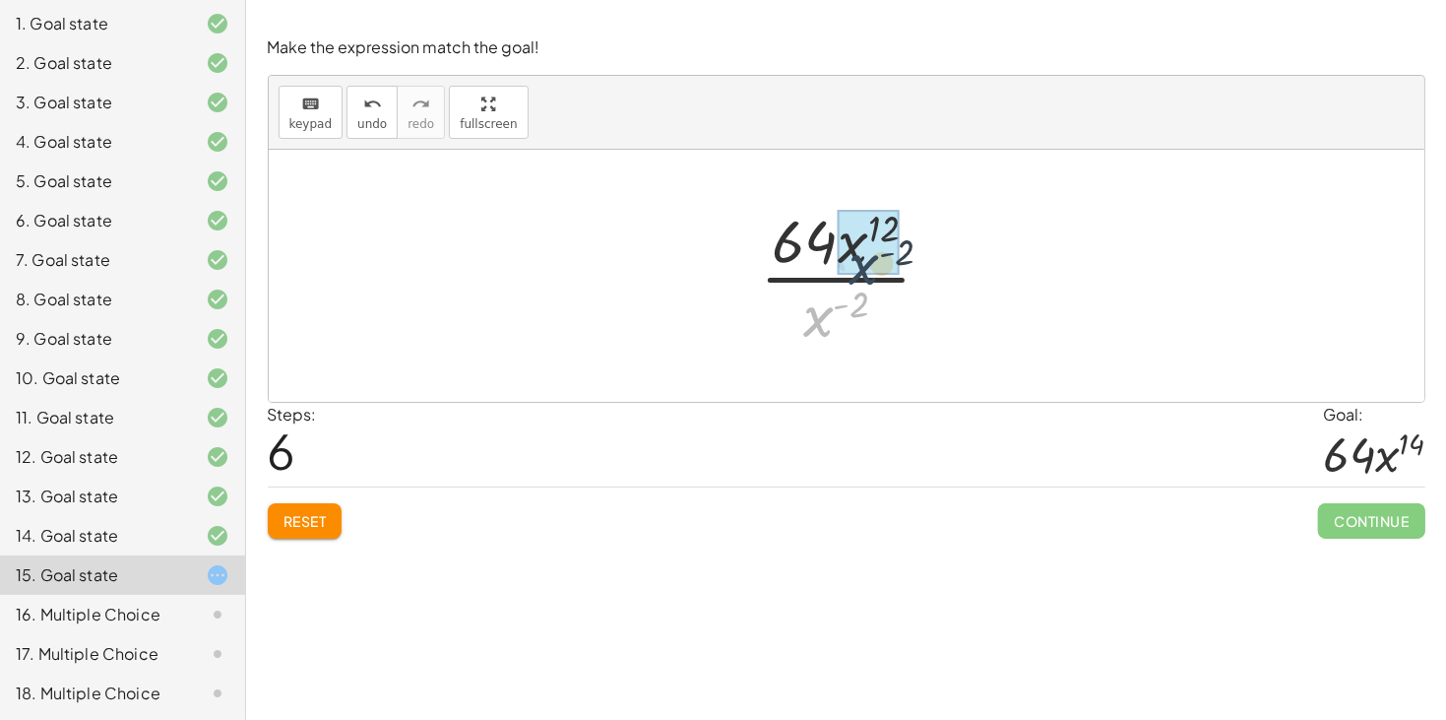
drag, startPoint x: 822, startPoint y: 319, endPoint x: 868, endPoint y: 266, distance: 70.5
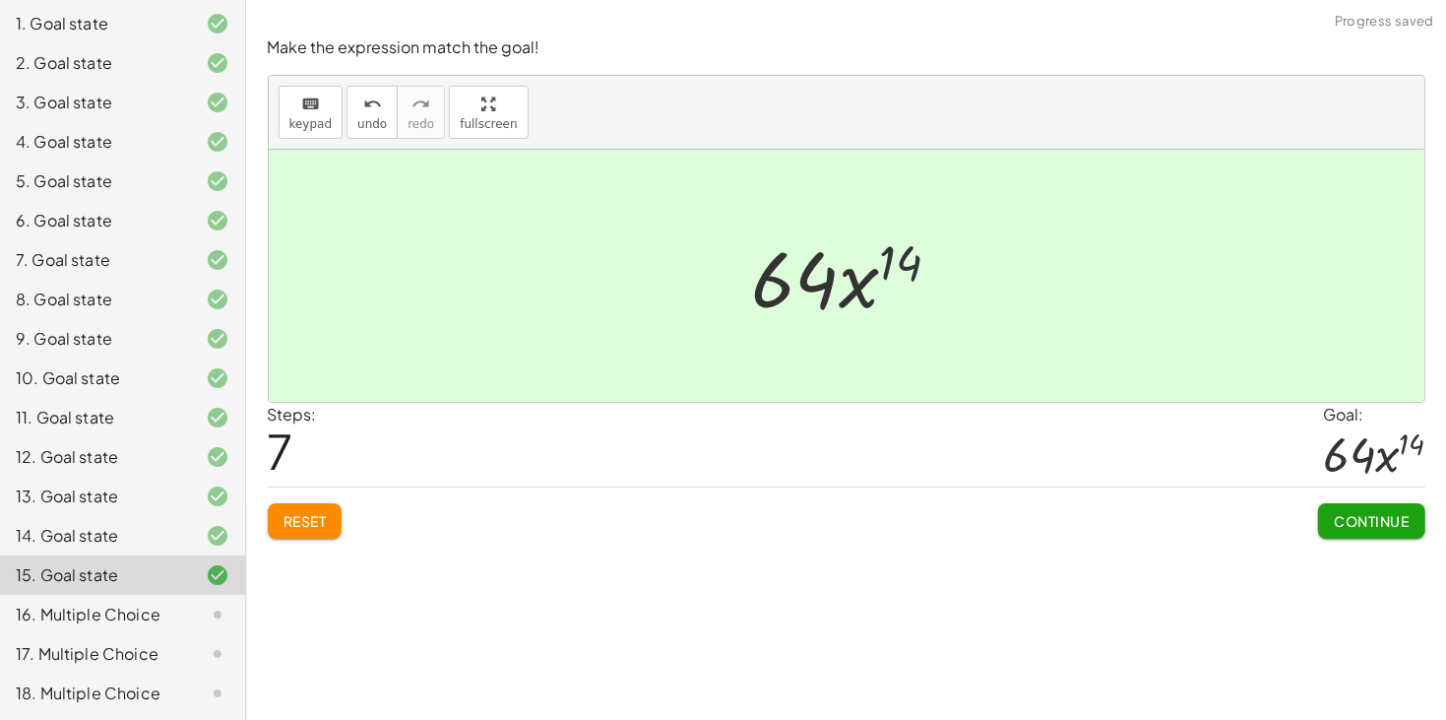
click at [1346, 528] on span "Continue" at bounding box center [1371, 521] width 75 height 18
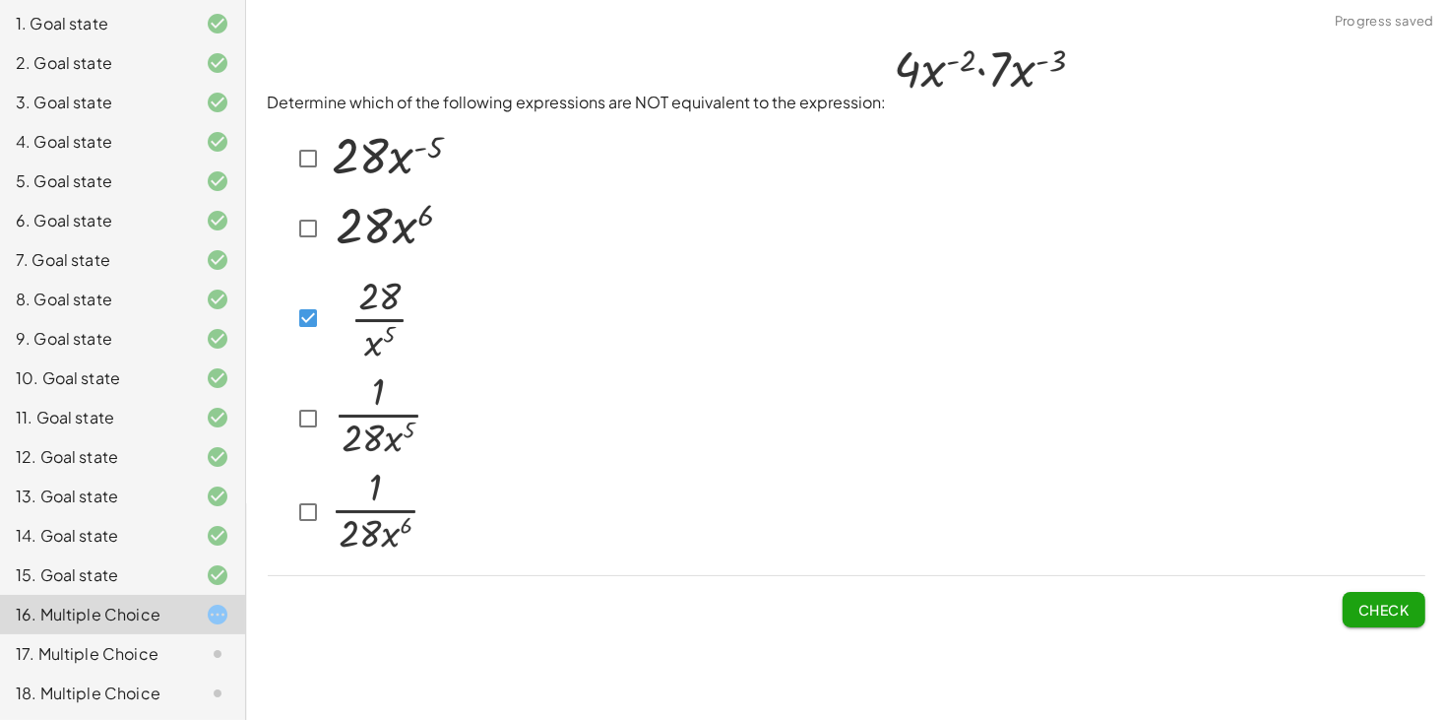
click at [1375, 593] on button "Check" at bounding box center [1384, 609] width 83 height 35
click at [1381, 613] on button "Check" at bounding box center [1384, 609] width 83 height 35
click at [1359, 619] on button "Check" at bounding box center [1384, 609] width 83 height 35
click at [1376, 602] on span "Check" at bounding box center [1384, 610] width 51 height 18
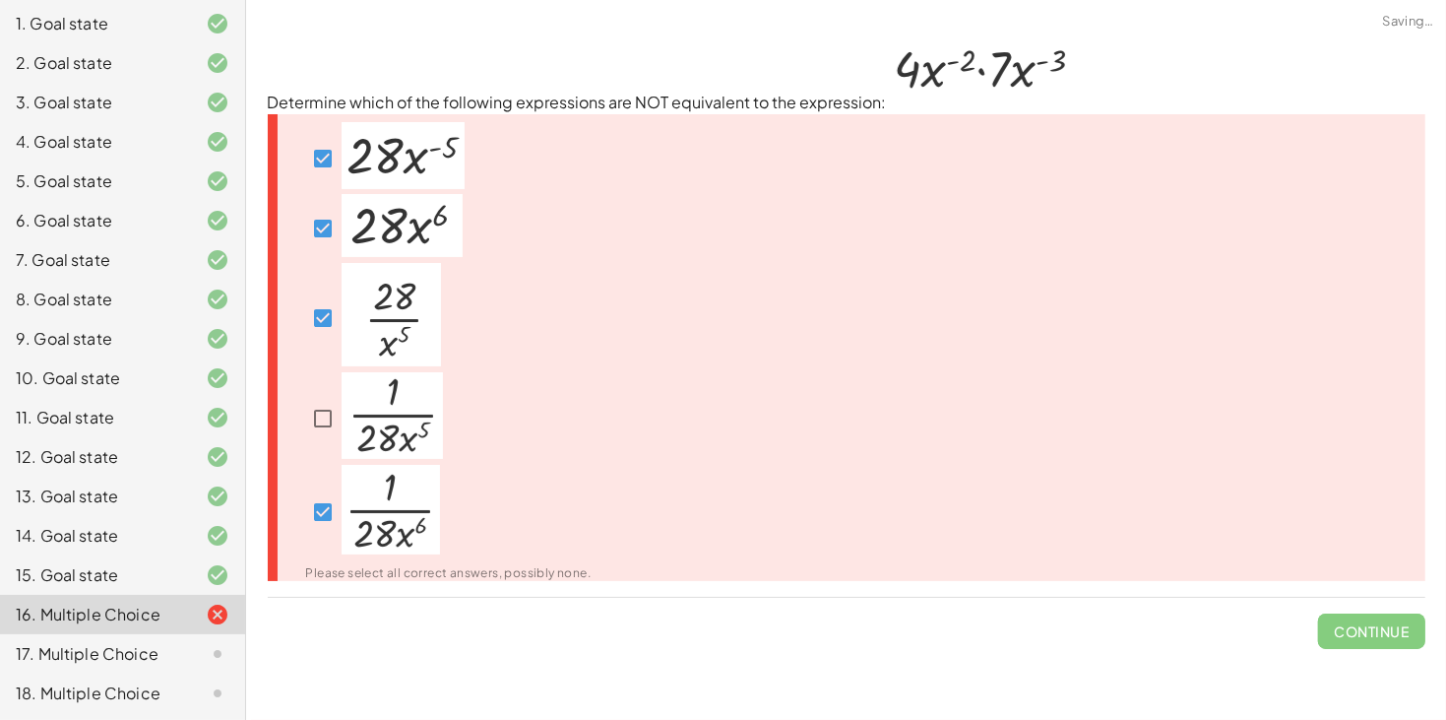
click at [1368, 623] on span "Continue" at bounding box center [1371, 623] width 106 height 51
click at [1346, 626] on span "Continue" at bounding box center [1371, 623] width 106 height 51
click at [103, 665] on div "17. Multiple Choice" at bounding box center [95, 654] width 159 height 24
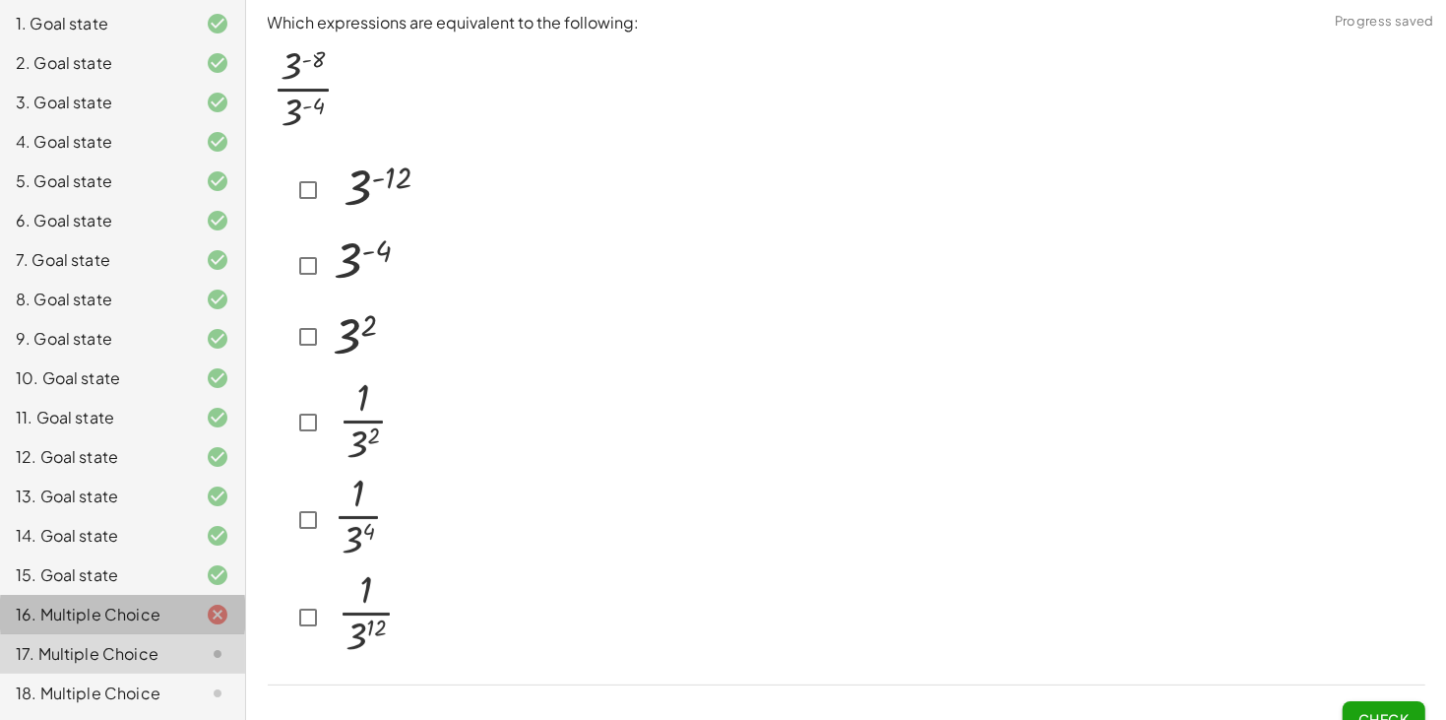
click at [128, 673] on div "16. Multiple Choice" at bounding box center [122, 692] width 245 height 39
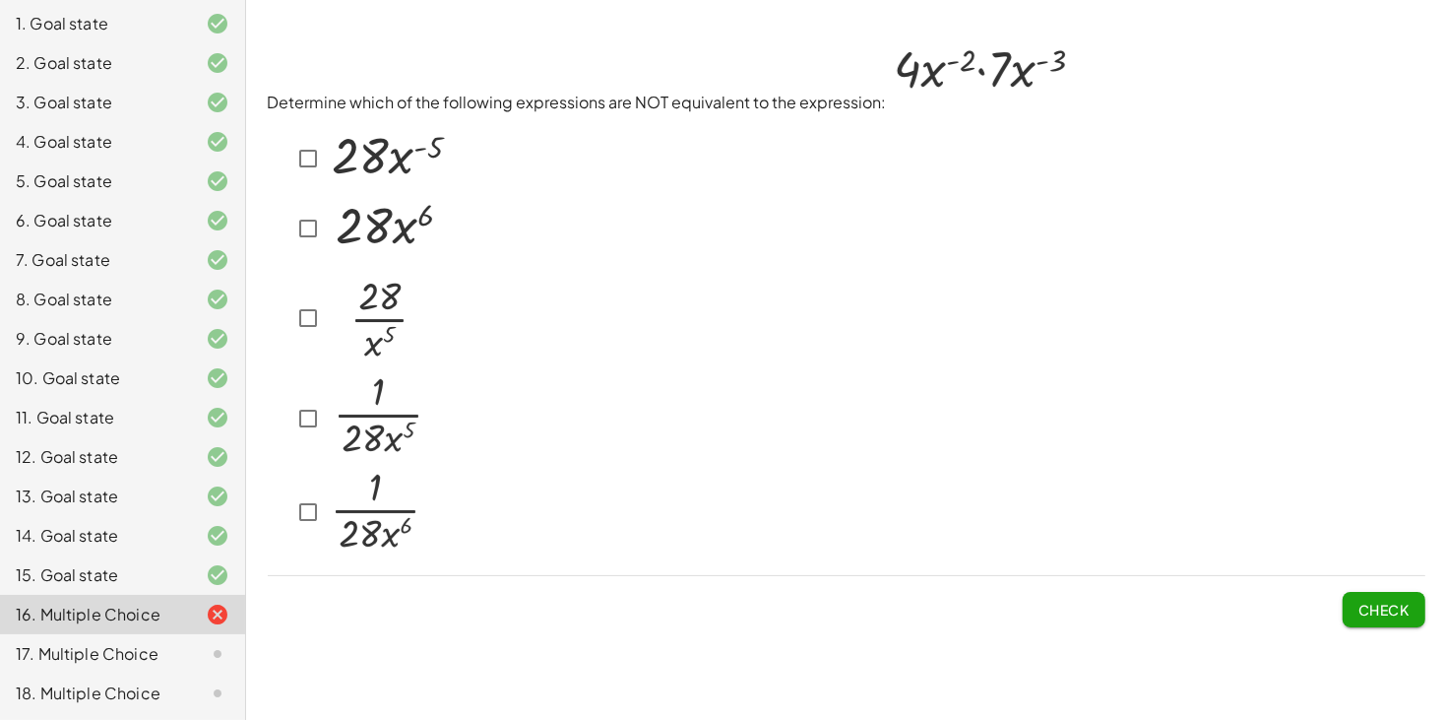
click at [130, 645] on div "17. Multiple Choice" at bounding box center [95, 654] width 159 height 24
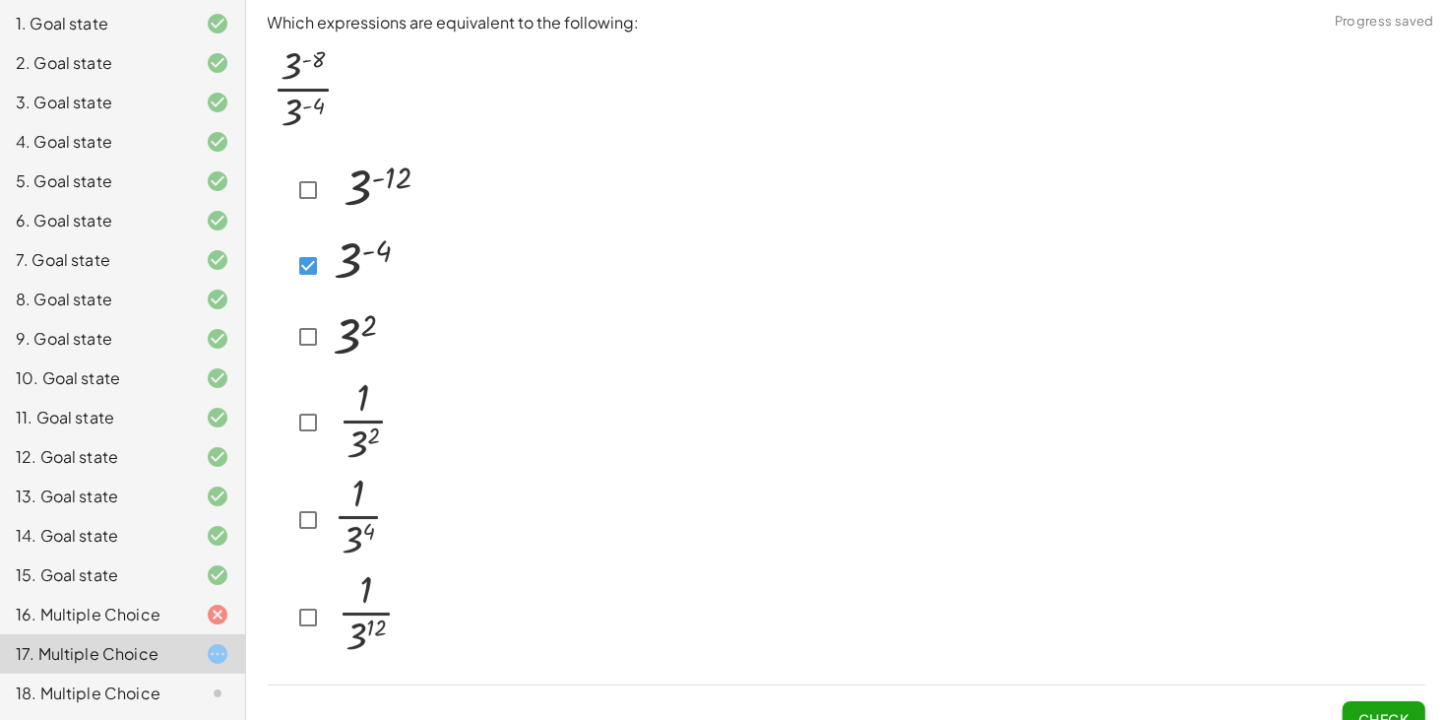
click at [1382, 711] on span "Check" at bounding box center [1384, 719] width 51 height 18
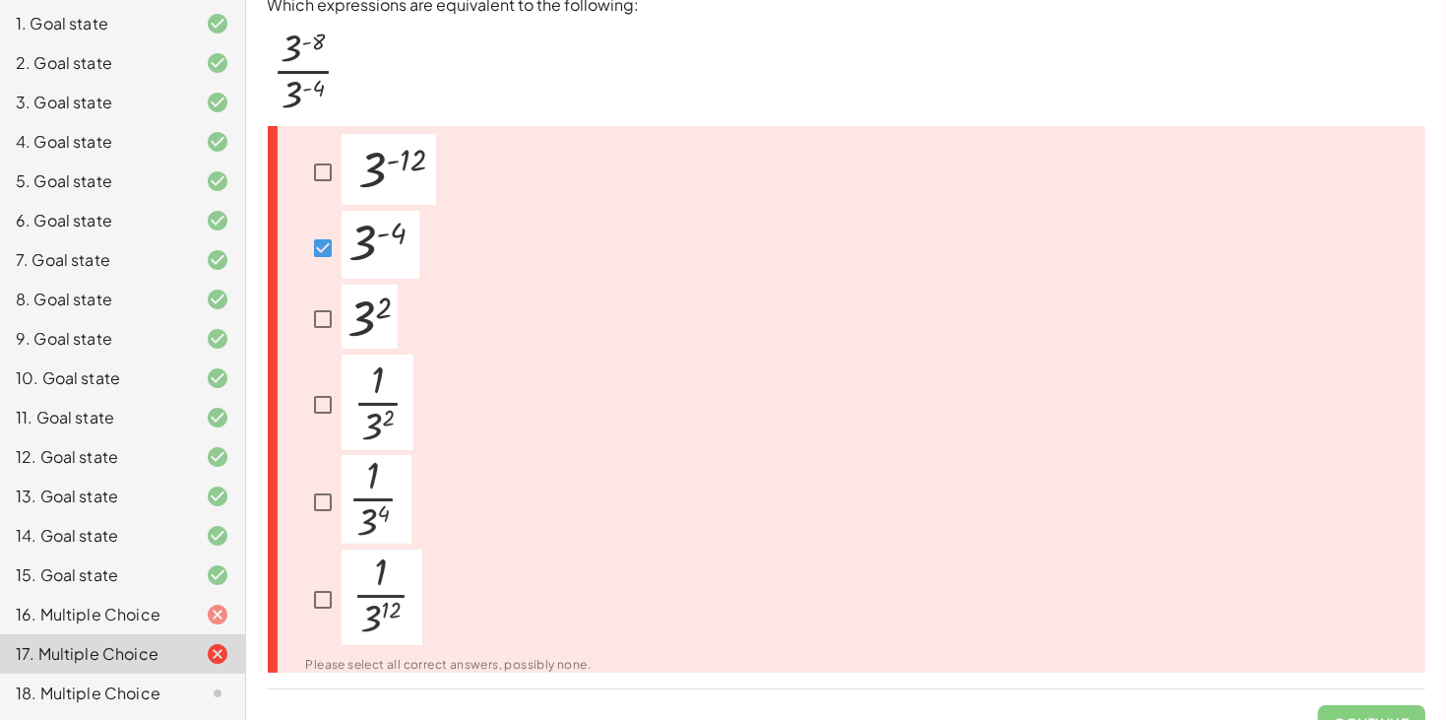
scroll to position [21, 0]
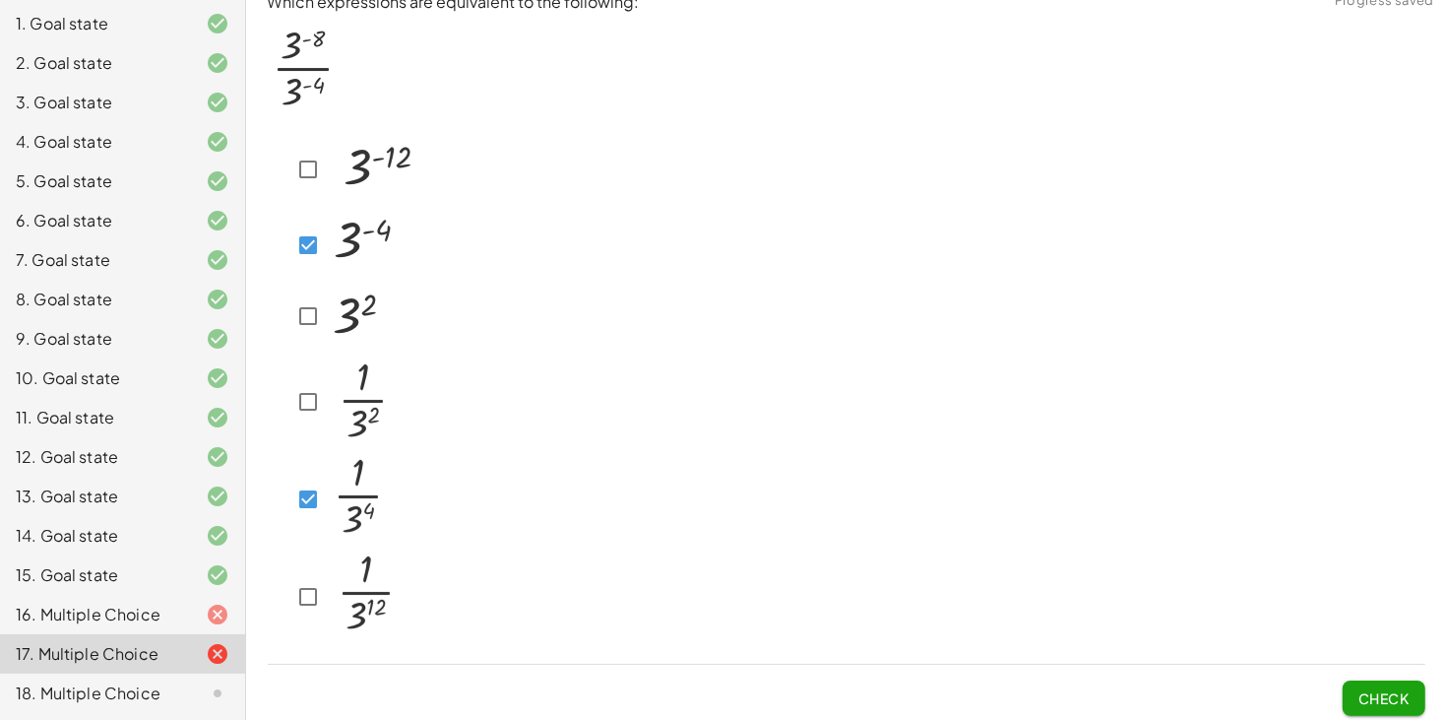
click at [1397, 695] on span "Check" at bounding box center [1384, 698] width 51 height 18
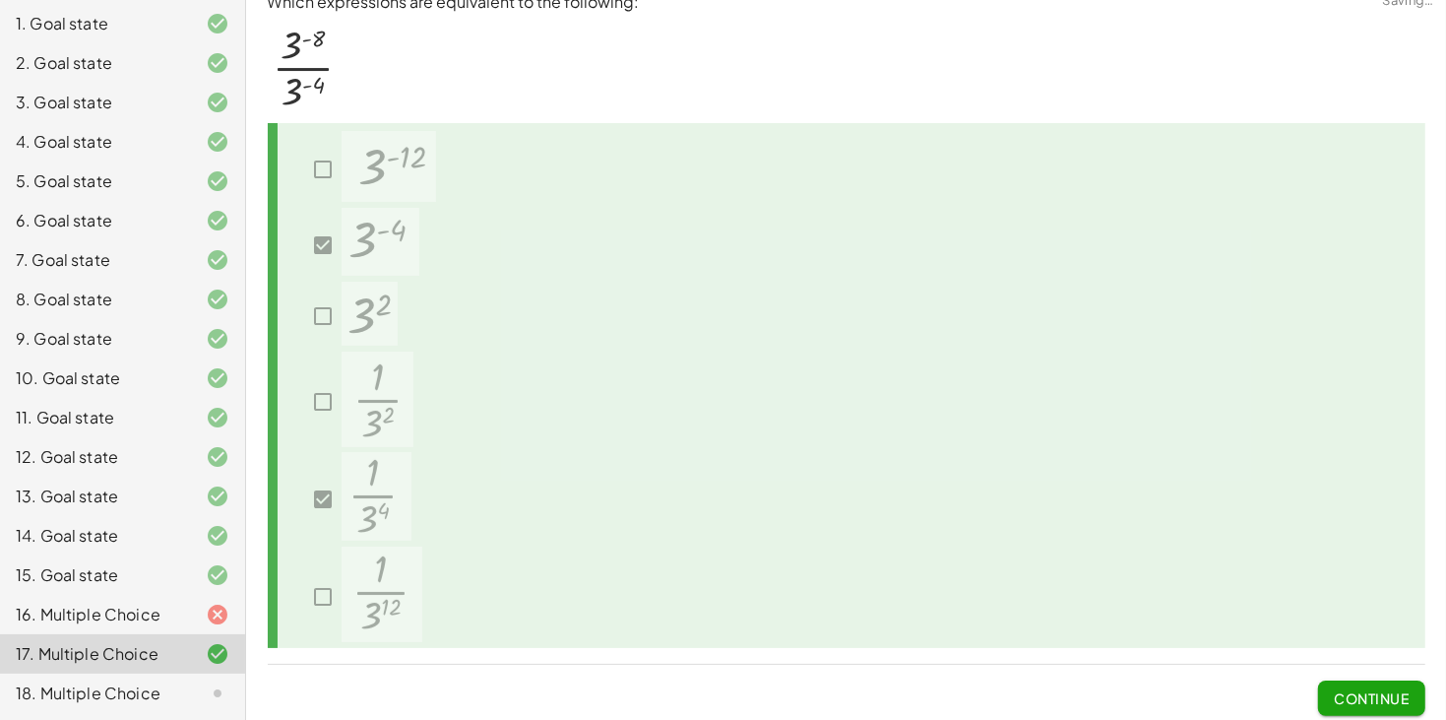
click at [217, 615] on icon at bounding box center [218, 615] width 24 height 24
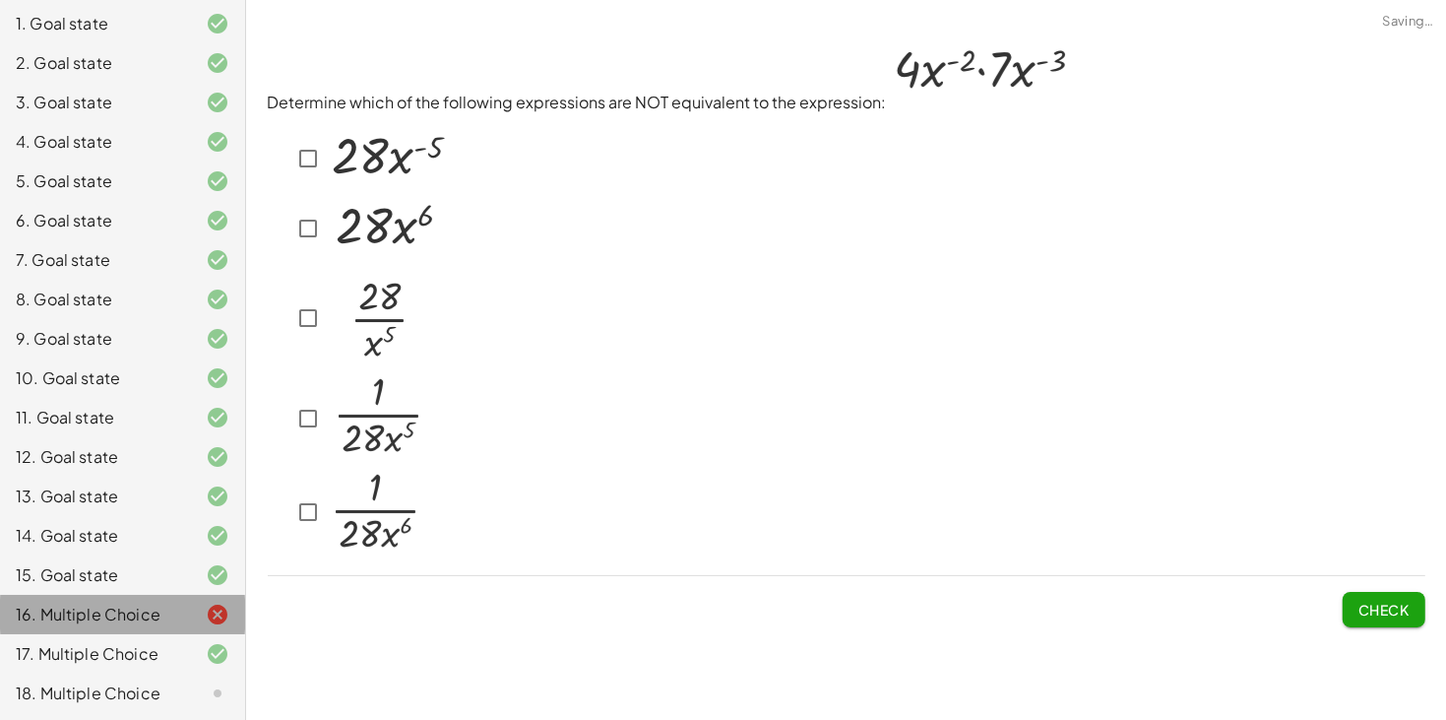
scroll to position [0, 0]
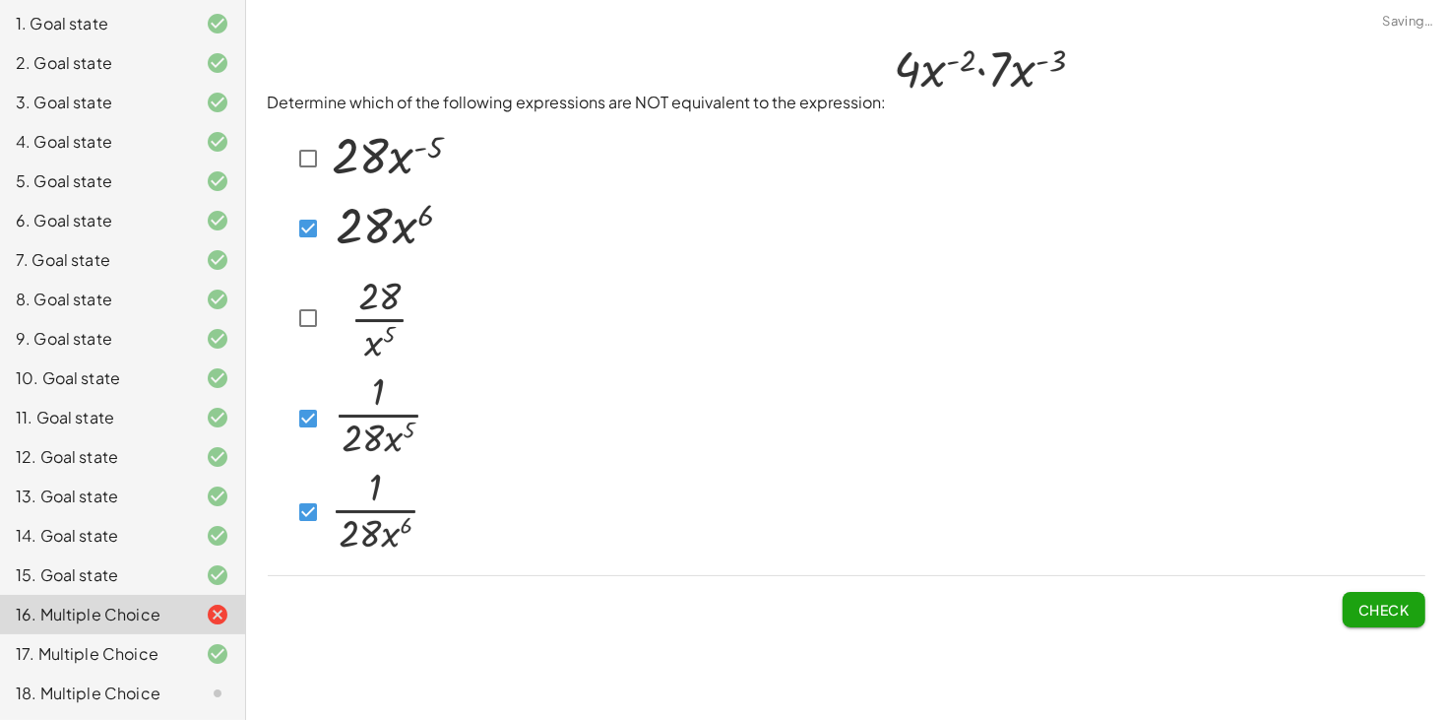
click at [1373, 605] on span "Check" at bounding box center [1384, 610] width 51 height 18
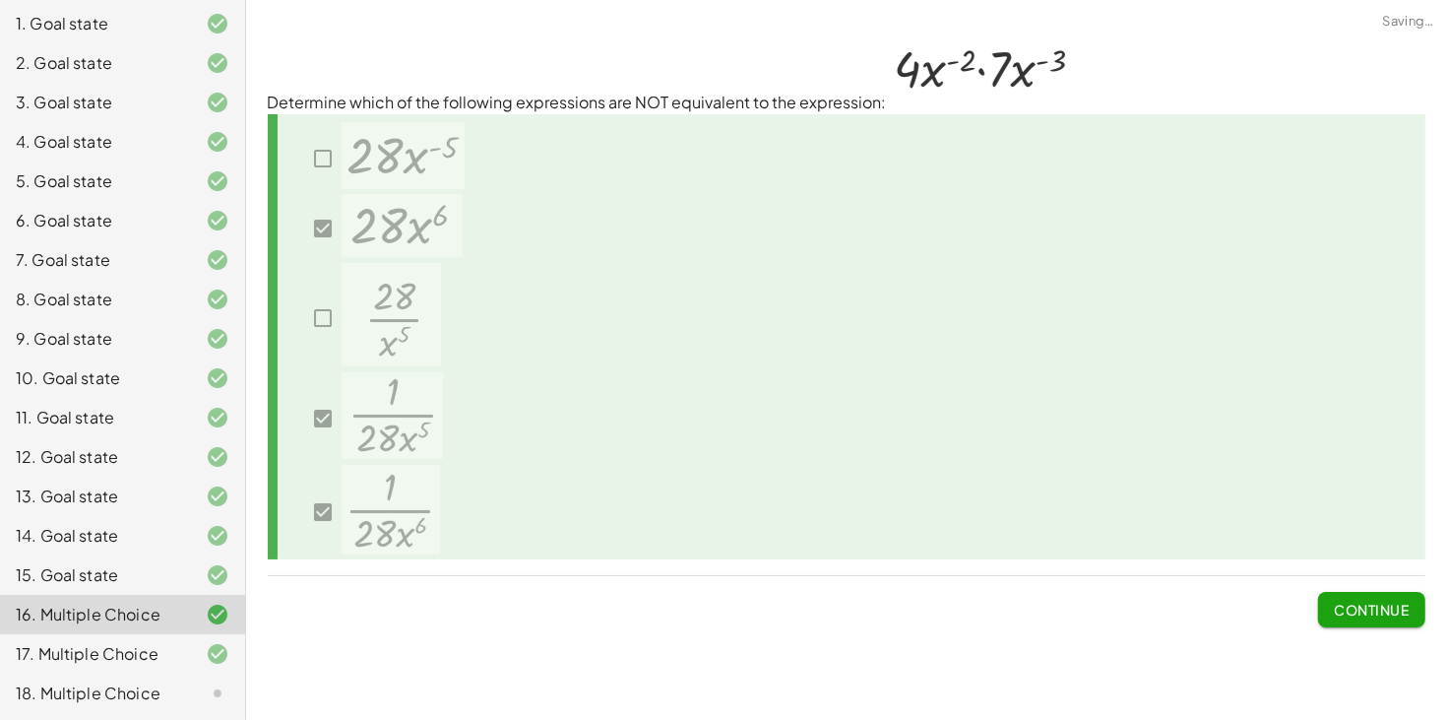
click at [1373, 605] on span "Continue" at bounding box center [1371, 610] width 75 height 18
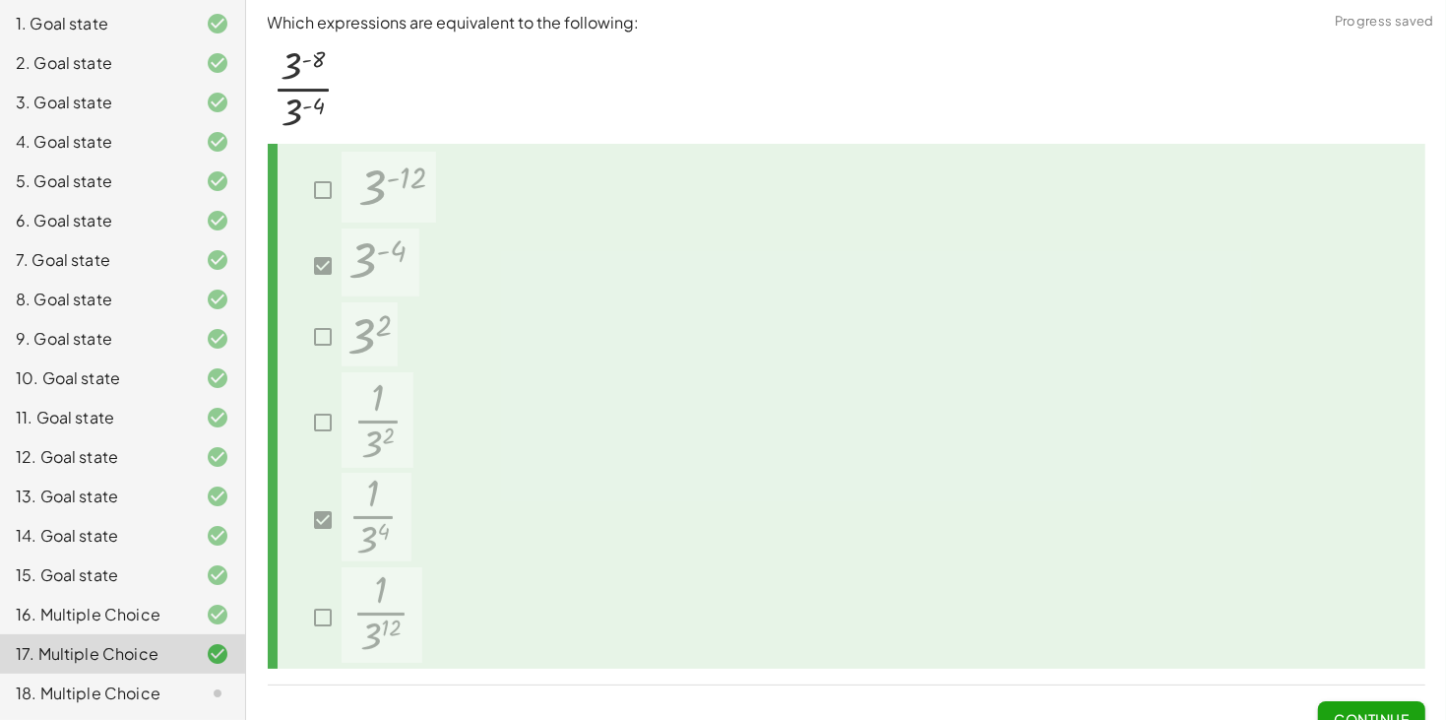
click at [1373, 605] on div at bounding box center [847, 406] width 1158 height 524
click at [1367, 710] on span "Continue" at bounding box center [1371, 719] width 75 height 18
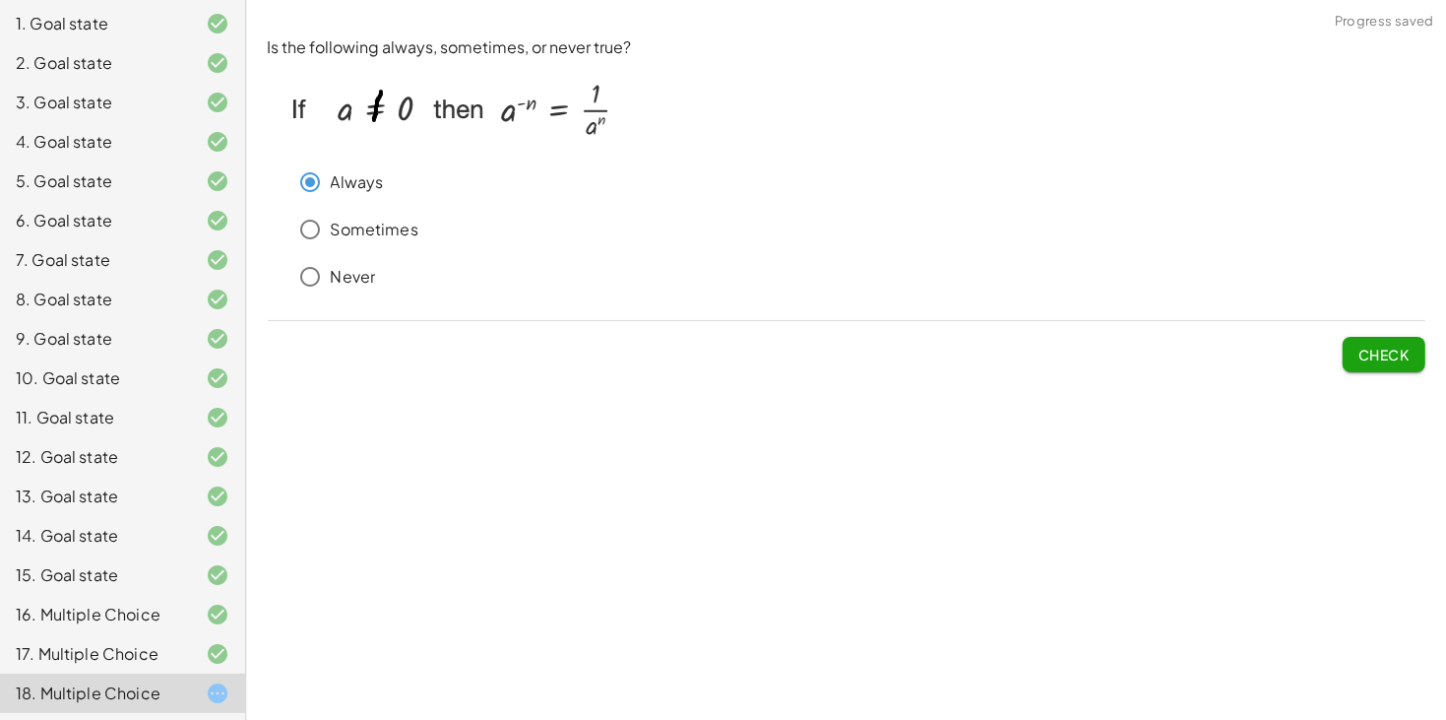
click at [1389, 341] on button "Check" at bounding box center [1384, 354] width 83 height 35
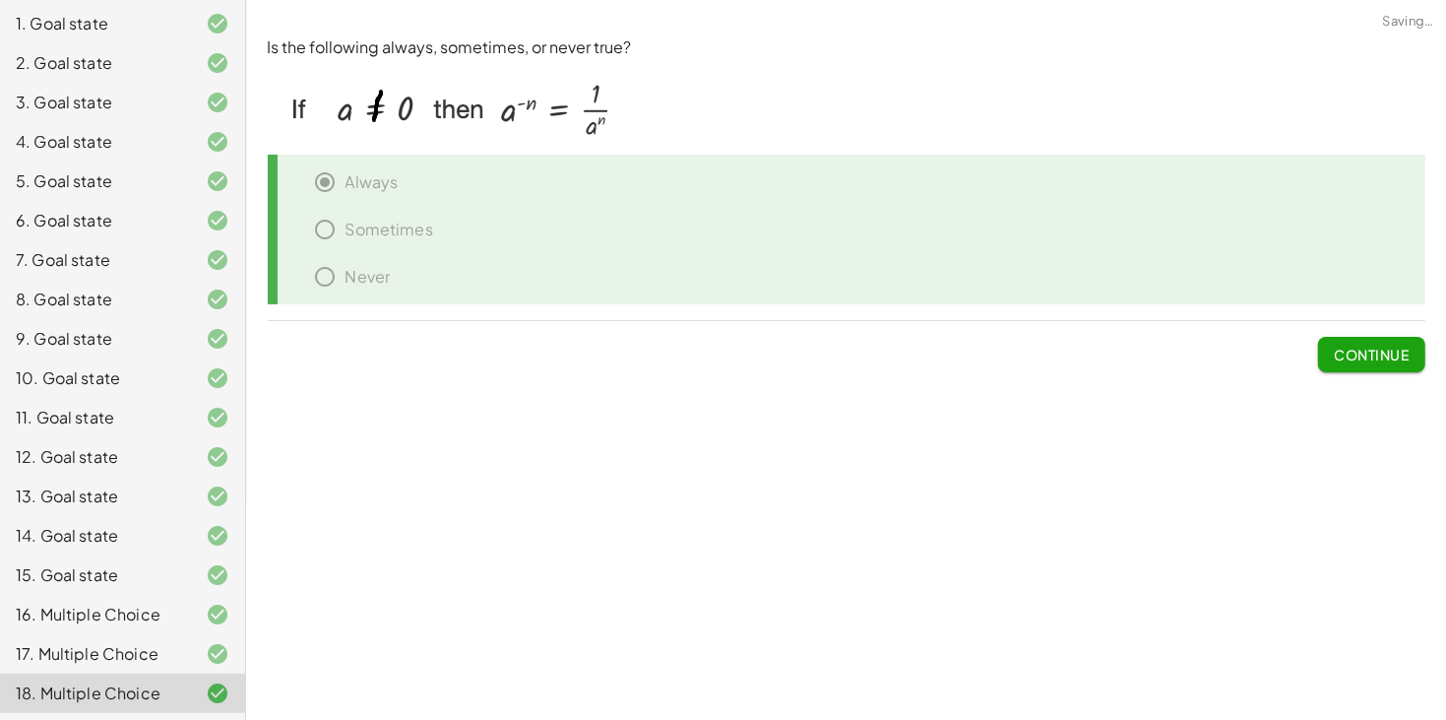
click at [1387, 343] on button "Continue" at bounding box center [1371, 354] width 106 height 35
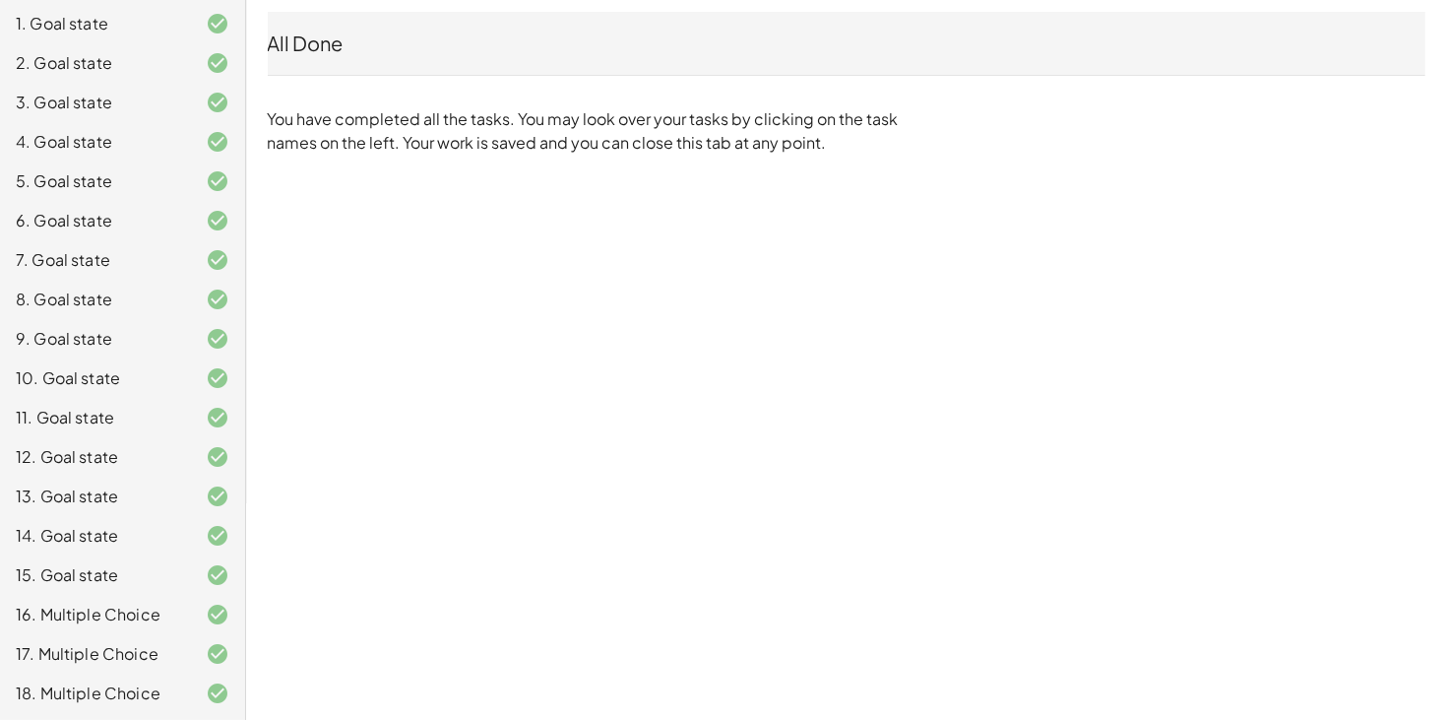
click at [0, 0] on div "(GM) Copy of Exponents: Negatives and Zero [PERSON_NAME] Not you? Tasks 1. Goal…" at bounding box center [0, 0] width 0 height 0
